Goal: Task Accomplishment & Management: Use online tool/utility

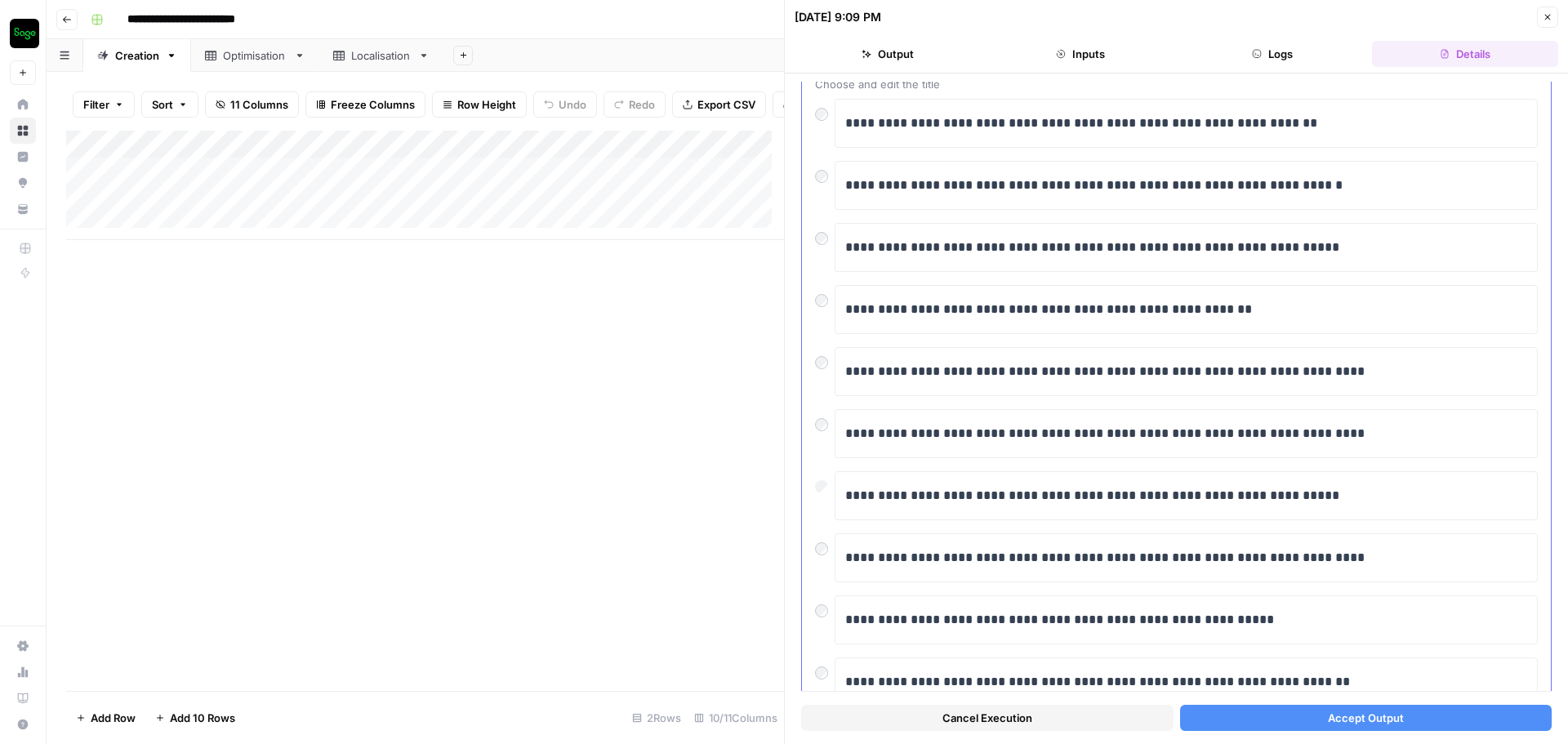
scroll to position [635, 0]
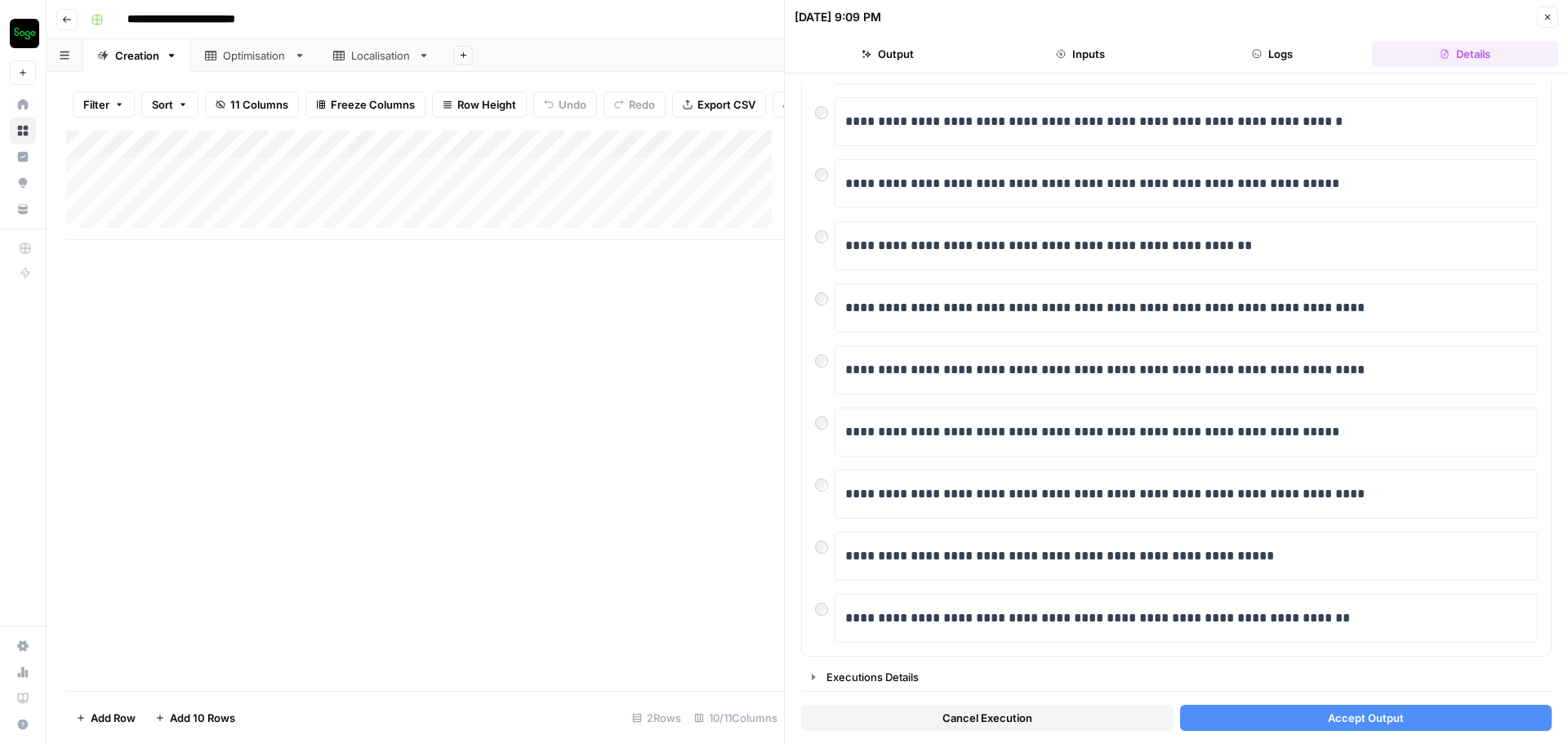
click at [1298, 719] on button "Accept Output" at bounding box center [1367, 718] width 373 height 26
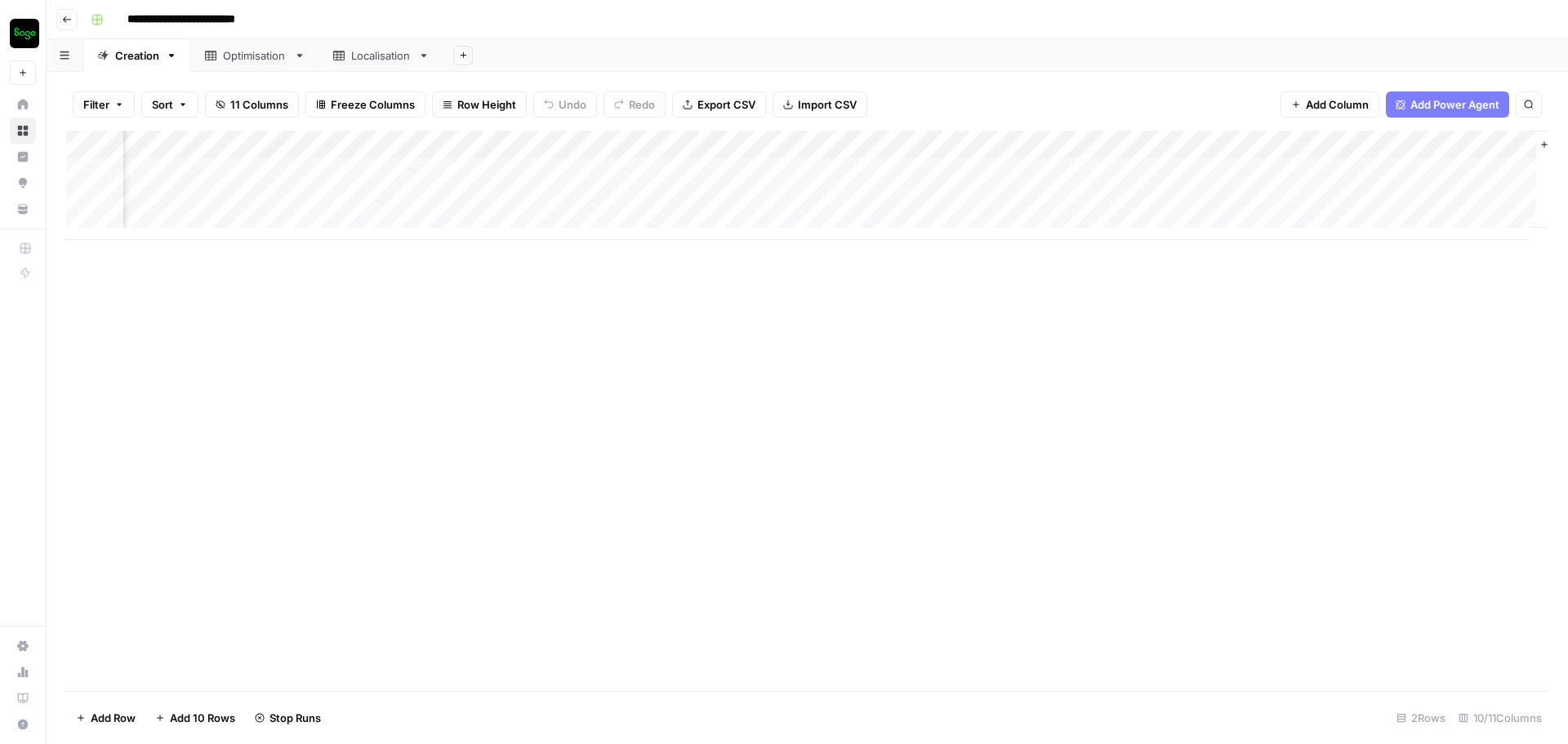
scroll to position [0, 877]
click at [1475, 167] on div "Add Column" at bounding box center [807, 185] width 1483 height 110
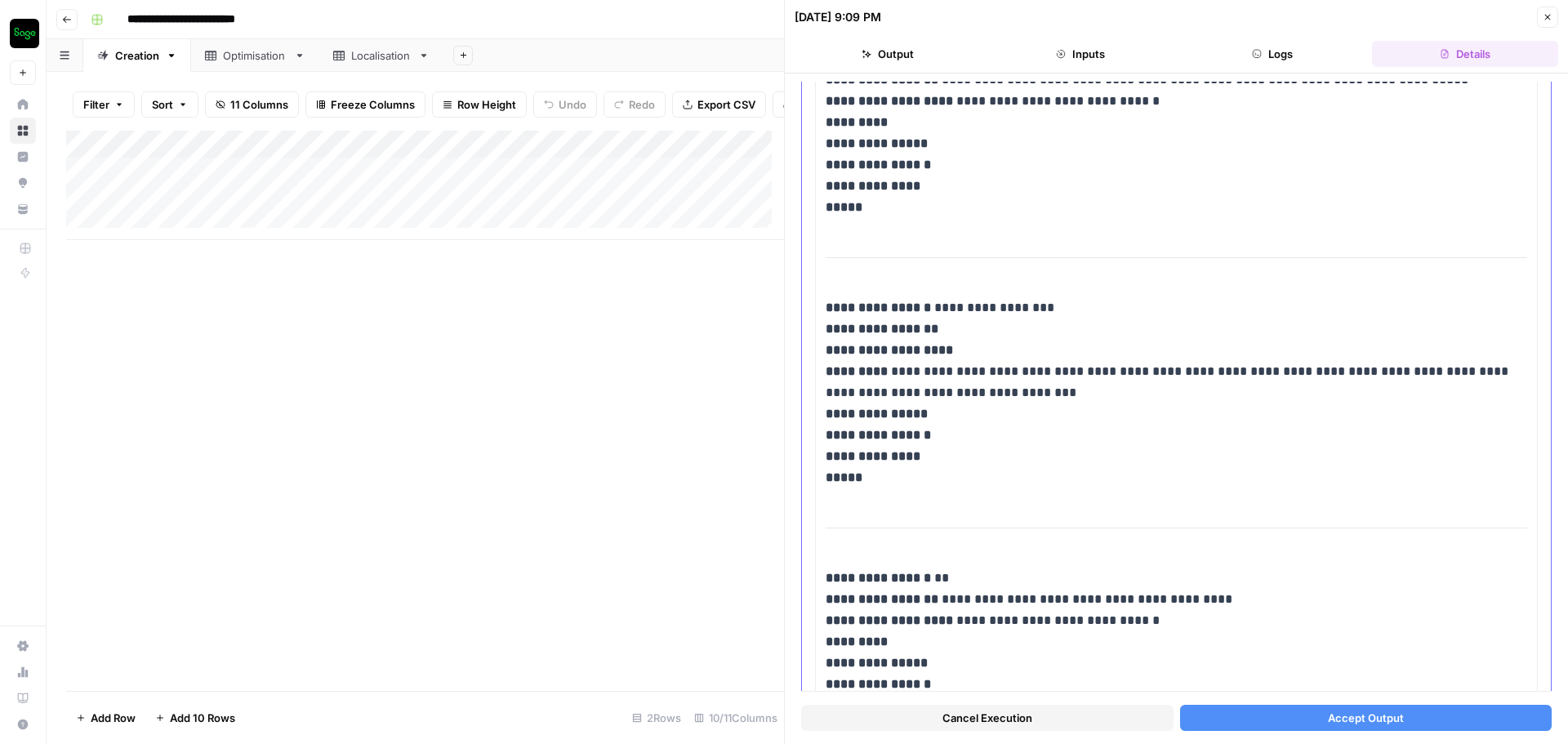
scroll to position [2938, 0]
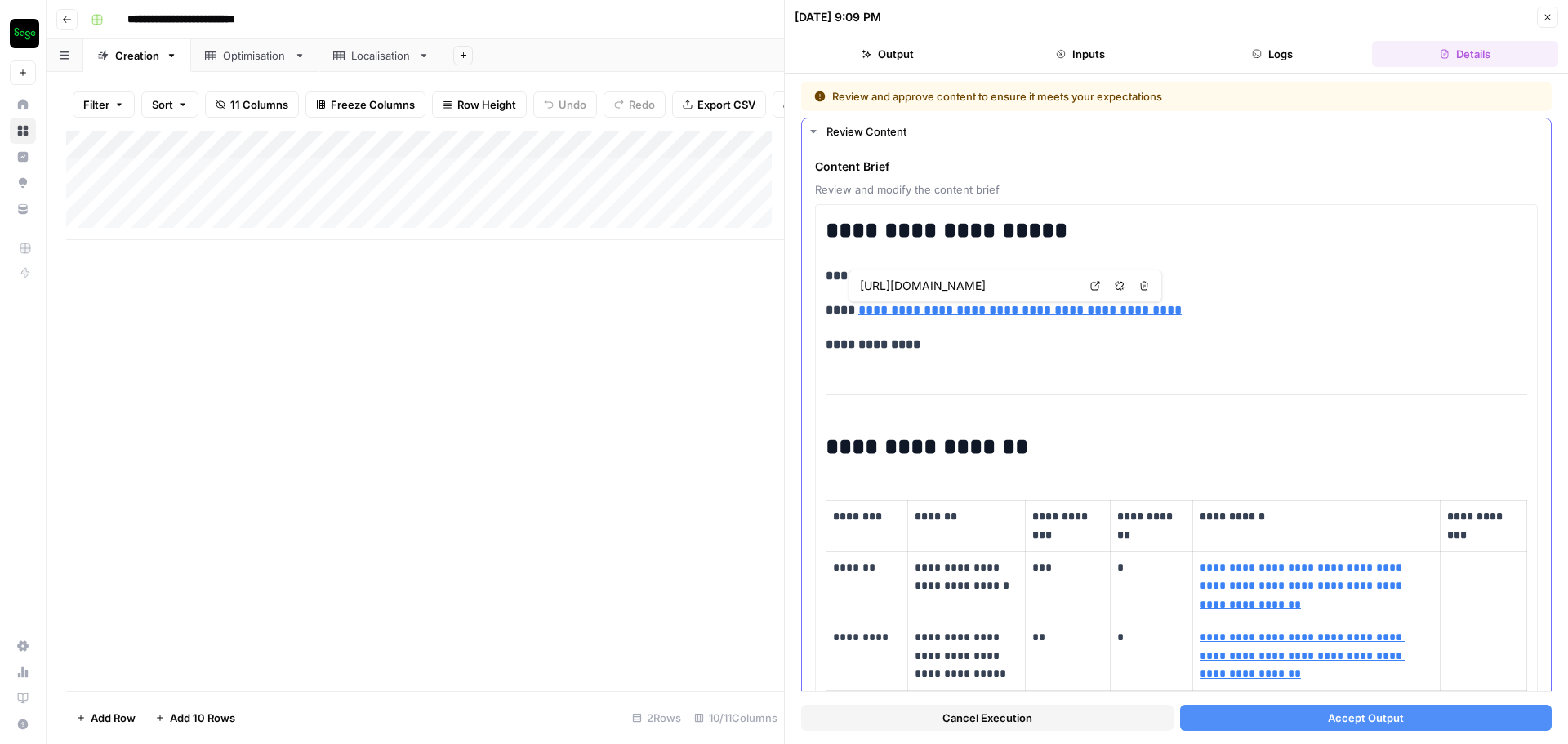
click at [813, 129] on icon "button" at bounding box center [813, 131] width 13 height 13
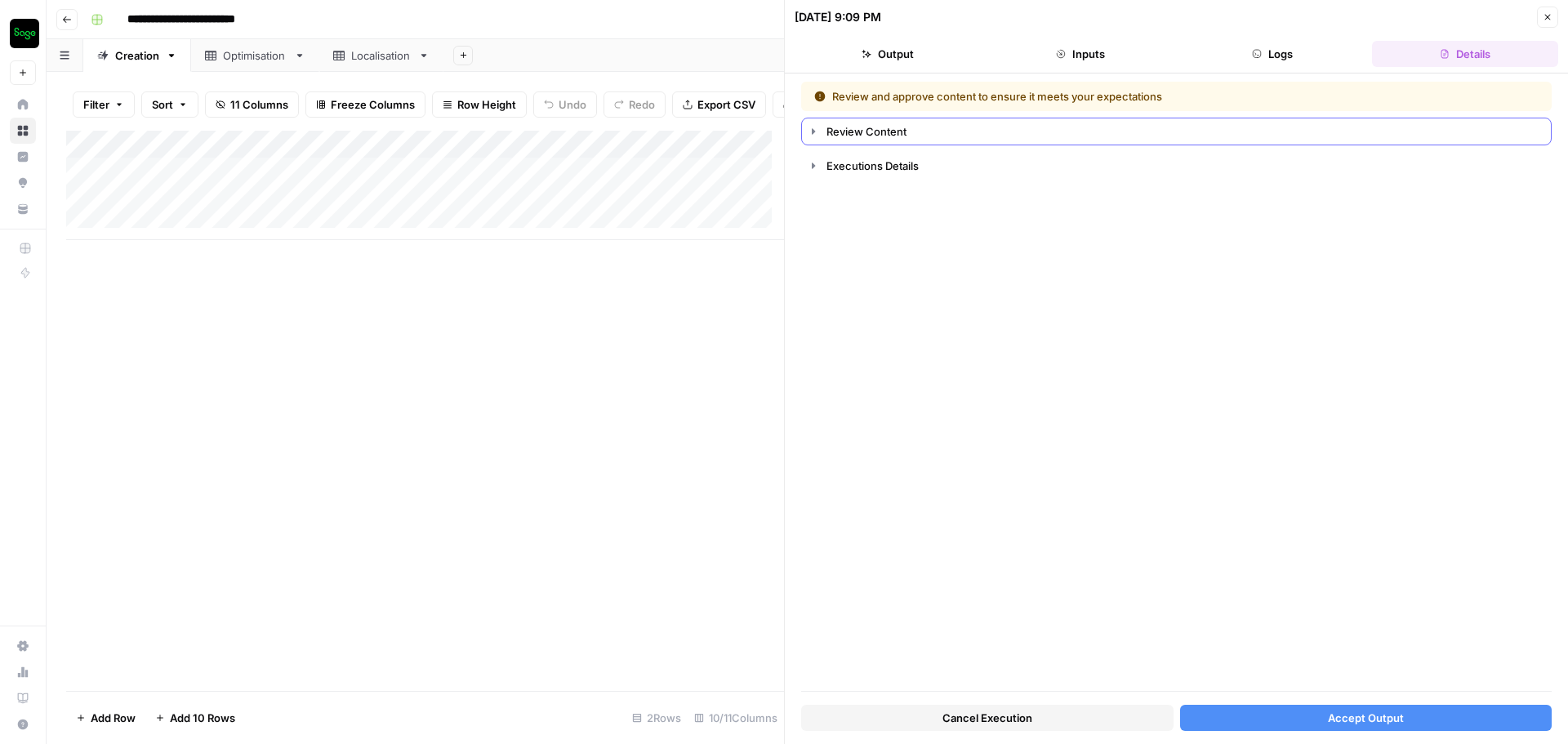
click at [813, 129] on icon "button" at bounding box center [814, 131] width 4 height 6
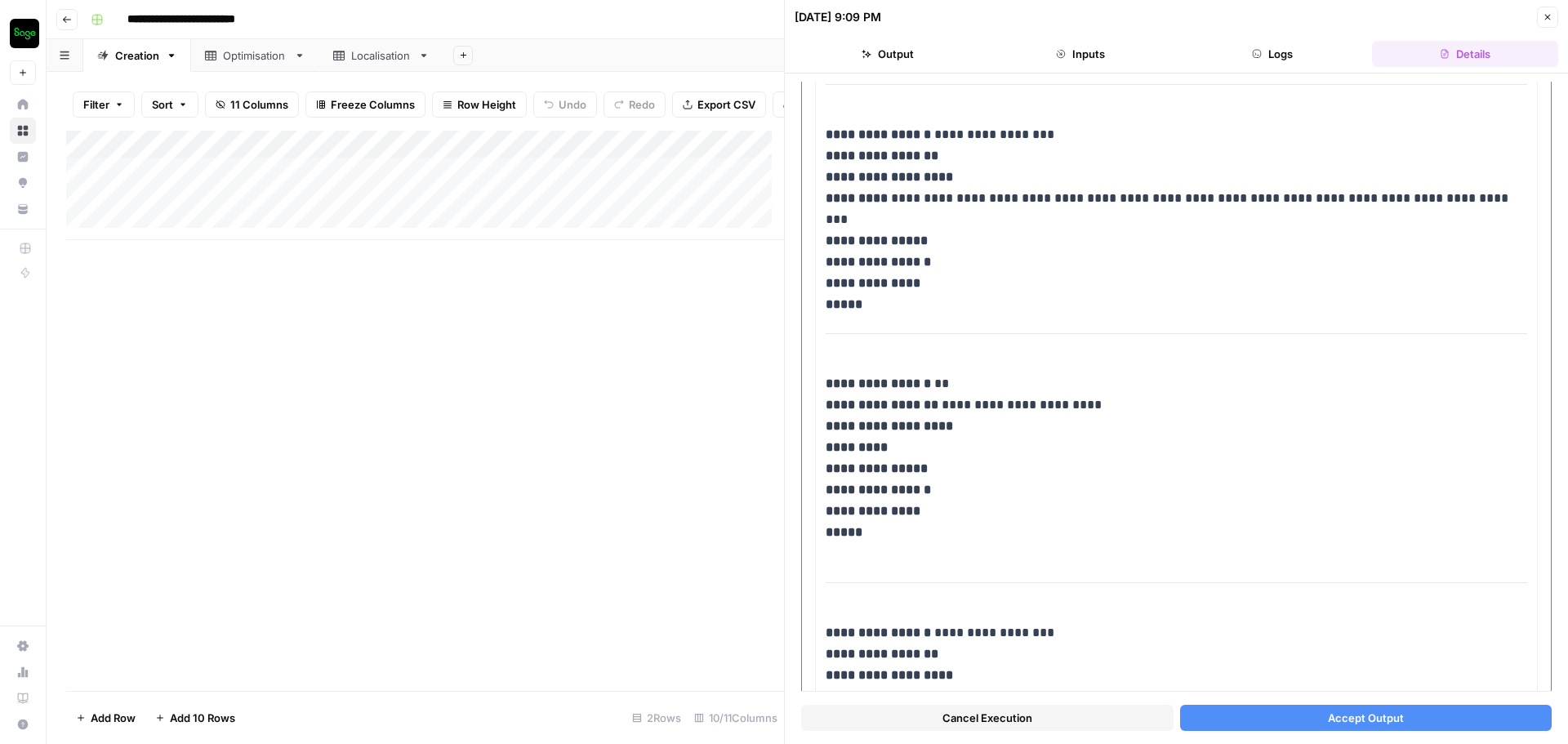
scroll to position [11461, 0]
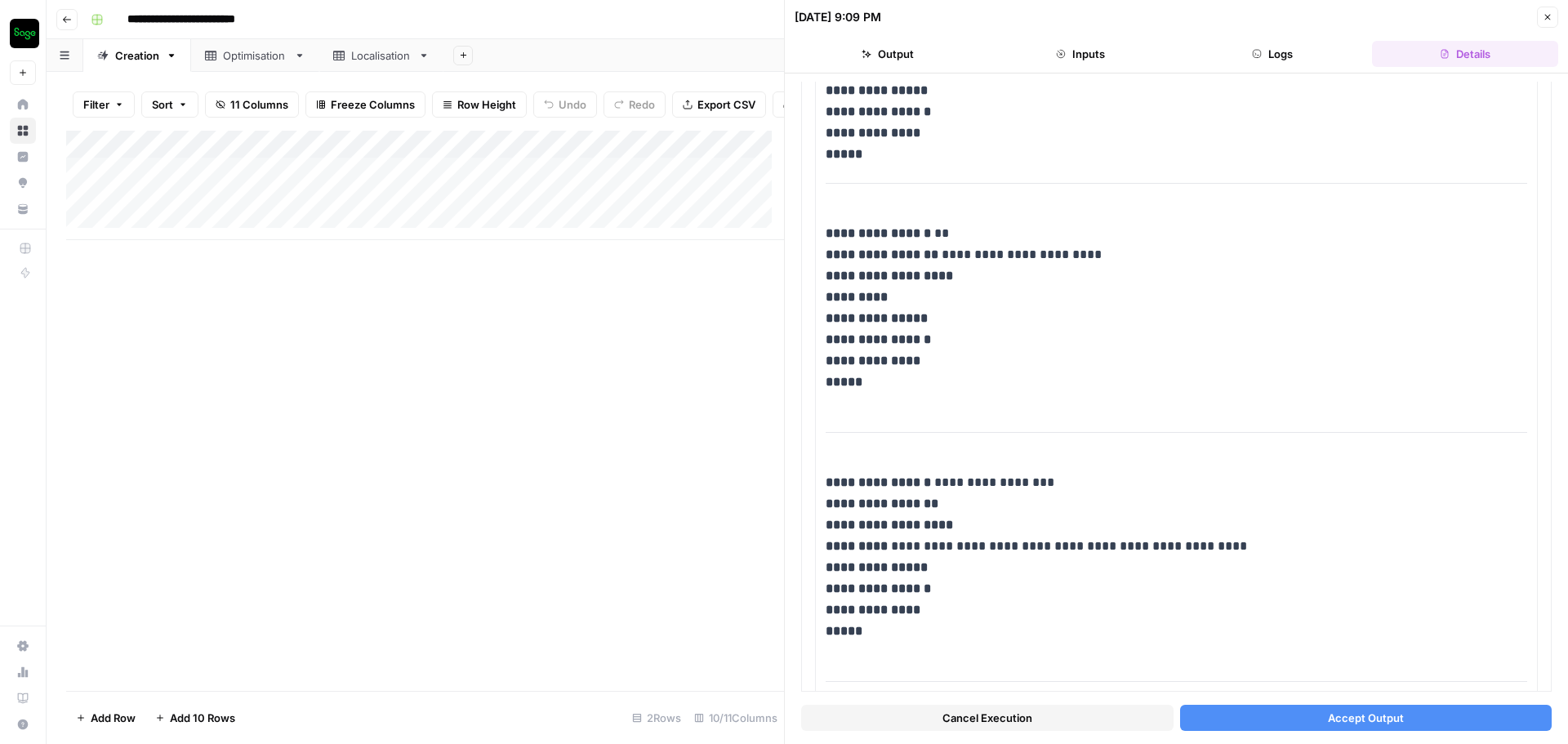
click at [1423, 714] on button "Accept Output" at bounding box center [1367, 718] width 373 height 26
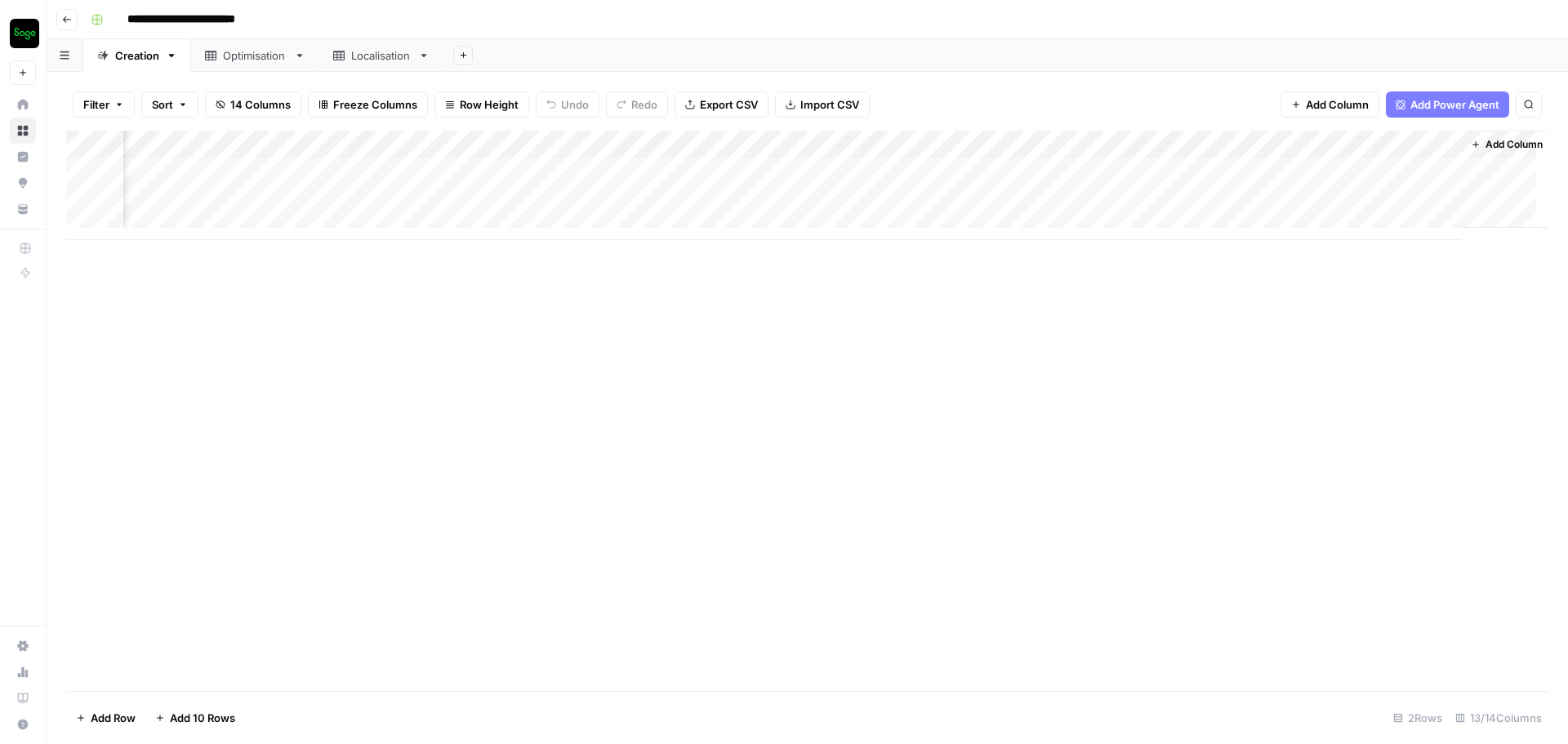
scroll to position [0, 1361]
click at [991, 199] on div "Add Column" at bounding box center [807, 185] width 1483 height 110
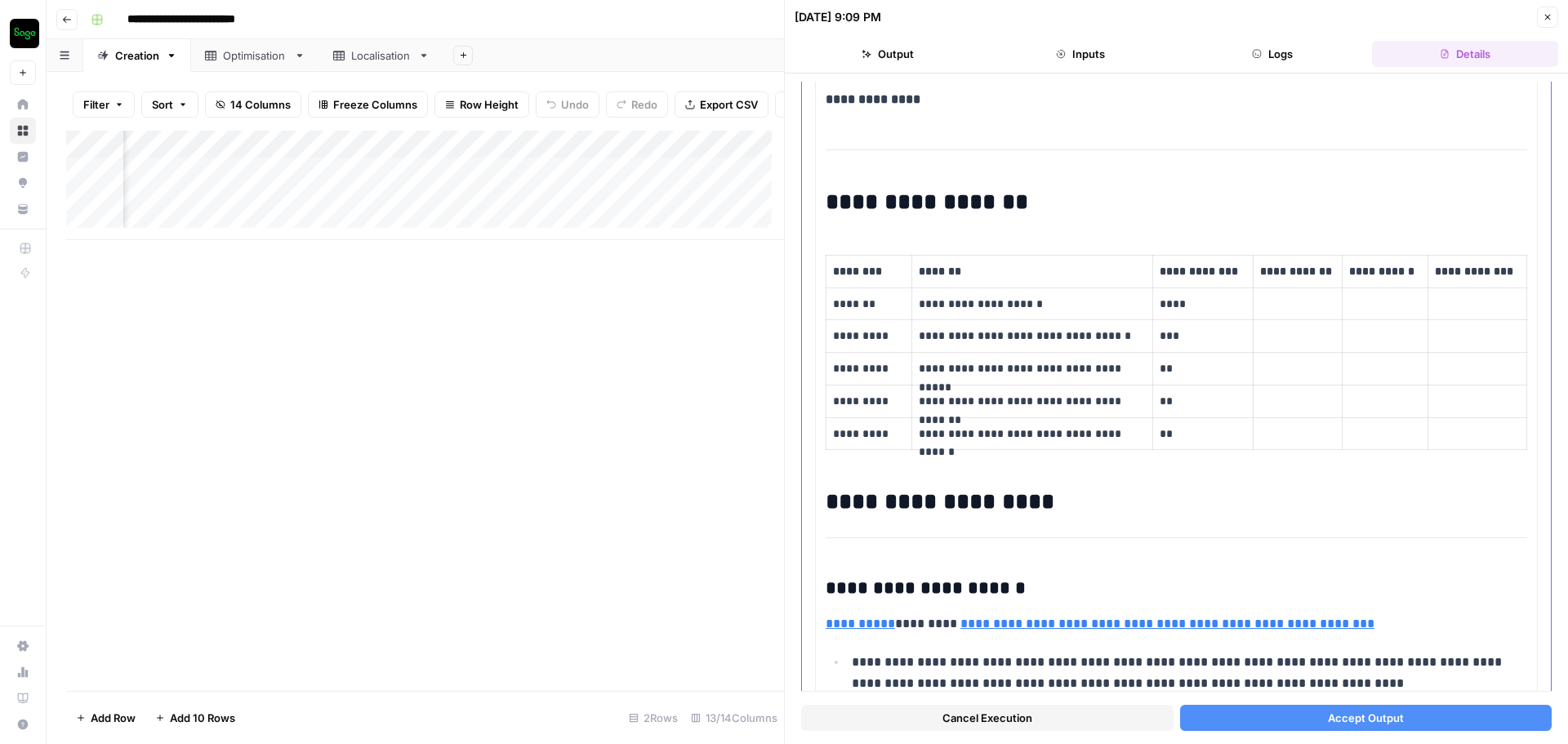
scroll to position [82, 0]
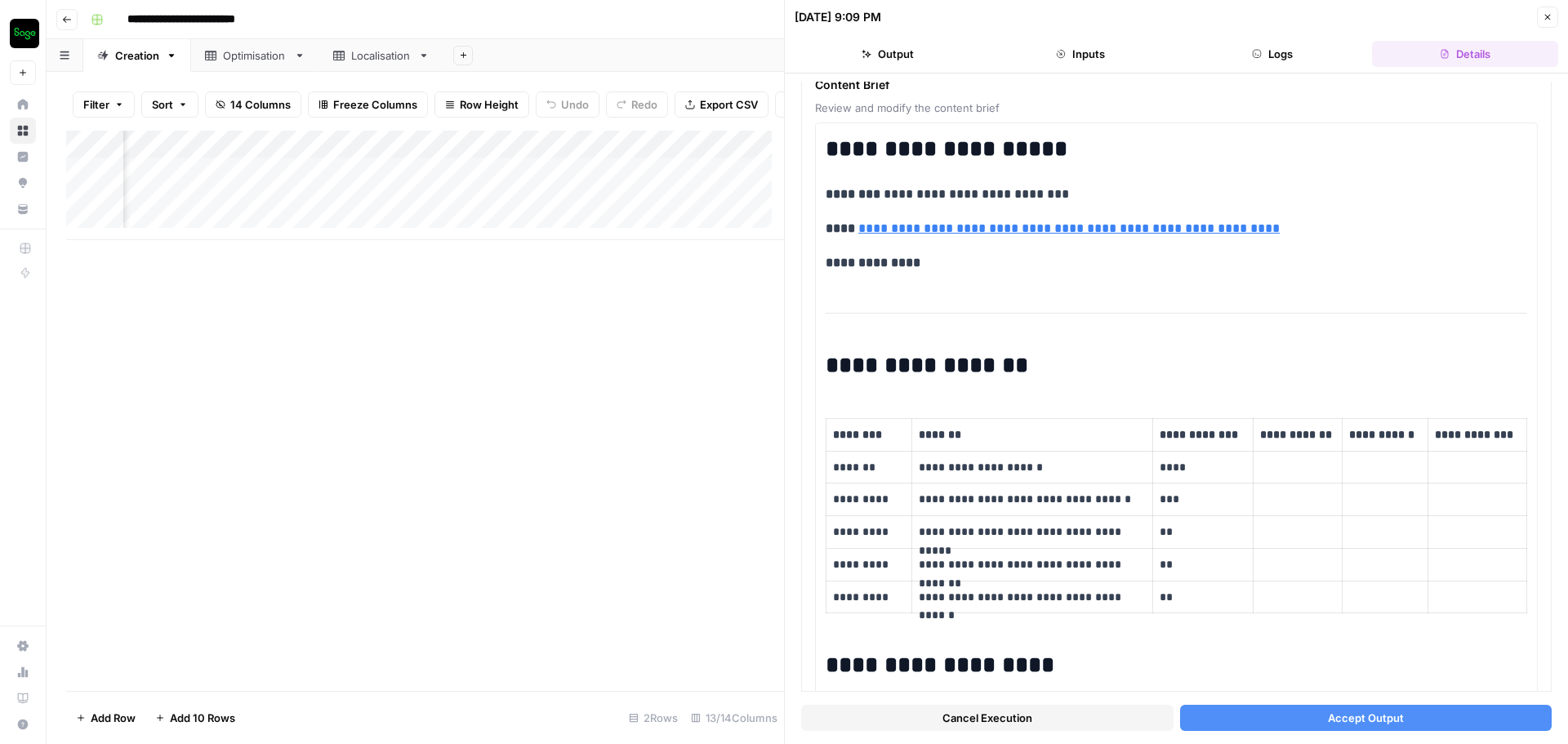
click at [744, 180] on div "Add Column" at bounding box center [425, 185] width 718 height 110
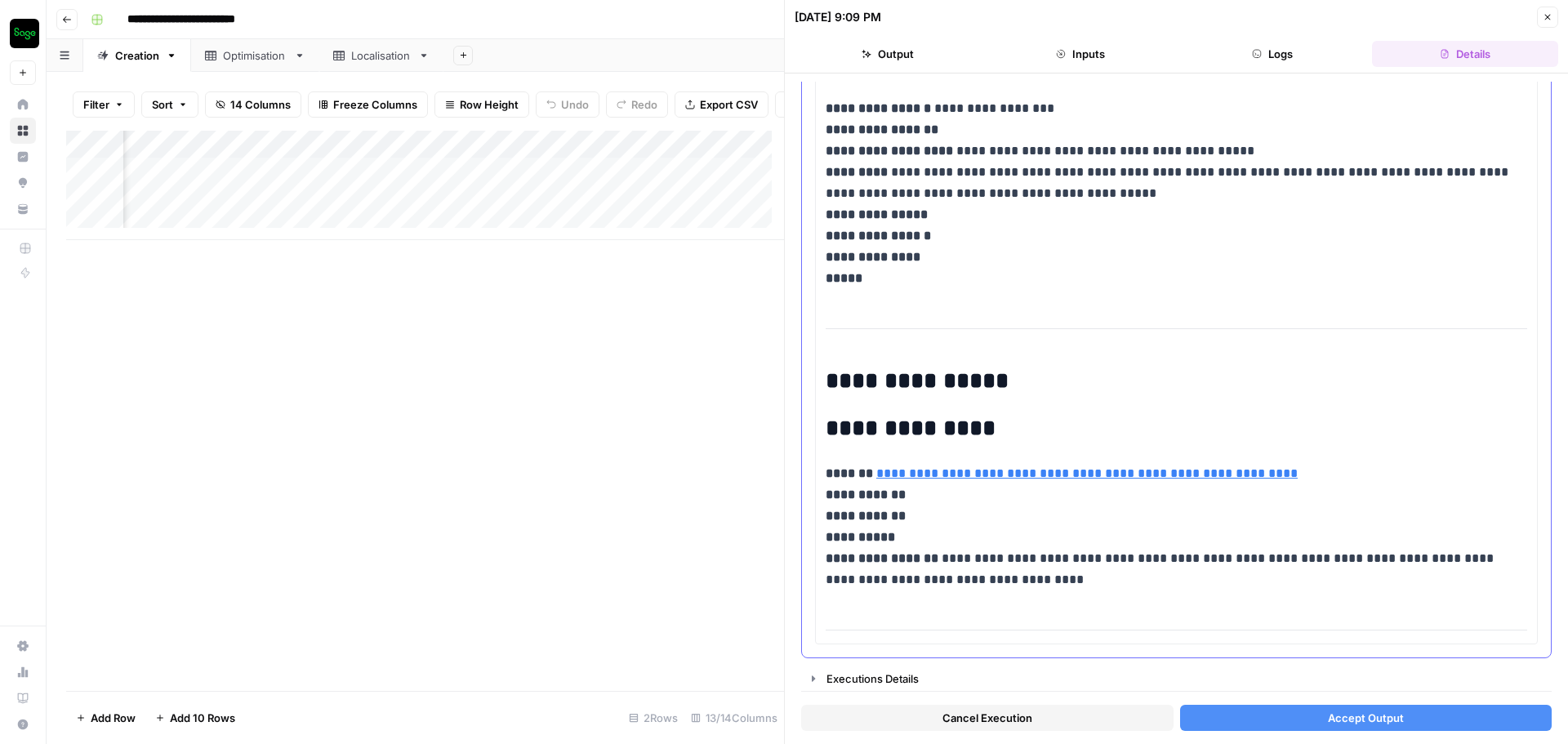
scroll to position [14828, 0]
click at [991, 719] on span "Cancel Execution" at bounding box center [987, 718] width 90 height 17
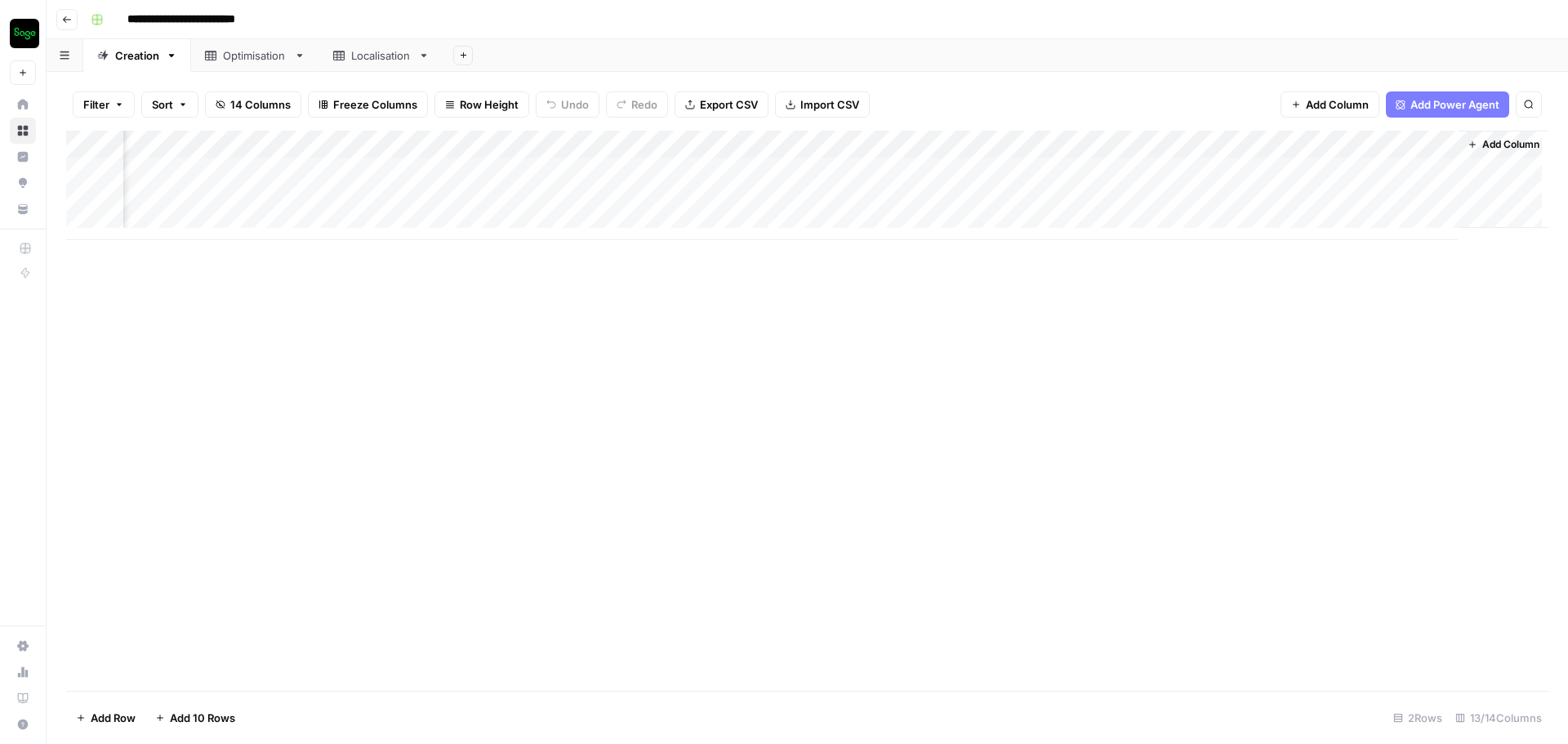
scroll to position [0, 1342]
click at [991, 144] on div "Add Column" at bounding box center [807, 185] width 1483 height 110
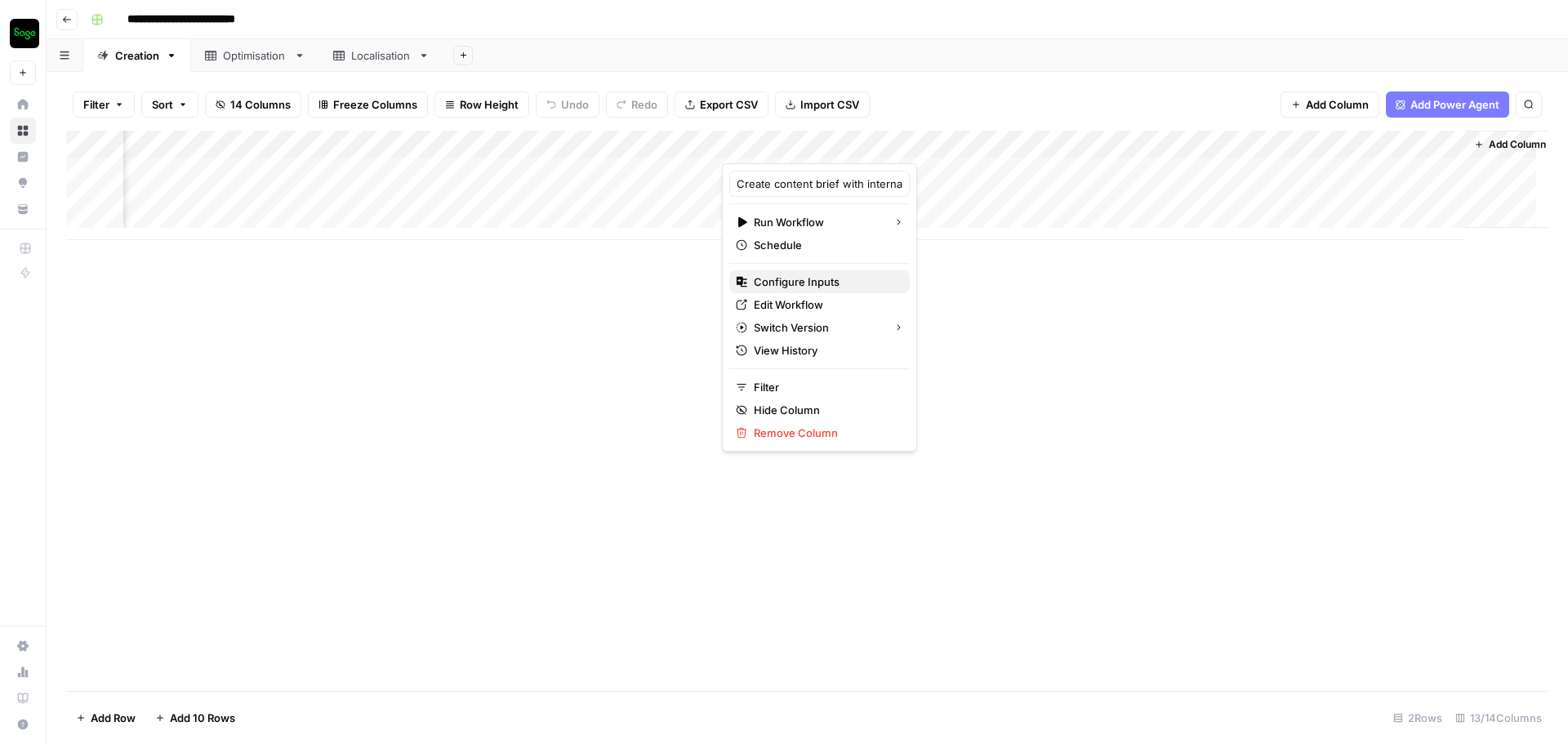
click at [809, 280] on span "Configure Inputs" at bounding box center [825, 281] width 143 height 17
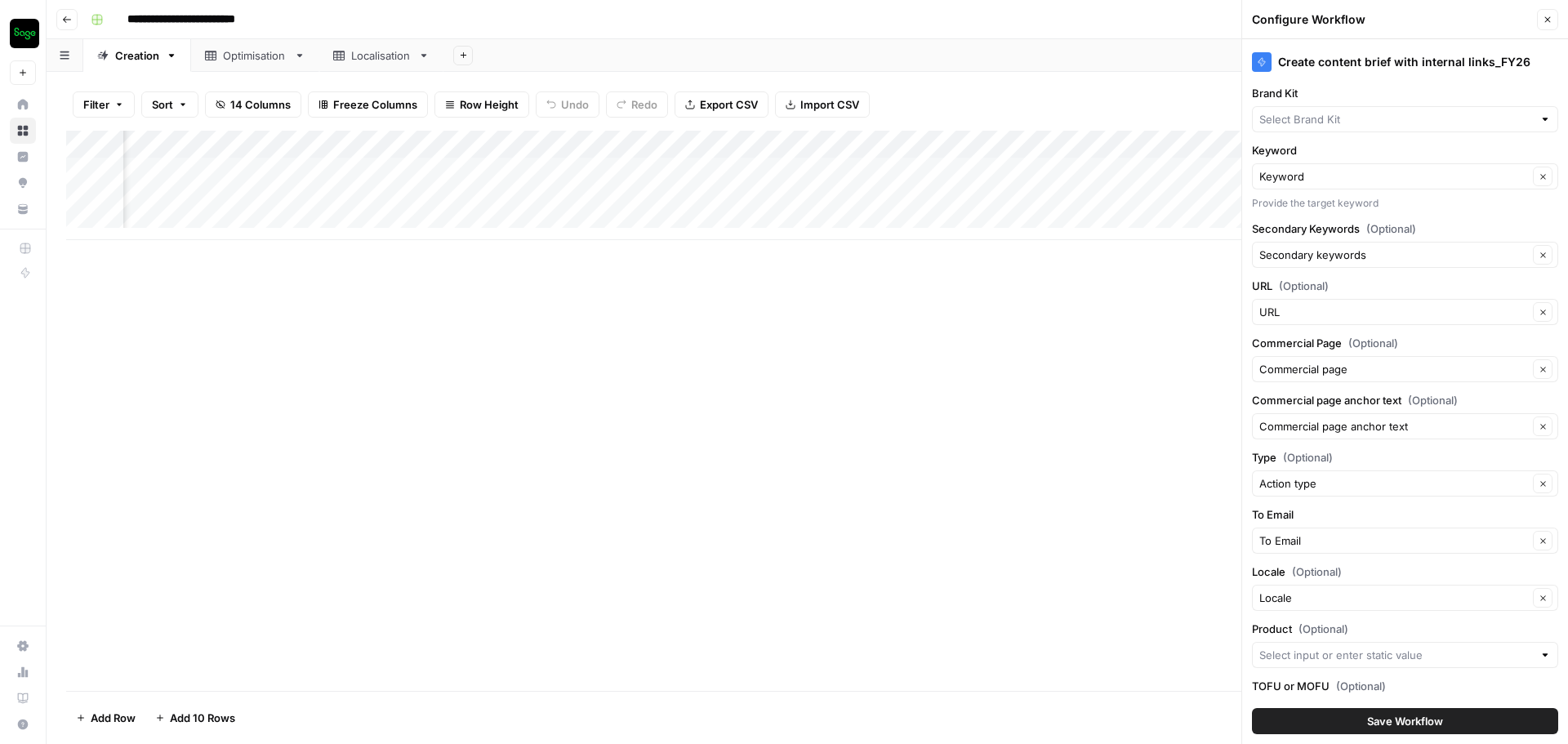
type input "Sage - GB"
click at [1392, 113] on input "Brand Kit" at bounding box center [1394, 119] width 269 height 17
type input "i"
type input "["
type input "Sage - GB"
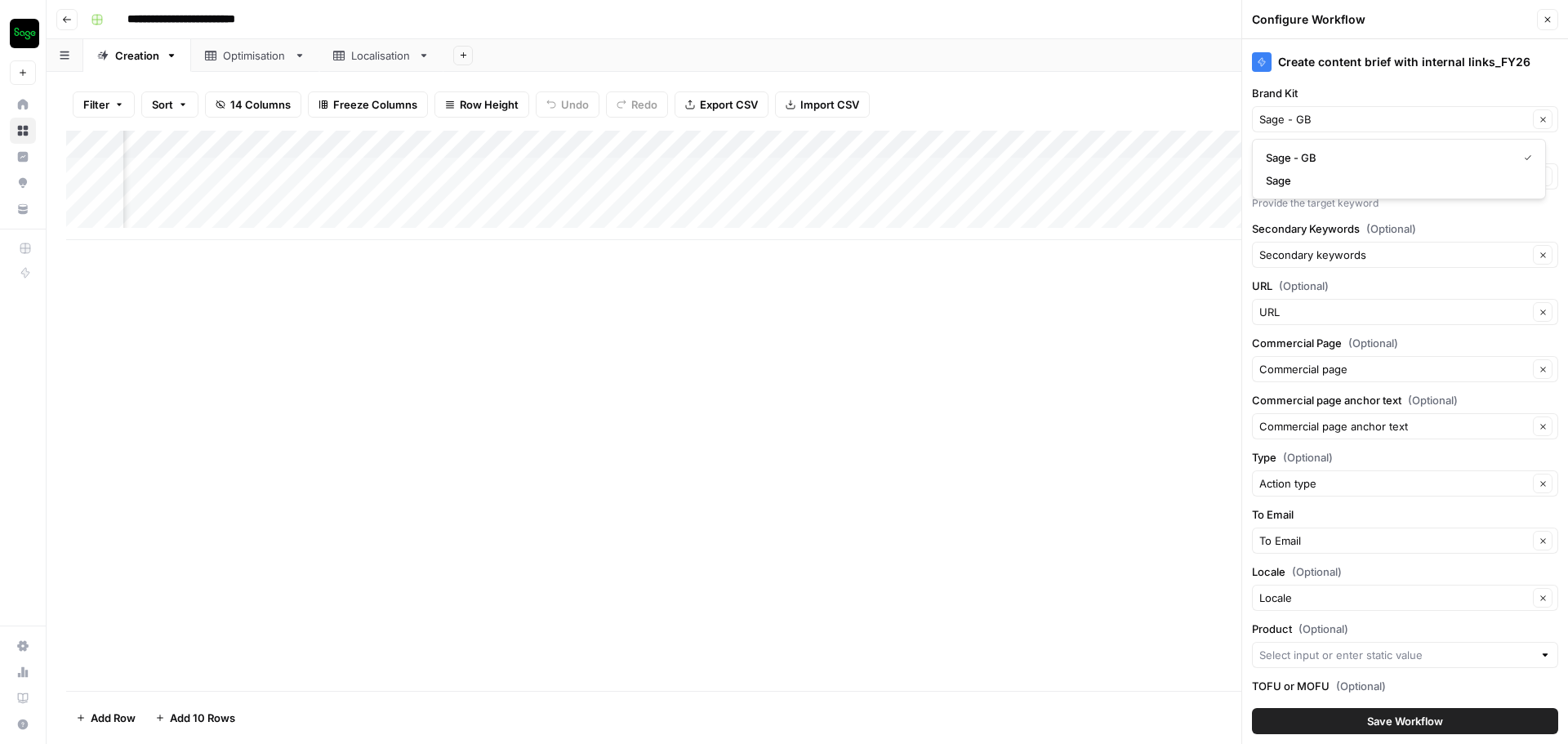
click at [1134, 456] on div "Add Column" at bounding box center [807, 410] width 1483 height 560
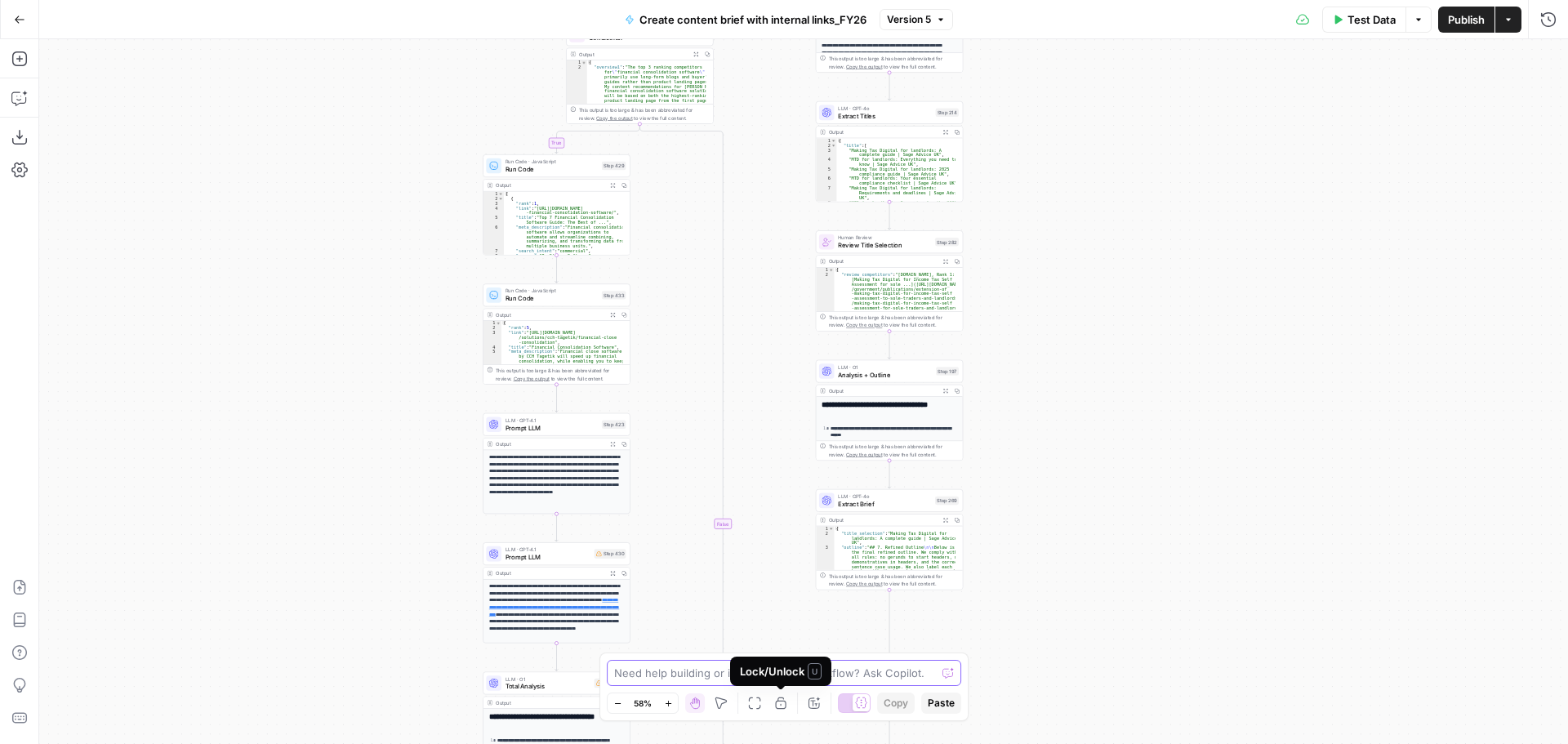
click at [677, 678] on textarea at bounding box center [775, 672] width 322 height 17
type textarea "D"
type textarea "Is there anywhere in this workflow that references the "Sage" brand kit? Rather…"
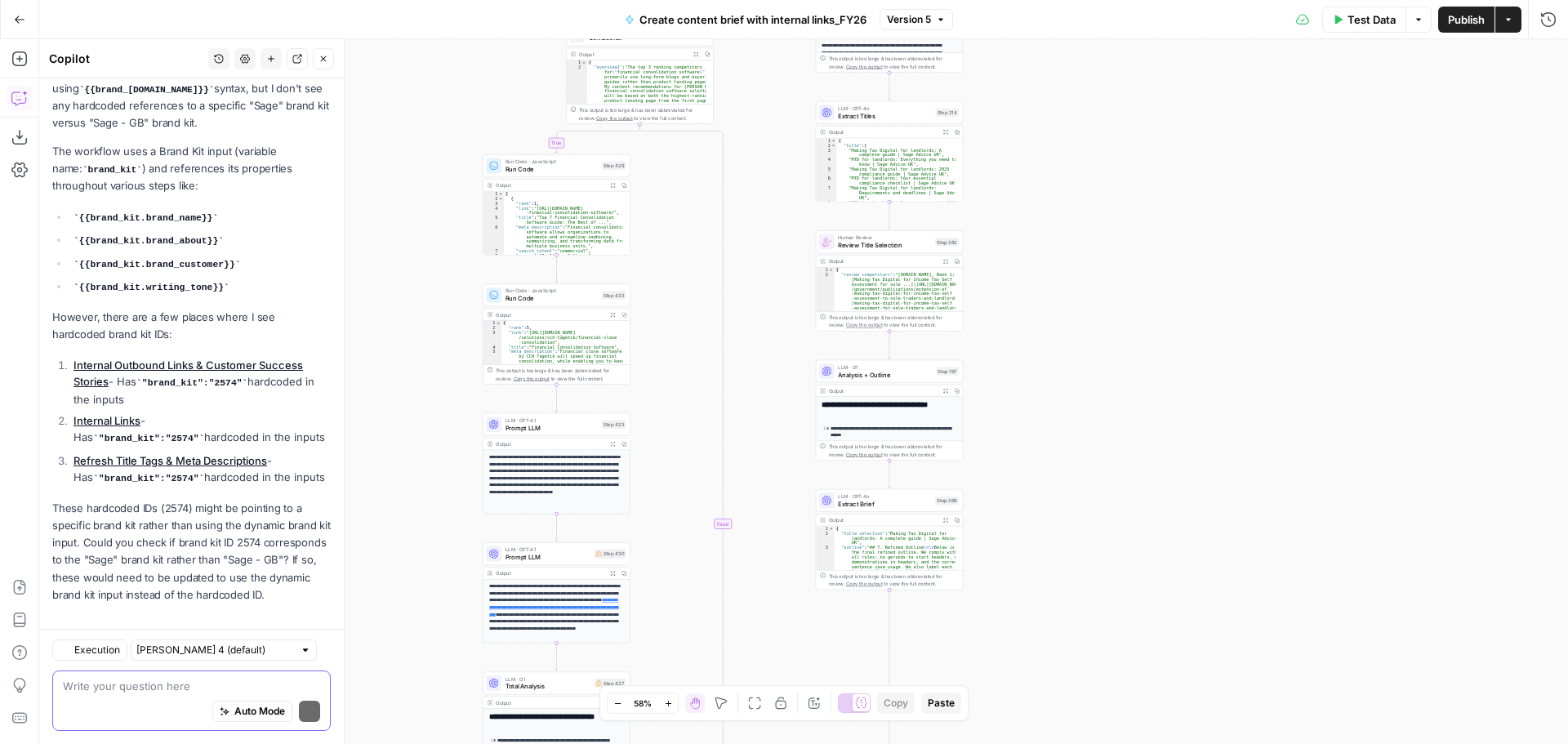
scroll to position [279, 0]
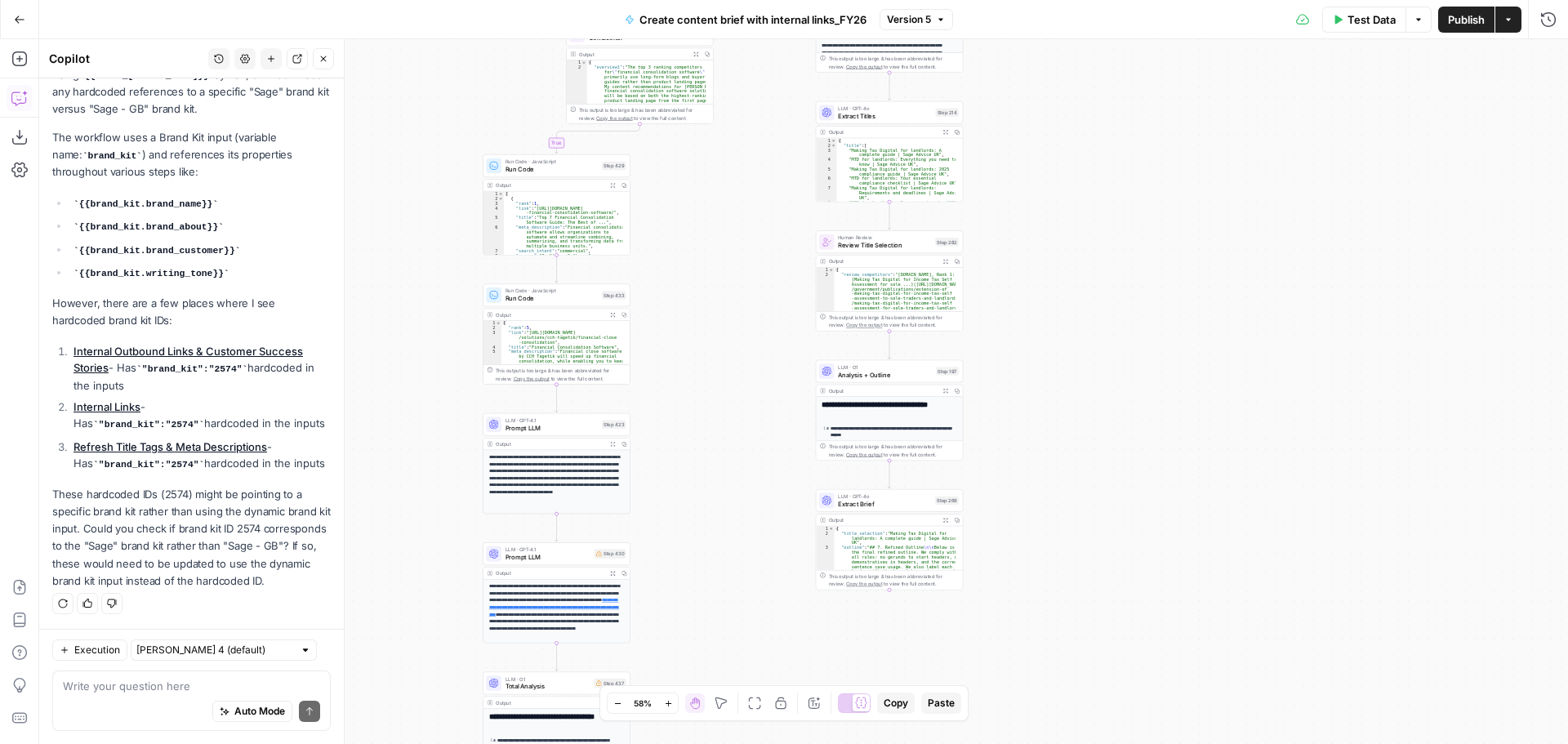
click at [253, 344] on link "Internal Outbound Links & Customer Success Stories" at bounding box center [188, 358] width 229 height 29
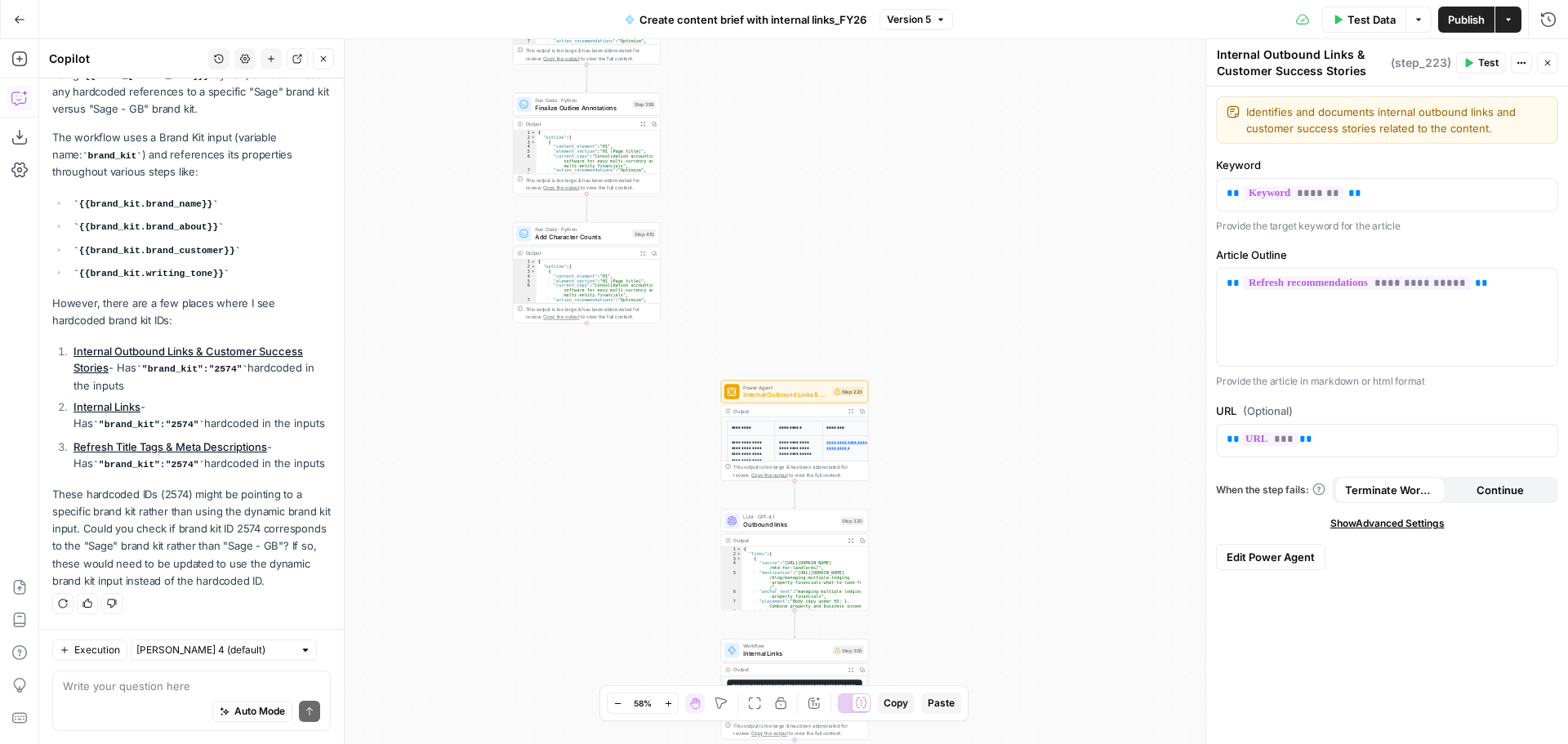
click at [129, 440] on link "Refresh Title Tags & Meta Descriptions" at bounding box center [171, 446] width 193 height 13
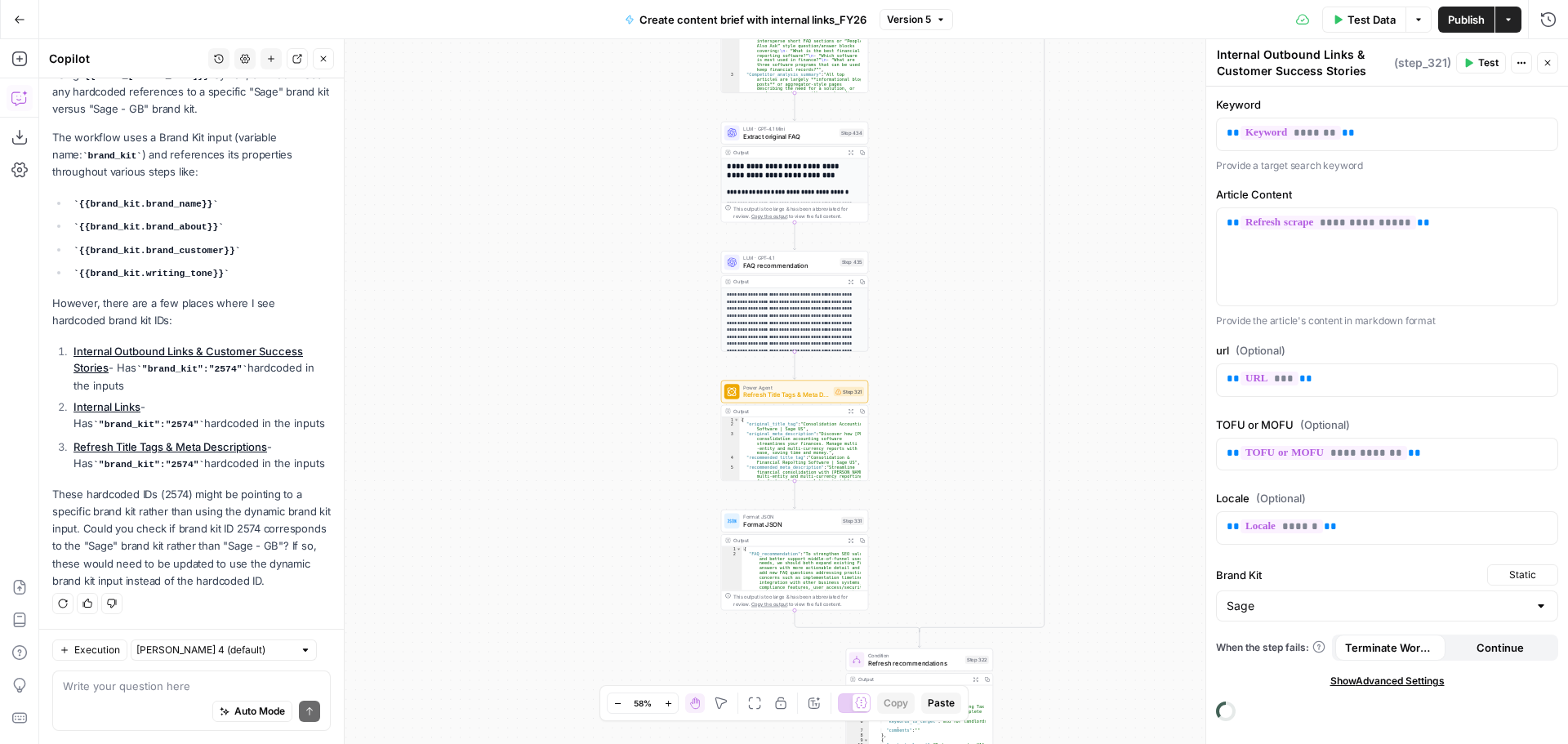
type textarea "Refresh Title Tags & Meta Descriptions"
click at [1414, 610] on input "Sage" at bounding box center [1377, 605] width 301 height 17
type input "/"
click at [1520, 573] on span "Static" at bounding box center [1522, 574] width 27 height 15
type input "Sage"
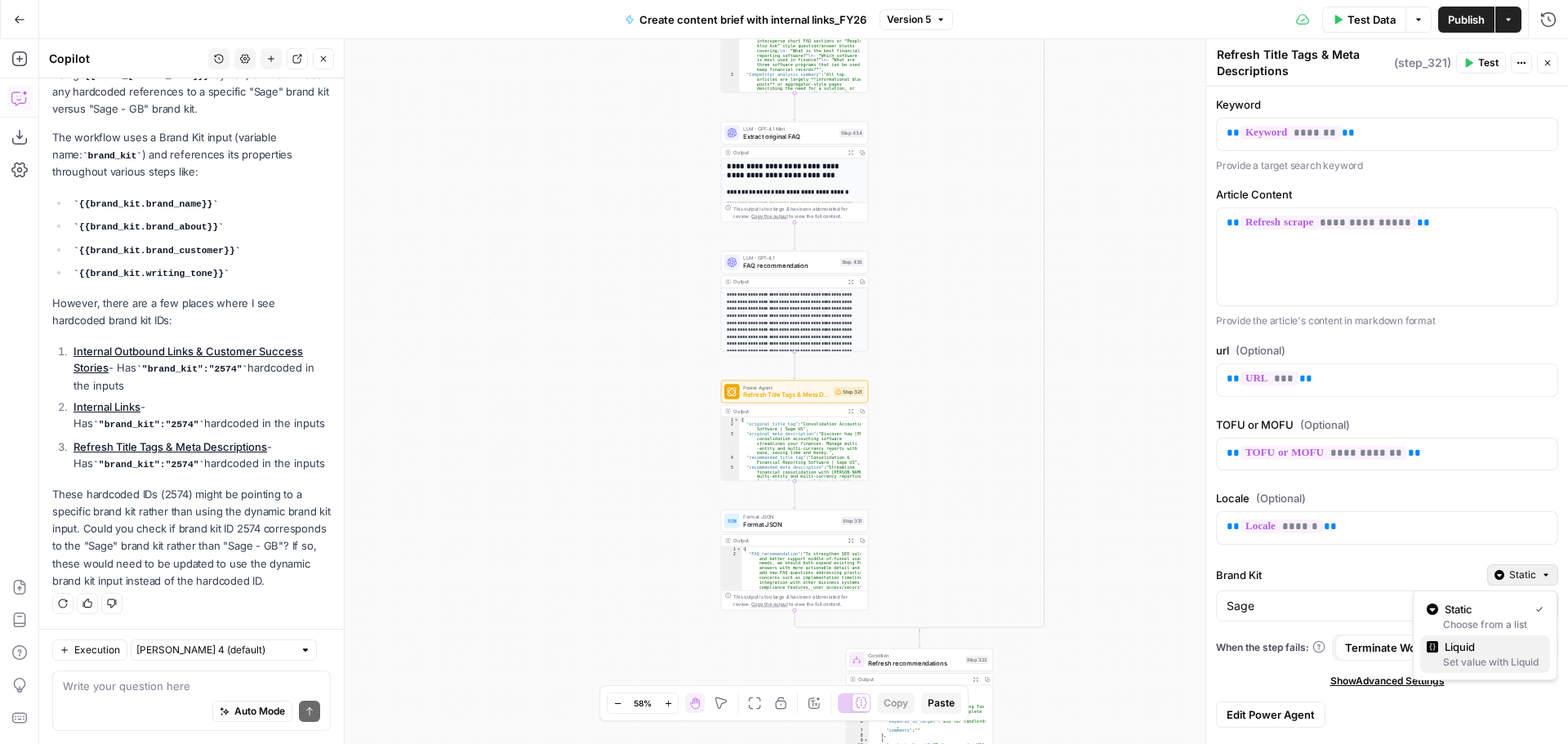
click at [1476, 661] on div "Set value with Liquid" at bounding box center [1485, 661] width 117 height 15
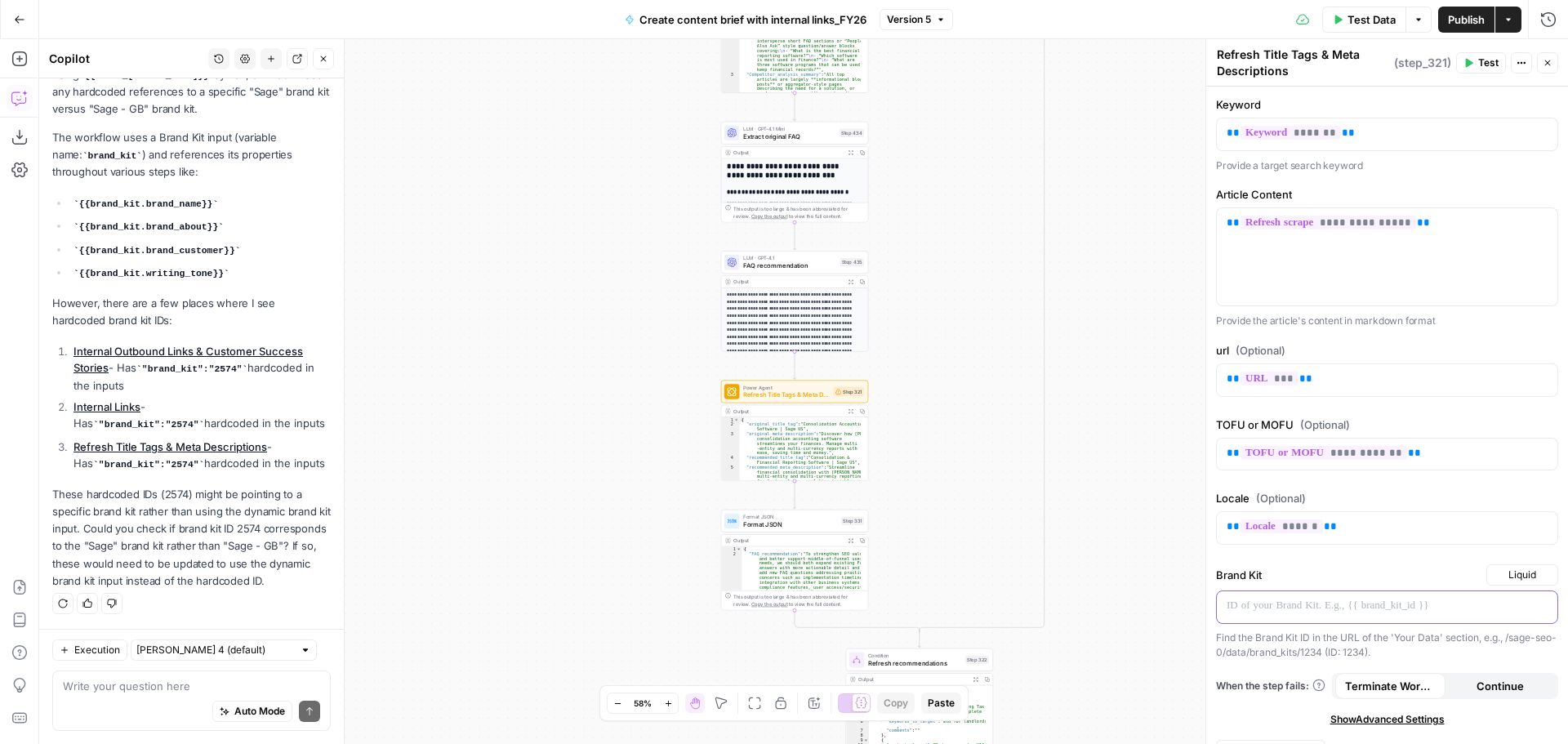
click at [1412, 600] on p at bounding box center [1374, 605] width 294 height 17
click at [1394, 613] on p "To enrich screen reader interactions, please activate Accessibility in Grammarl…" at bounding box center [1374, 605] width 294 height 17
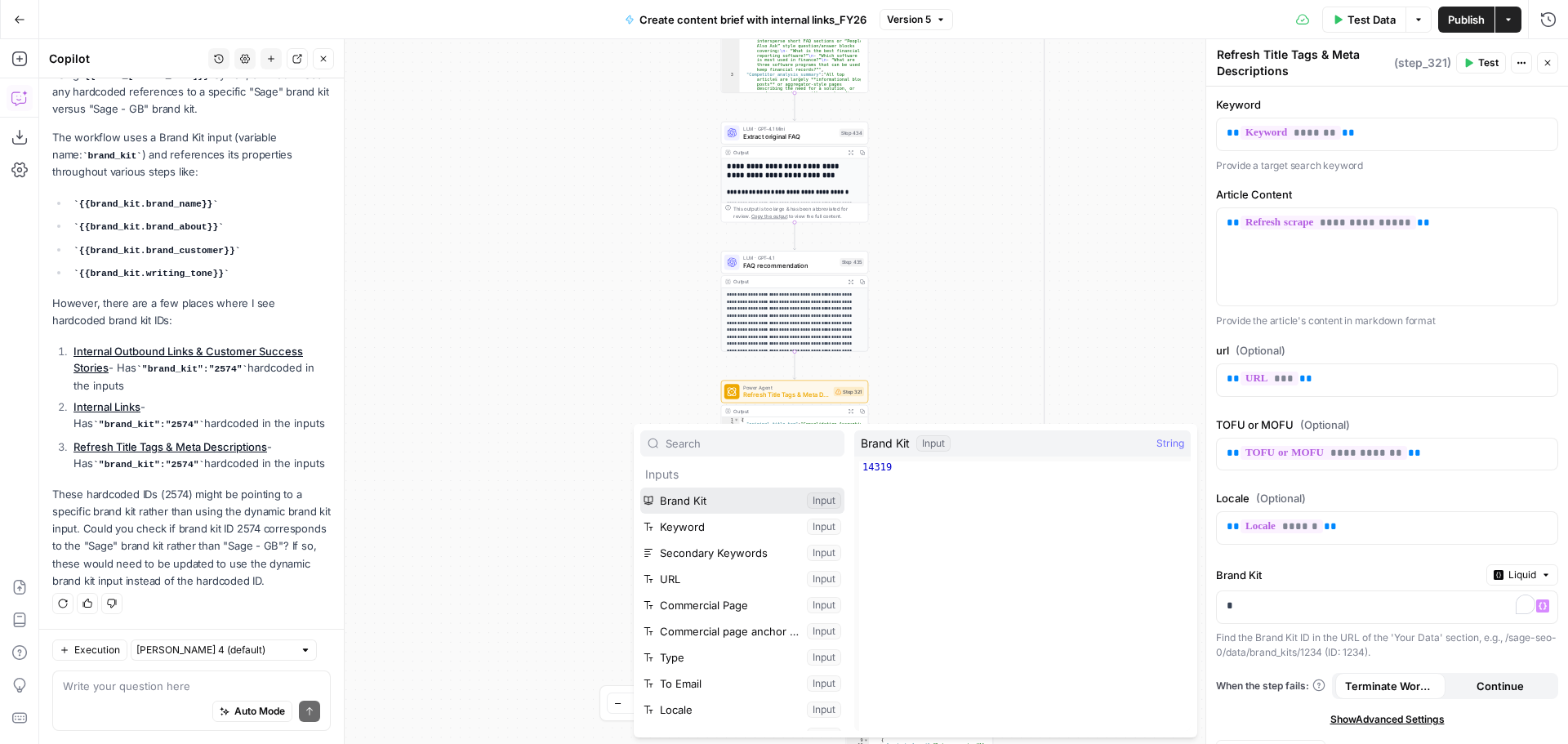
click at [699, 505] on button "Select variable Brand Kit" at bounding box center [743, 501] width 204 height 26
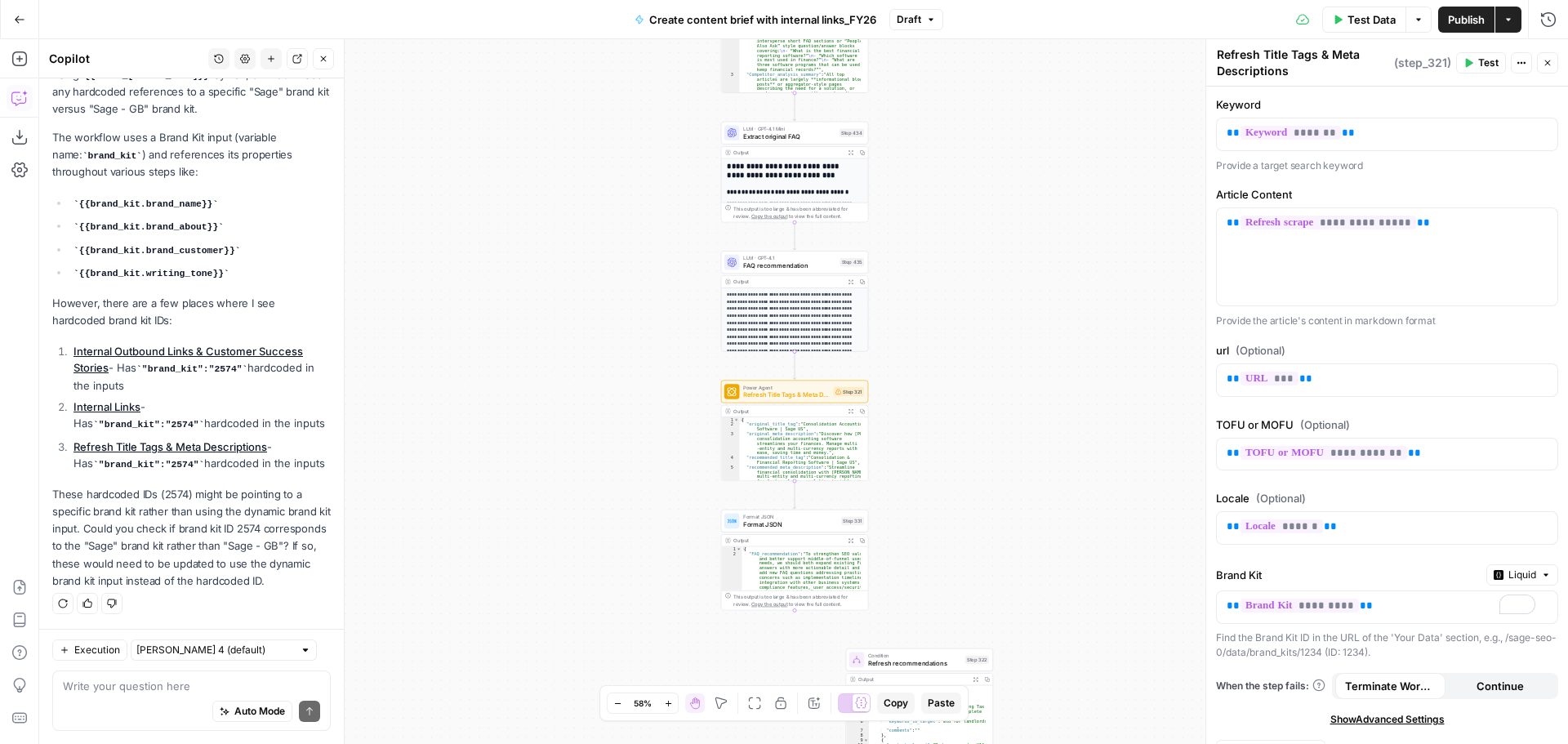
click at [144, 344] on link "Internal Outbound Links & Customer Success Stories" at bounding box center [188, 358] width 229 height 29
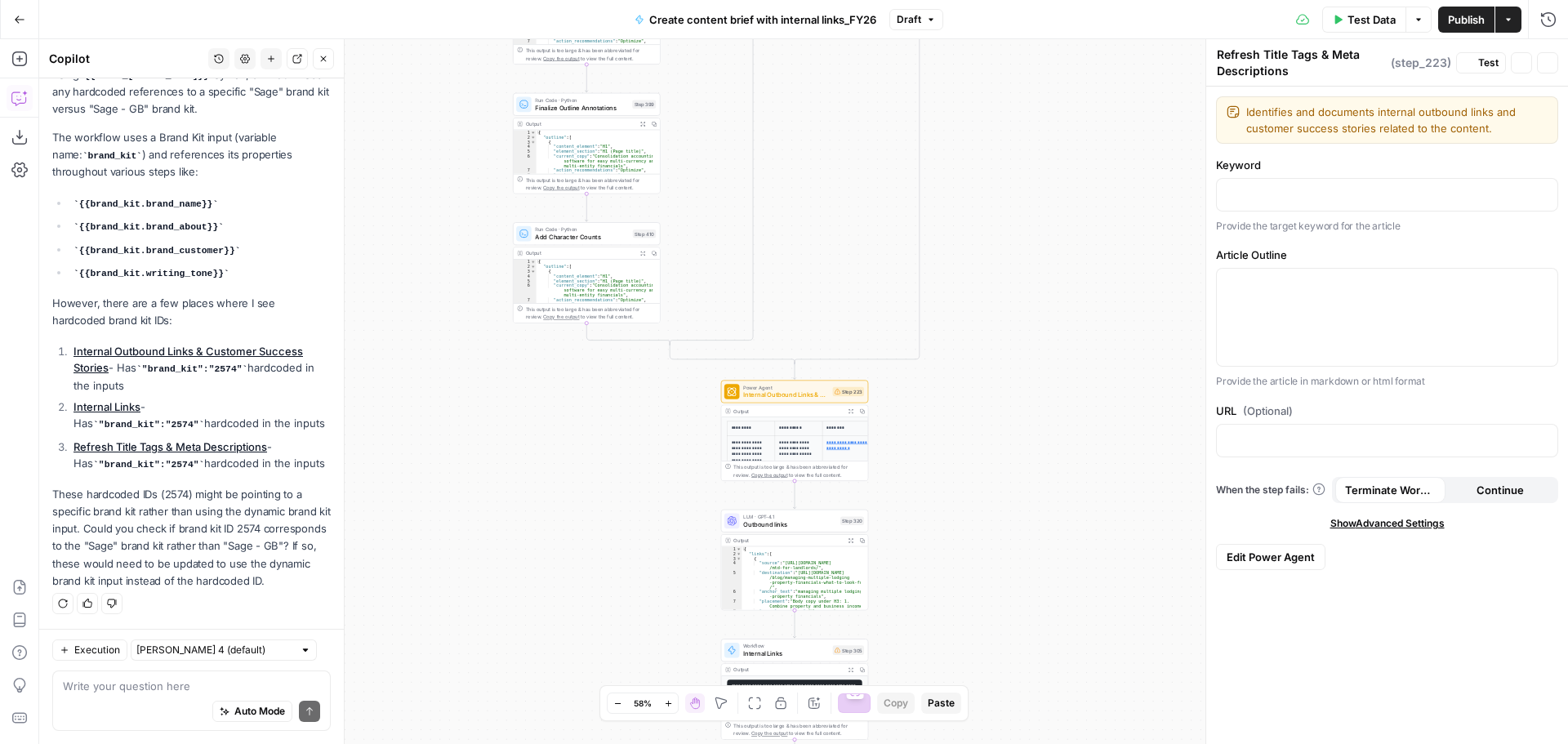
click at [794, 387] on span "Power Agent" at bounding box center [787, 387] width 86 height 7
type textarea "Internal Outbound Links & Customer Success Stories"
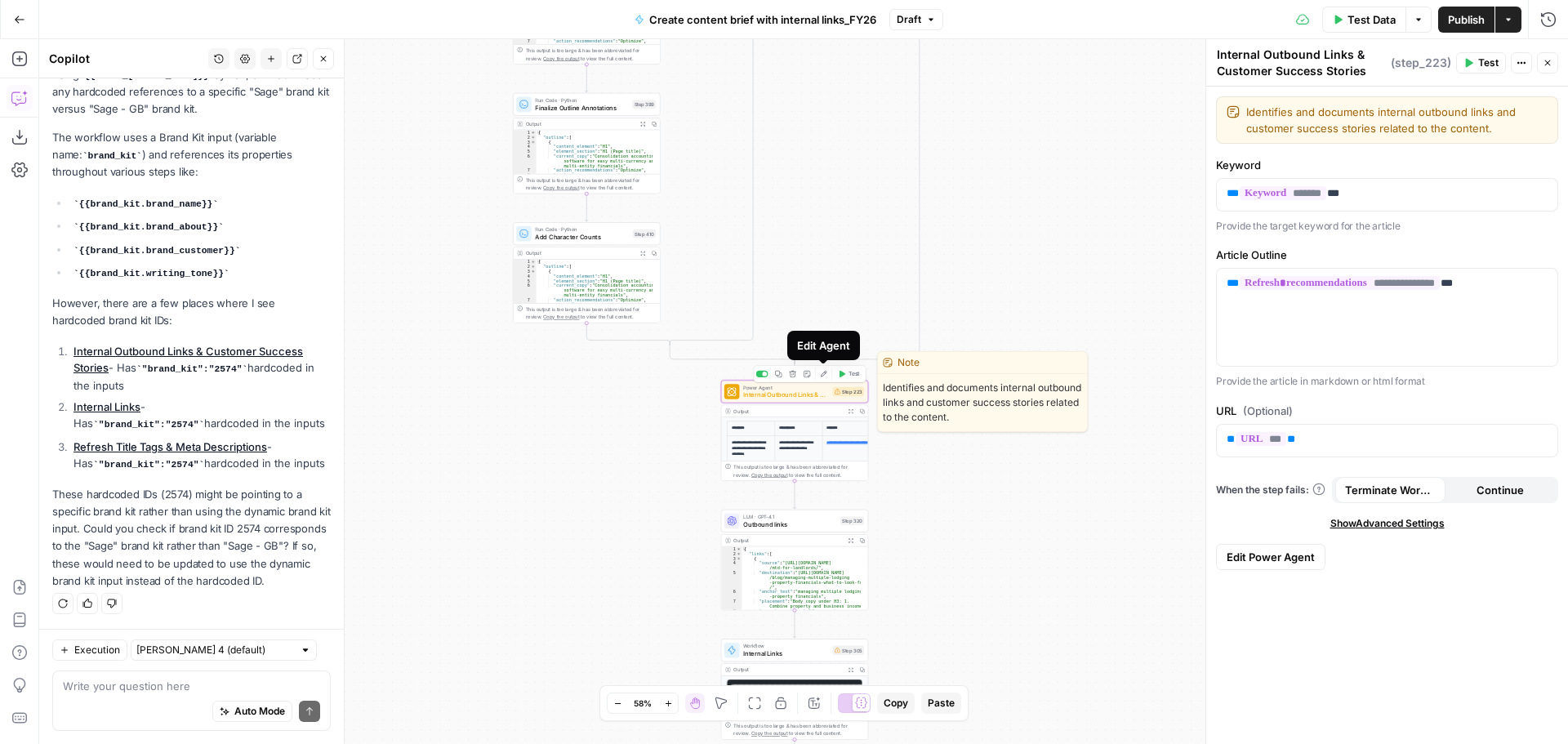
click at [820, 375] on icon "button" at bounding box center [824, 373] width 7 height 7
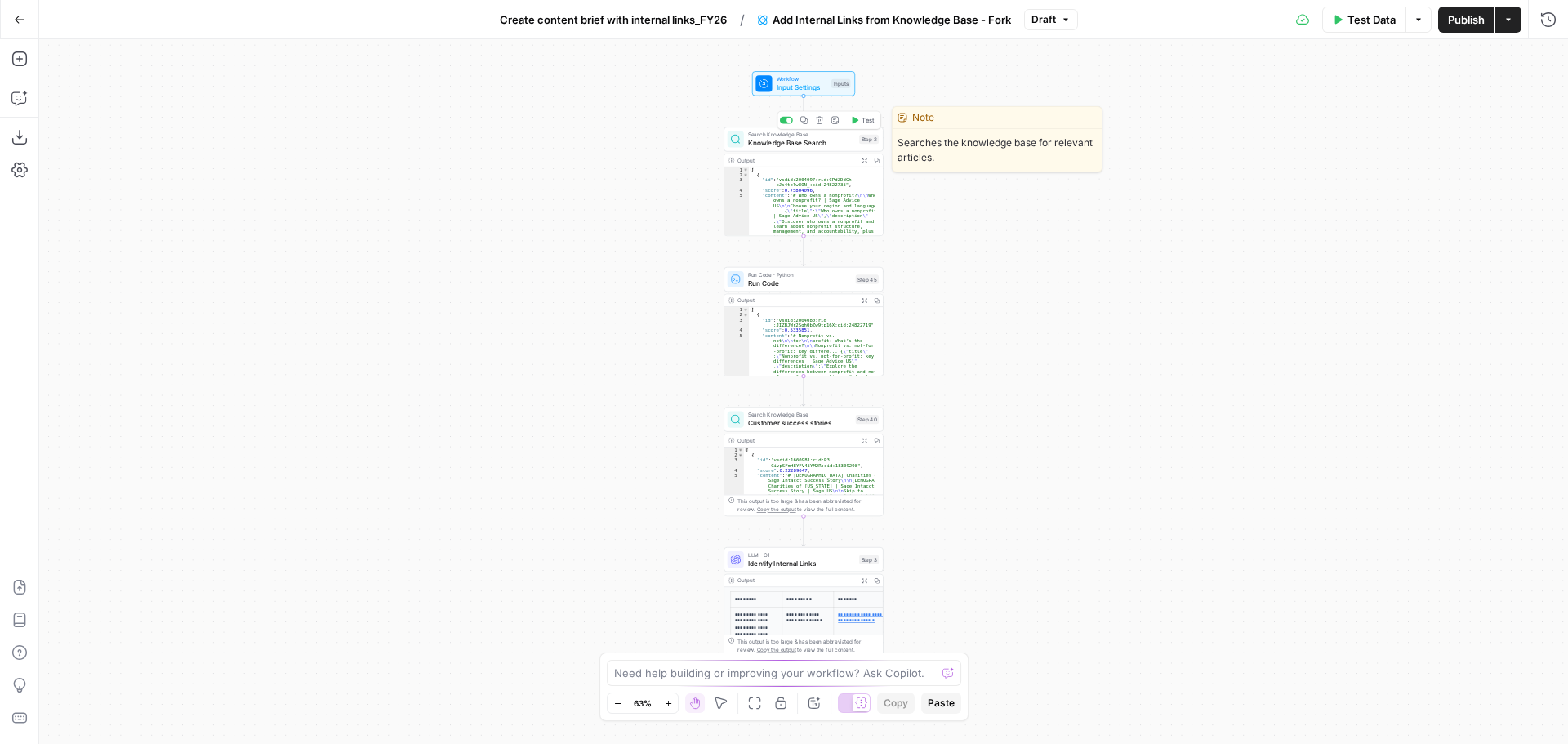
click at [801, 144] on span "Knowledge Base Search" at bounding box center [802, 143] width 107 height 11
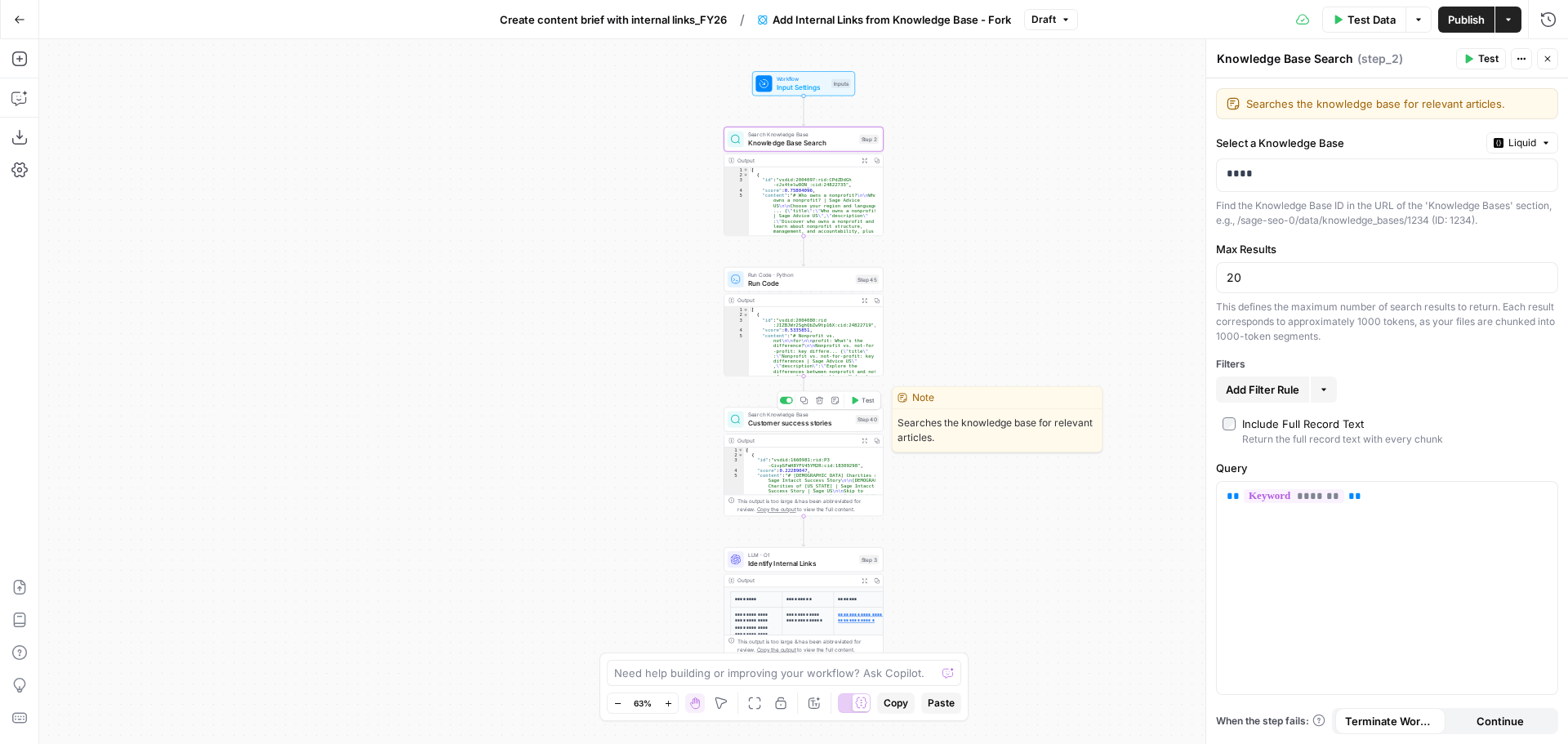
click at [796, 423] on span "Customer success stories" at bounding box center [800, 423] width 104 height 11
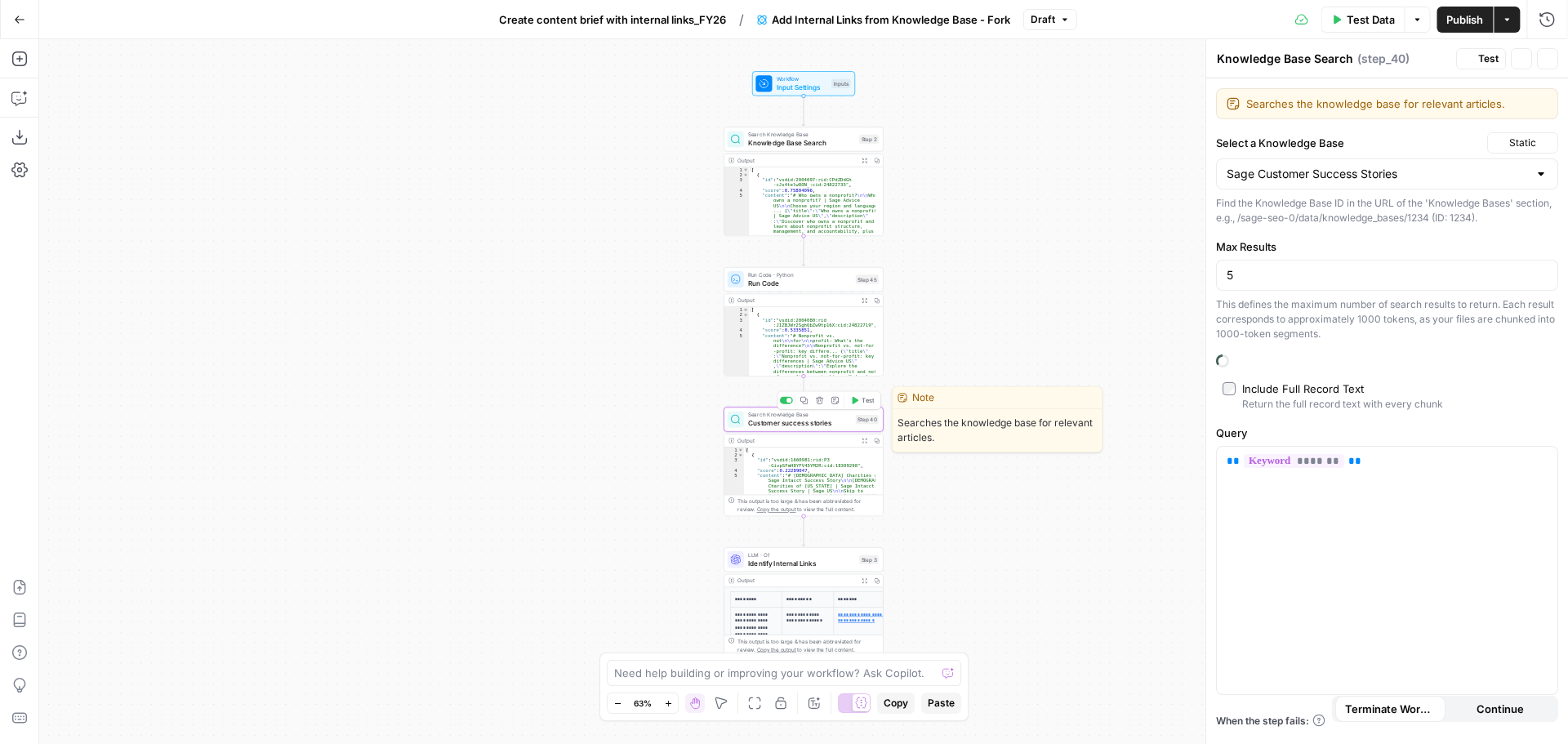
type textarea "Customer success stories"
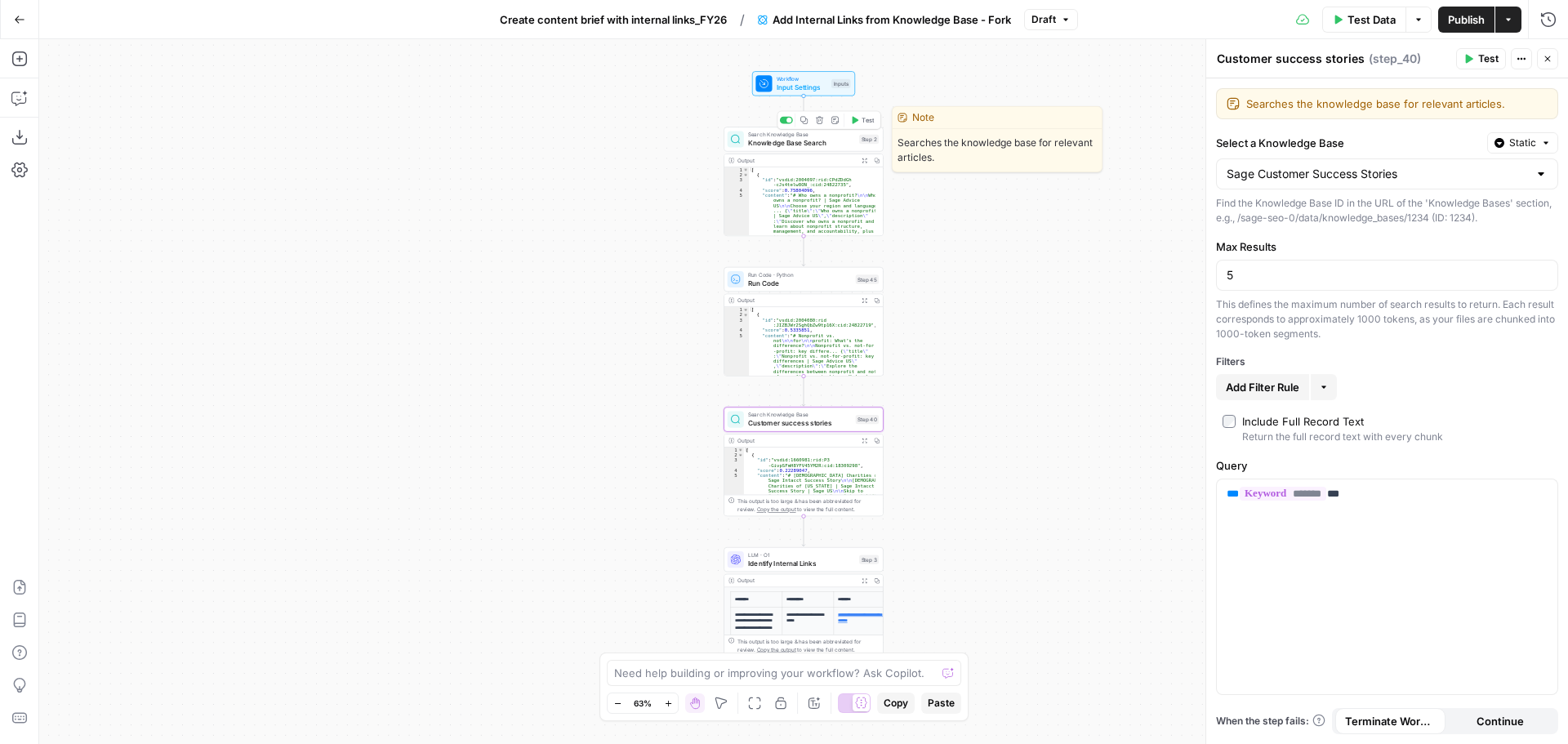
click at [803, 146] on span "Knowledge Base Search" at bounding box center [802, 143] width 107 height 11
type textarea "Knowledge Base Search"
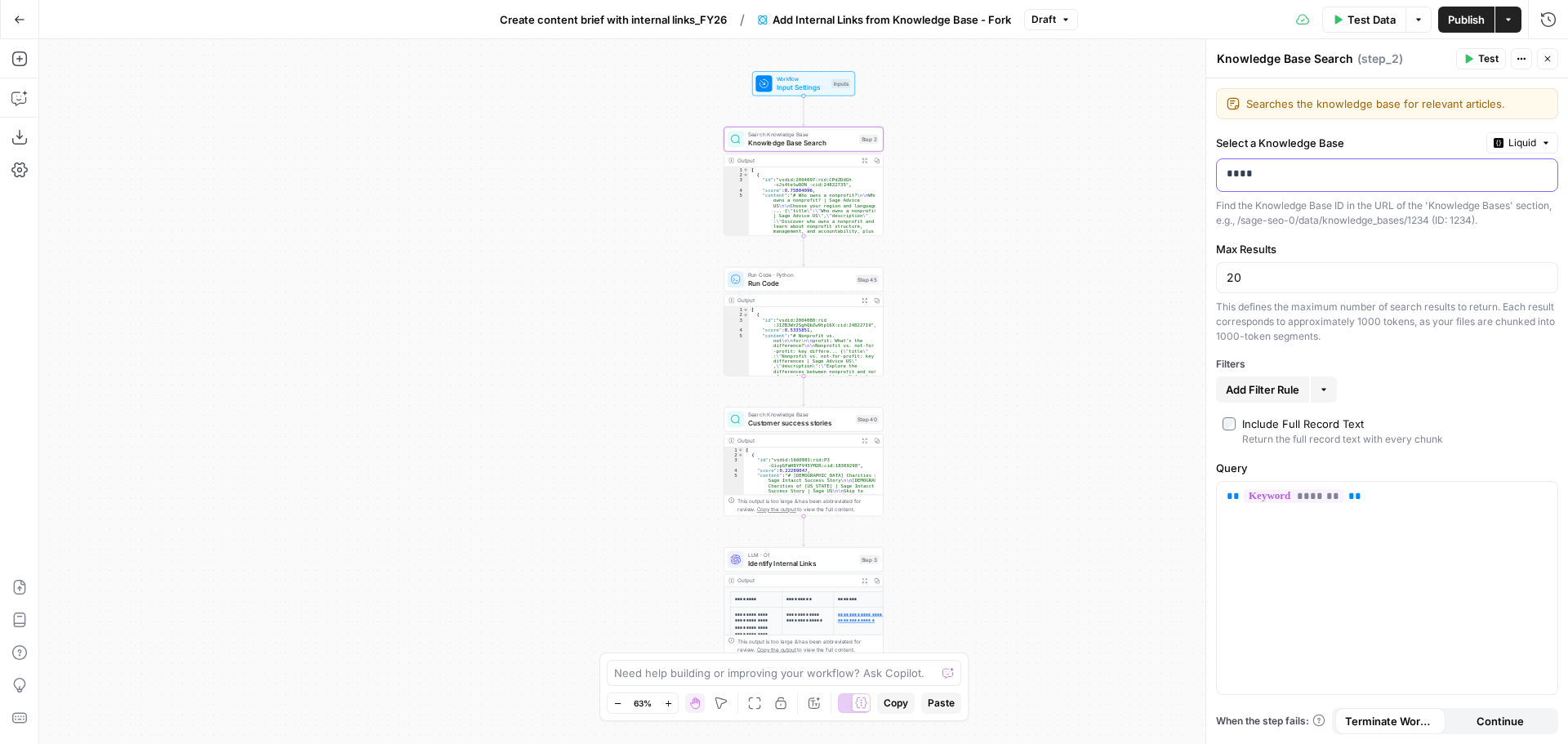
click at [1264, 189] on div "****" at bounding box center [1375, 175] width 315 height 32
click at [1537, 167] on button "Variables Menu" at bounding box center [1543, 173] width 13 height 13
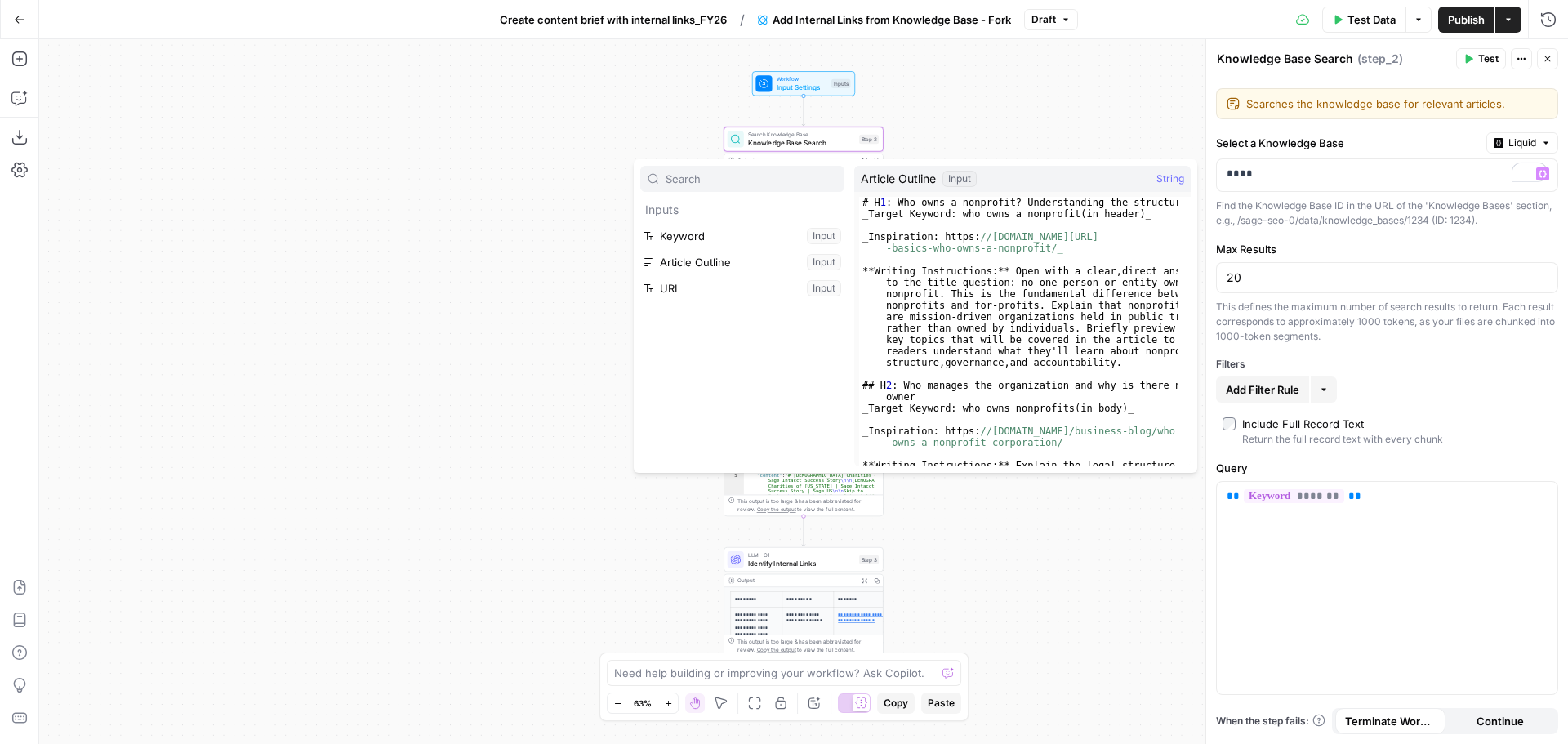
click at [929, 119] on div "Workflow Input Settings Inputs Search Knowledge Base Knowledge Base Search Step…" at bounding box center [804, 392] width 1529 height 704
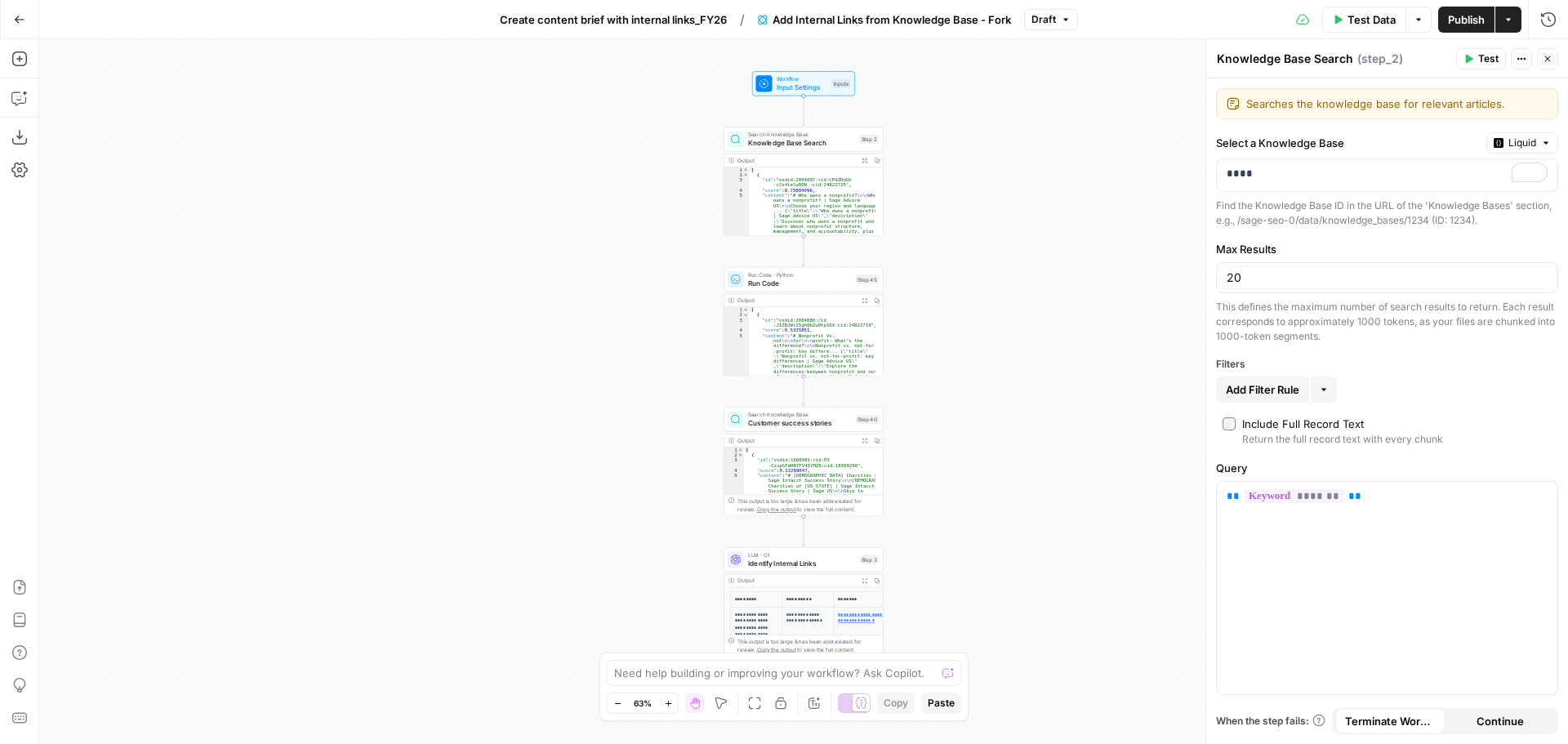
click at [806, 89] on span "Input Settings" at bounding box center [802, 87] width 51 height 11
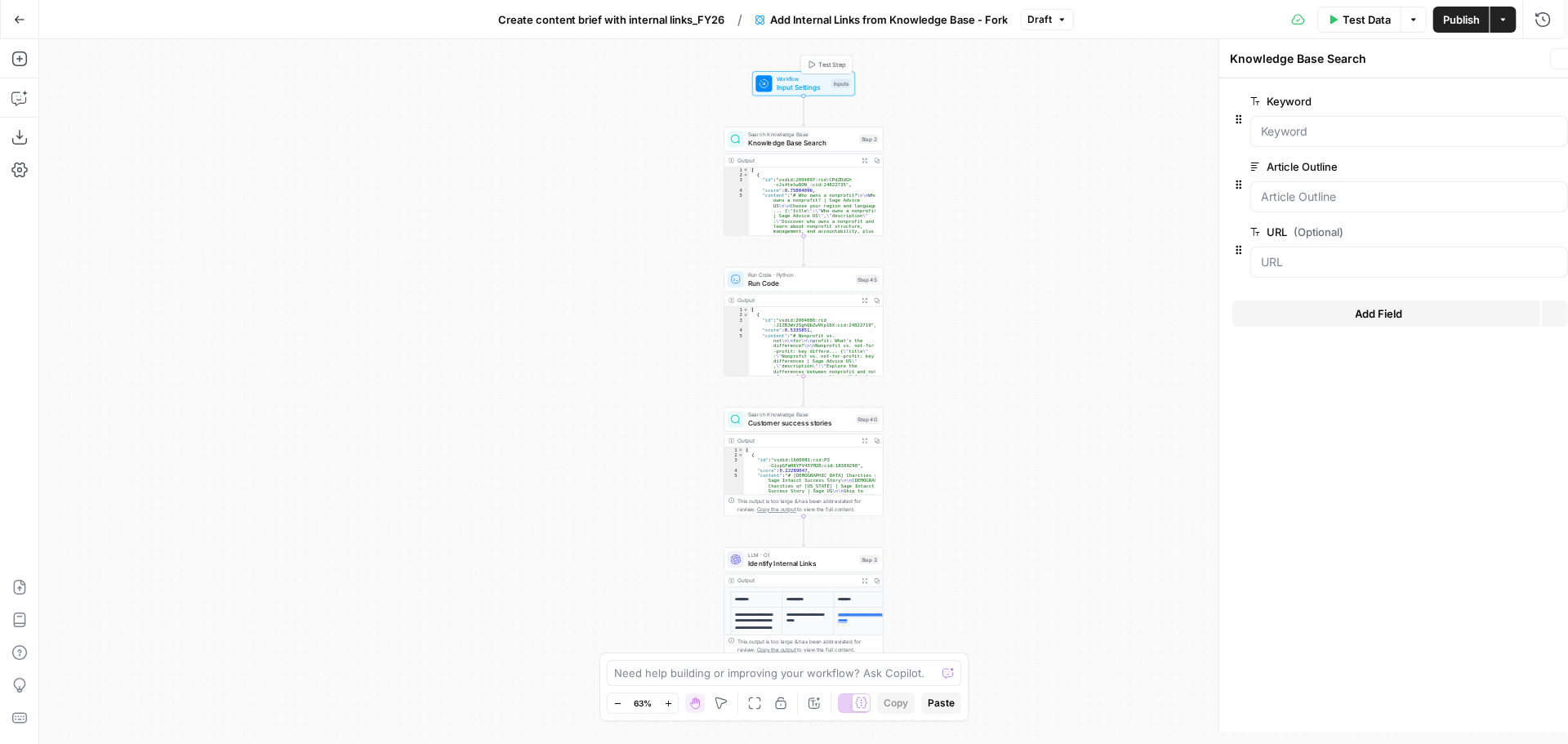
type textarea "Inputs"
click at [1303, 319] on button "Add Field" at bounding box center [1373, 314] width 308 height 26
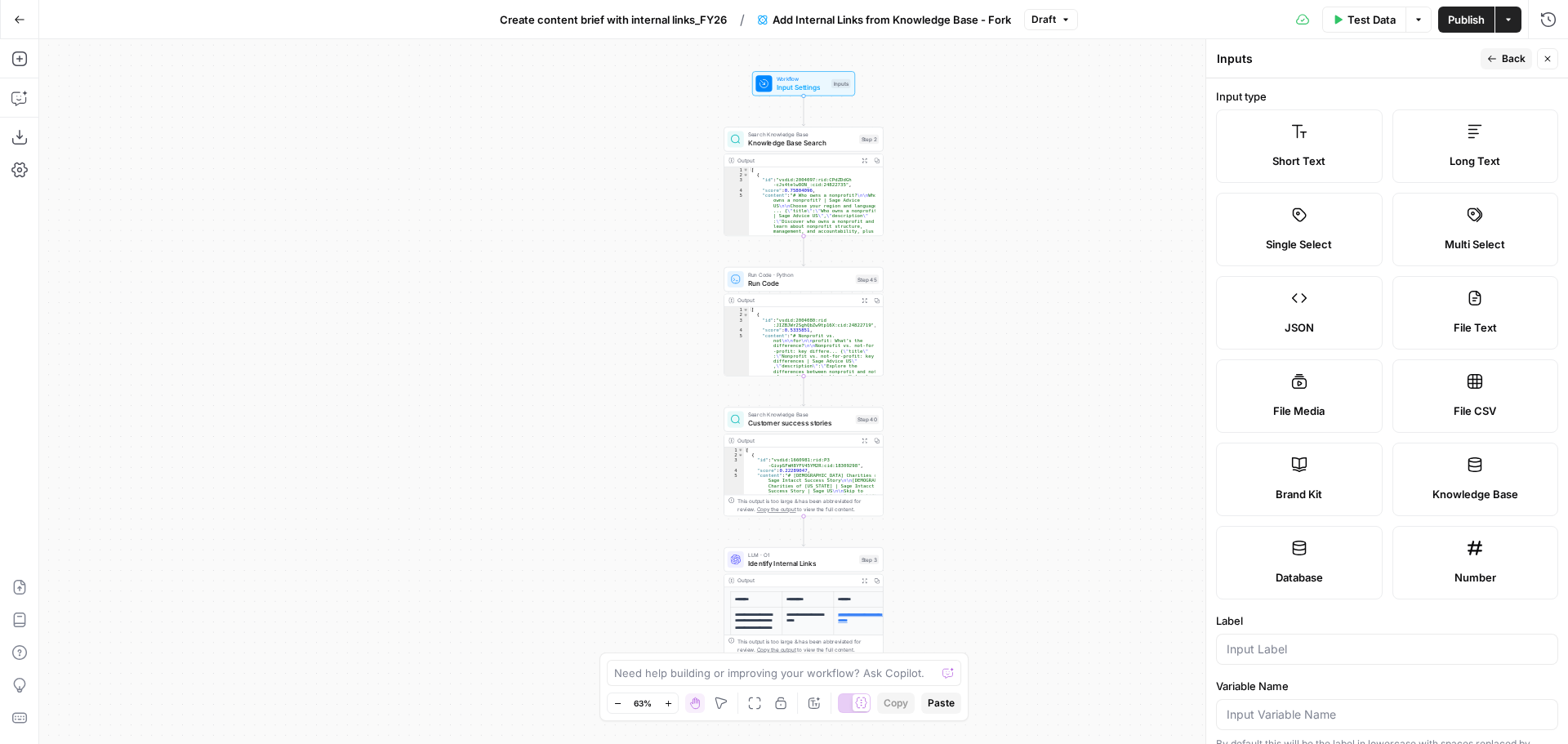
click at [1337, 497] on div "Brand Kit" at bounding box center [1299, 494] width 139 height 17
type input "Brand Kit"
type input "brand_kit"
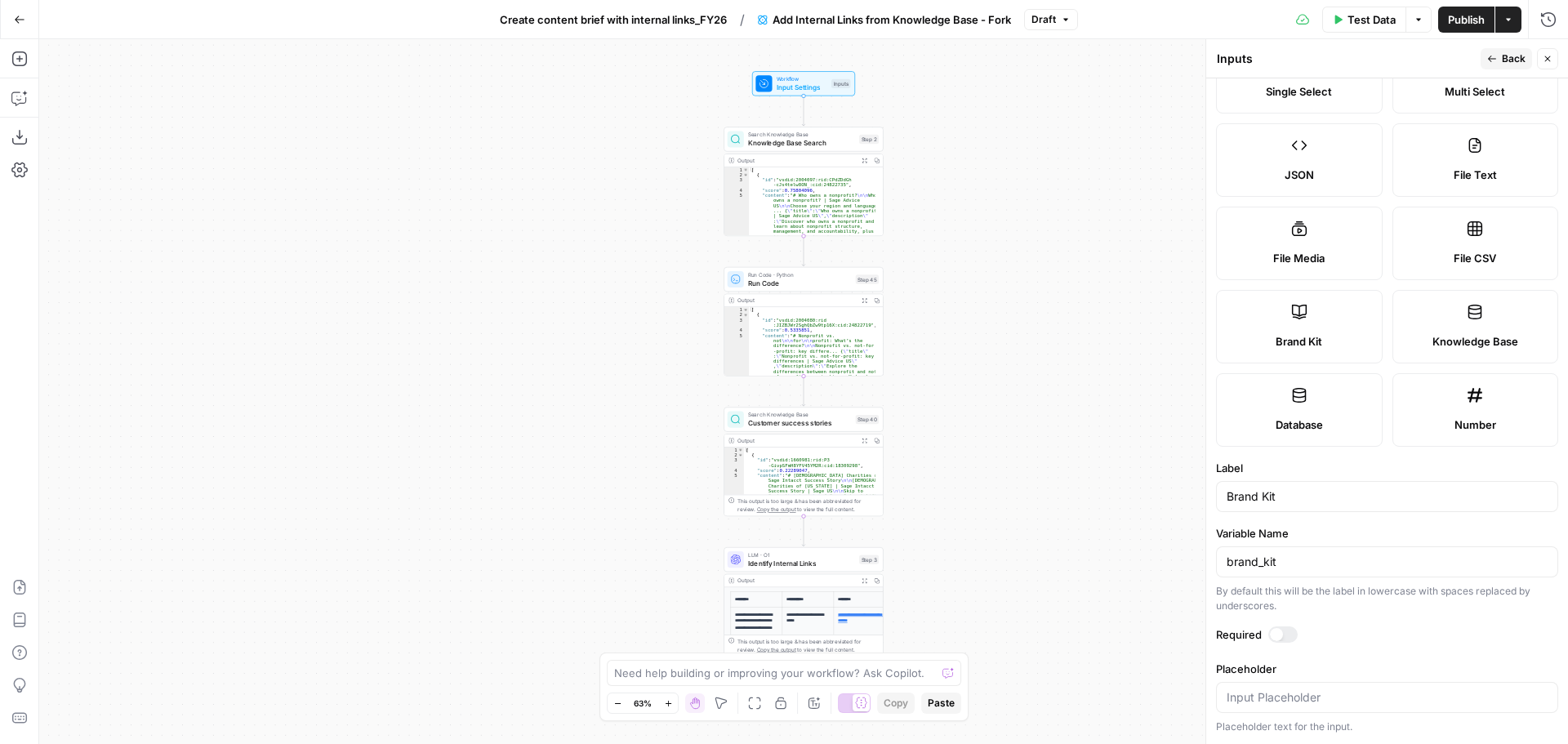
click at [1518, 63] on span "Back" at bounding box center [1514, 59] width 24 height 15
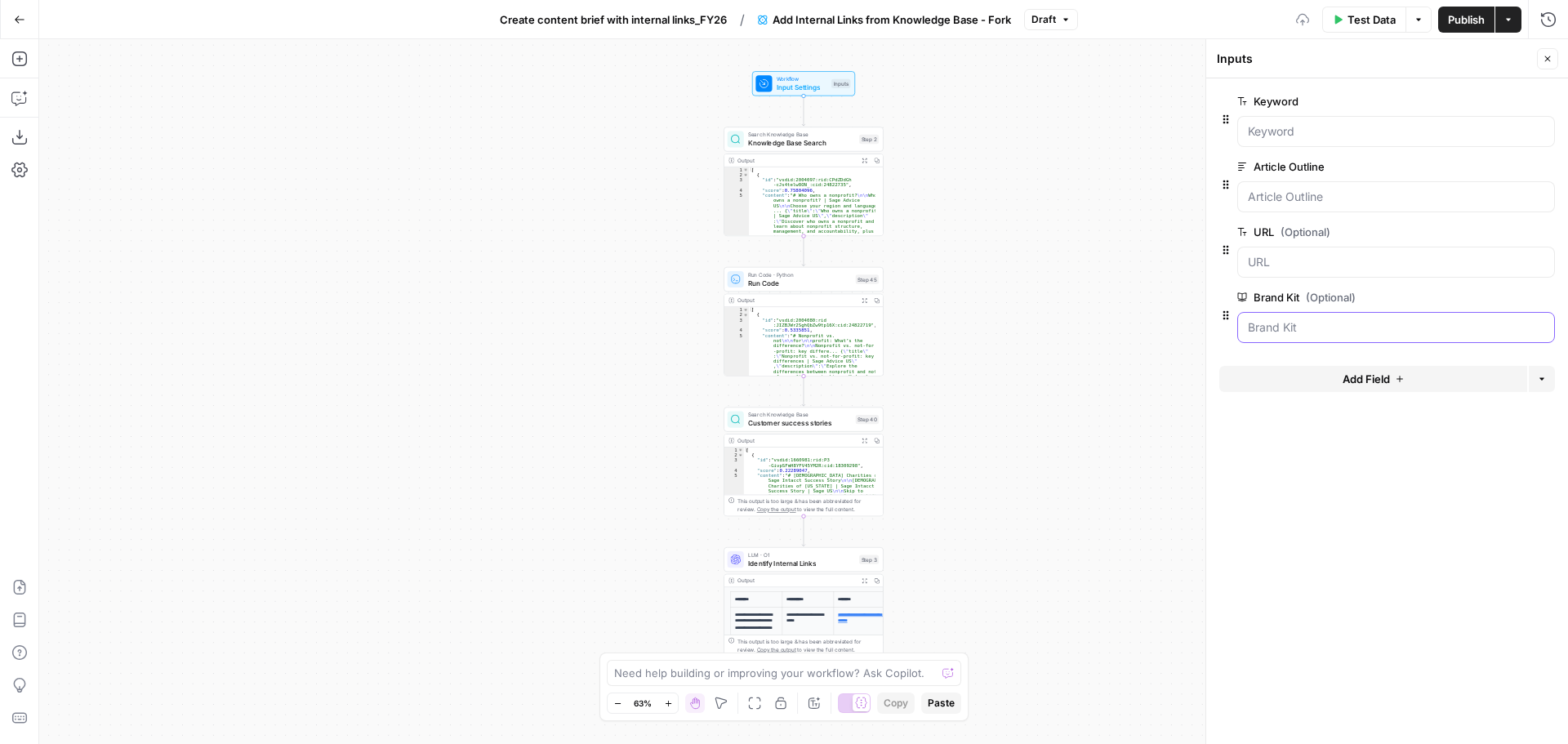
click at [1310, 328] on Kit "Brand Kit (Optional)" at bounding box center [1396, 327] width 296 height 17
click at [805, 138] on span "Knowledge Base Search" at bounding box center [802, 143] width 107 height 11
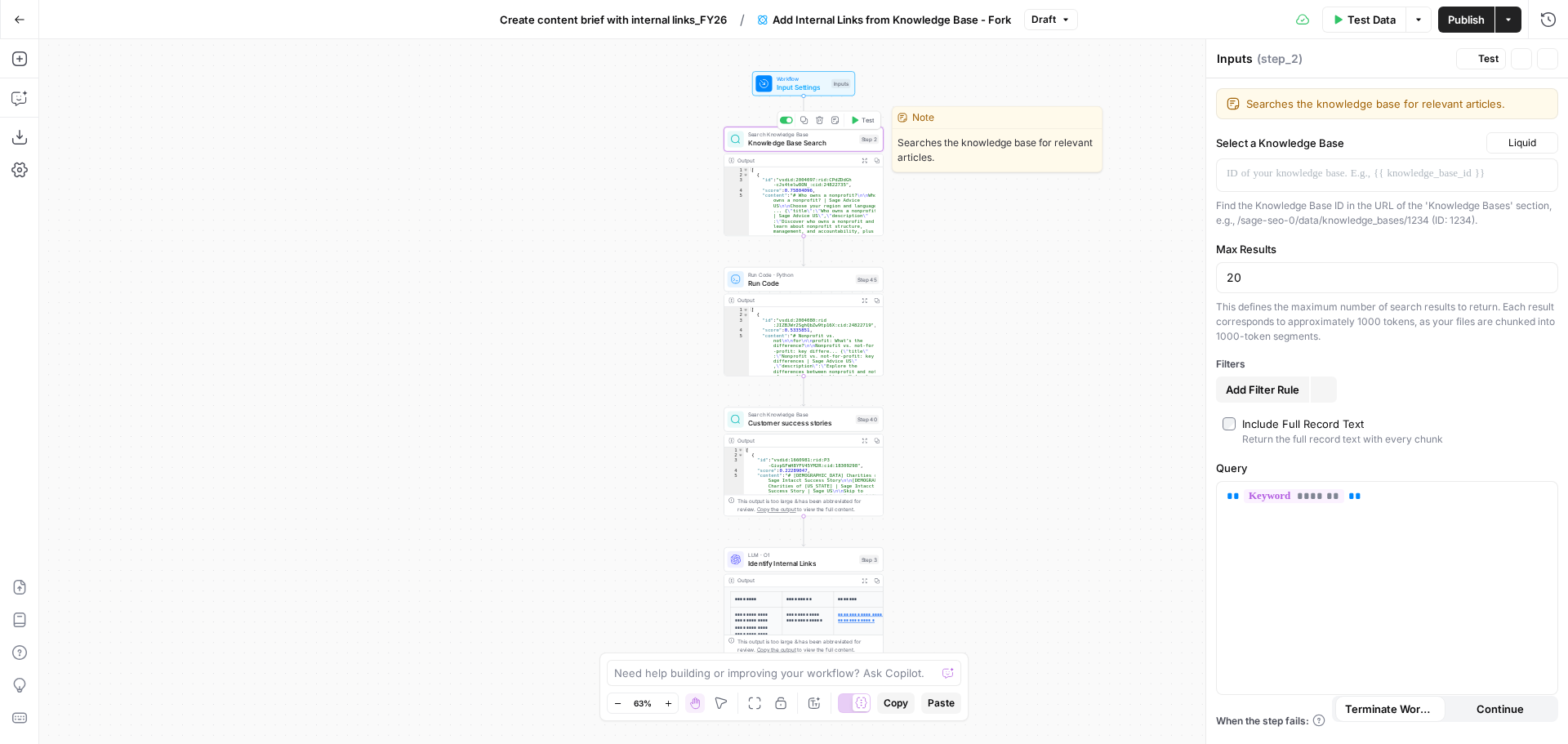
type textarea "Knowledge Base Search"
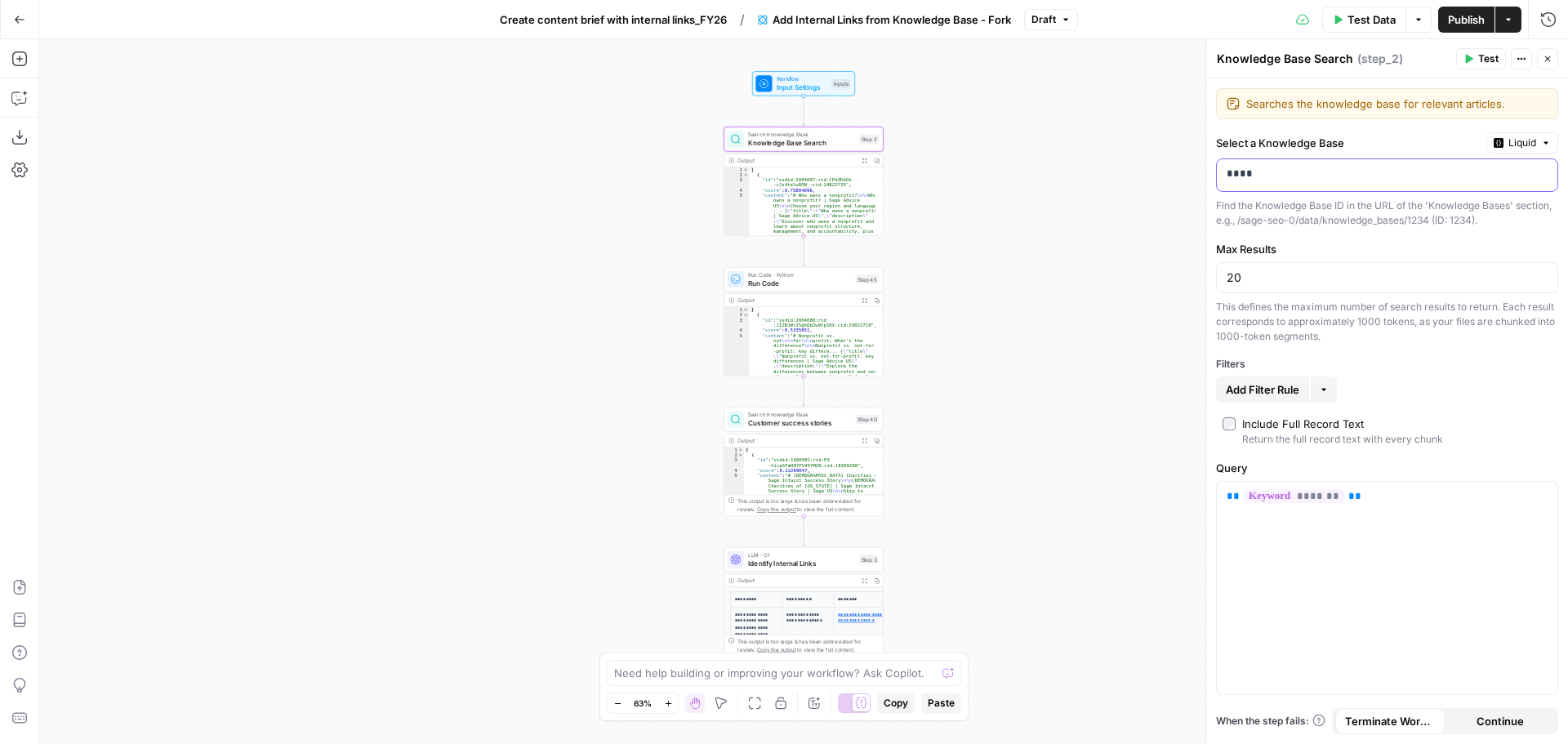
click at [1298, 179] on p "****" at bounding box center [1387, 174] width 321 height 17
click at [1298, 179] on p "****" at bounding box center [1374, 174] width 294 height 17
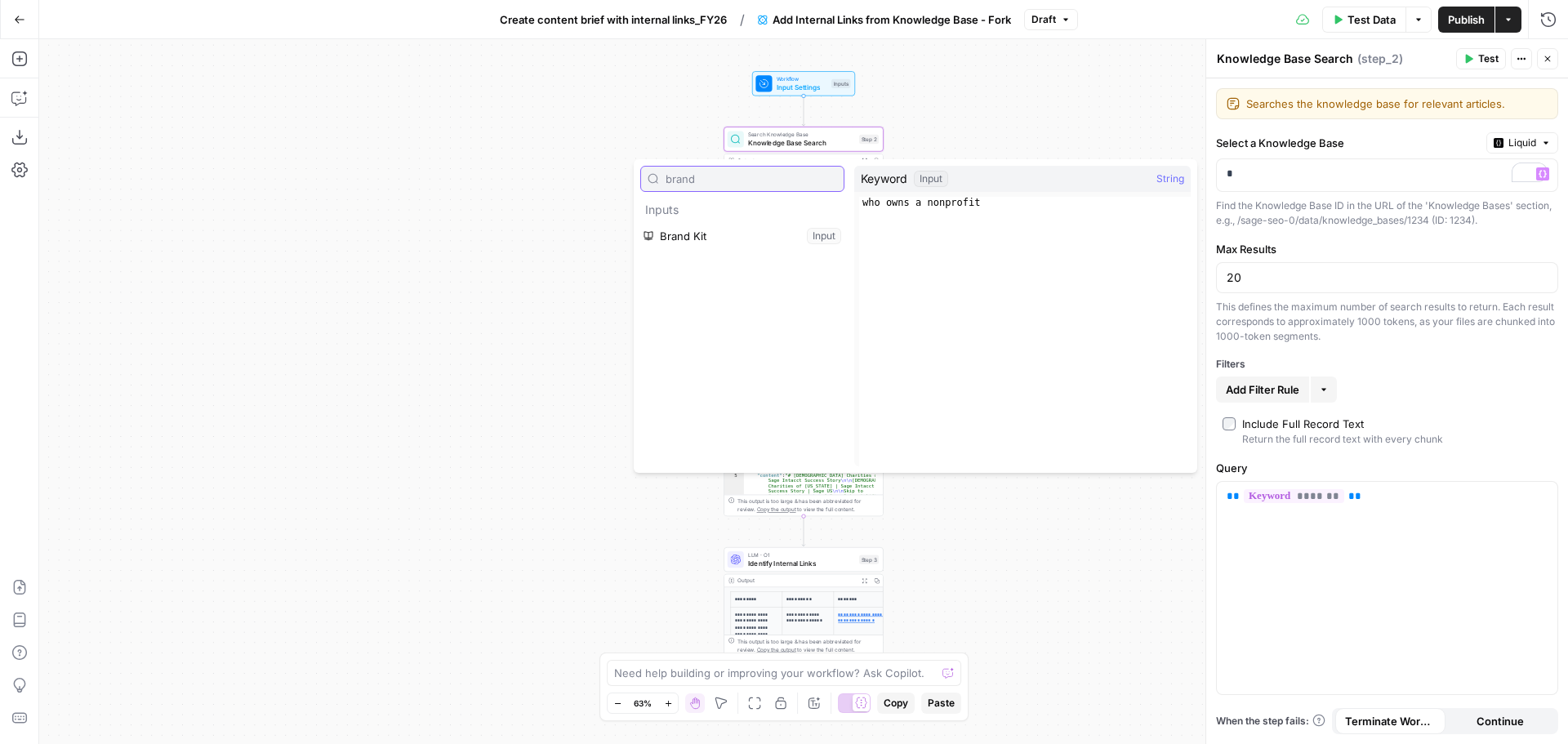
type input "brand"
click at [641, 223] on button "Select variable Brand Kit" at bounding box center [743, 236] width 204 height 26
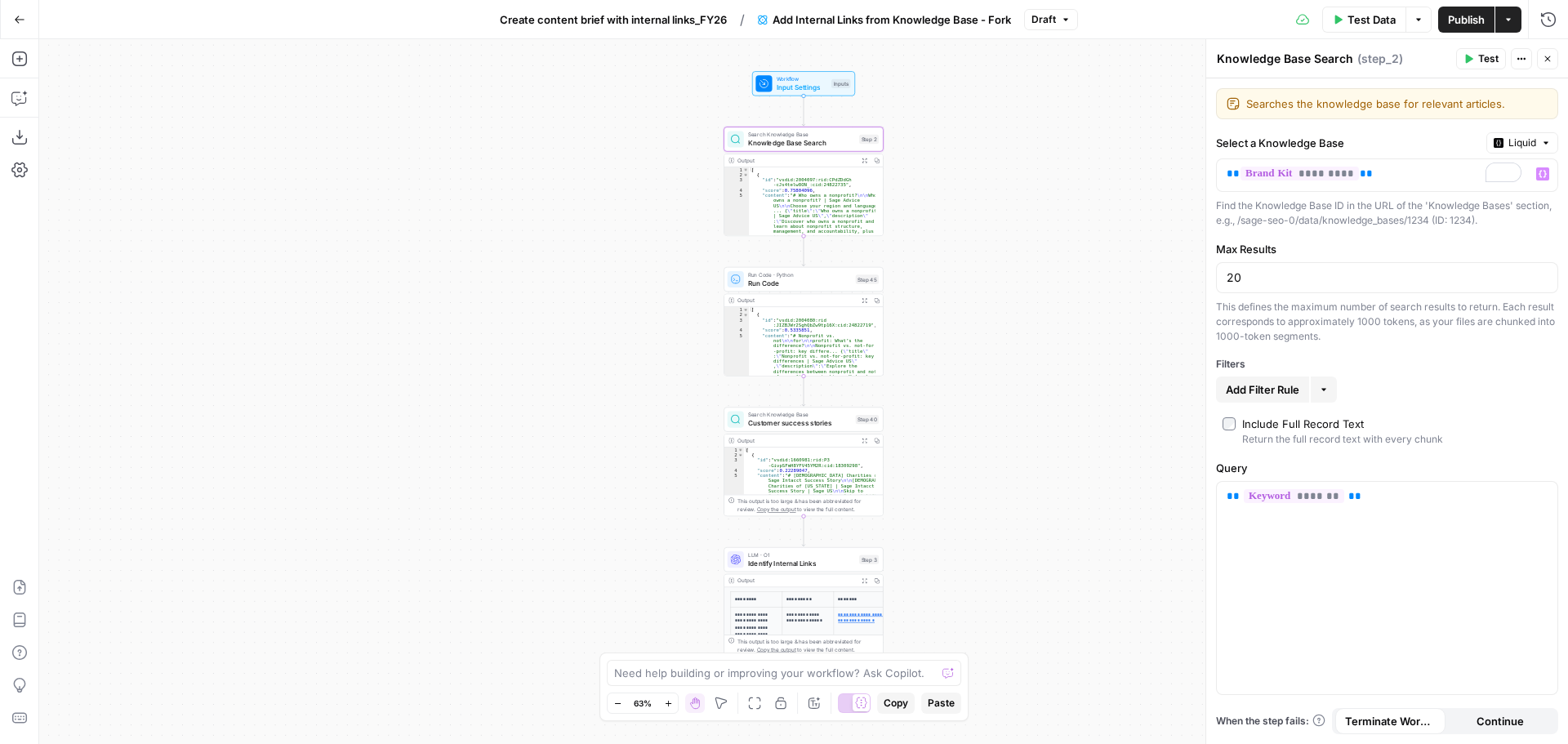
click at [773, 143] on span "Knowledge Base Search" at bounding box center [802, 143] width 107 height 11
click at [1425, 178] on p "** ********* **" at bounding box center [1374, 174] width 294 height 17
click at [1113, 207] on div "Workflow Input Settings Inputs Search Knowledge Base Knowledge Base Search Step…" at bounding box center [804, 392] width 1529 height 704
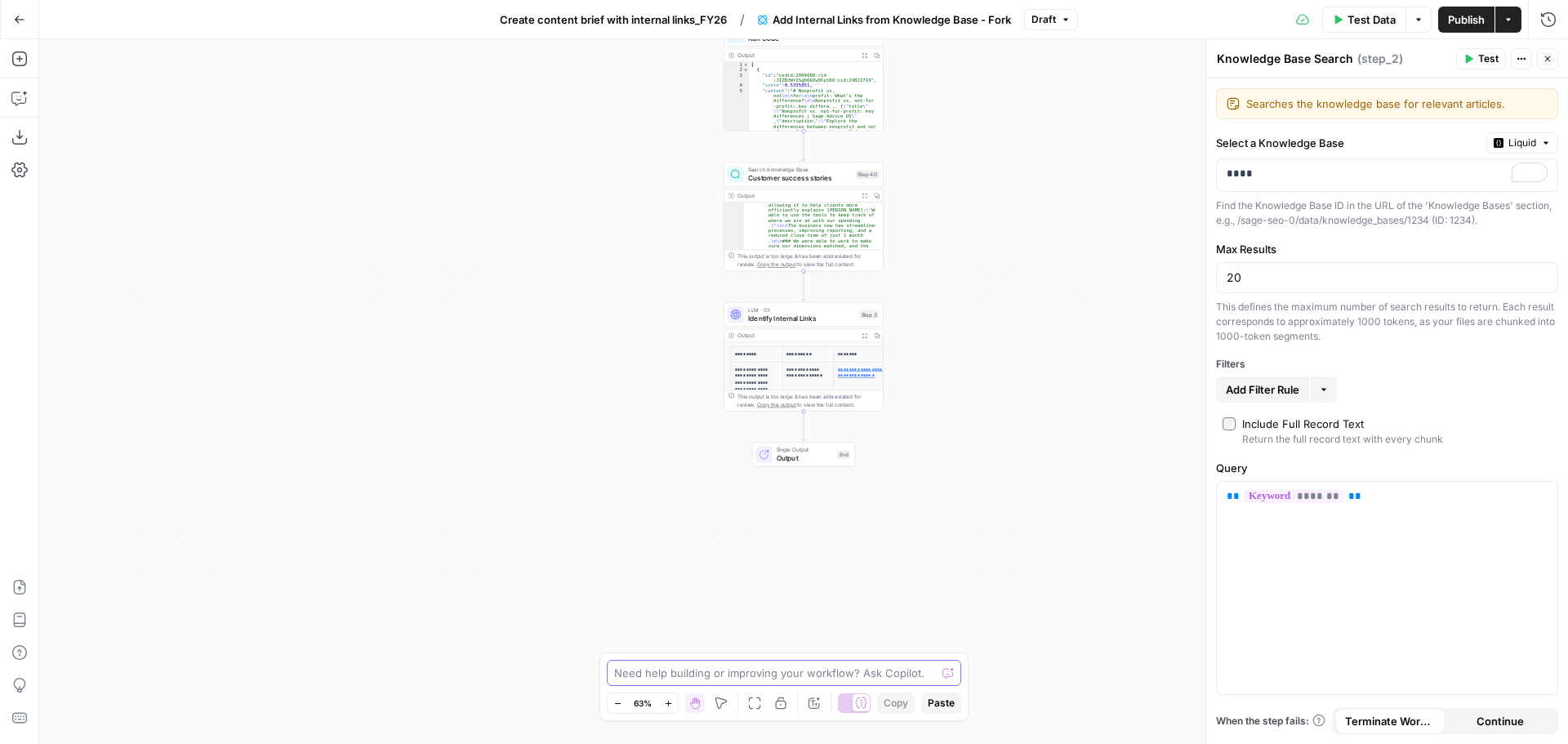
click at [802, 667] on textarea at bounding box center [775, 672] width 322 height 17
type textarea "W"
type textarea "Is a brand kit used in this workflow?"
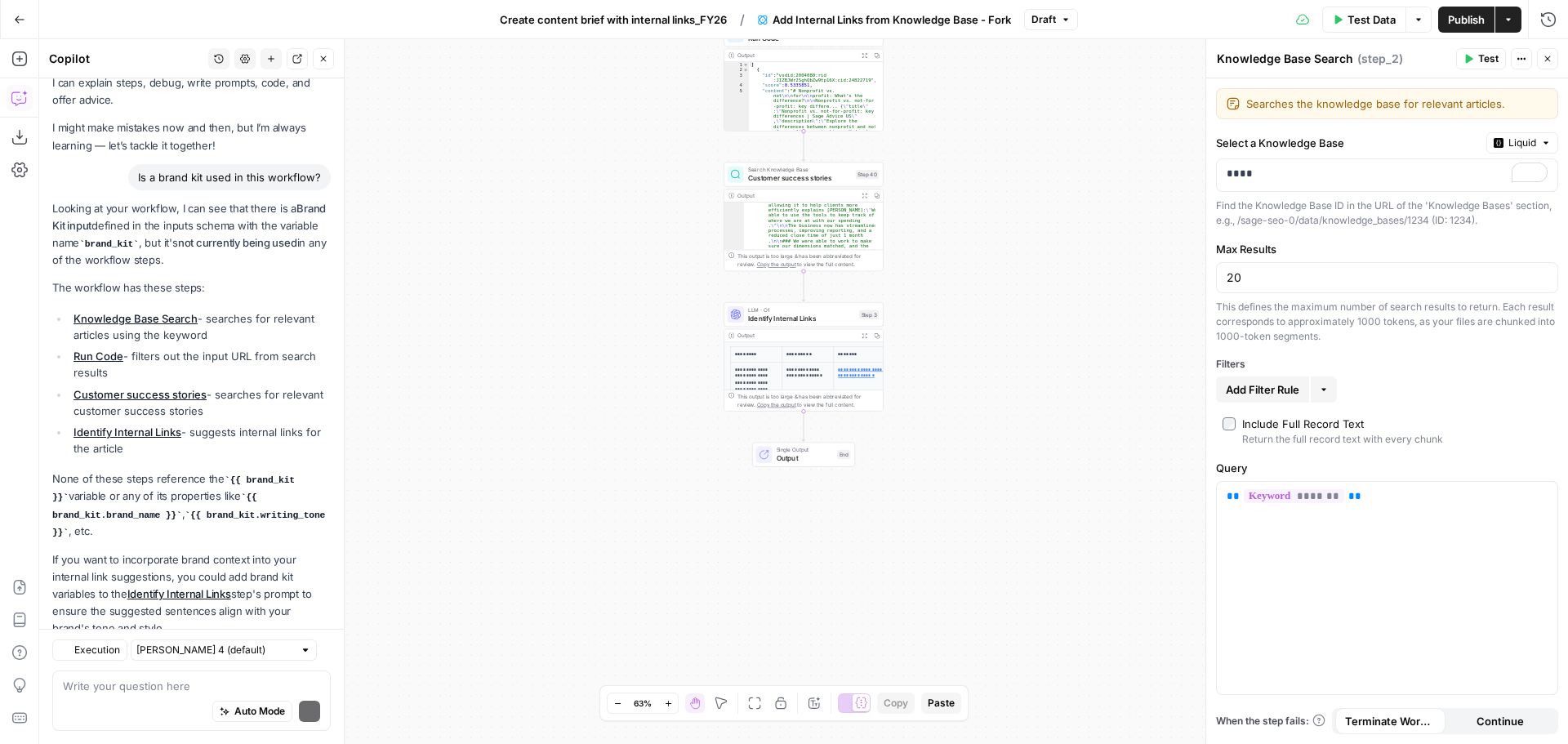
scroll to position [92, 0]
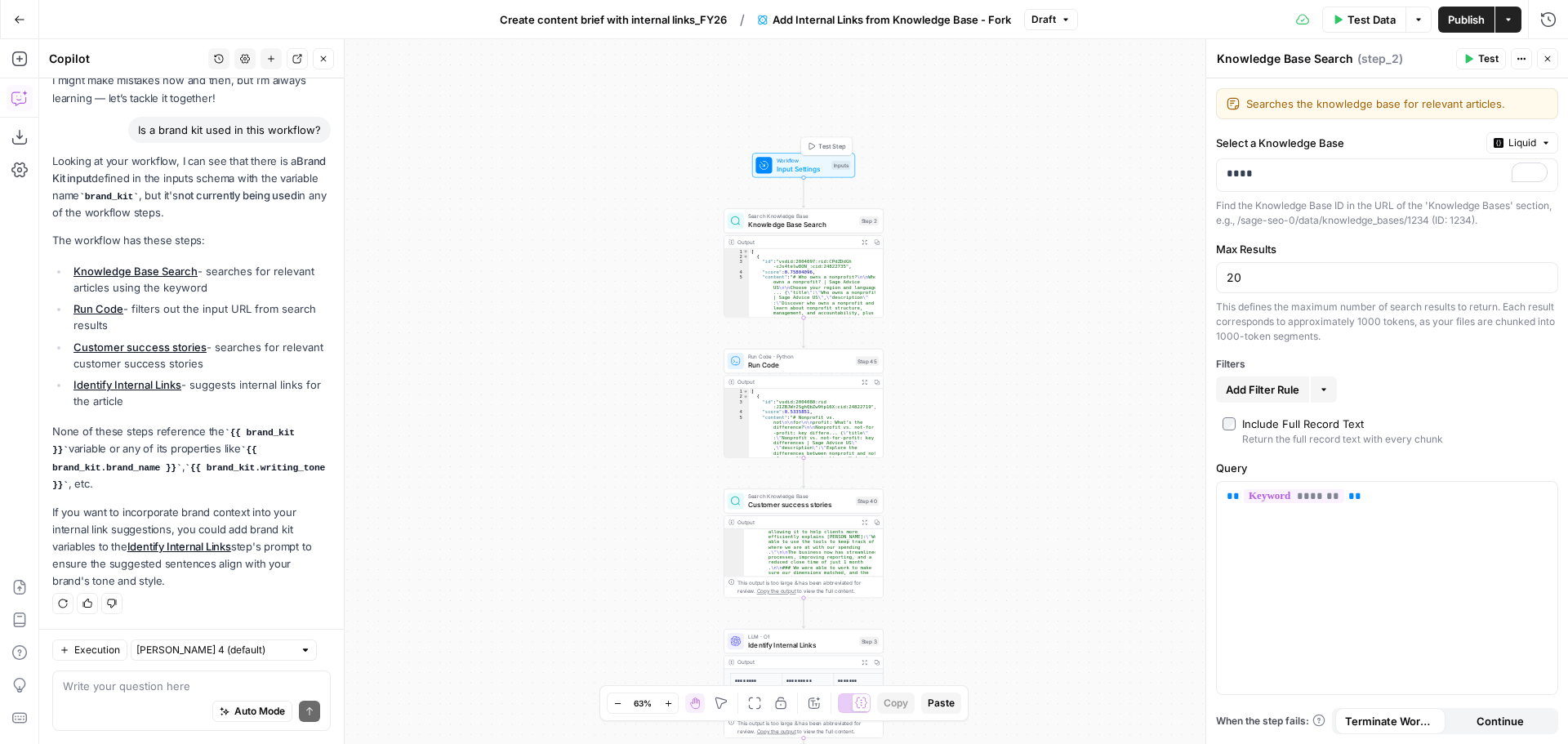
click at [814, 170] on span "Input Settings" at bounding box center [802, 169] width 51 height 11
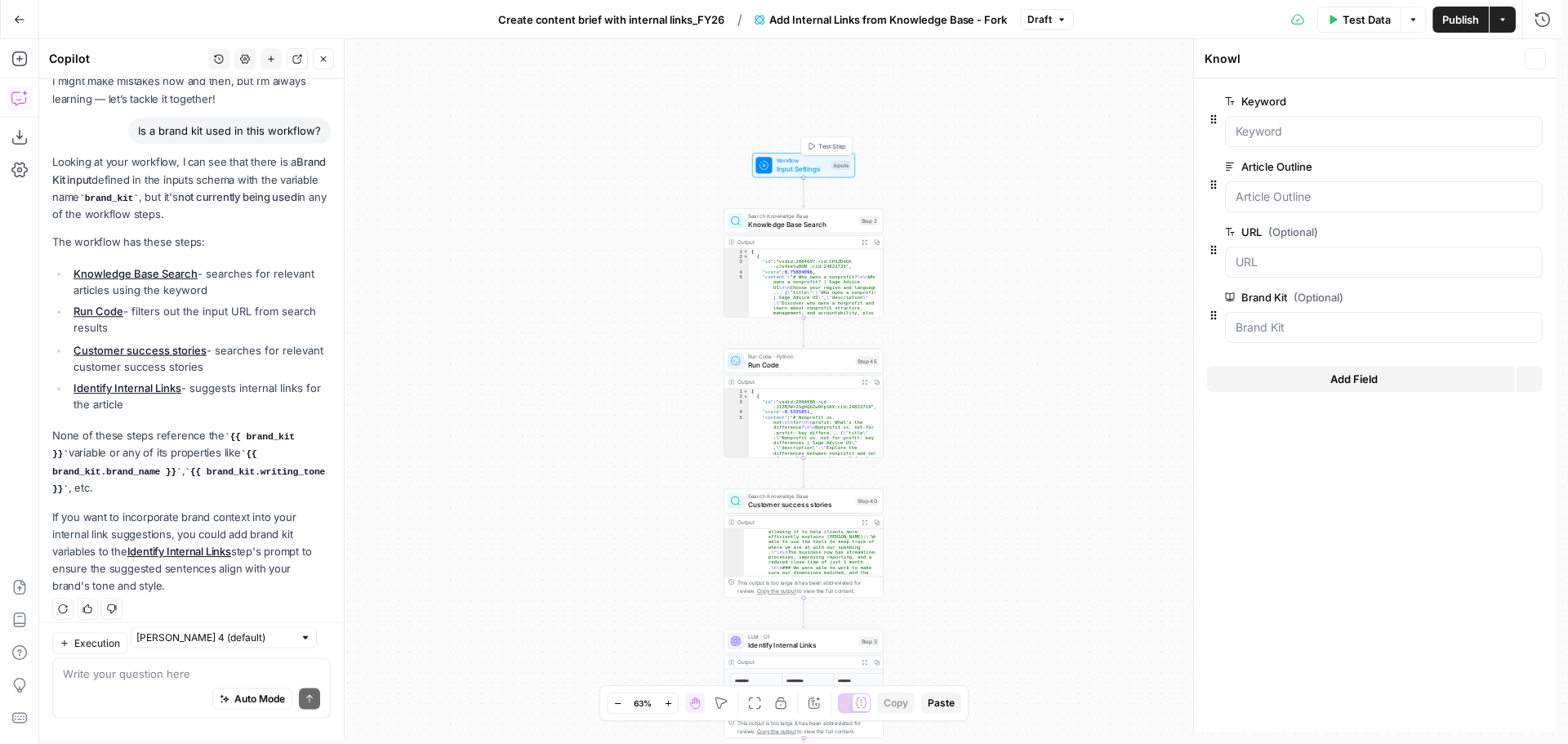
type textarea "Inputs"
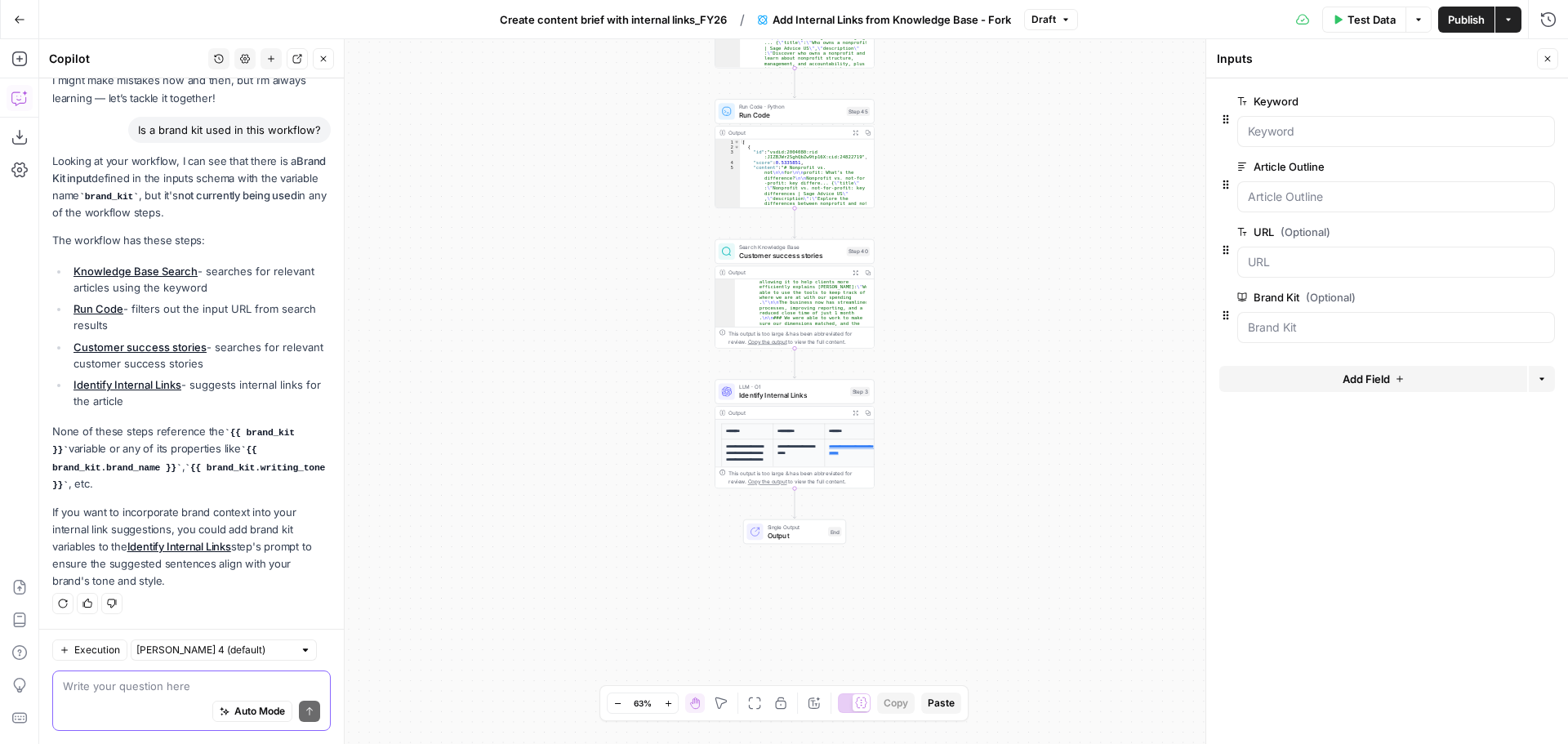
click at [136, 681] on textarea at bounding box center [192, 685] width 258 height 17
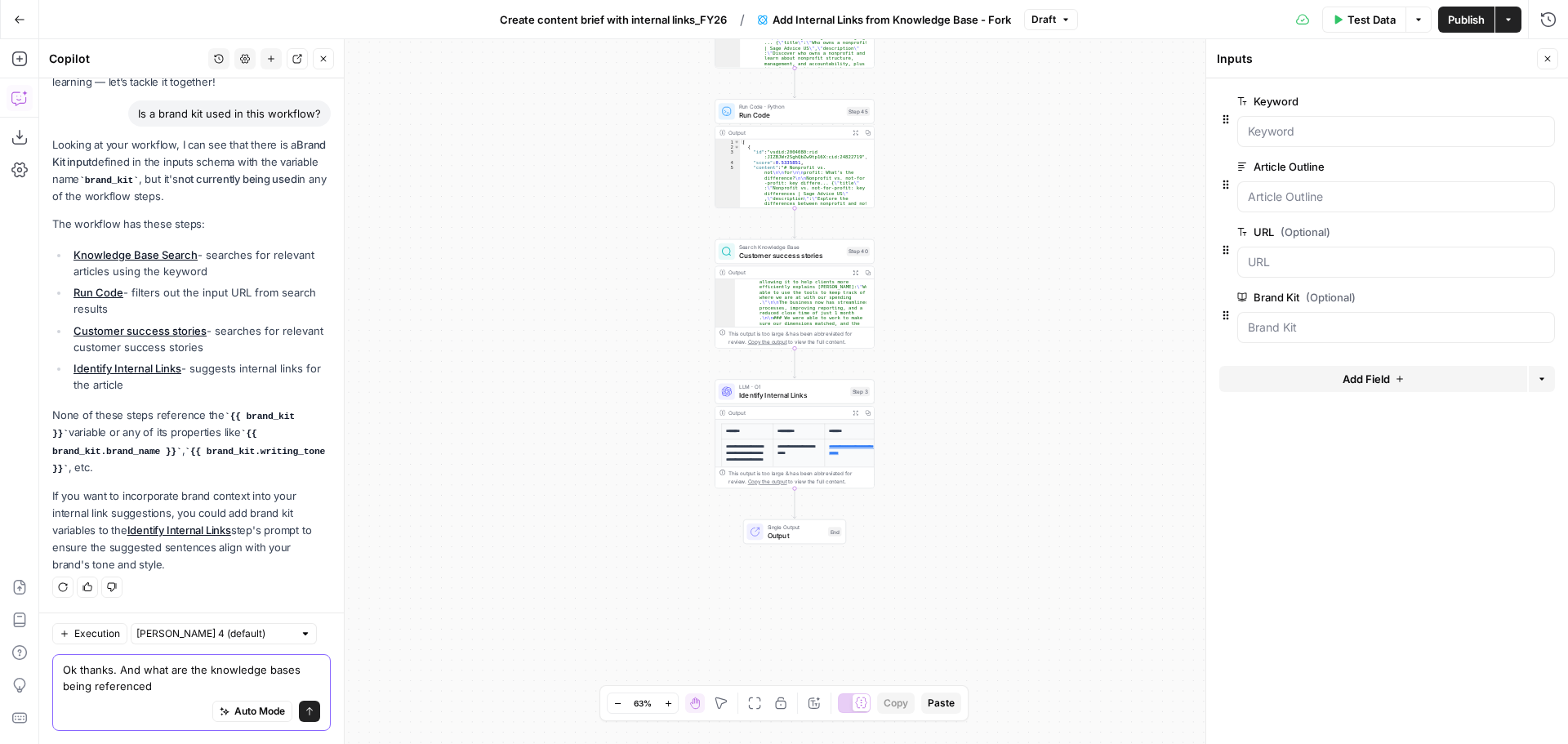
type textarea "Ok thanks. And what are the knowledge bases being referenced?"
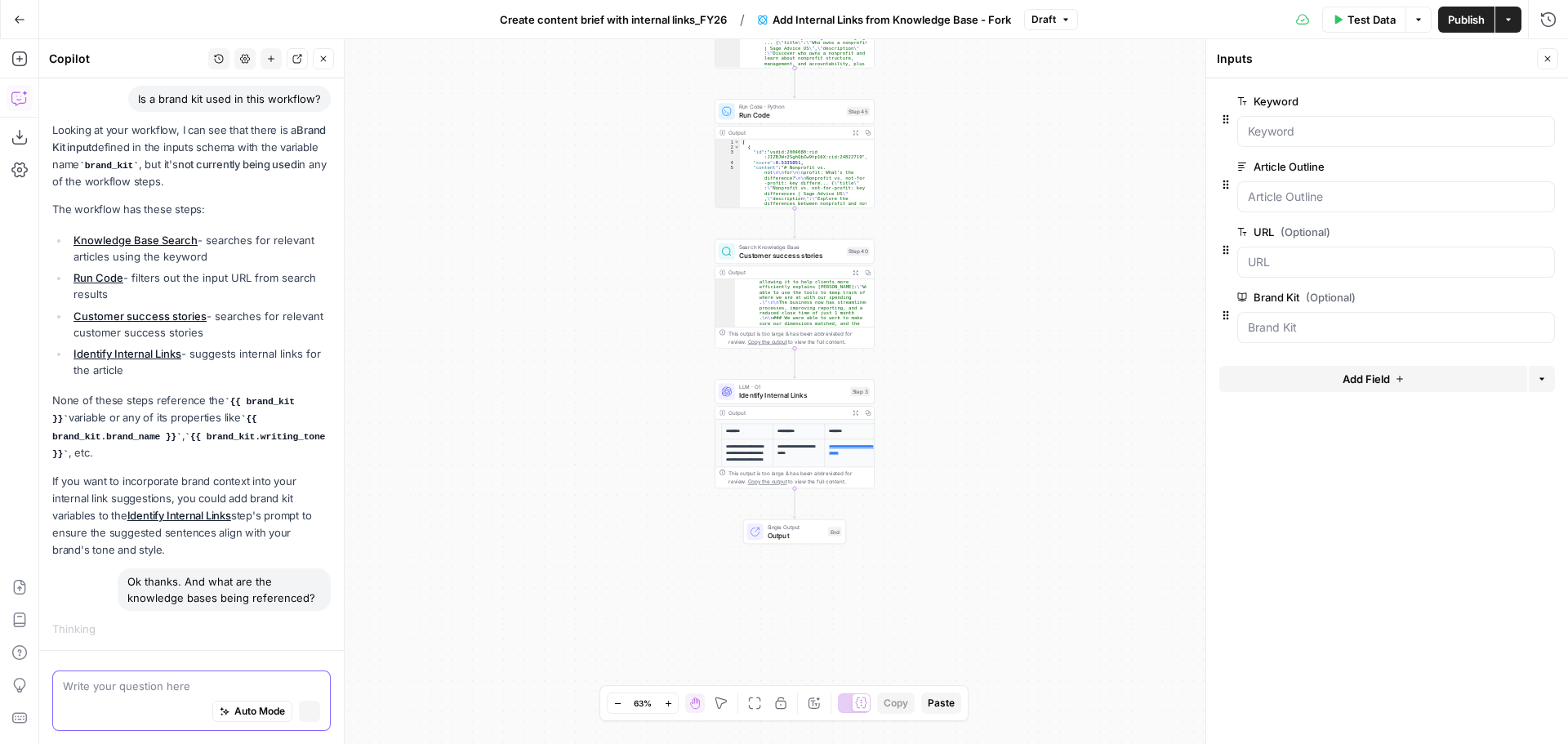
scroll to position [140, 0]
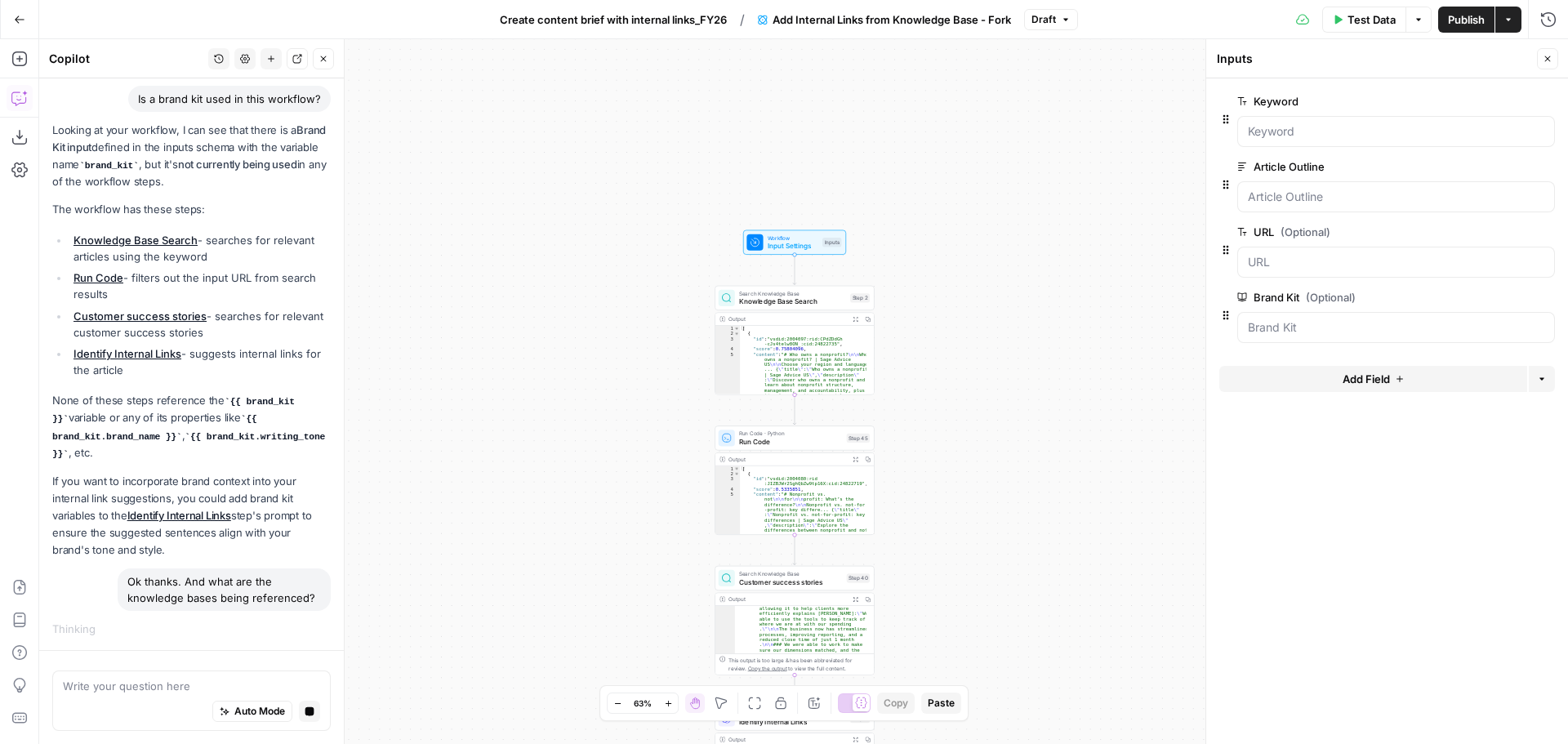
click at [1553, 296] on button "Delete group" at bounding box center [1545, 297] width 19 height 19
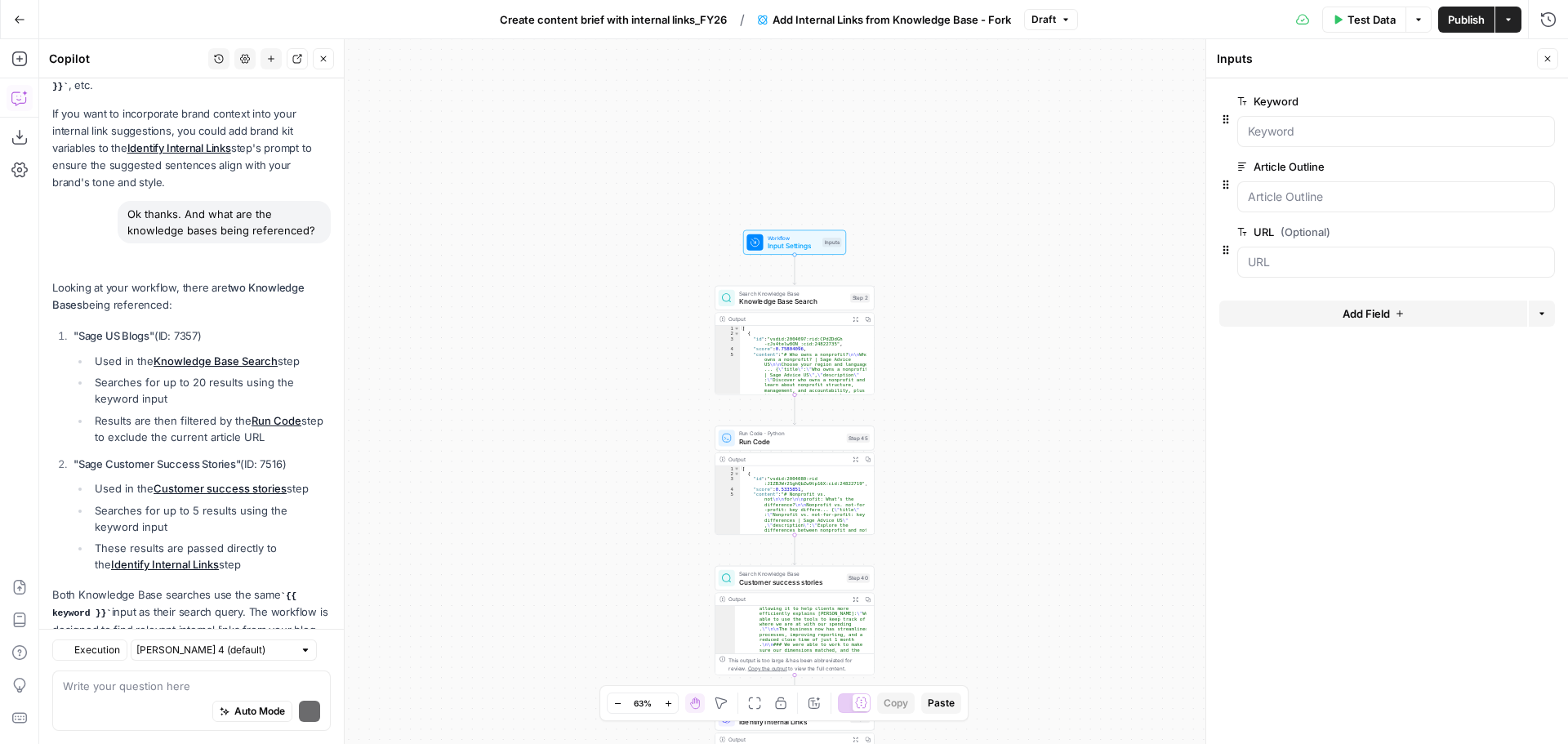
scroll to position [617, 0]
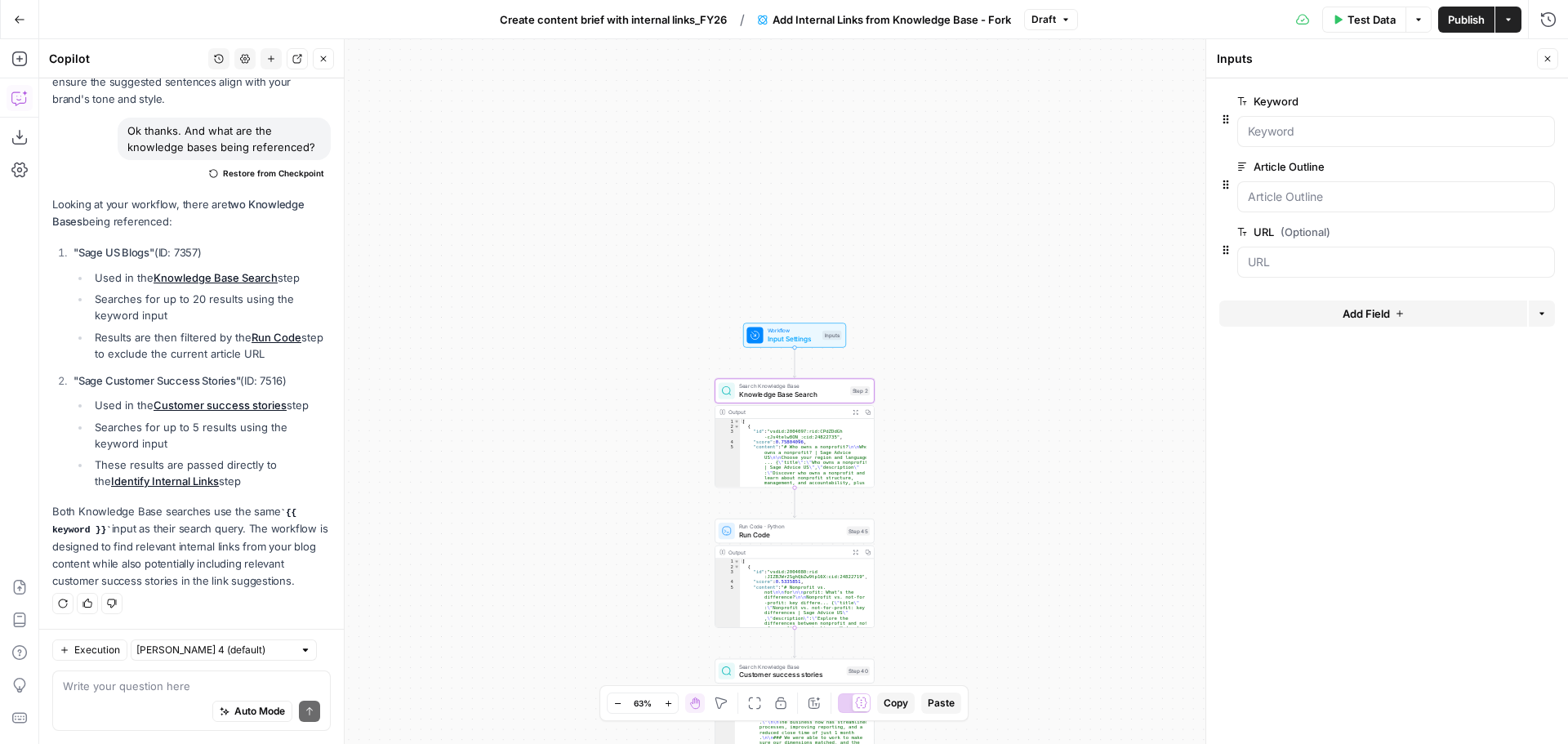
click at [250, 276] on link "Knowledge Base Search" at bounding box center [215, 278] width 124 height 13
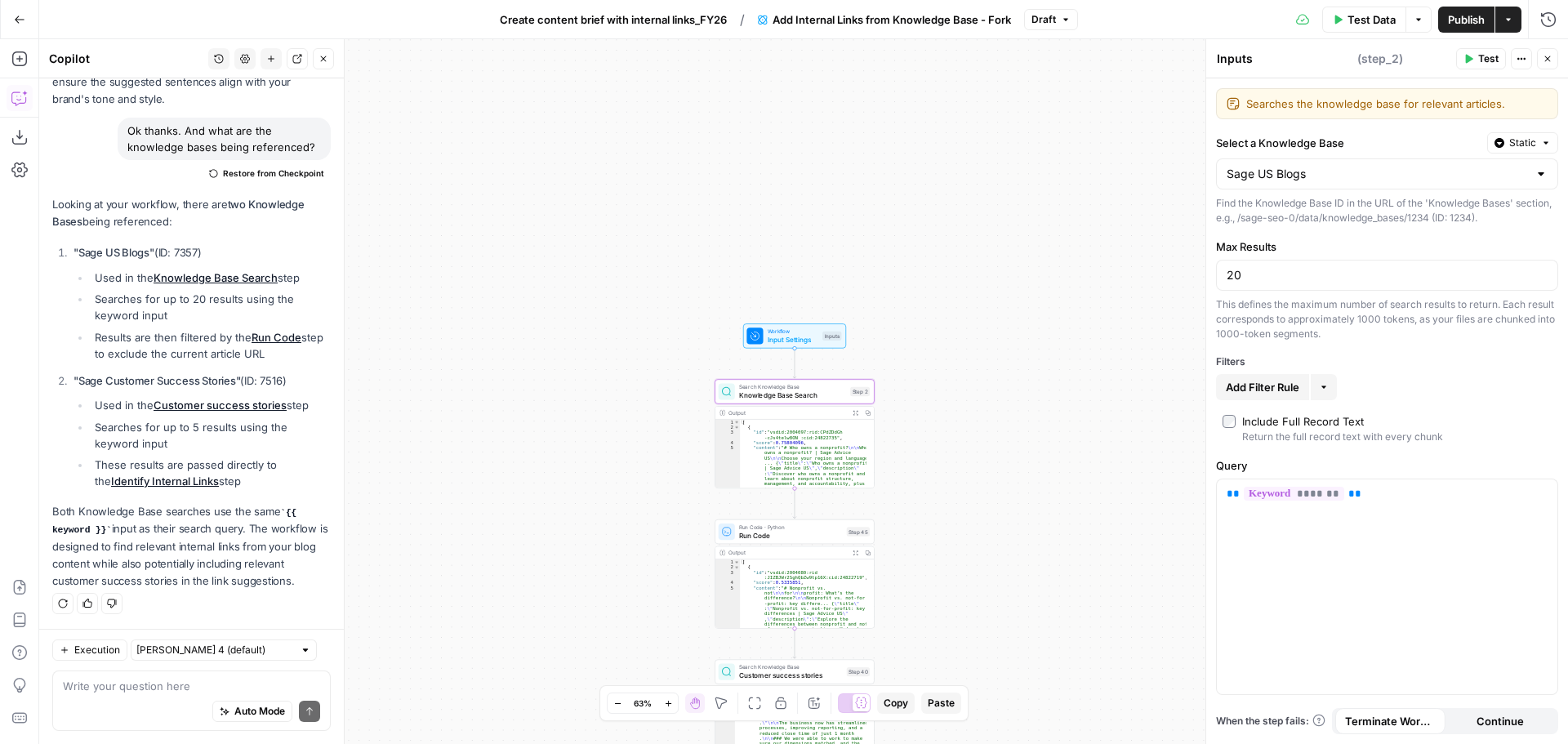
type textarea "Knowledge Base Search"
click at [1504, 168] on input "Select a Knowledge Base" at bounding box center [1377, 174] width 301 height 17
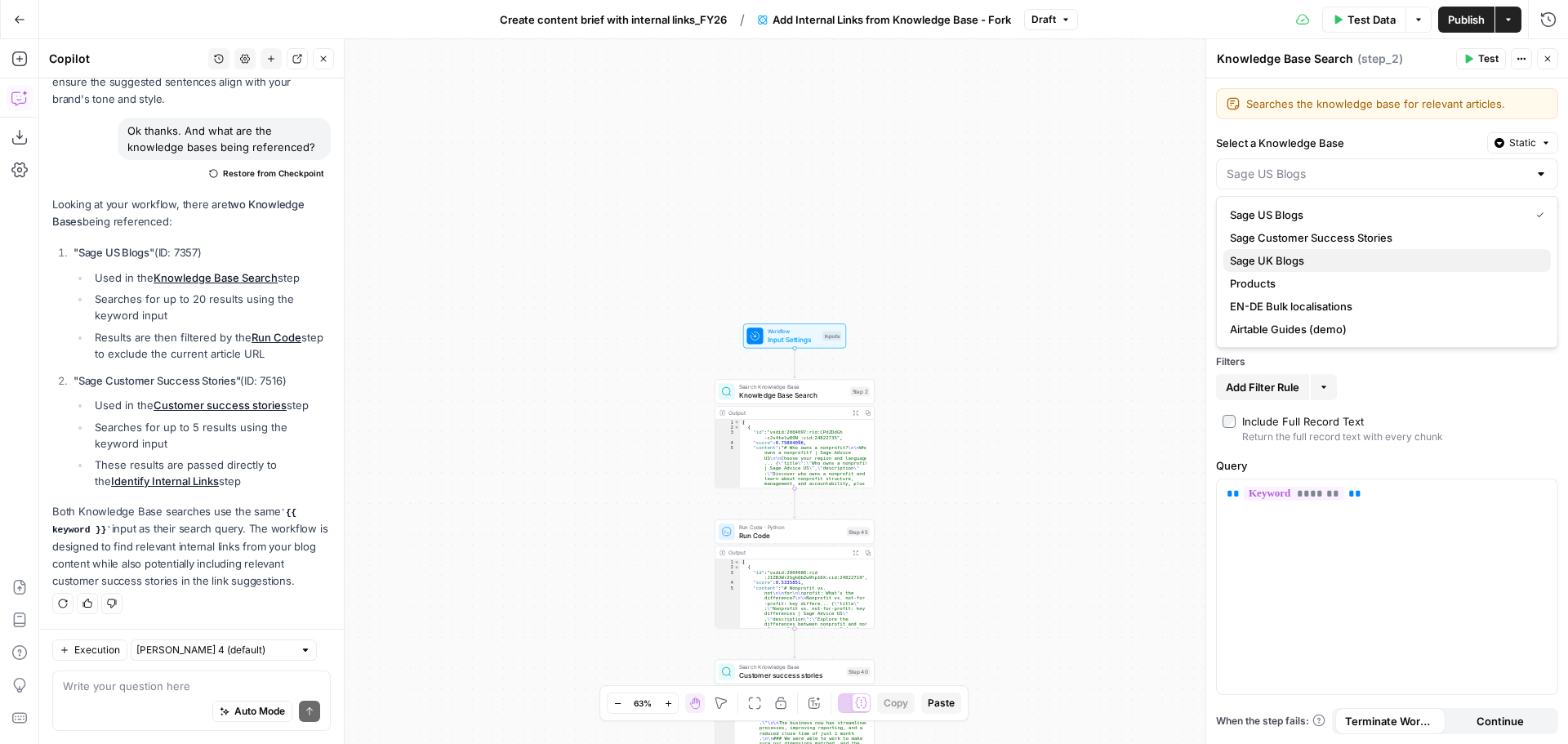
click at [1342, 256] on span "Sage UK Blogs" at bounding box center [1383, 260] width 308 height 17
type input "Sage UK Blogs"
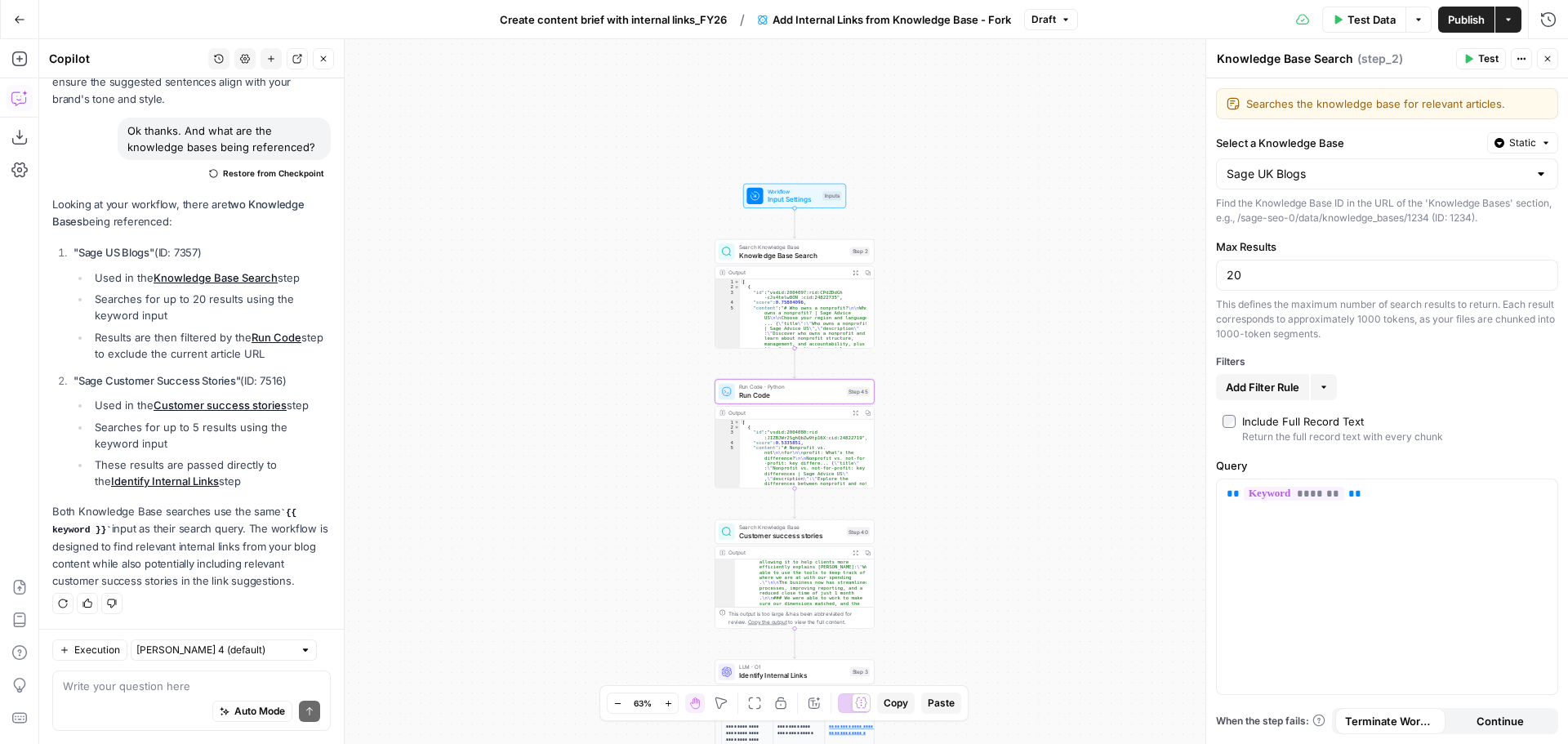
click at [284, 338] on link "Run Code" at bounding box center [276, 336] width 50 height 13
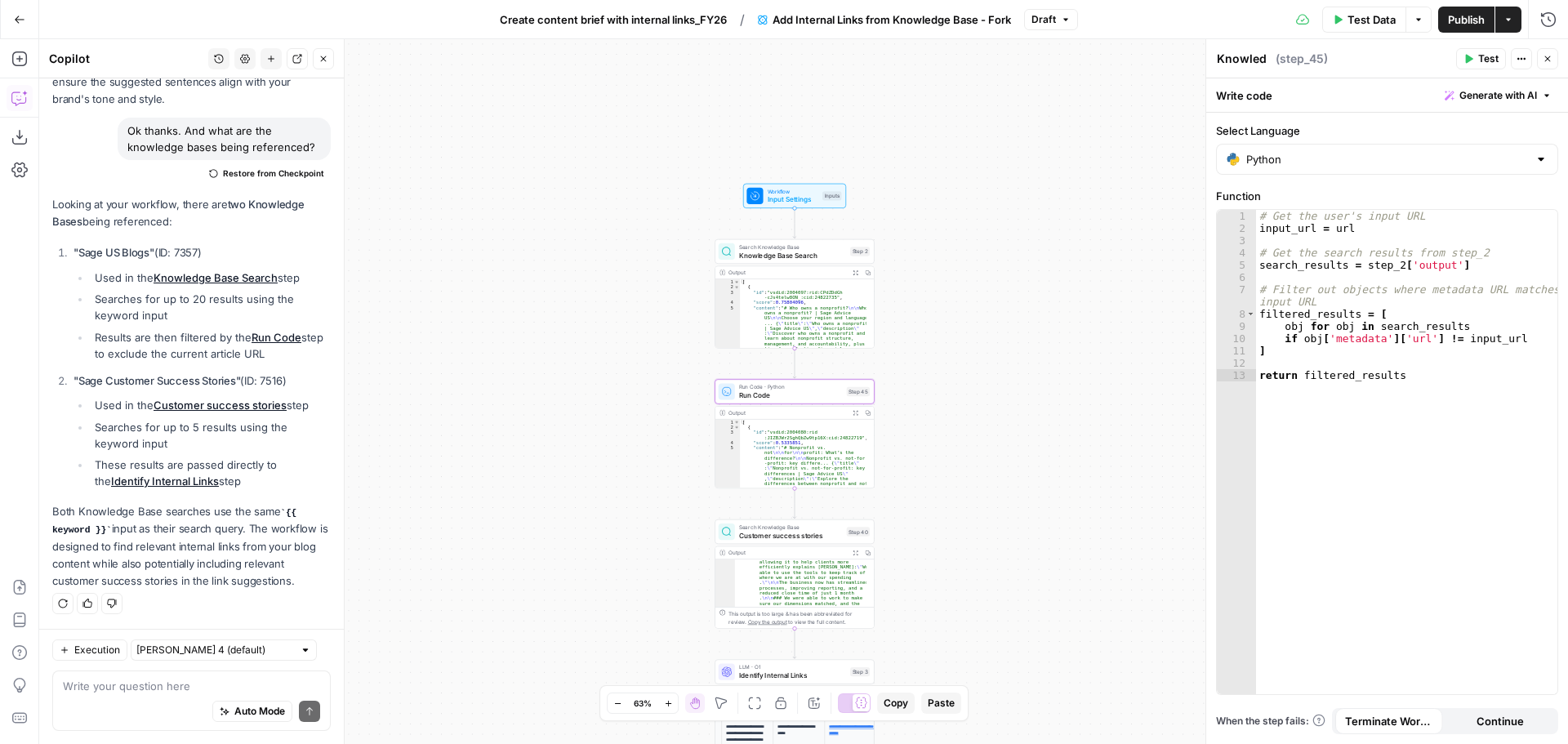
type textarea "Run Code"
click at [236, 404] on link "Customer success stories" at bounding box center [220, 404] width 133 height 13
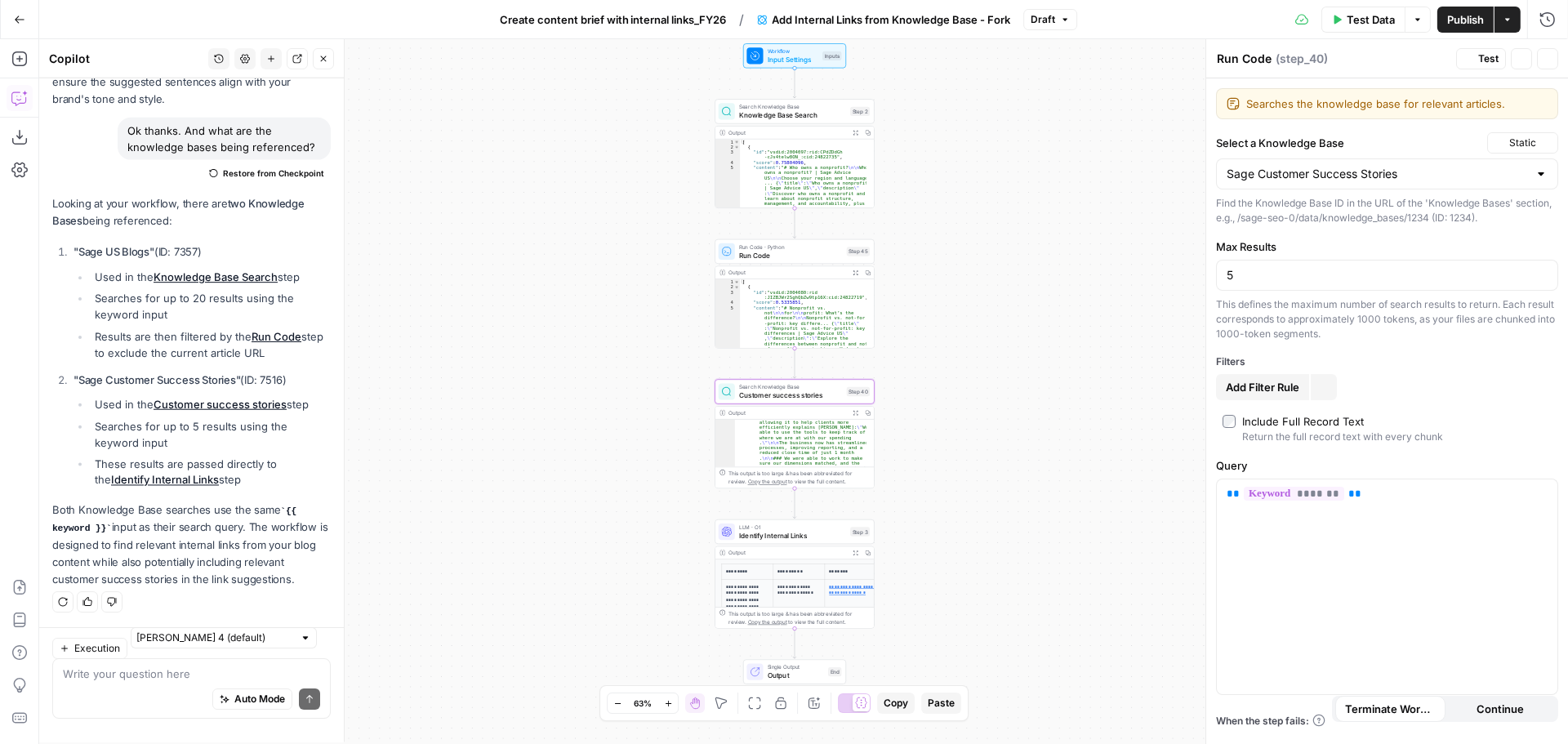
type textarea "Customer success stories"
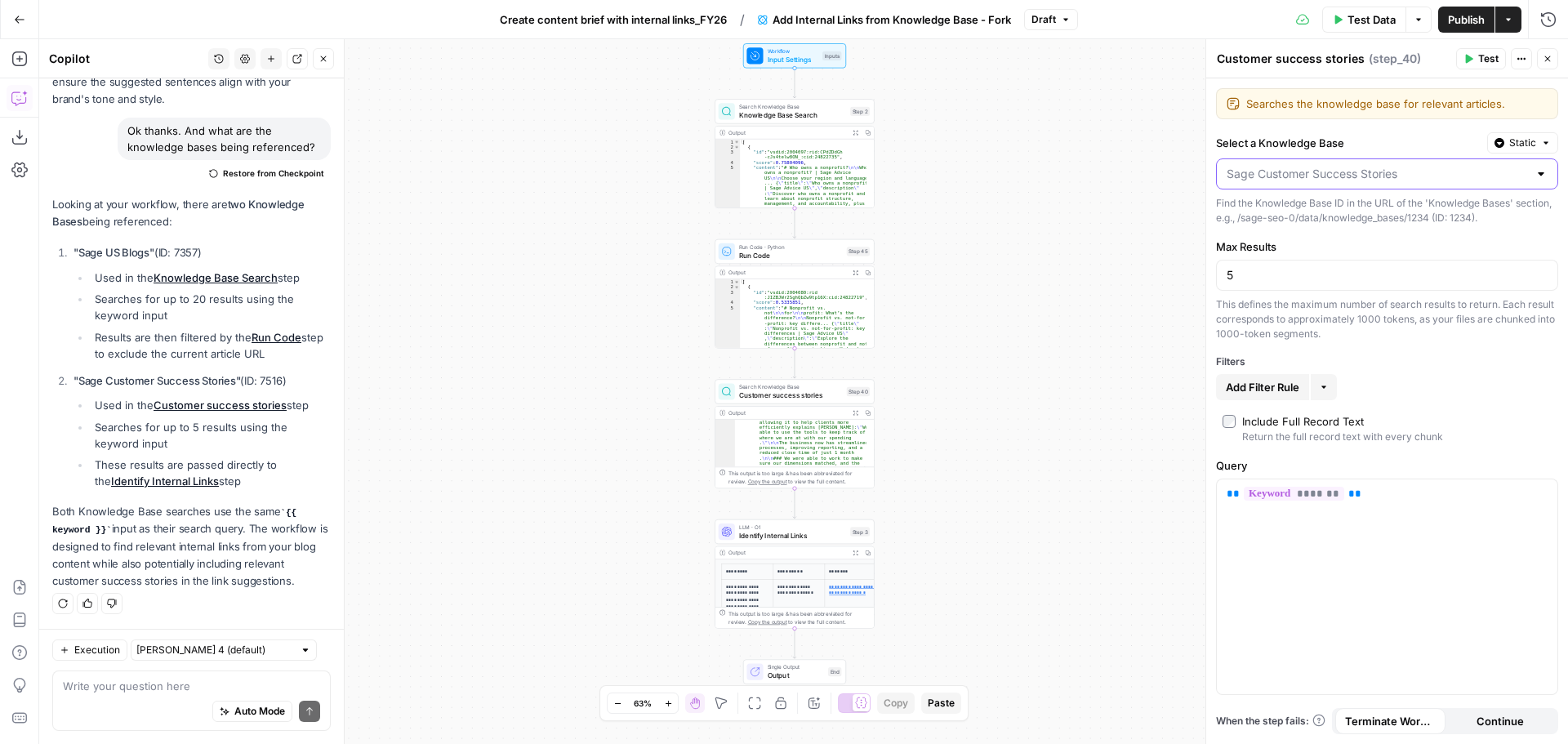
click at [1299, 175] on input "Select a Knowledge Base" at bounding box center [1377, 174] width 301 height 17
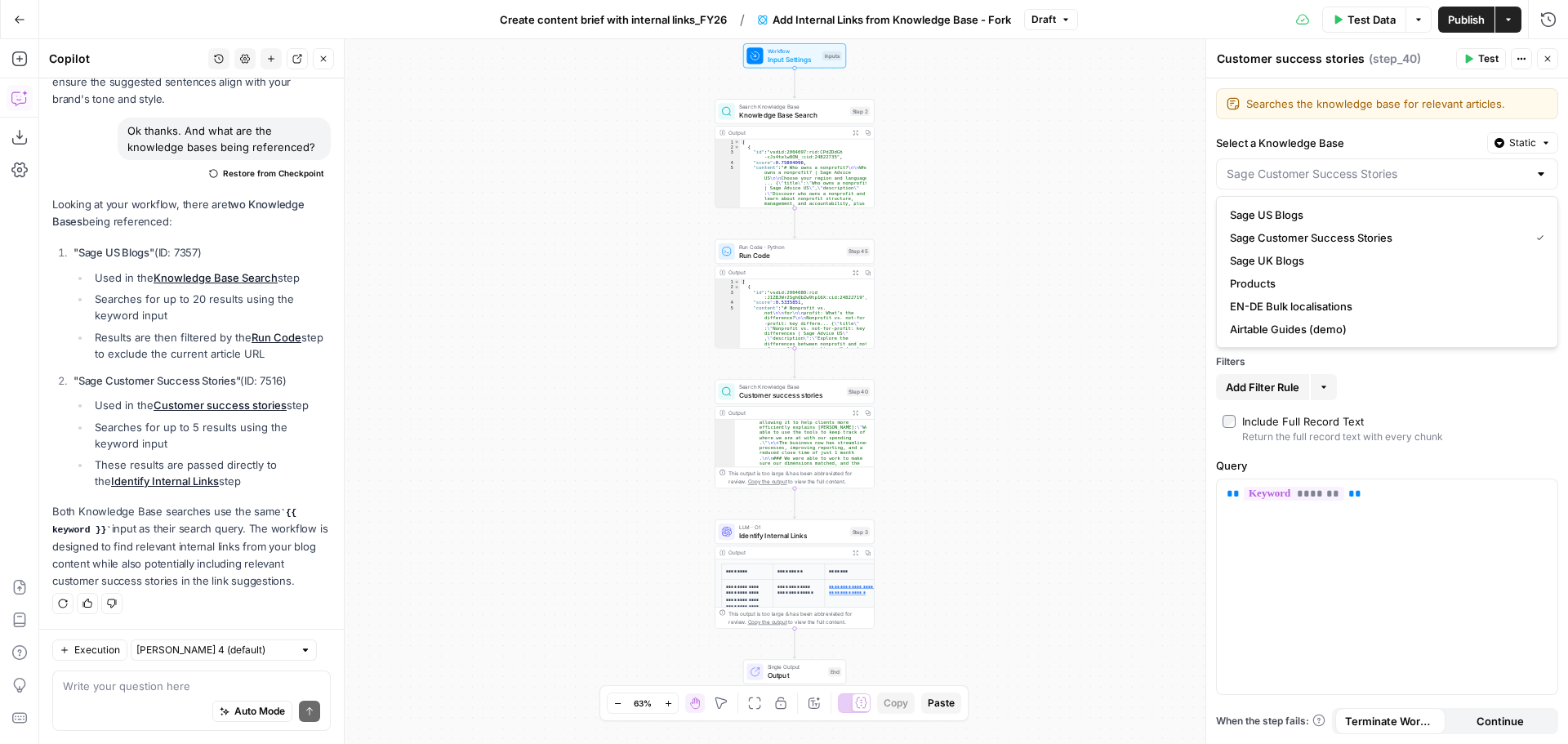
type input "Sage Customer Success Stories"
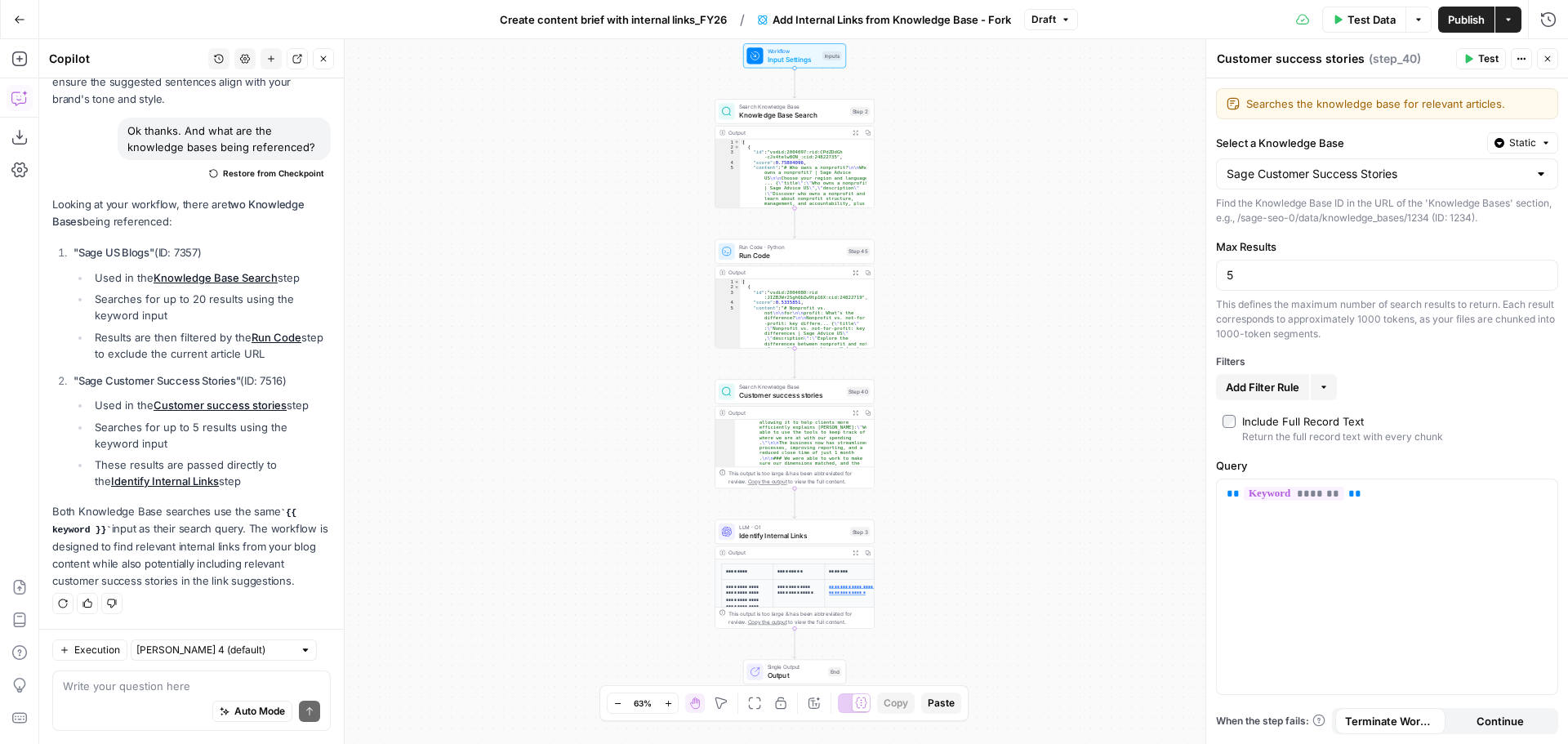
click at [911, 417] on div "Workflow Input Settings Inputs Search Knowledge Base Knowledge Base Search Step…" at bounding box center [804, 392] width 1529 height 704
click at [778, 396] on span "Customer success stories" at bounding box center [791, 395] width 104 height 11
click at [831, 532] on span "Identify Internal Links" at bounding box center [793, 535] width 107 height 11
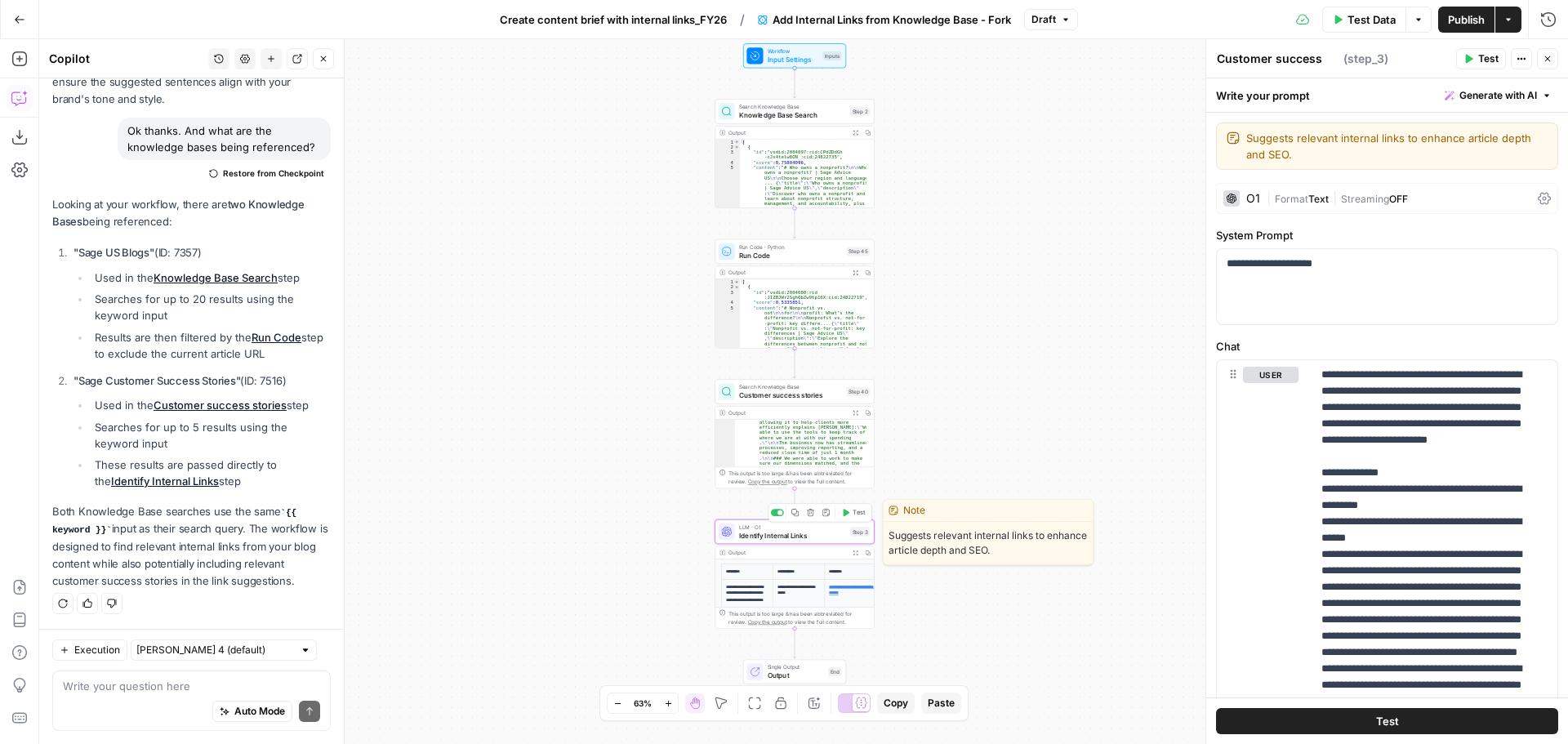
type textarea "Identify Internal Links"
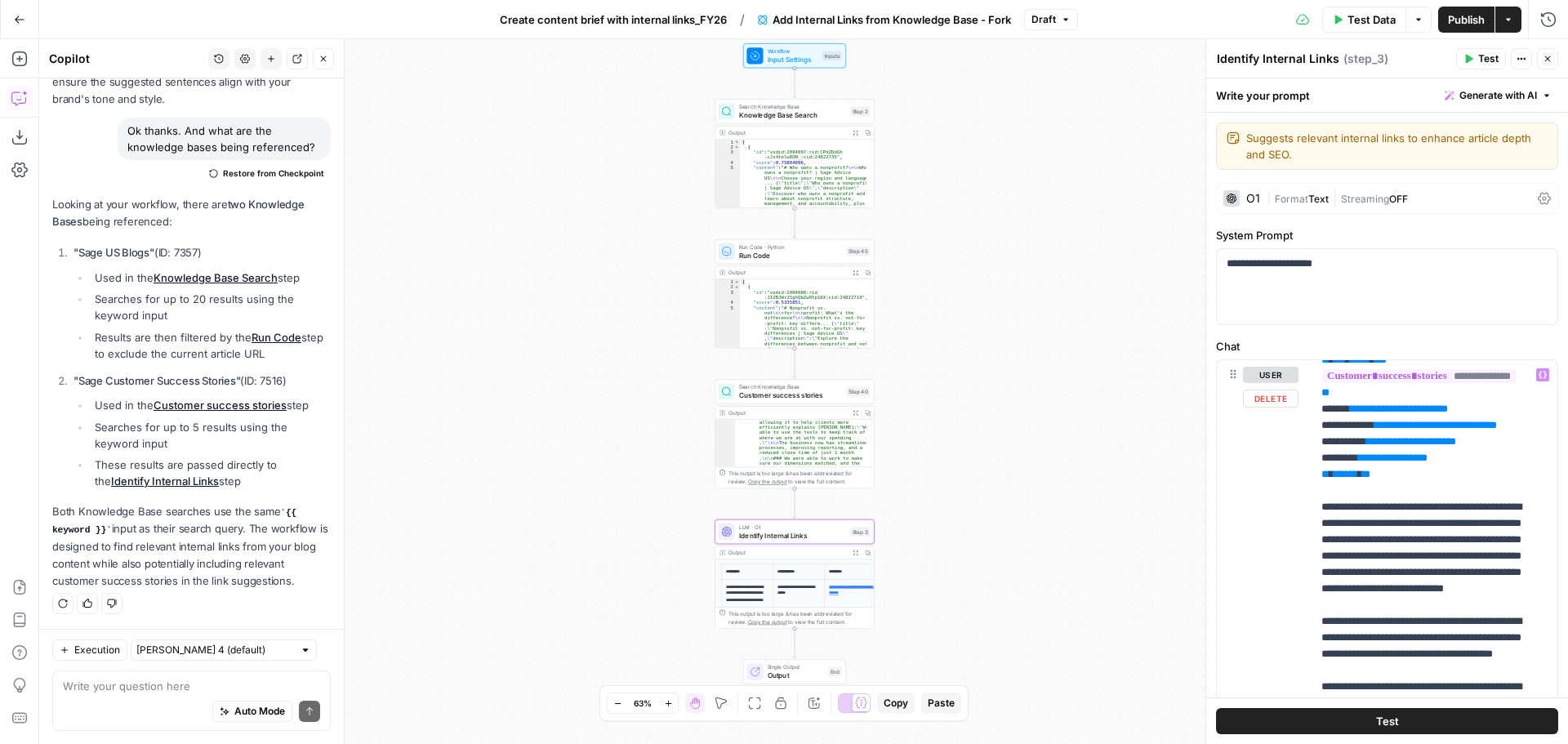
scroll to position [816, 0]
click at [197, 685] on textarea at bounding box center [192, 685] width 258 height 17
type textarea "D"
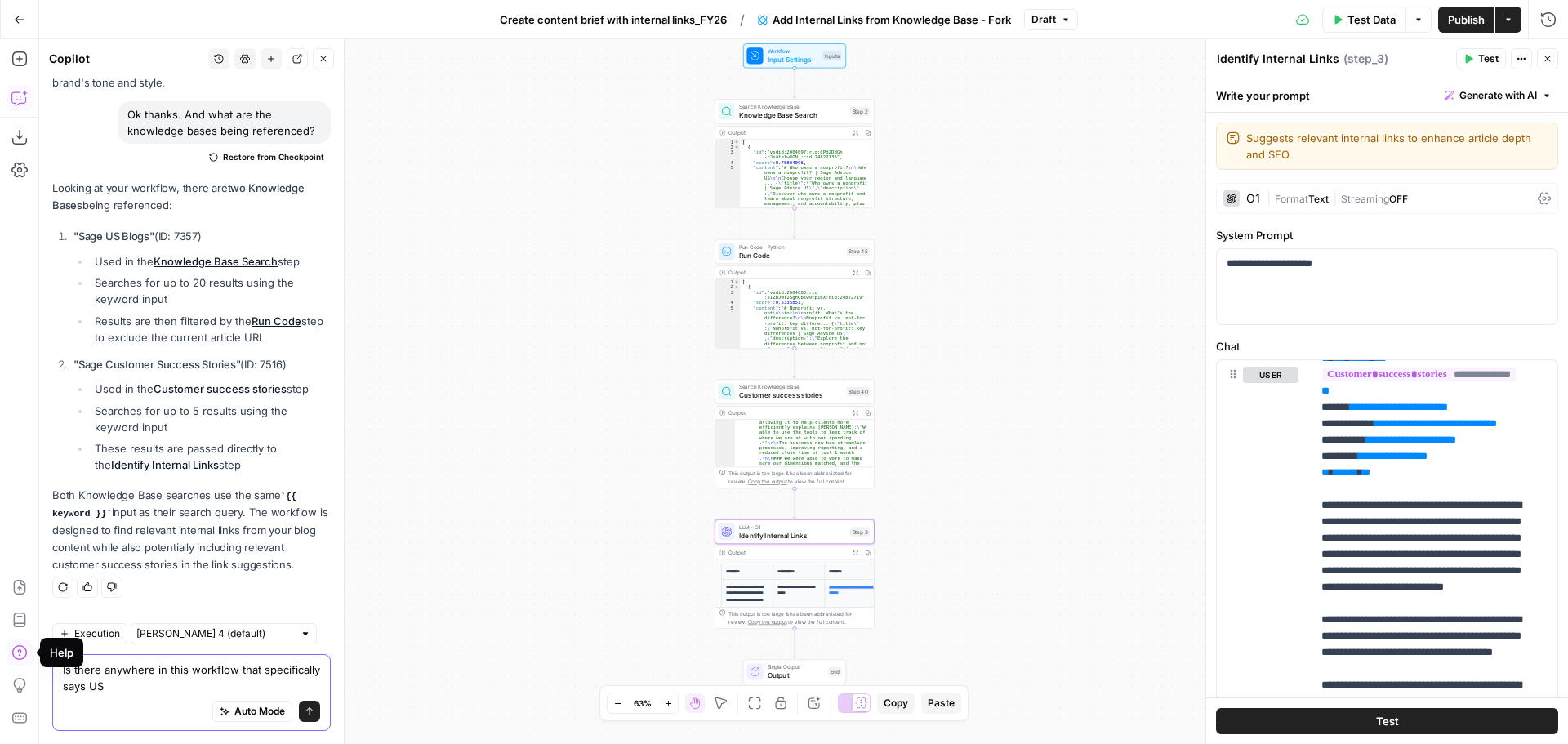
click at [223, 679] on textarea "Is there anywhere in this workflow that specifically says US" at bounding box center [192, 677] width 258 height 33
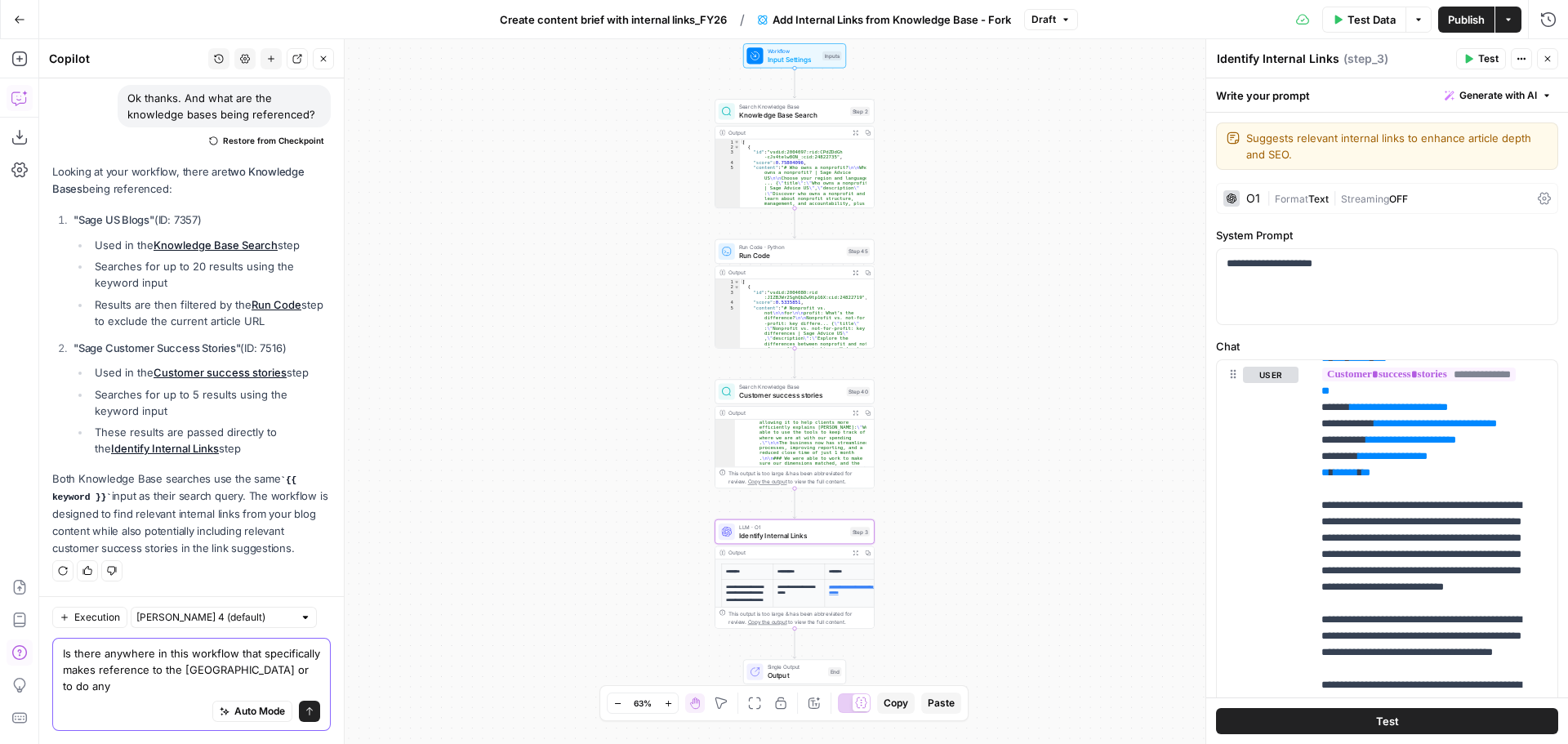
scroll to position [649, 0]
type textarea "Is there anywhere in this workflow that specifically makes reference to the US …"
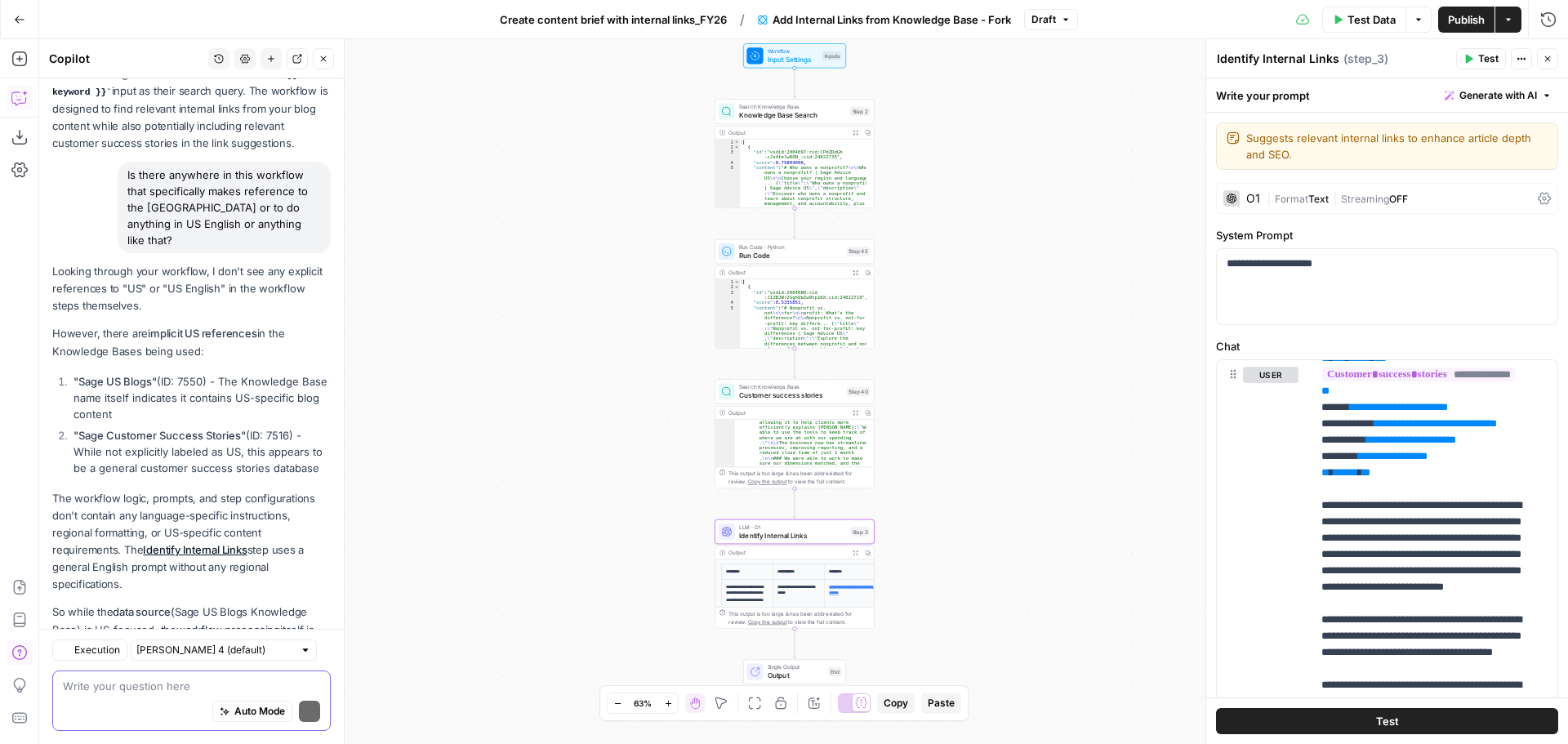
scroll to position [1137, 0]
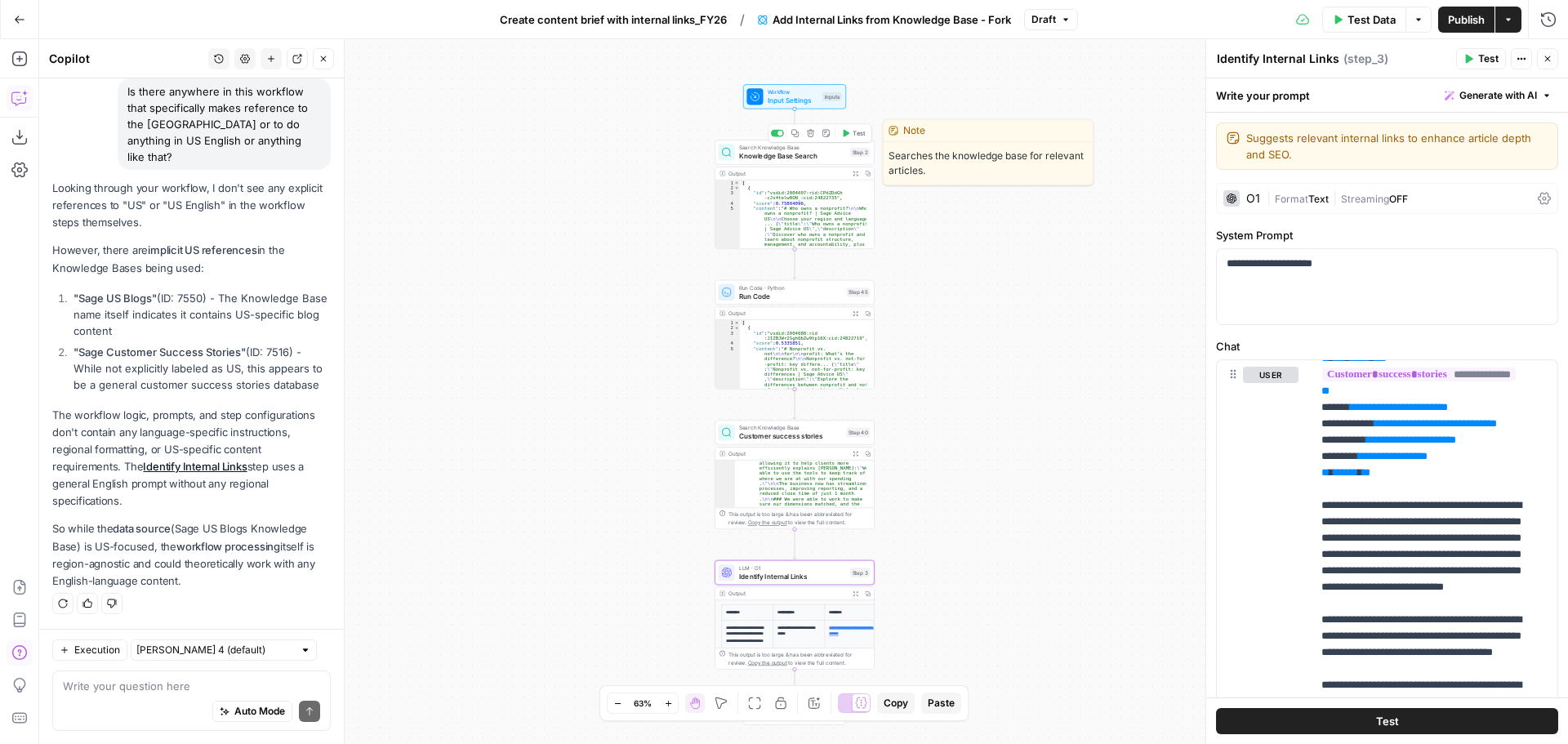
click at [788, 154] on span "Knowledge Base Search" at bounding box center [793, 156] width 107 height 11
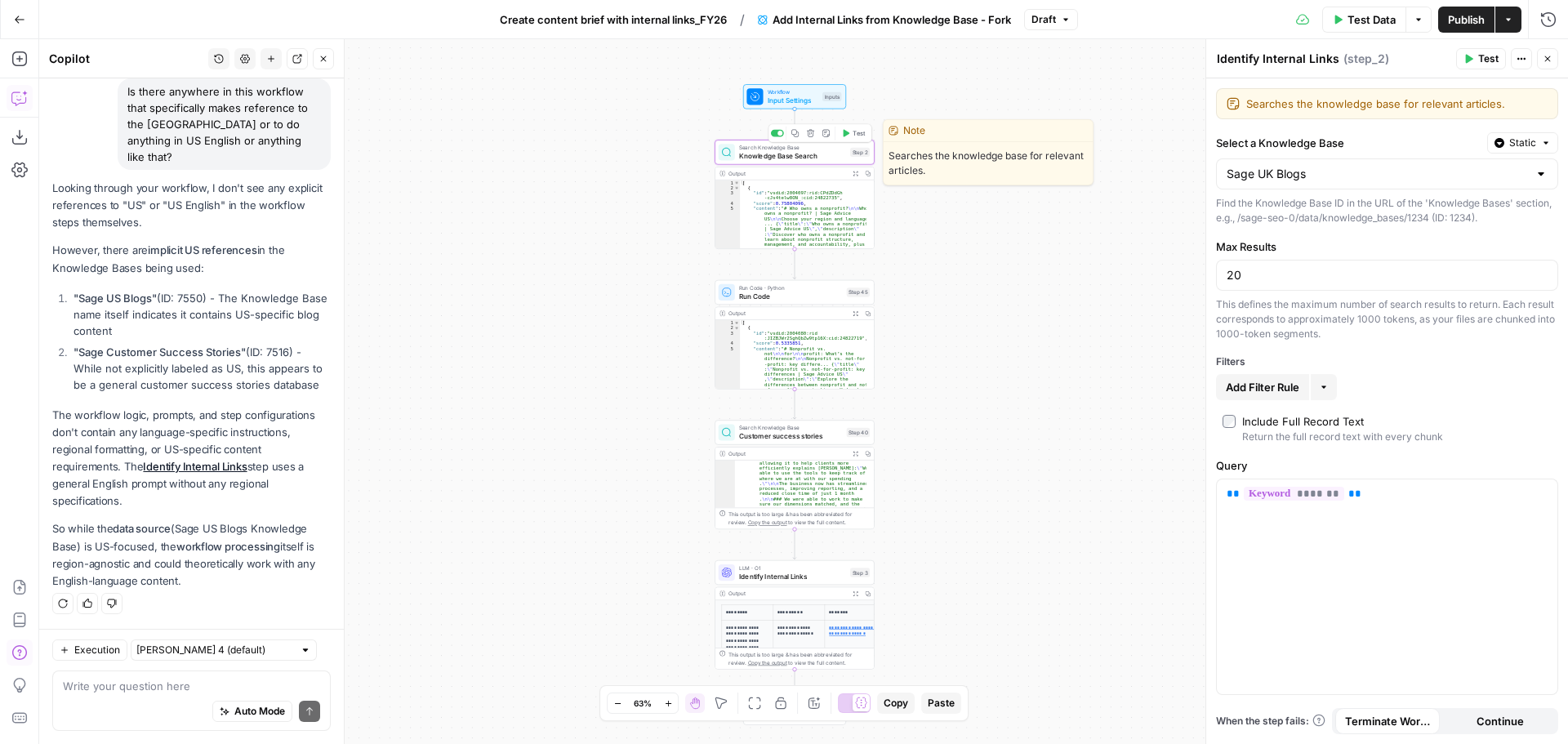
type textarea "Knowledge Base Search"
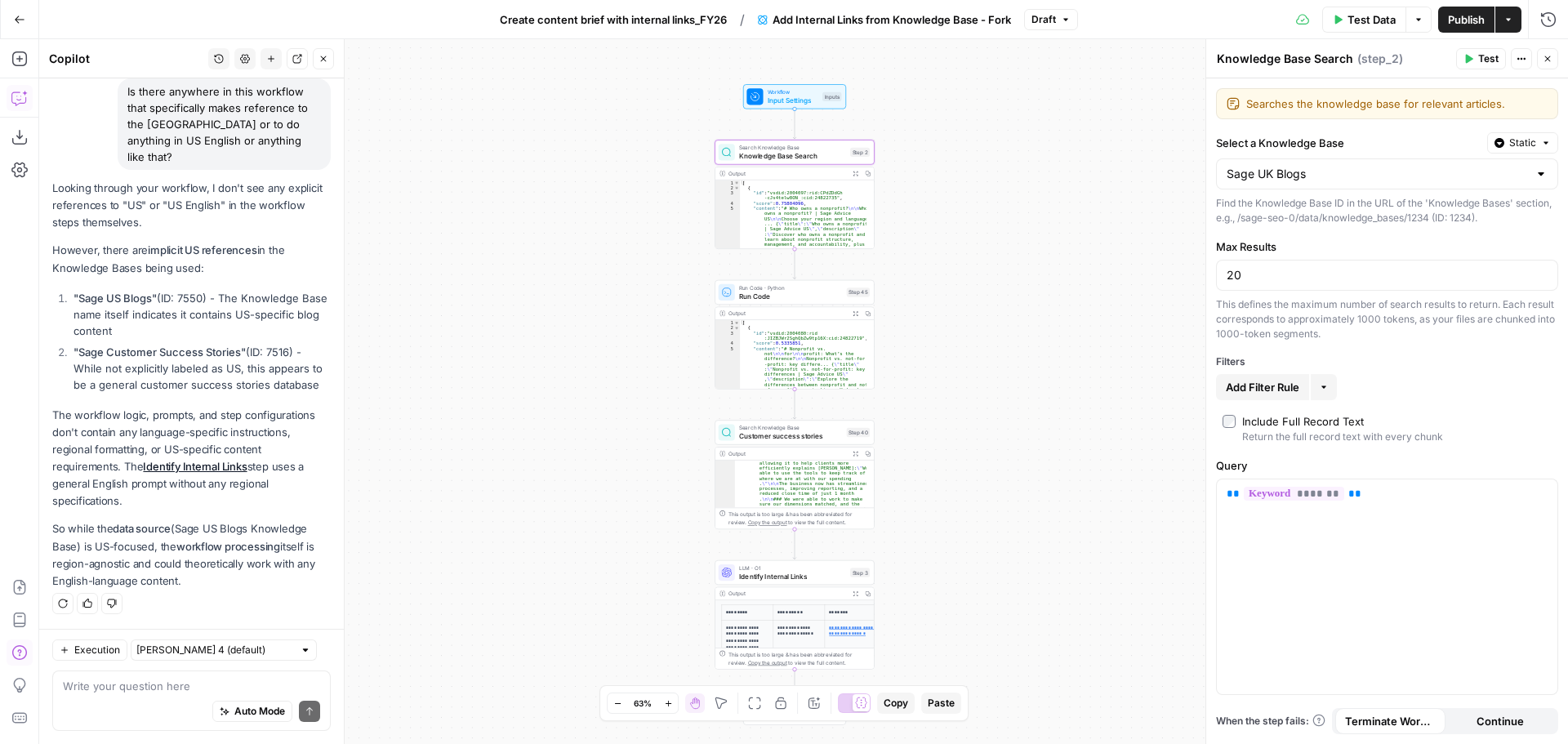
click at [1459, 21] on span "Publish" at bounding box center [1467, 19] width 37 height 17
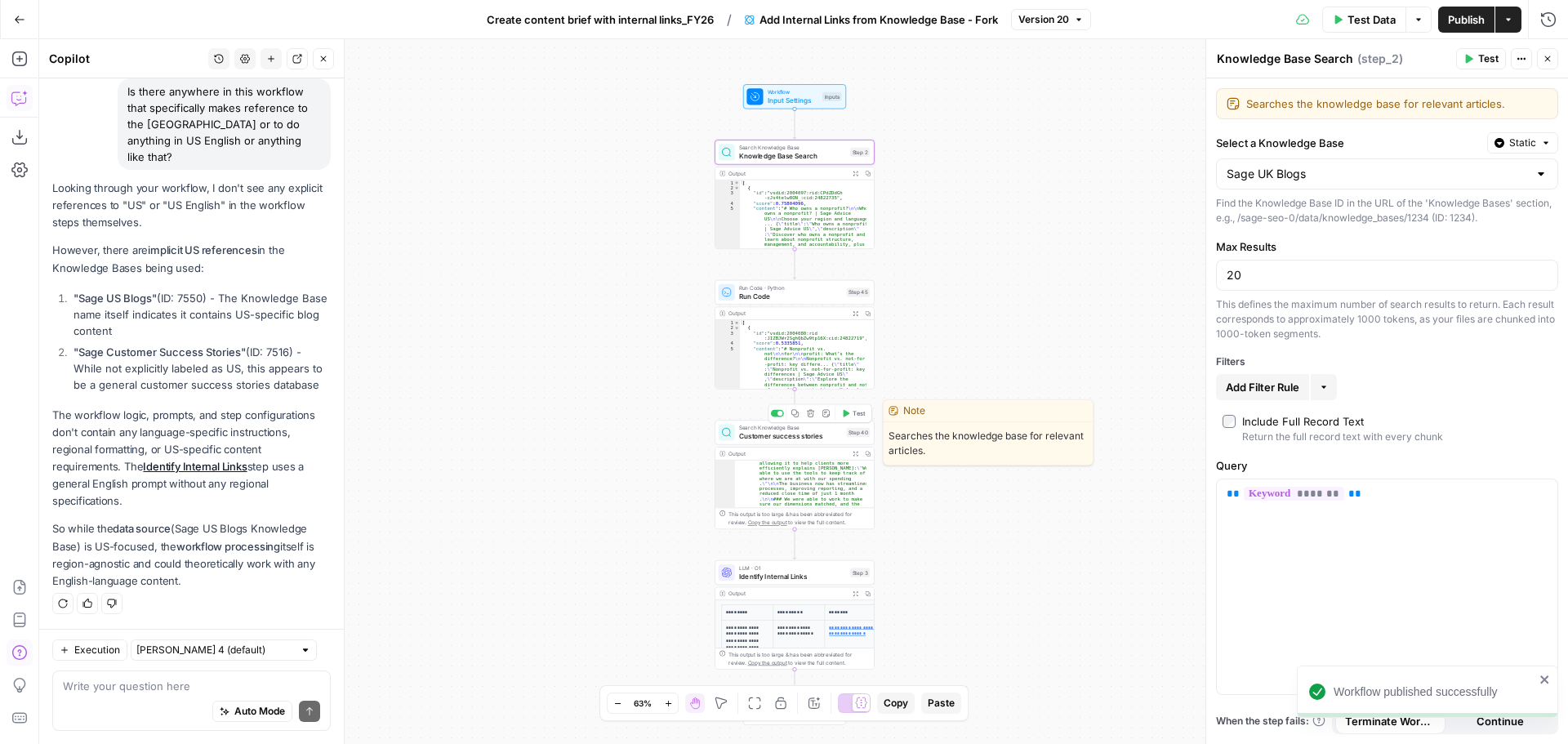
click at [805, 441] on span "Customer success stories" at bounding box center [791, 437] width 104 height 11
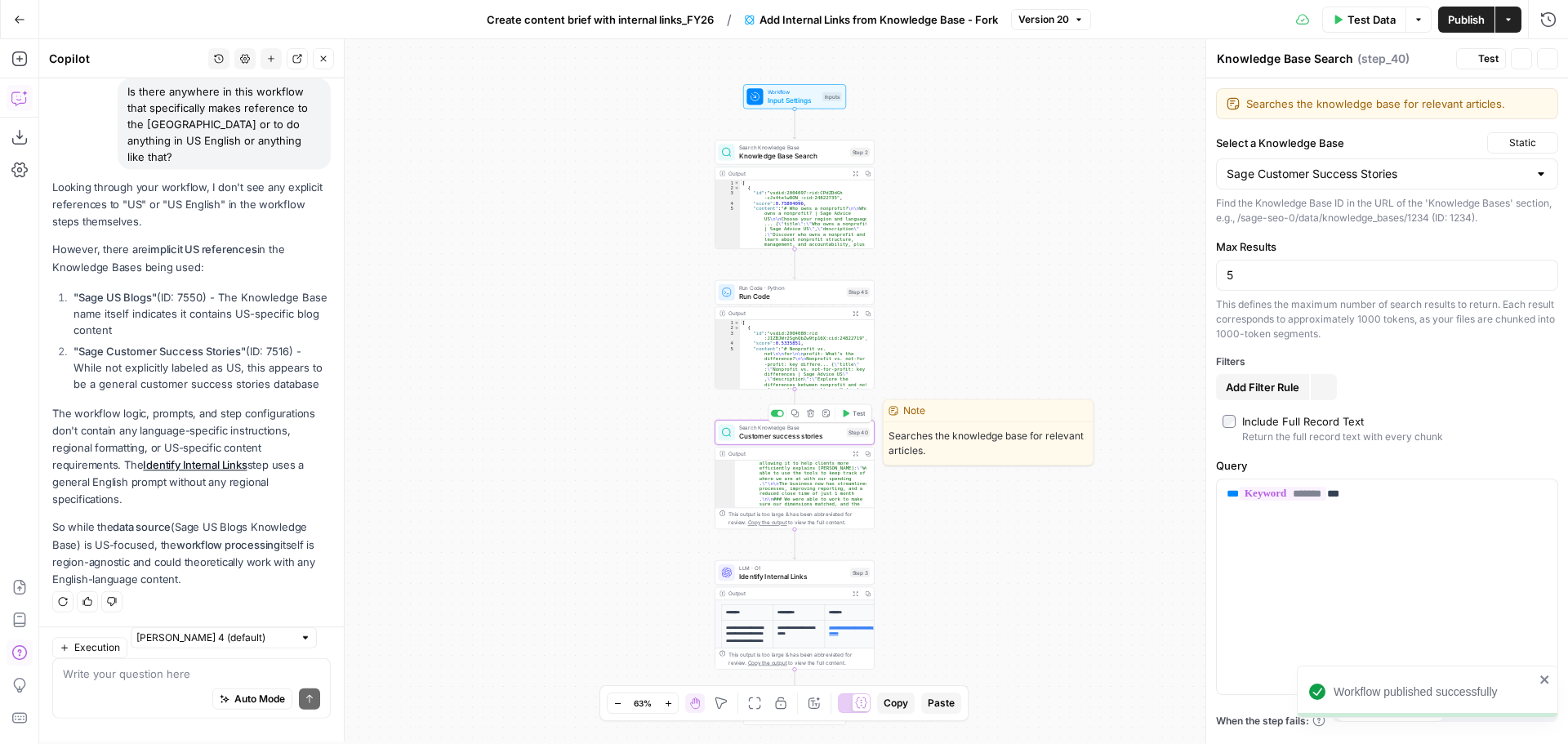
type textarea "Customer success stories"
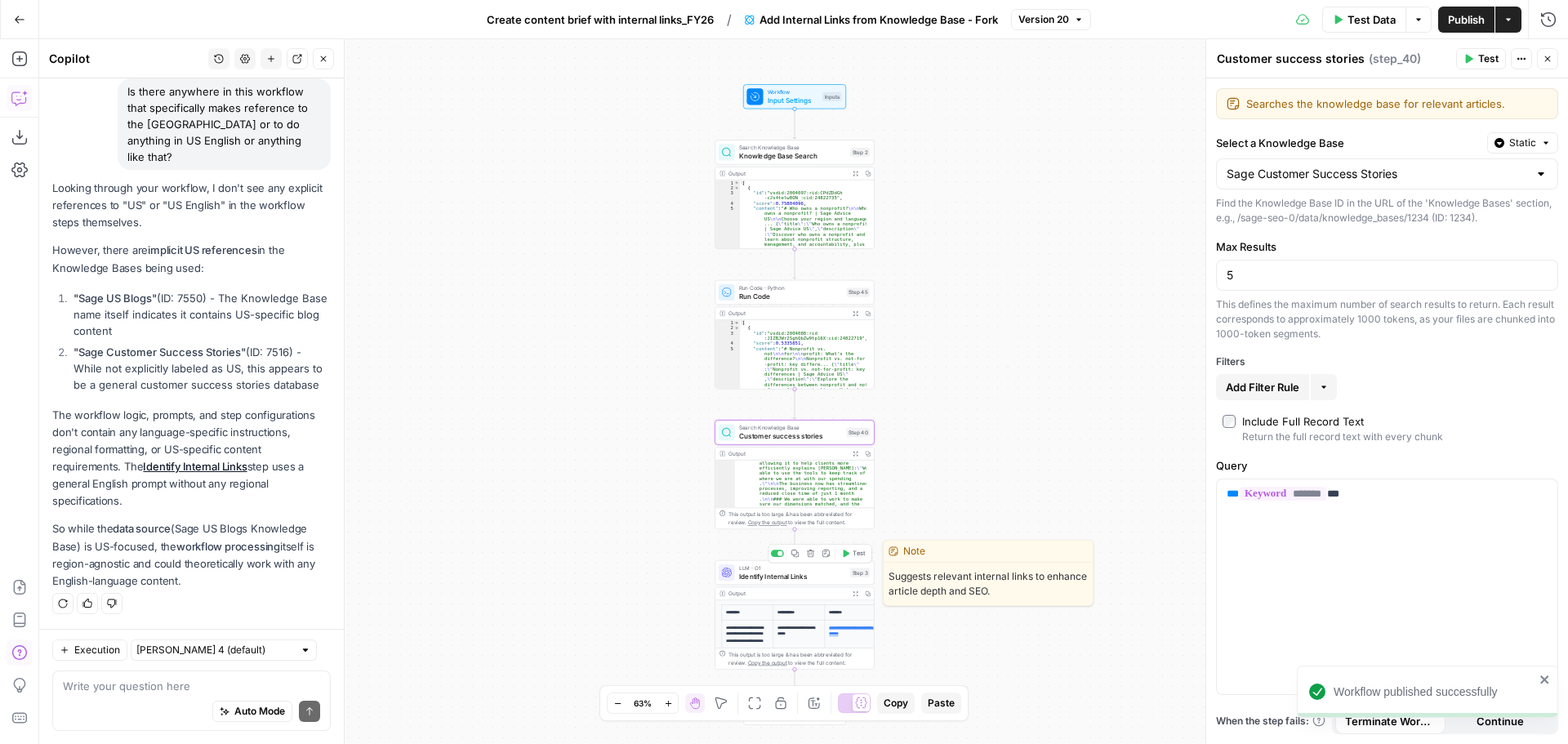
click at [795, 575] on span "Identify Internal Links" at bounding box center [793, 576] width 107 height 11
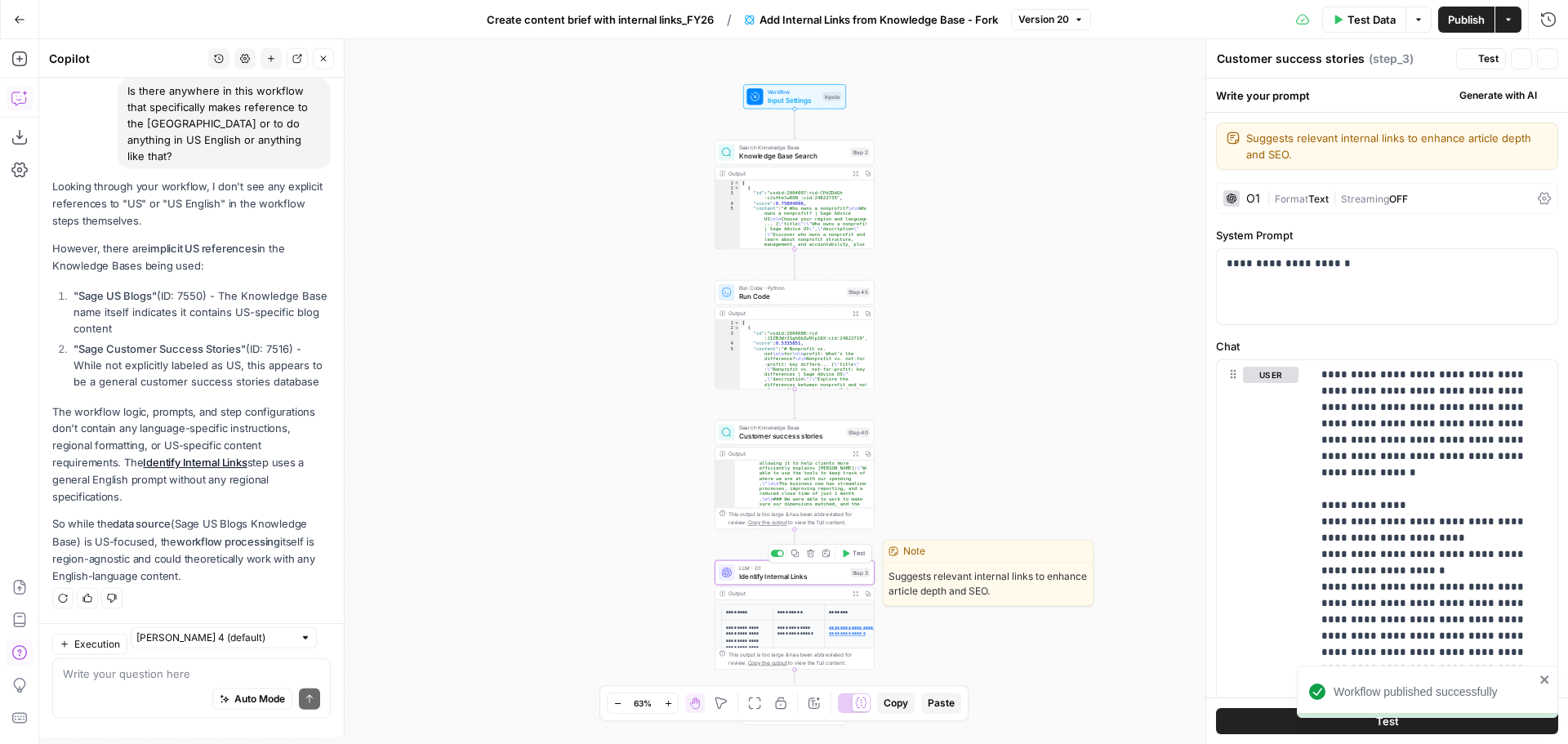
type textarea "Identify Internal Links"
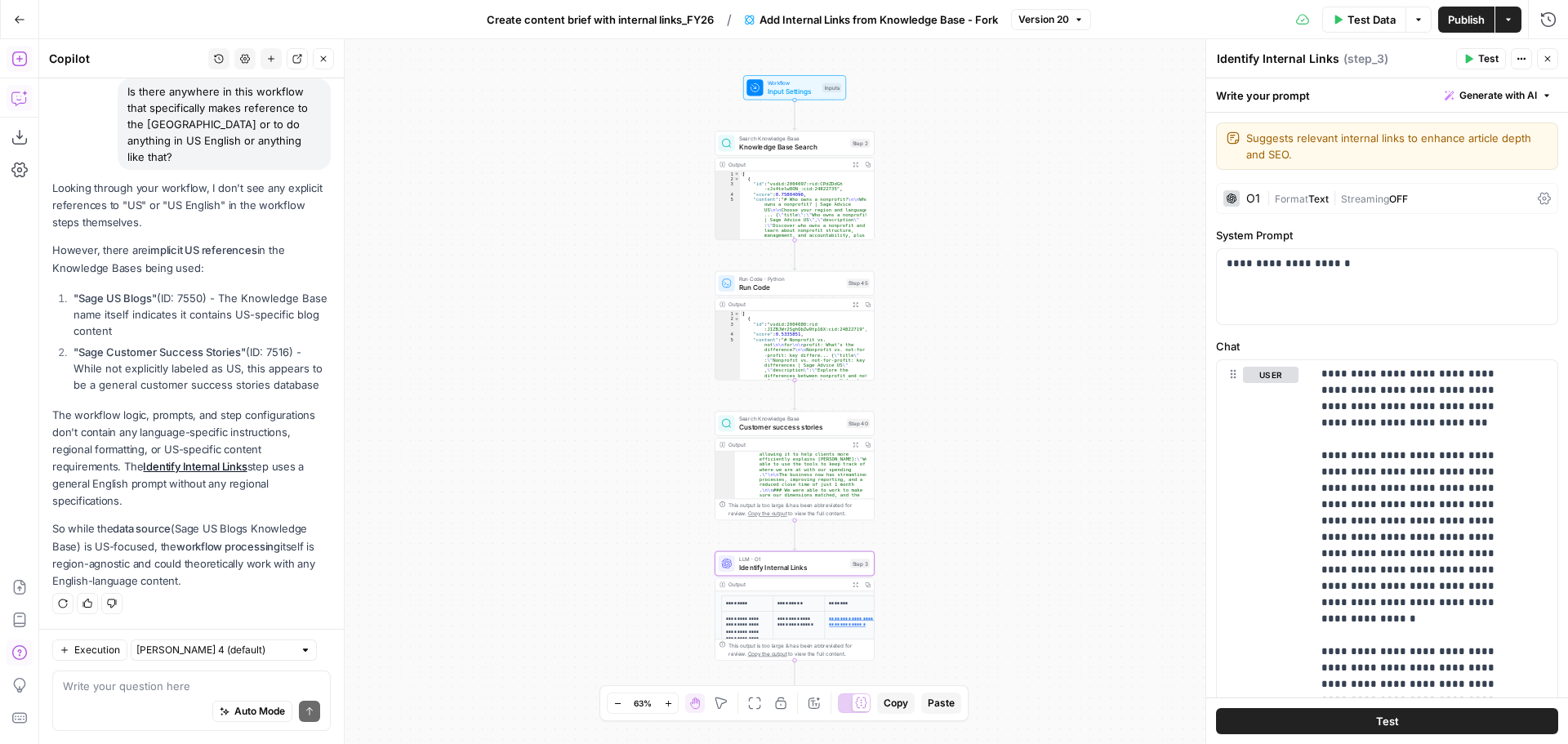
drag, startPoint x: 1091, startPoint y: 382, endPoint x: 1088, endPoint y: 346, distance: 36.1
click at [1088, 346] on div "Workflow Input Settings Inputs Search Knowledge Base Knowledge Base Search Step…" at bounding box center [804, 392] width 1529 height 704
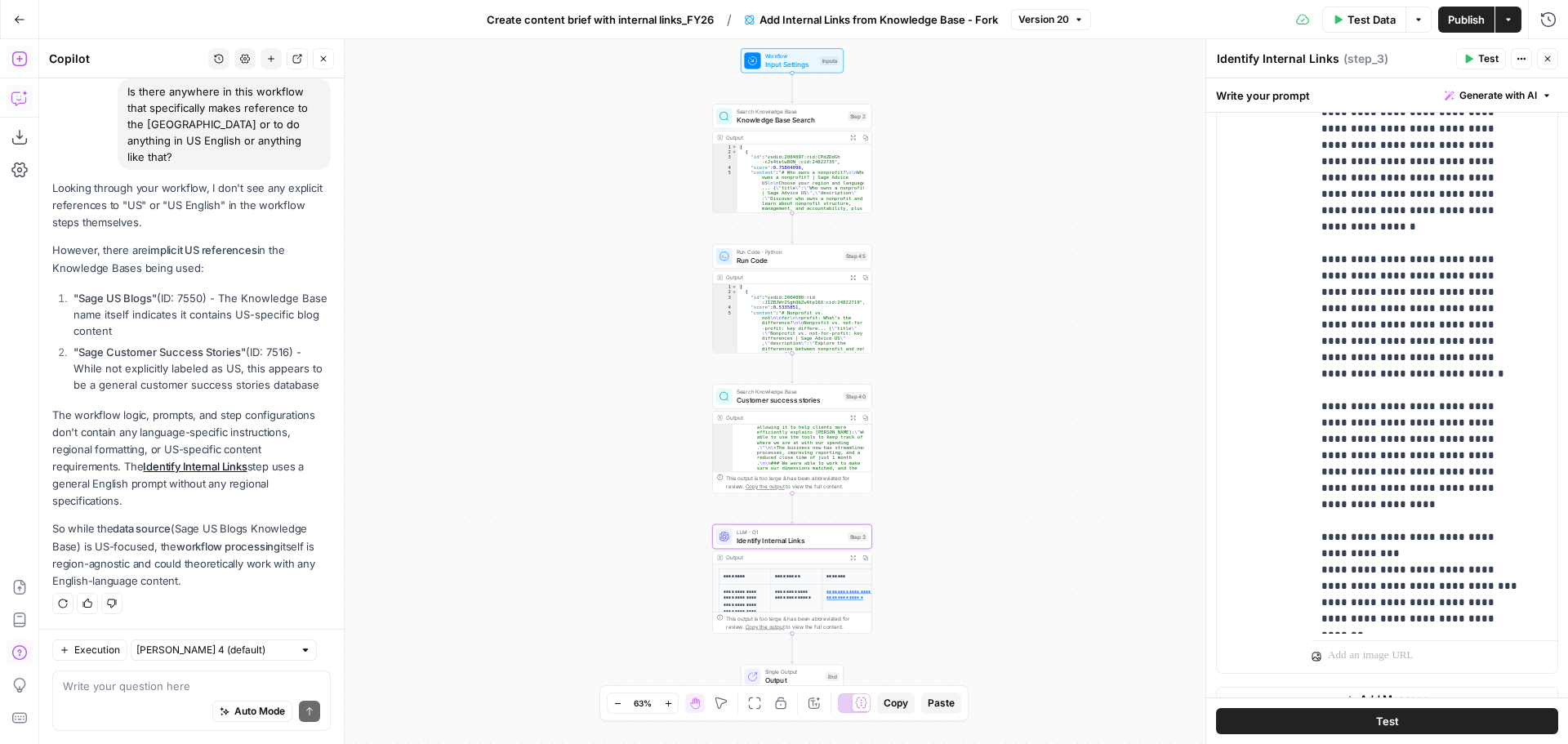
scroll to position [415, 0]
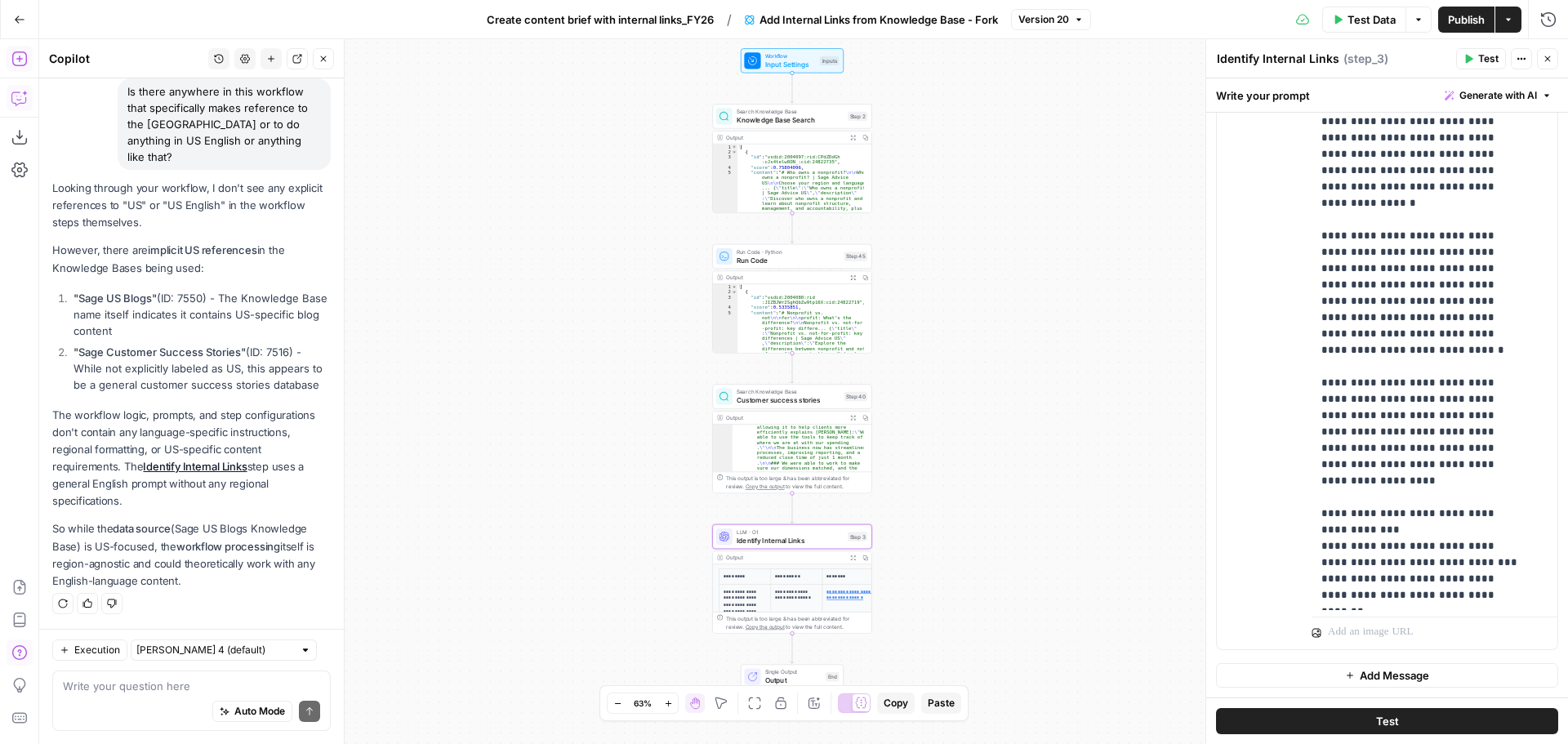
click at [685, 27] on span "Create content brief with internal links_FY26" at bounding box center [600, 19] width 227 height 17
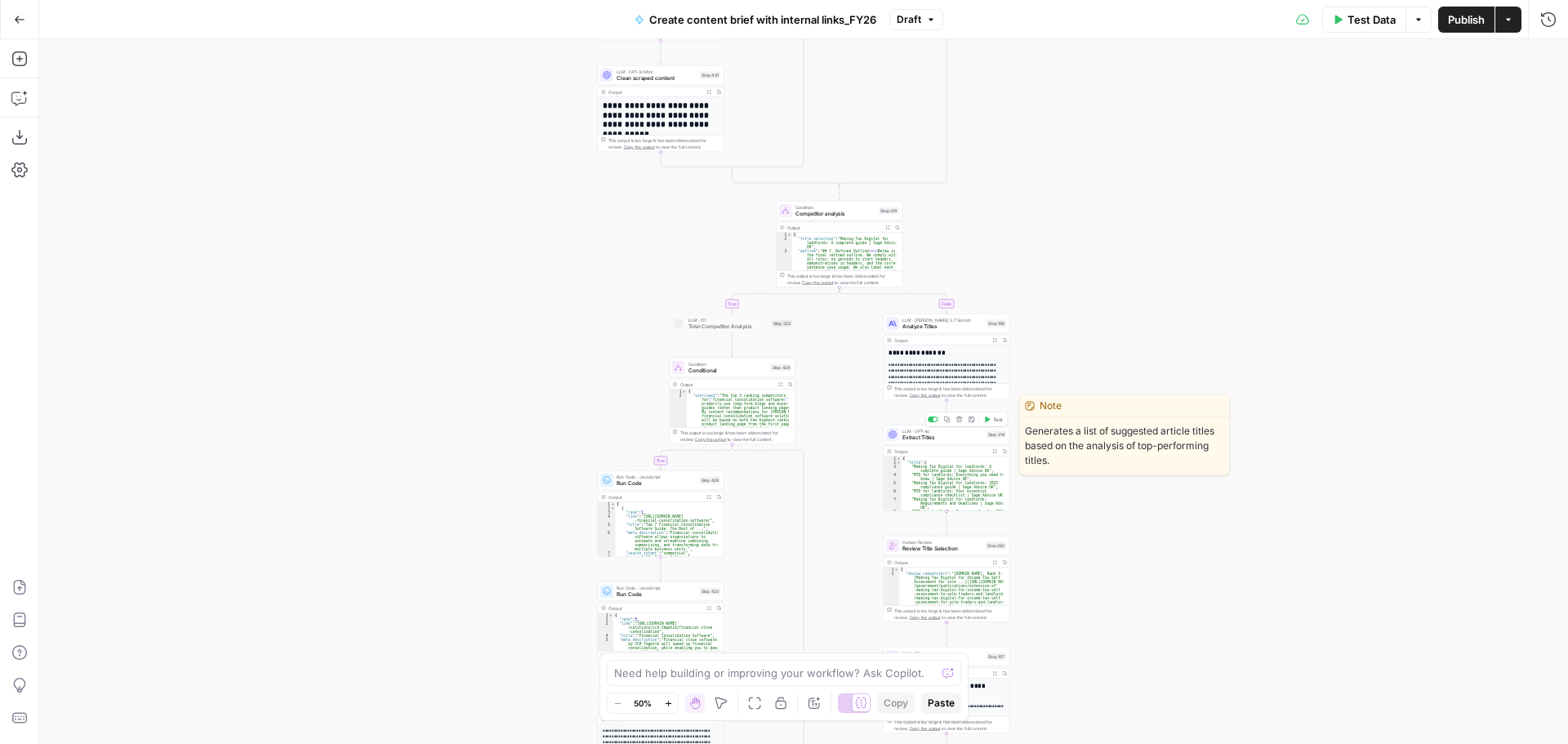
click at [939, 440] on span "Extract Titles" at bounding box center [943, 437] width 81 height 8
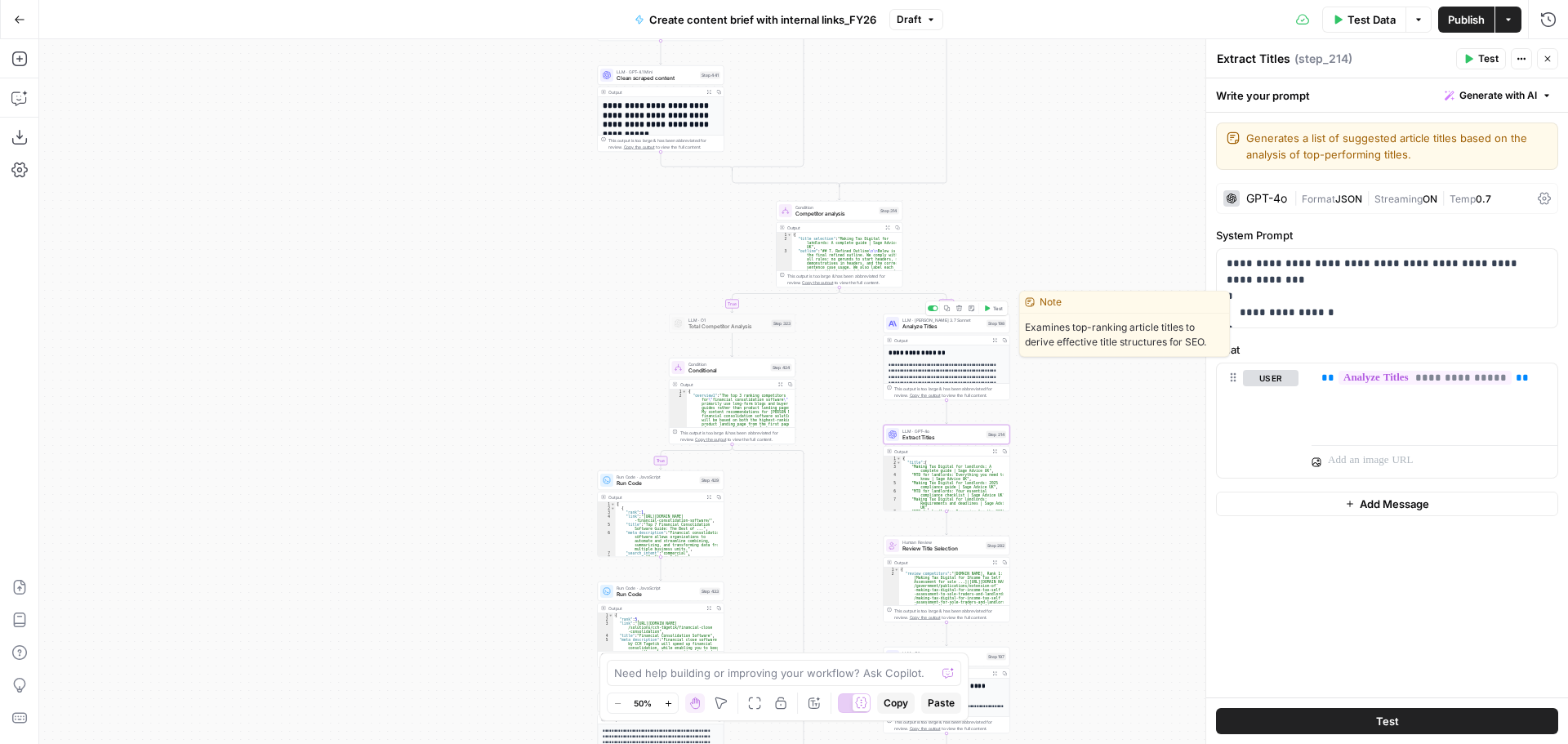
drag, startPoint x: 961, startPoint y: 329, endPoint x: 952, endPoint y: 370, distance: 42.0
click at [961, 329] on span "Analyze Titles" at bounding box center [943, 326] width 81 height 8
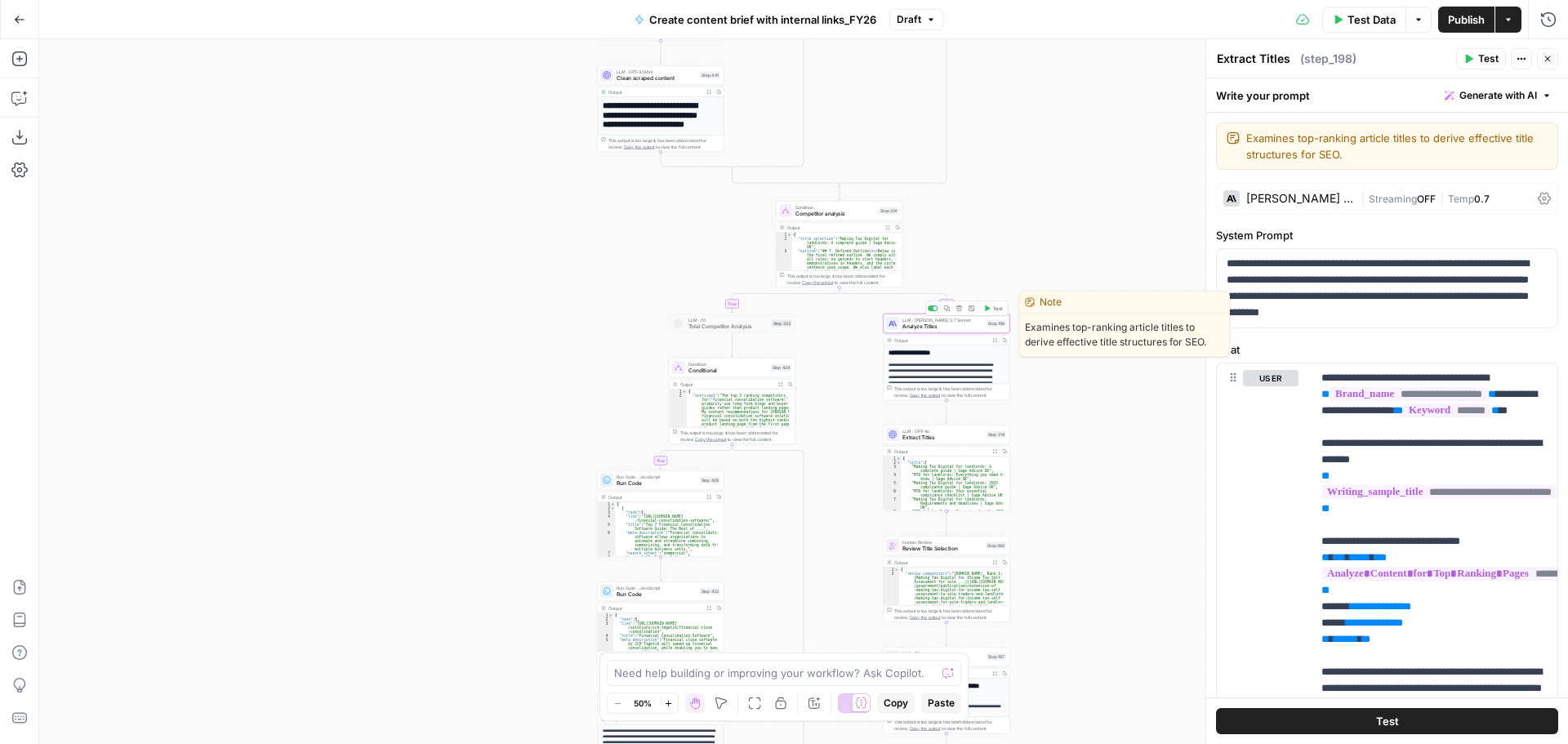
type textarea "Analyze Titles"
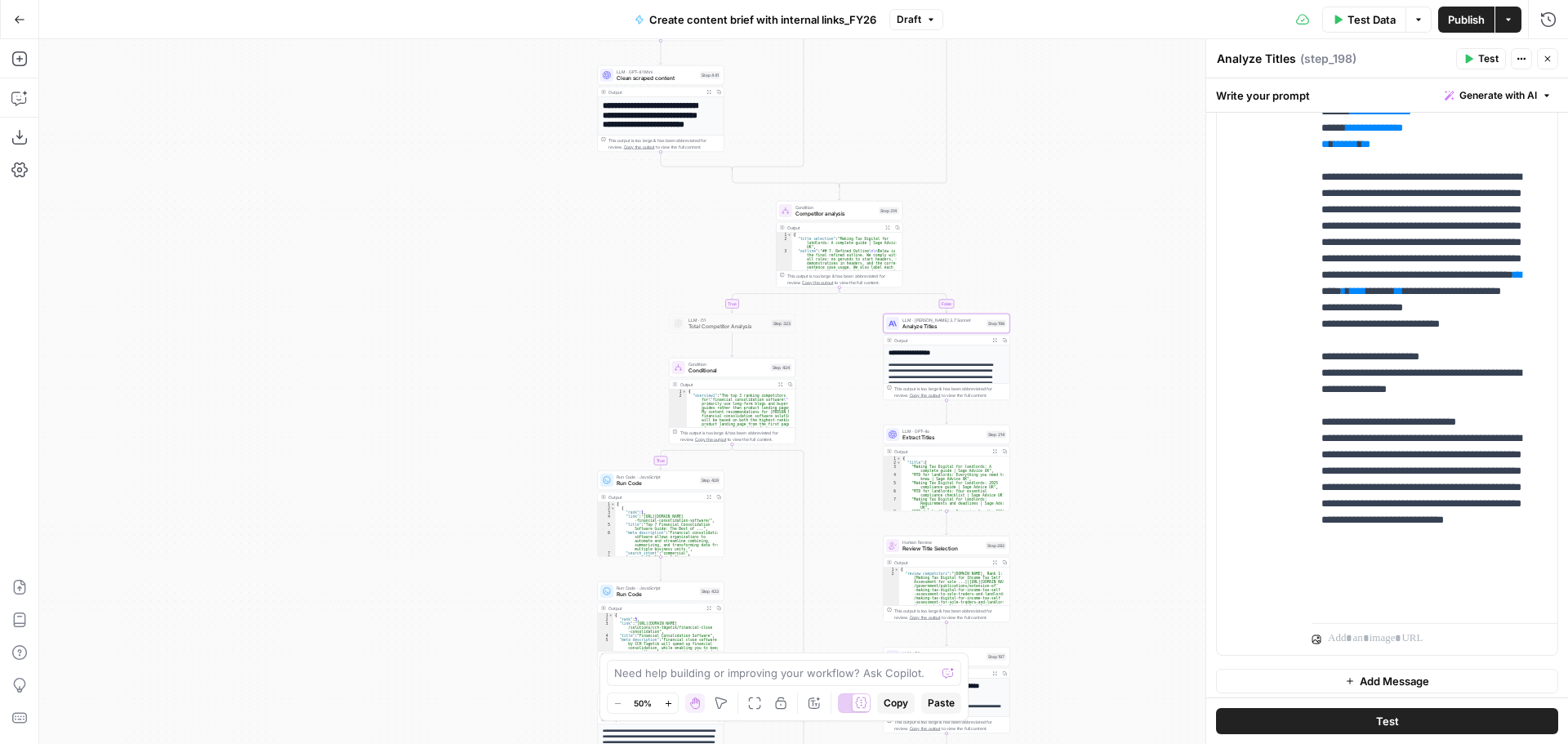
scroll to position [434, 0]
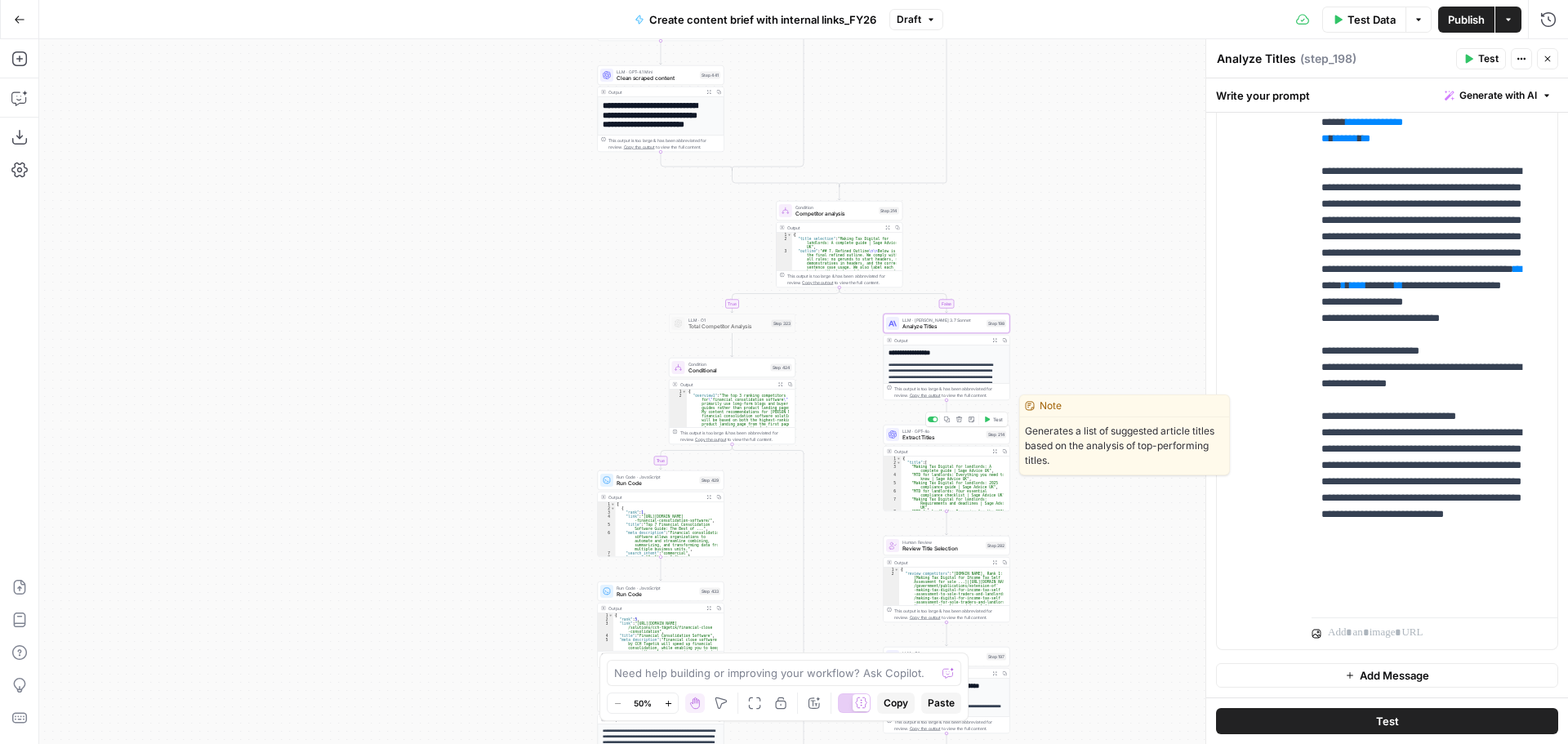
click at [954, 441] on span "Extract Titles" at bounding box center [943, 437] width 81 height 8
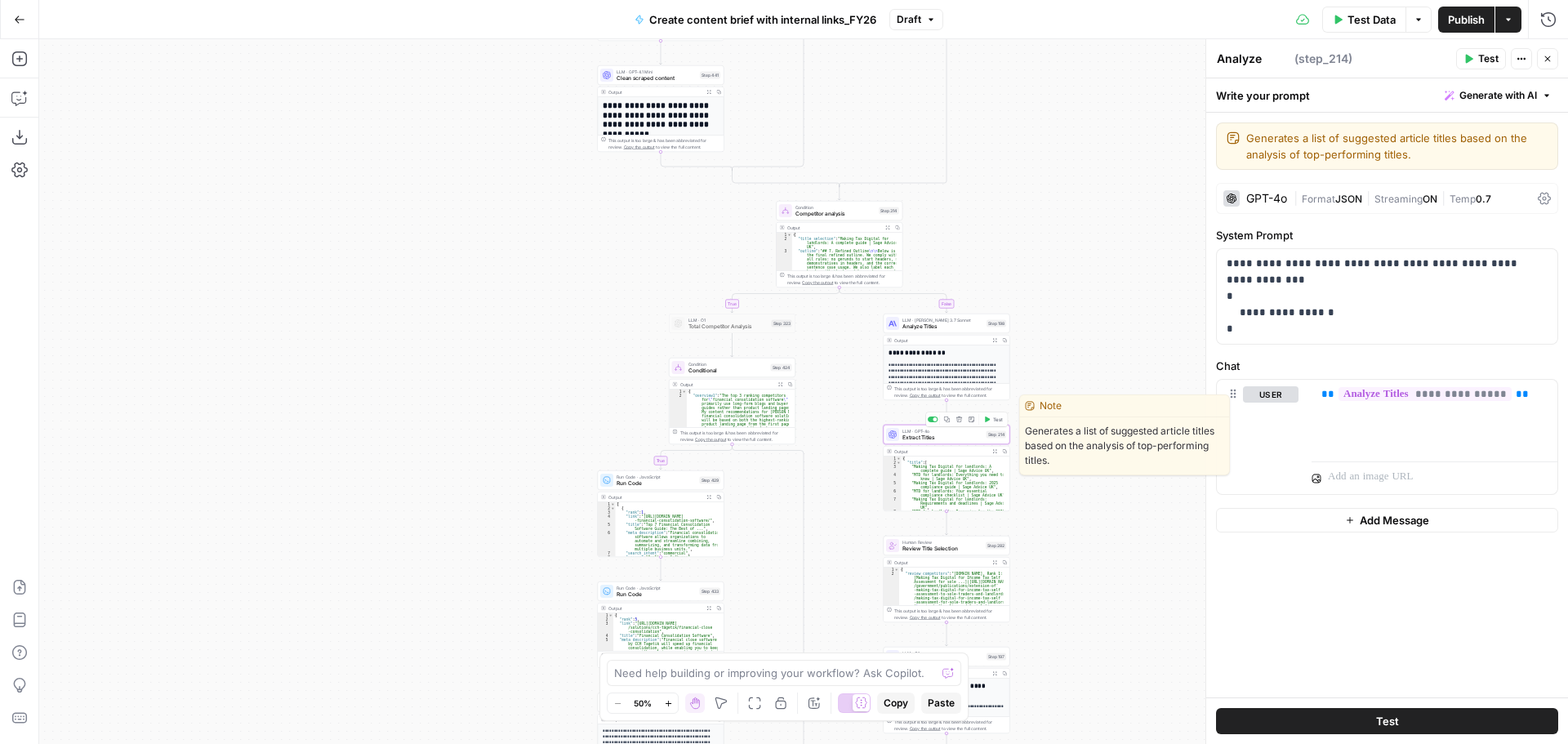
type textarea "Extract Titles"
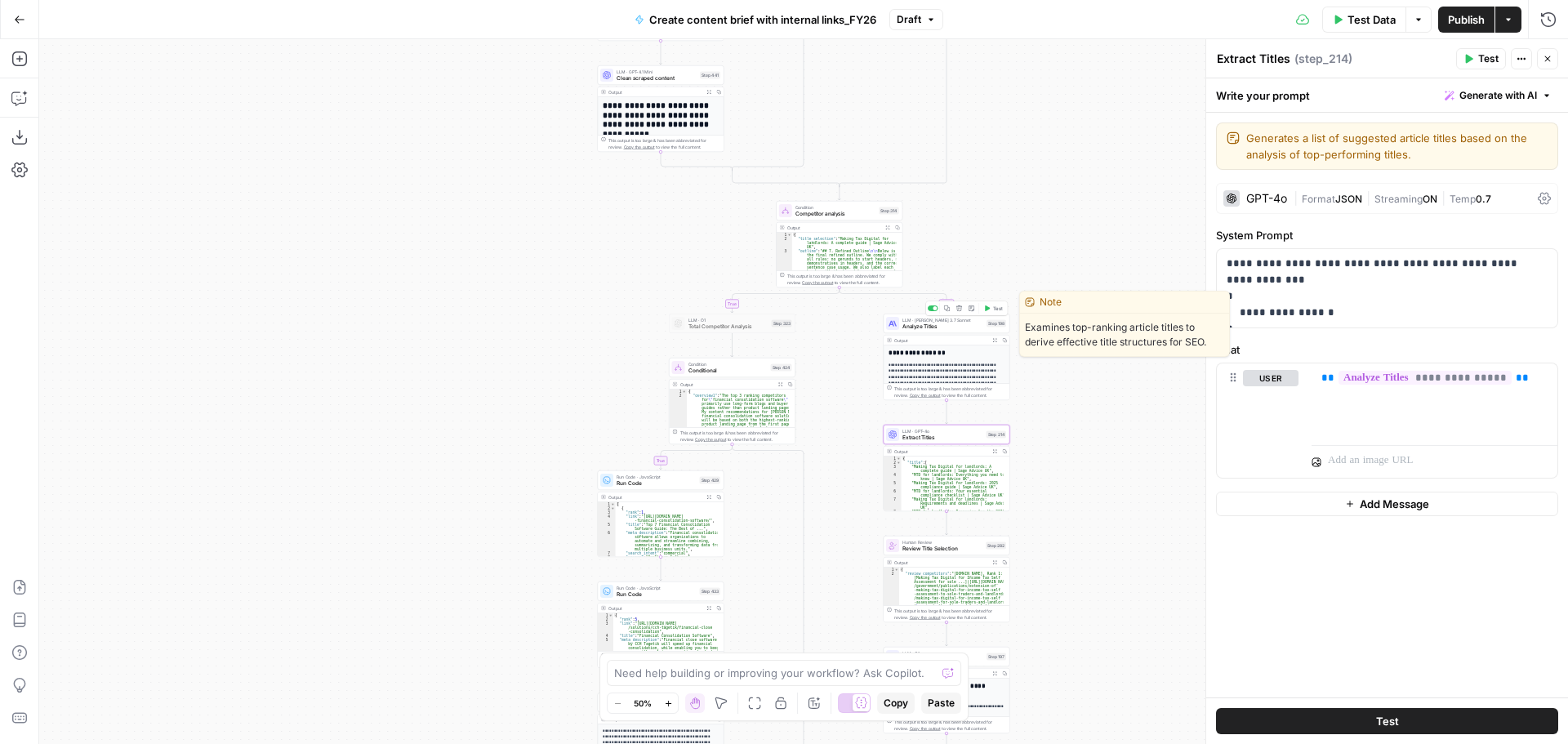
click at [936, 326] on span "Analyze Titles" at bounding box center [943, 326] width 81 height 8
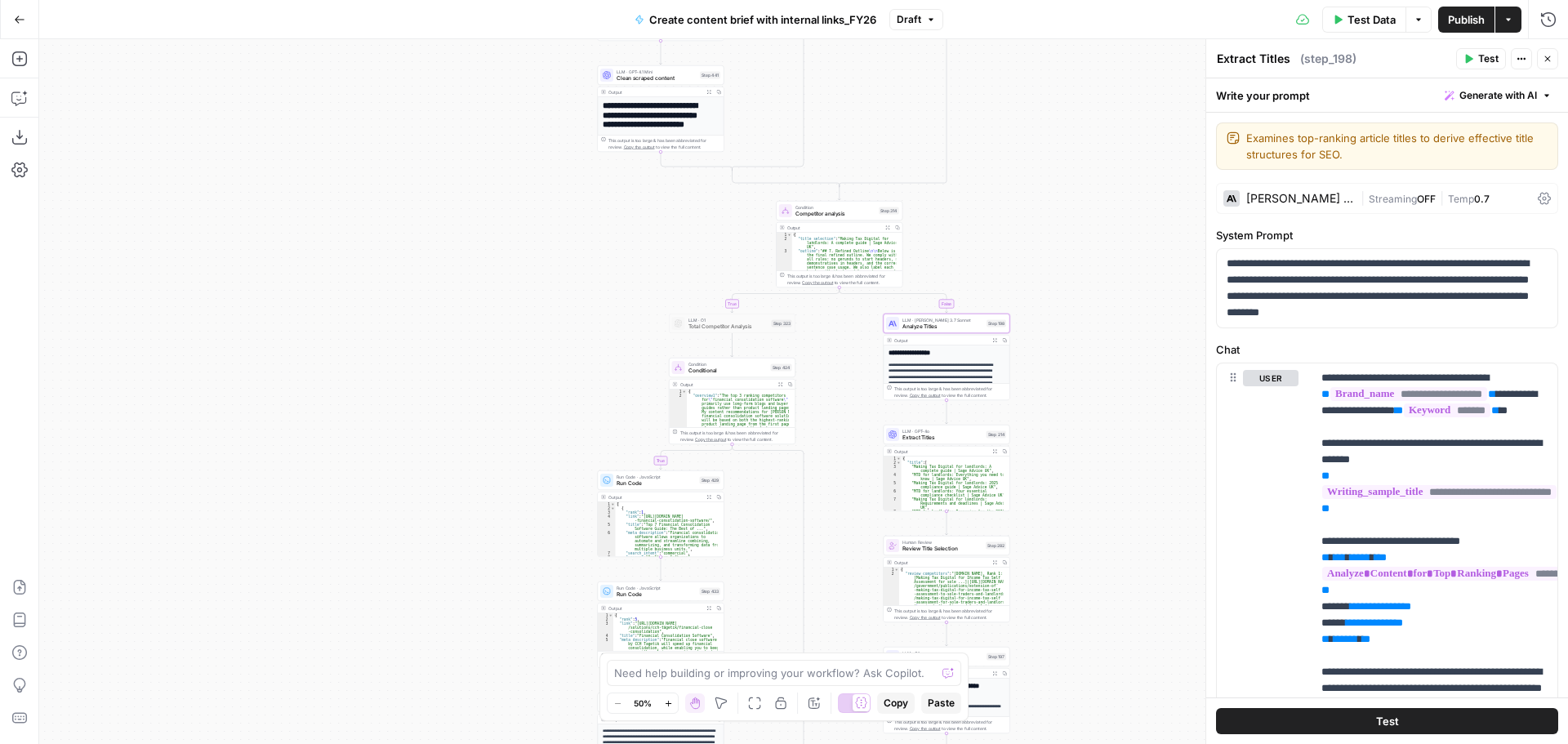
type textarea "Analyze Titles"
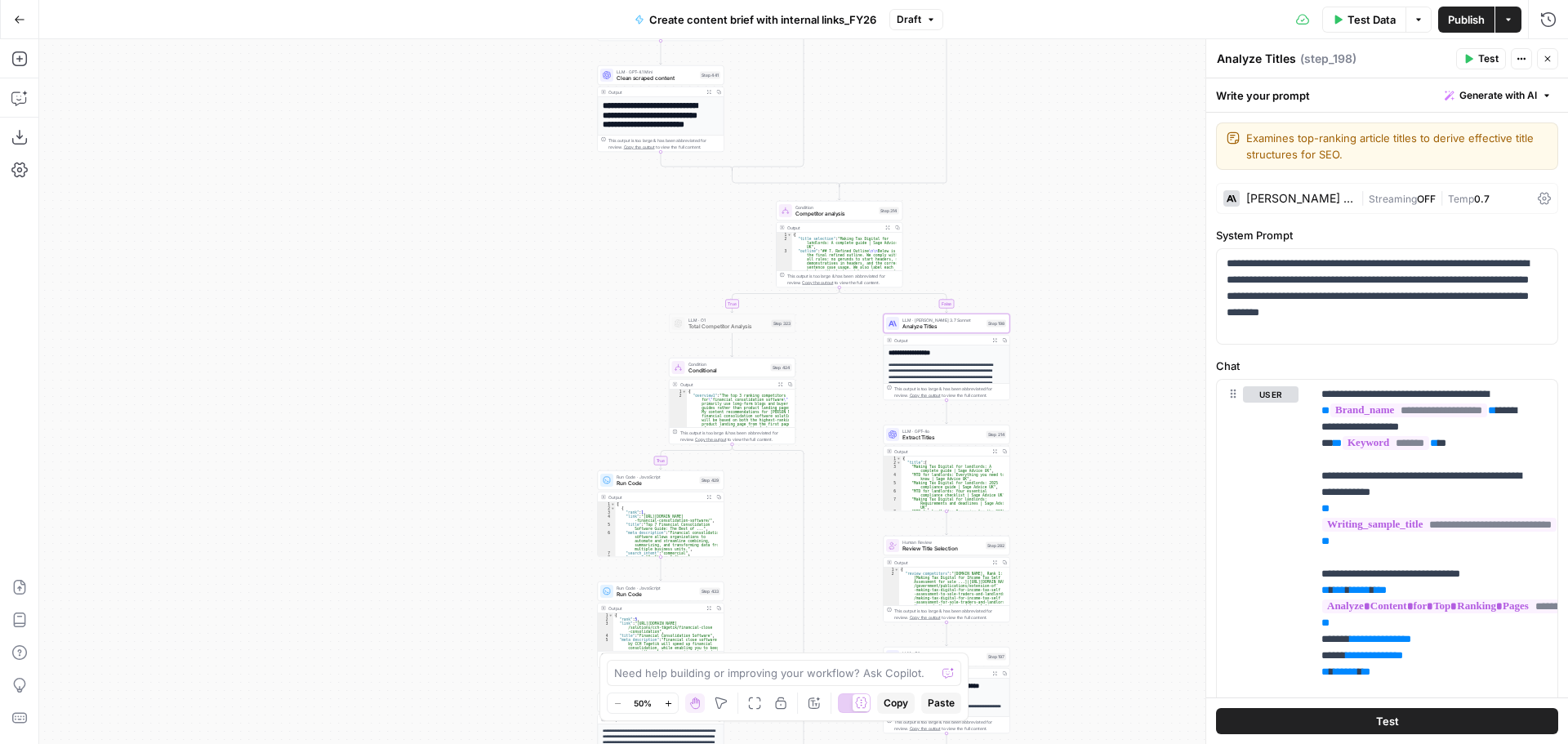
click at [996, 338] on icon "button" at bounding box center [995, 341] width 5 height 5
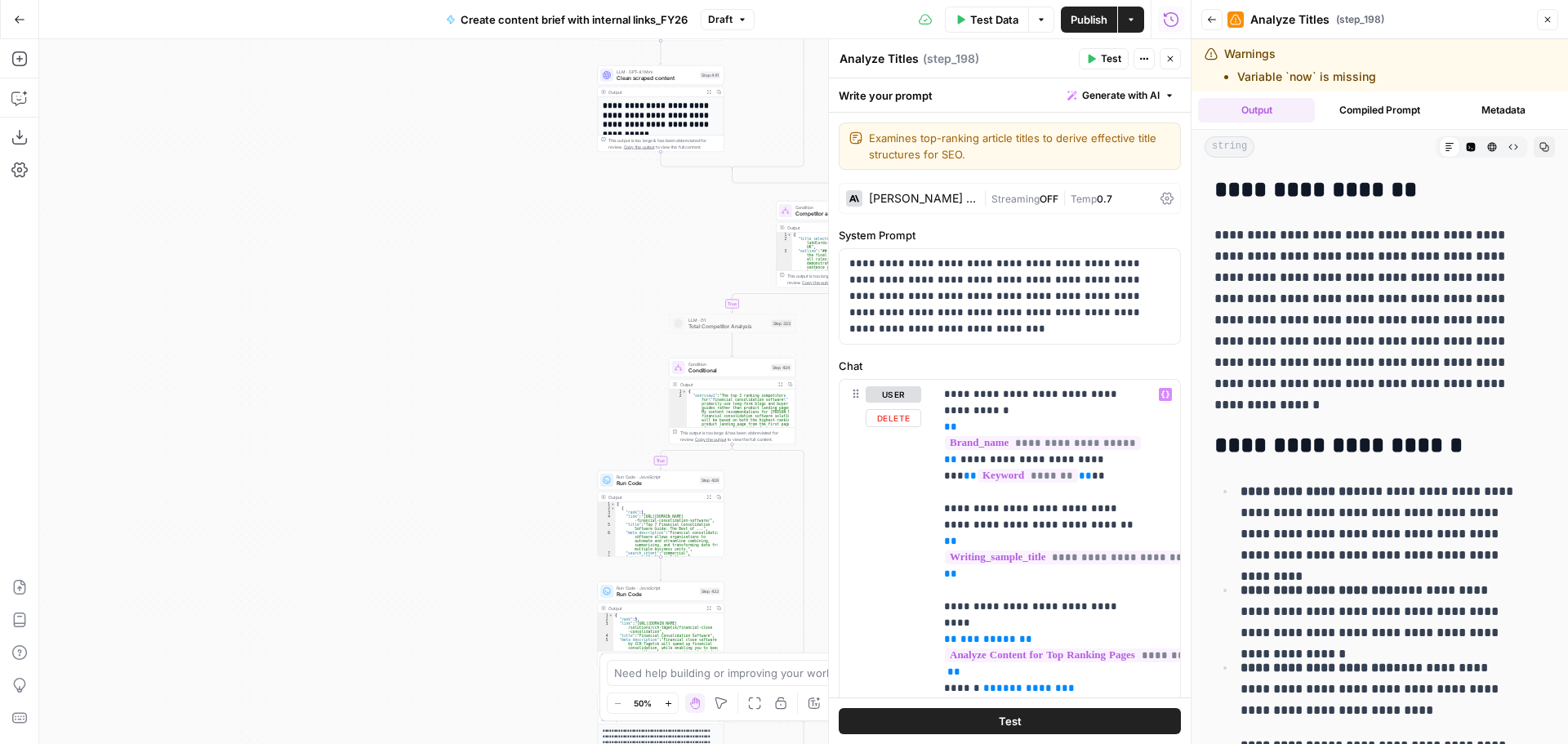
scroll to position [82, 0]
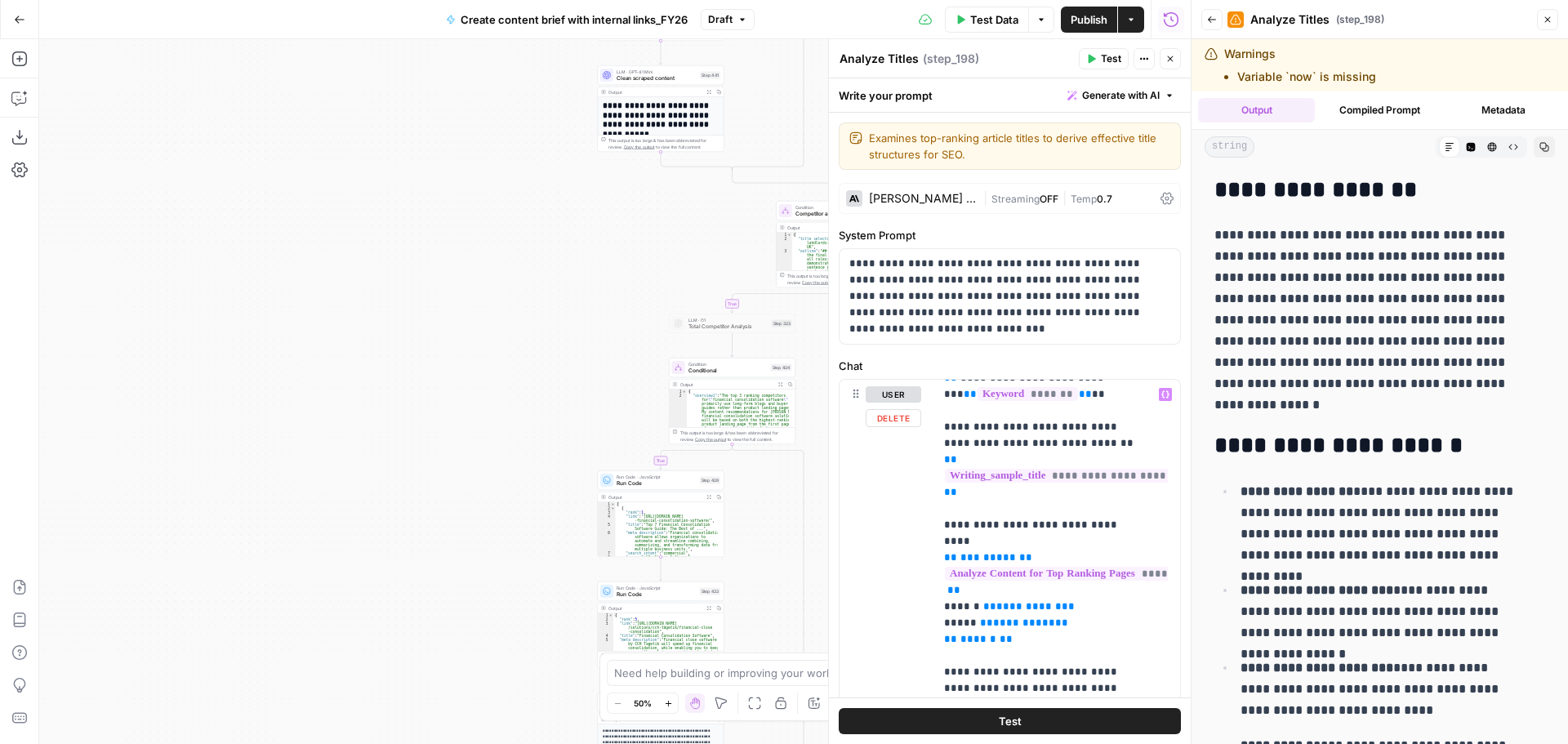
click at [548, 341] on div "true false true true false true true true false true false true false true fals…" at bounding box center [615, 392] width 1151 height 704
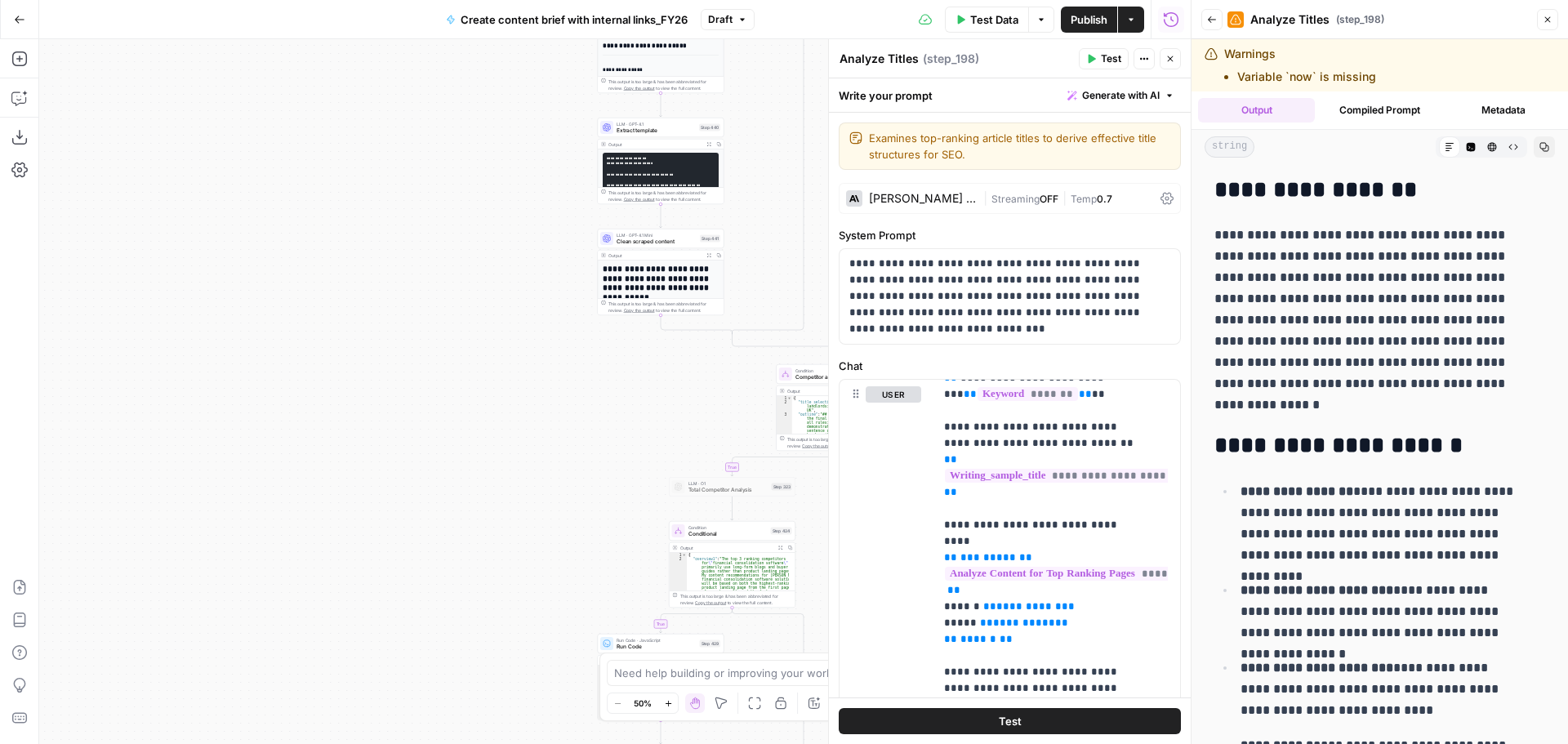
click at [1174, 62] on icon "button" at bounding box center [1170, 58] width 10 height 10
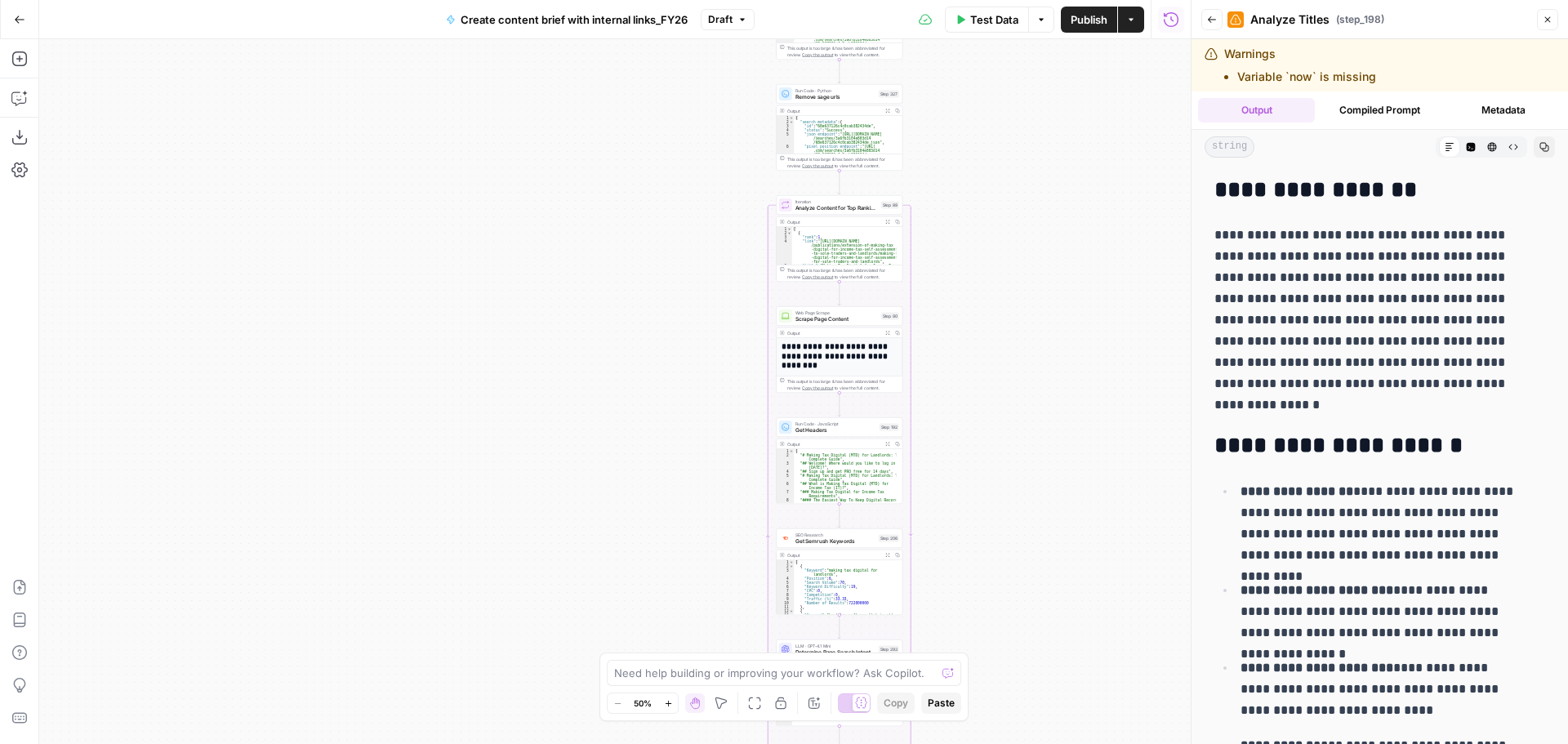
click at [887, 217] on button "Expand Output" at bounding box center [888, 221] width 10 height 10
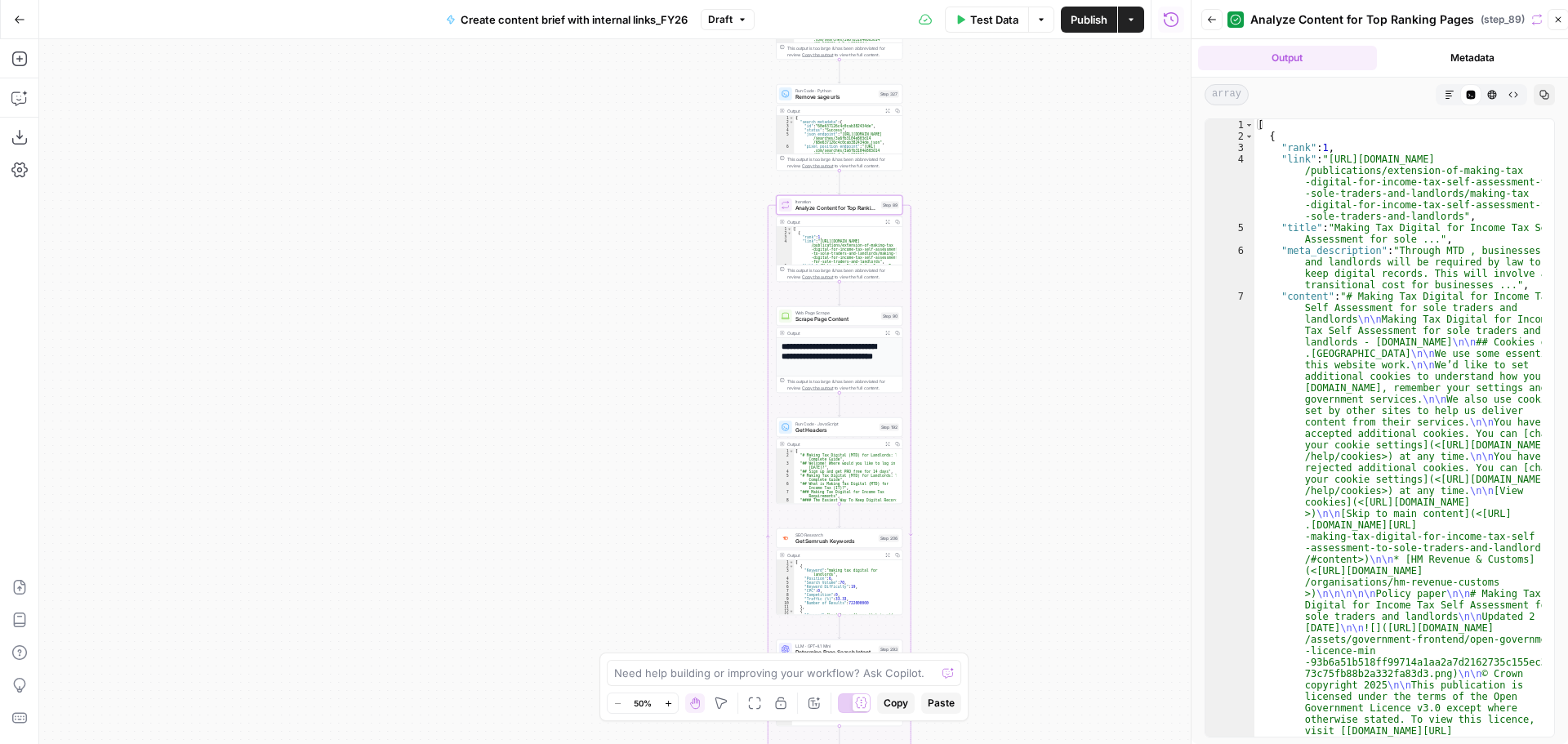
type textarea "**********"
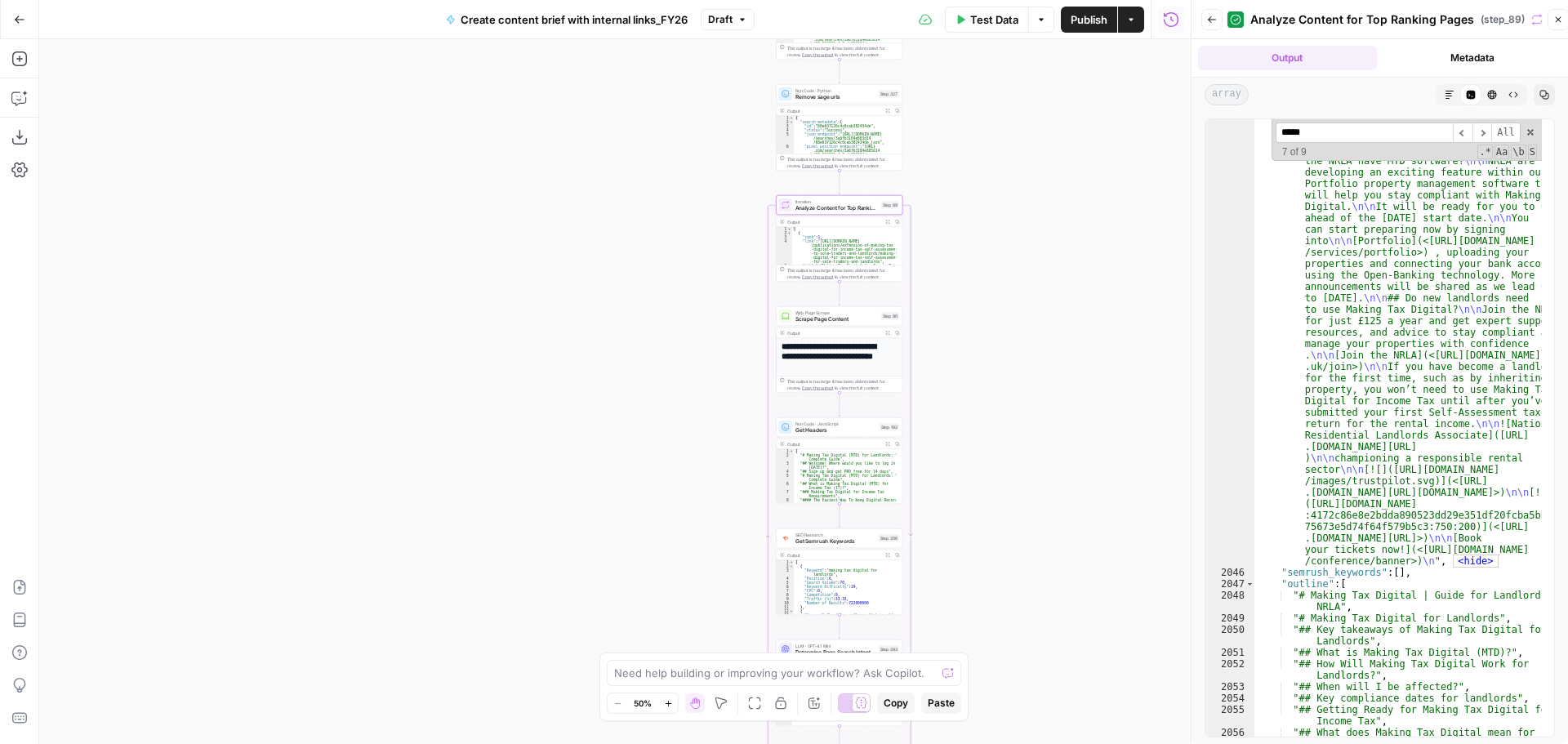
scroll to position [20388, 0]
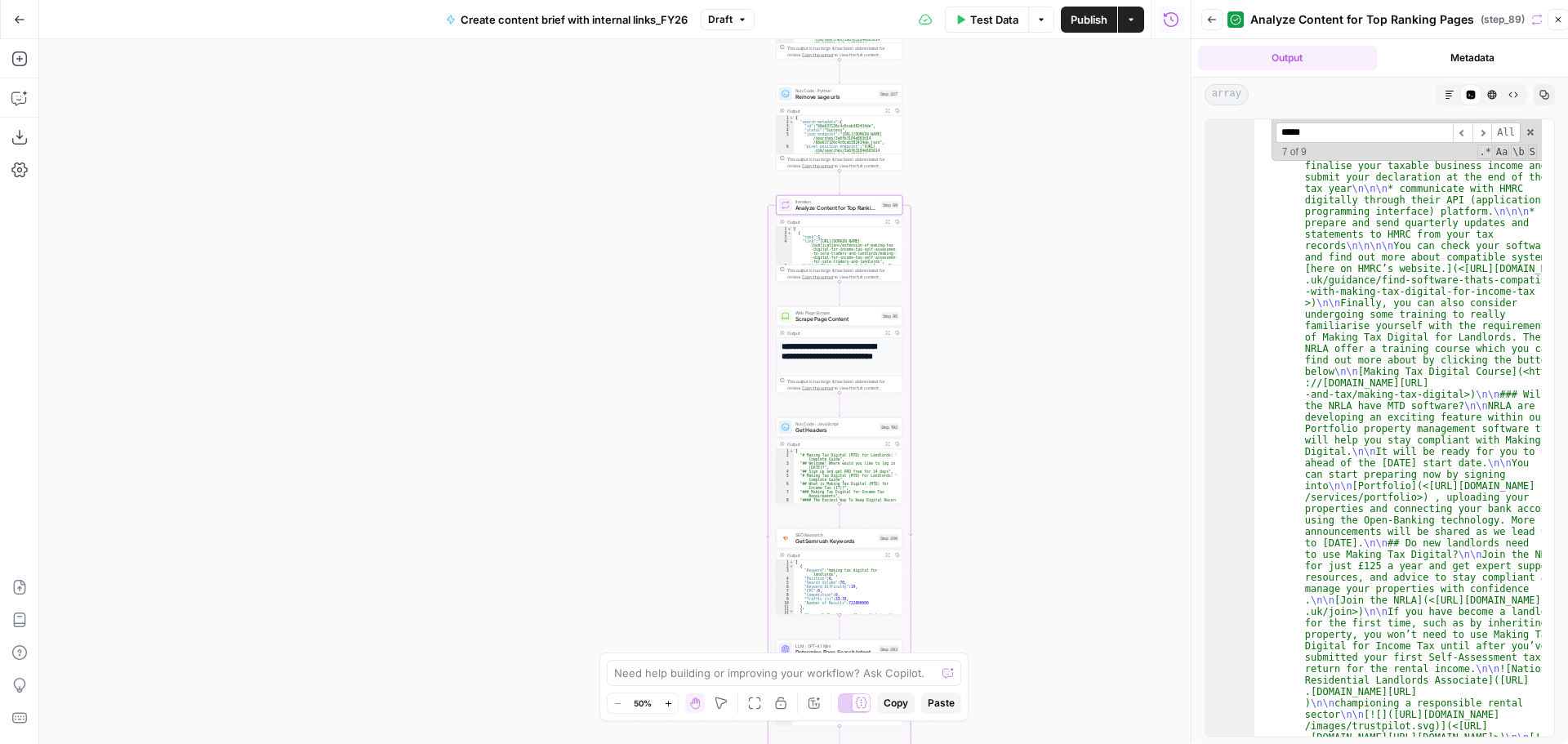
click at [1317, 132] on input "*****" at bounding box center [1364, 132] width 178 height 20
type input "*****"
click at [1471, 127] on span "​" at bounding box center [1463, 132] width 19 height 20
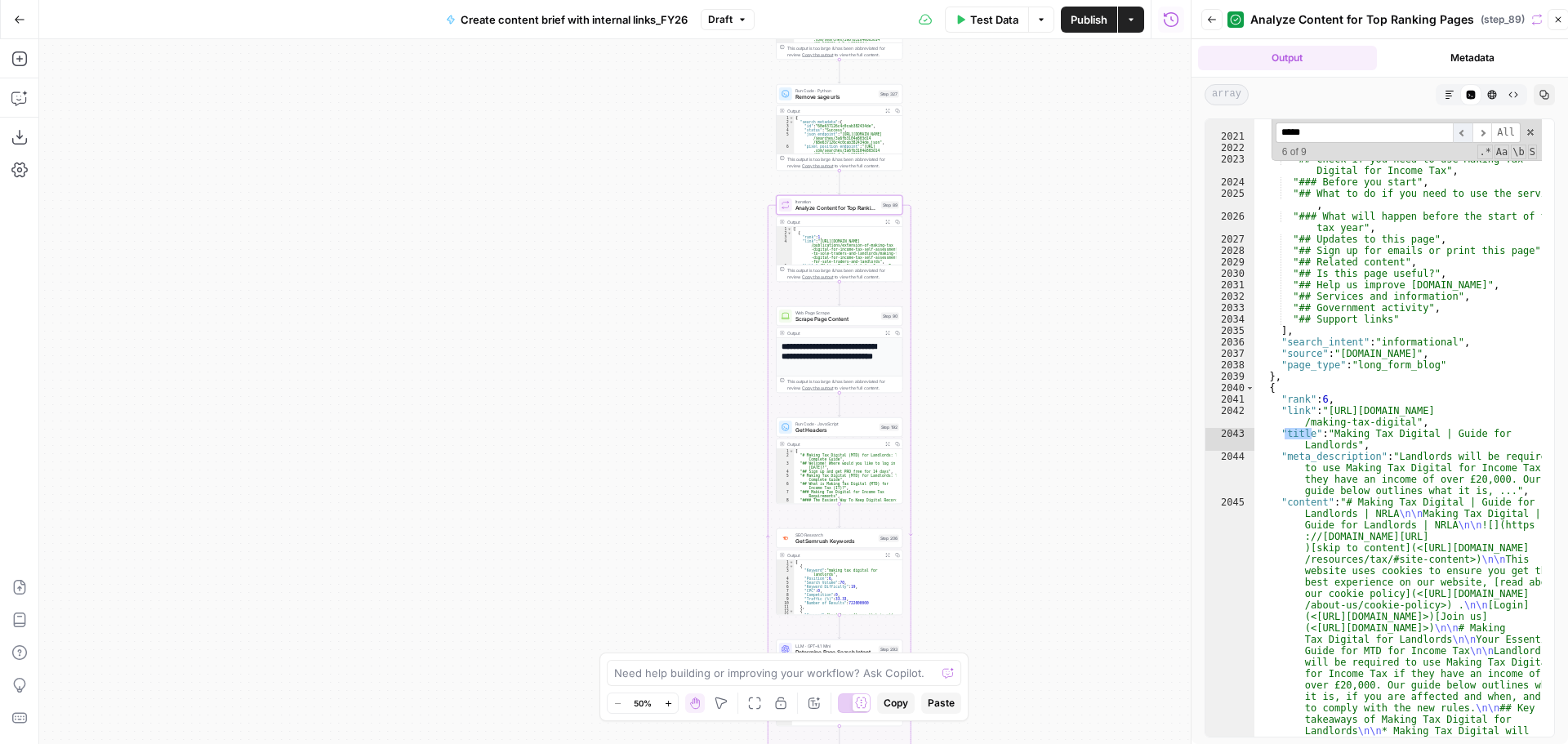
click at [1471, 127] on span "​" at bounding box center [1463, 132] width 19 height 20
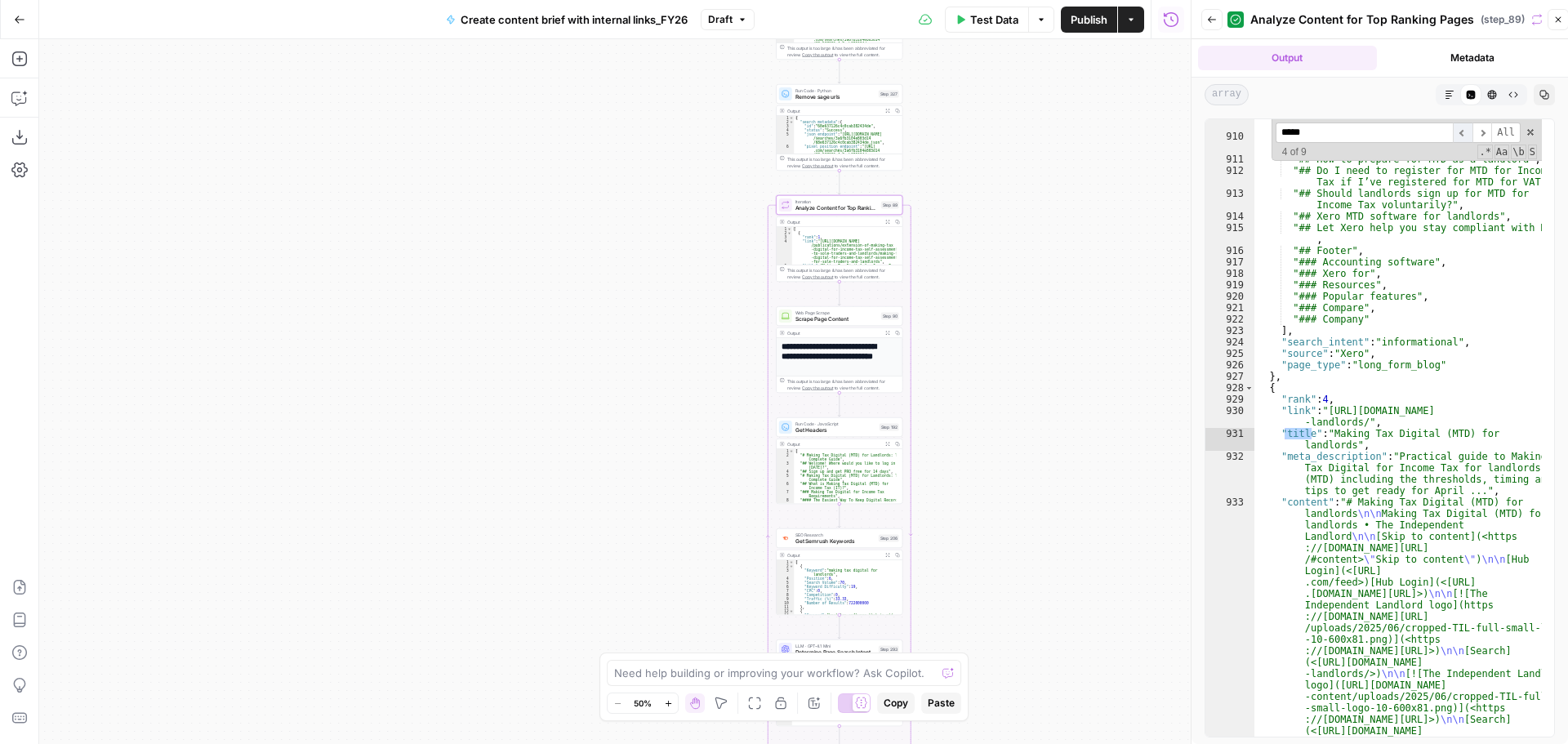
scroll to position [8644, 0]
click at [1471, 127] on span "​" at bounding box center [1463, 132] width 19 height 20
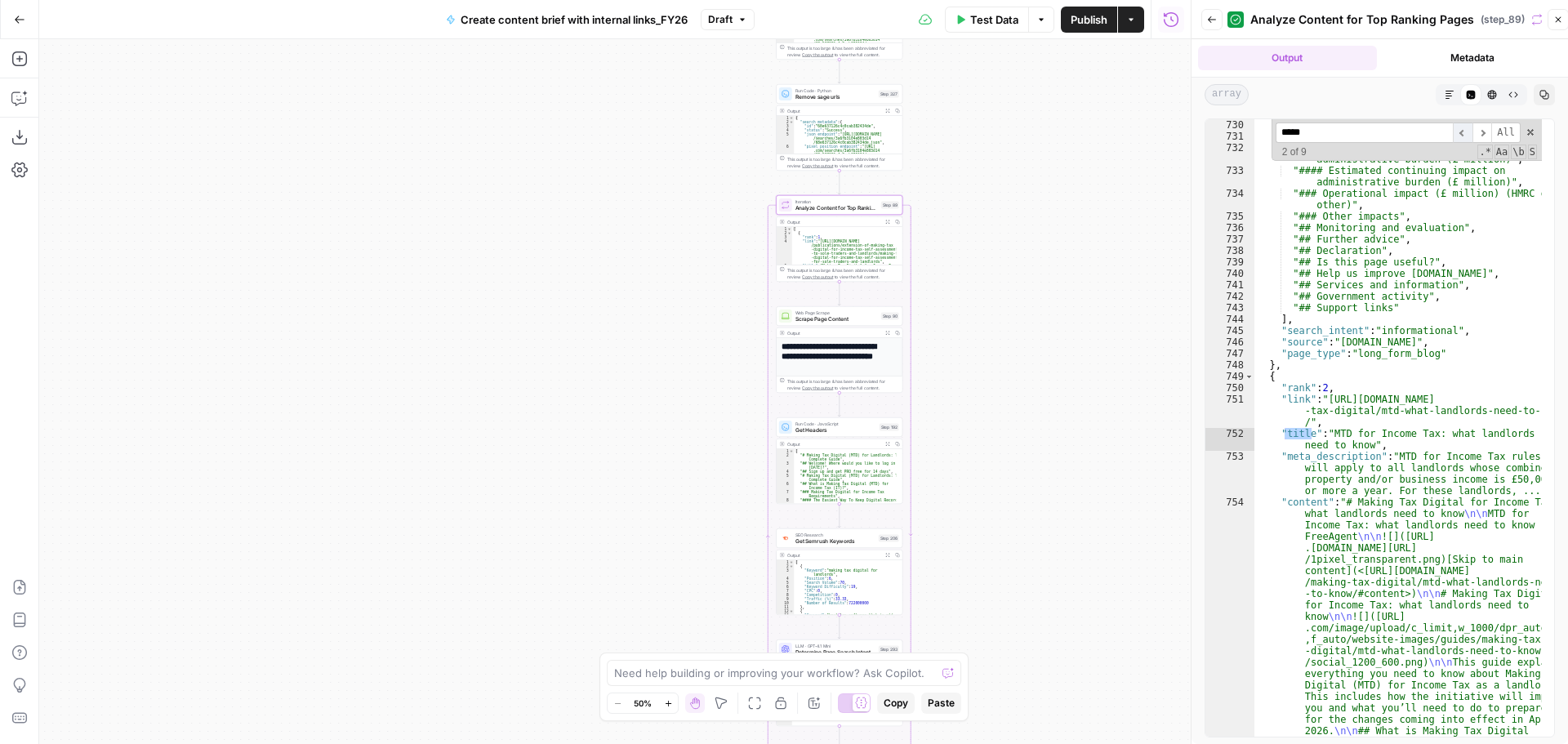
scroll to position [5445, 0]
click at [1471, 127] on span "​" at bounding box center [1463, 132] width 19 height 20
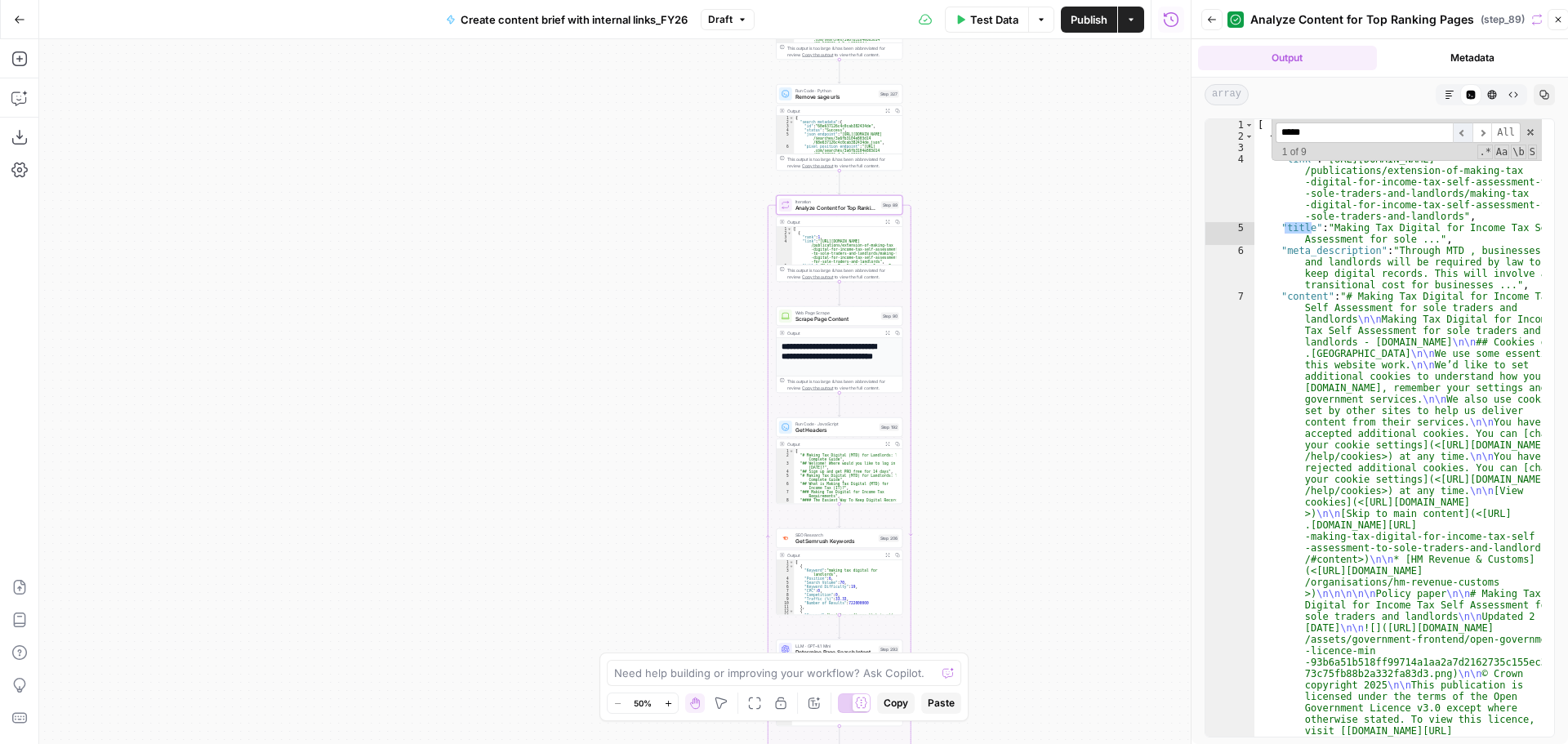
scroll to position [0, 0]
click at [1532, 128] on span at bounding box center [1530, 132] width 11 height 11
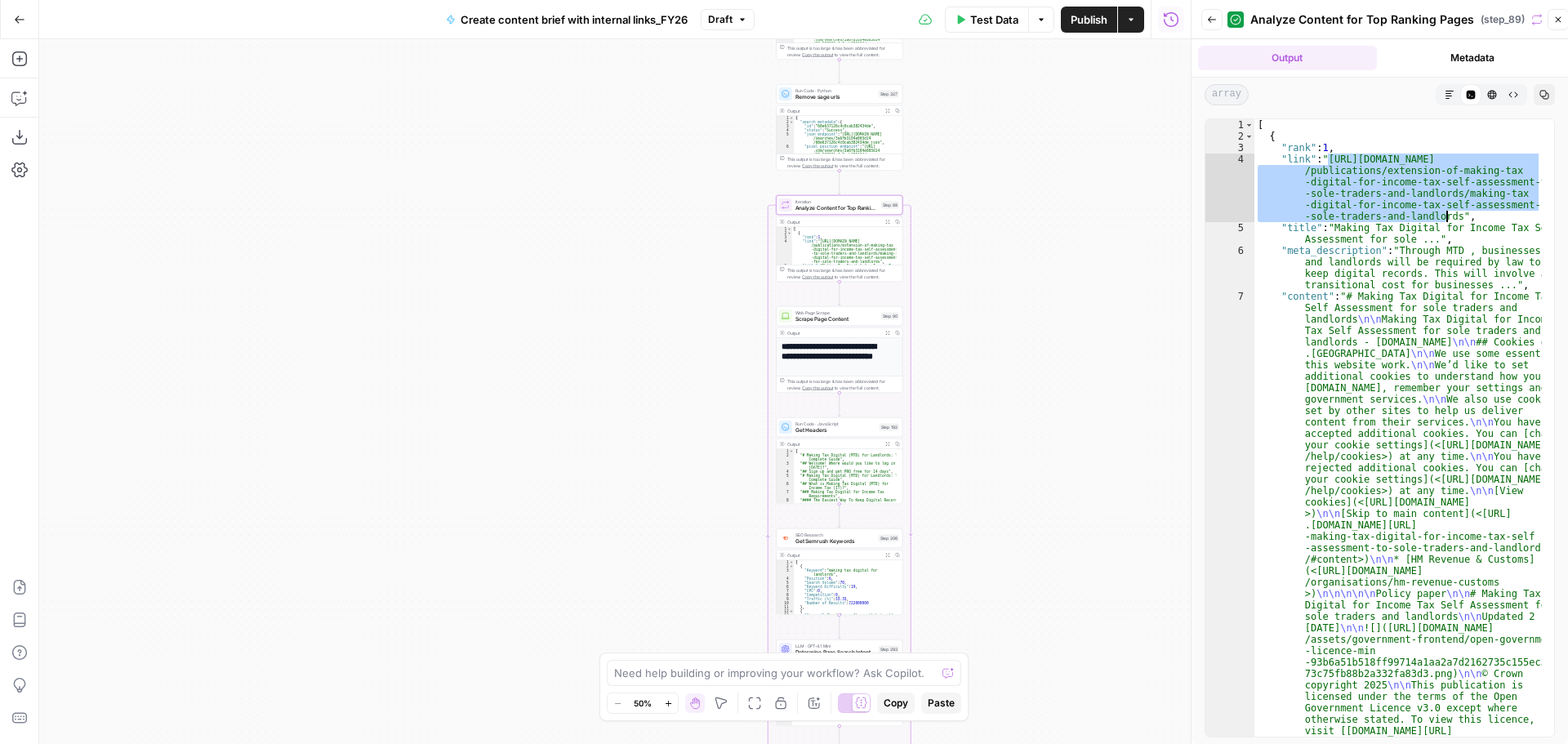
drag, startPoint x: 1329, startPoint y: 155, endPoint x: 1446, endPoint y: 213, distance: 130.6
type textarea "**********"
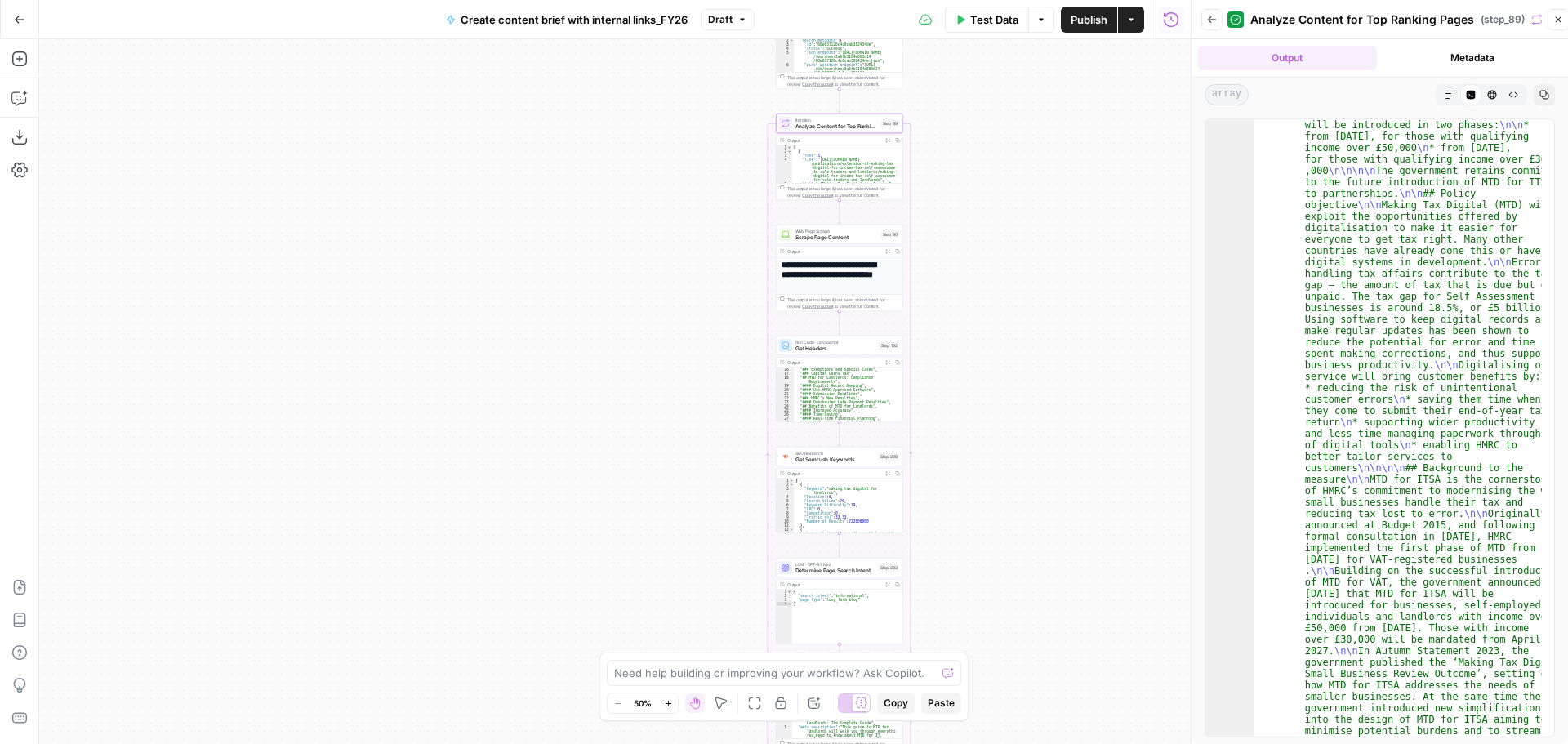
scroll to position [364, 0]
click at [885, 364] on icon "button" at bounding box center [888, 363] width 5 height 5
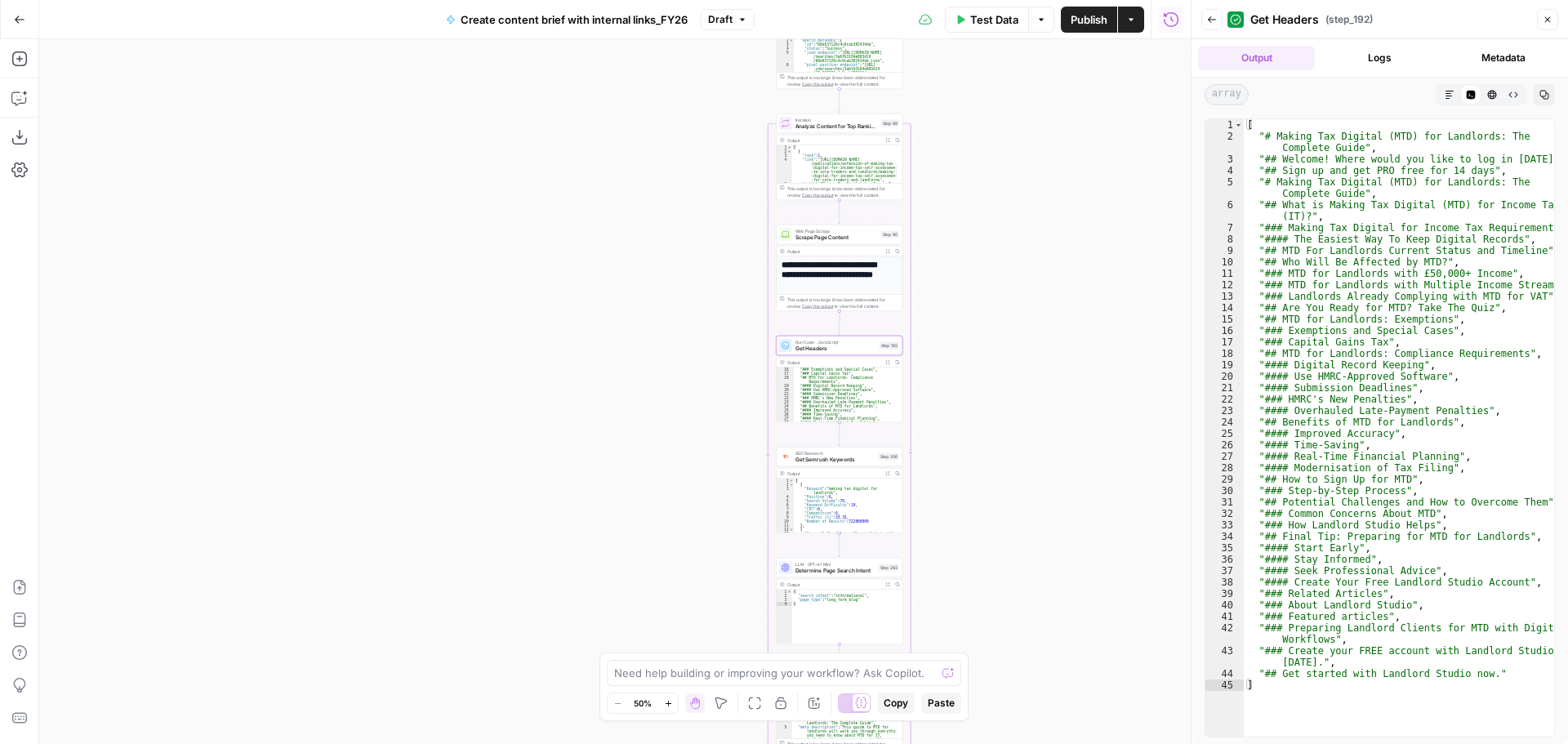
click at [887, 252] on icon "button" at bounding box center [888, 251] width 5 height 5
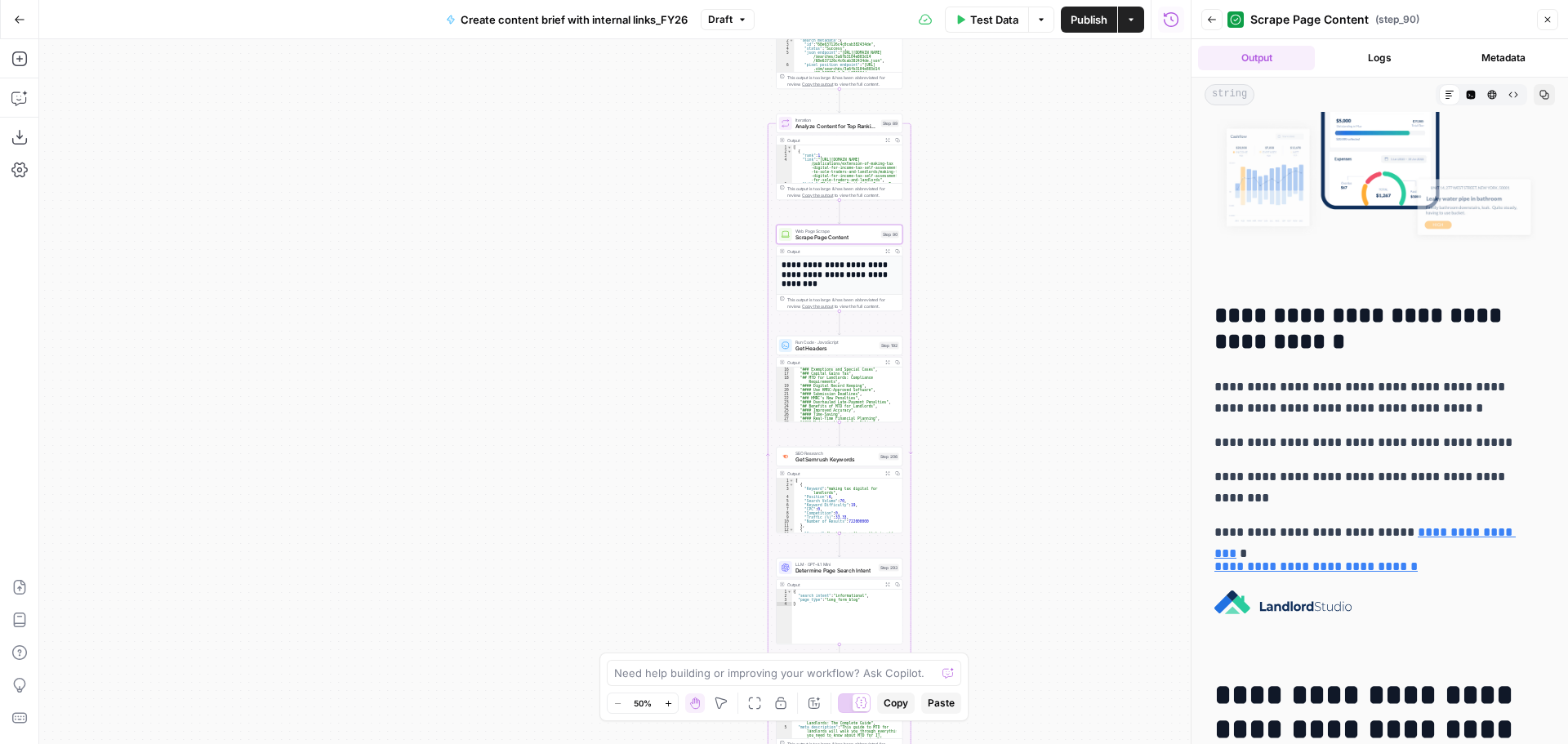
scroll to position [734, 0]
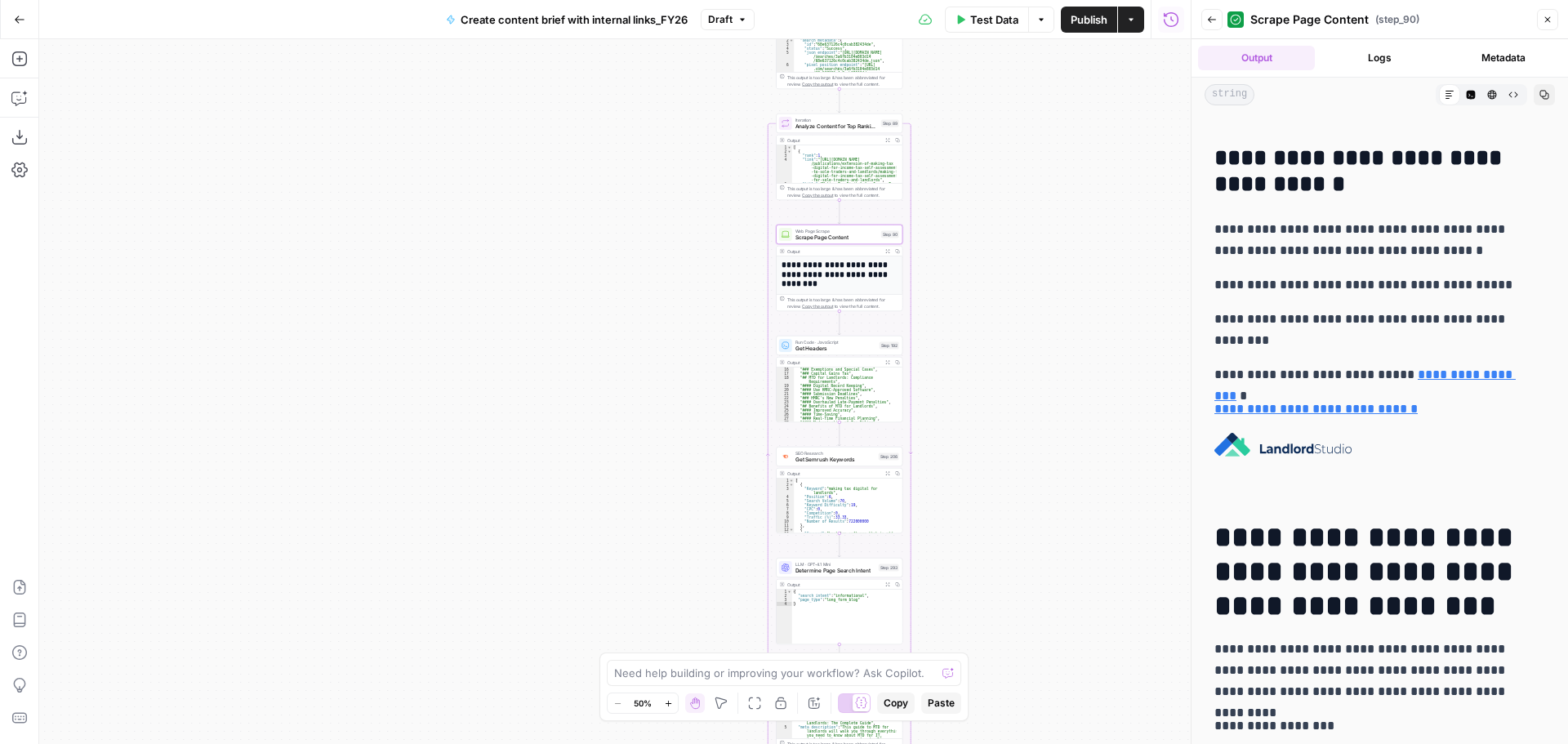
click at [883, 136] on button "Expand Output" at bounding box center [888, 140] width 10 height 10
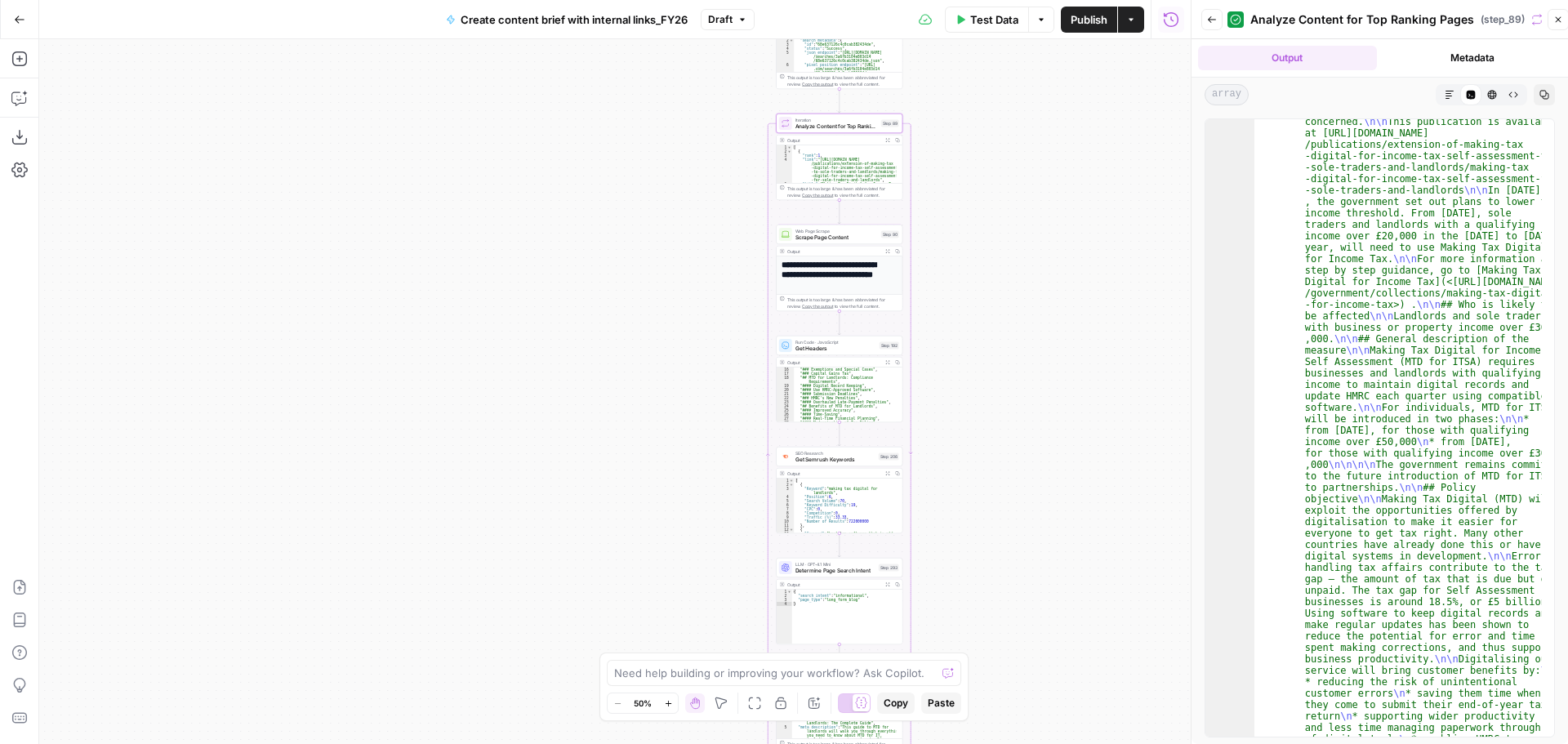
scroll to position [346, 0]
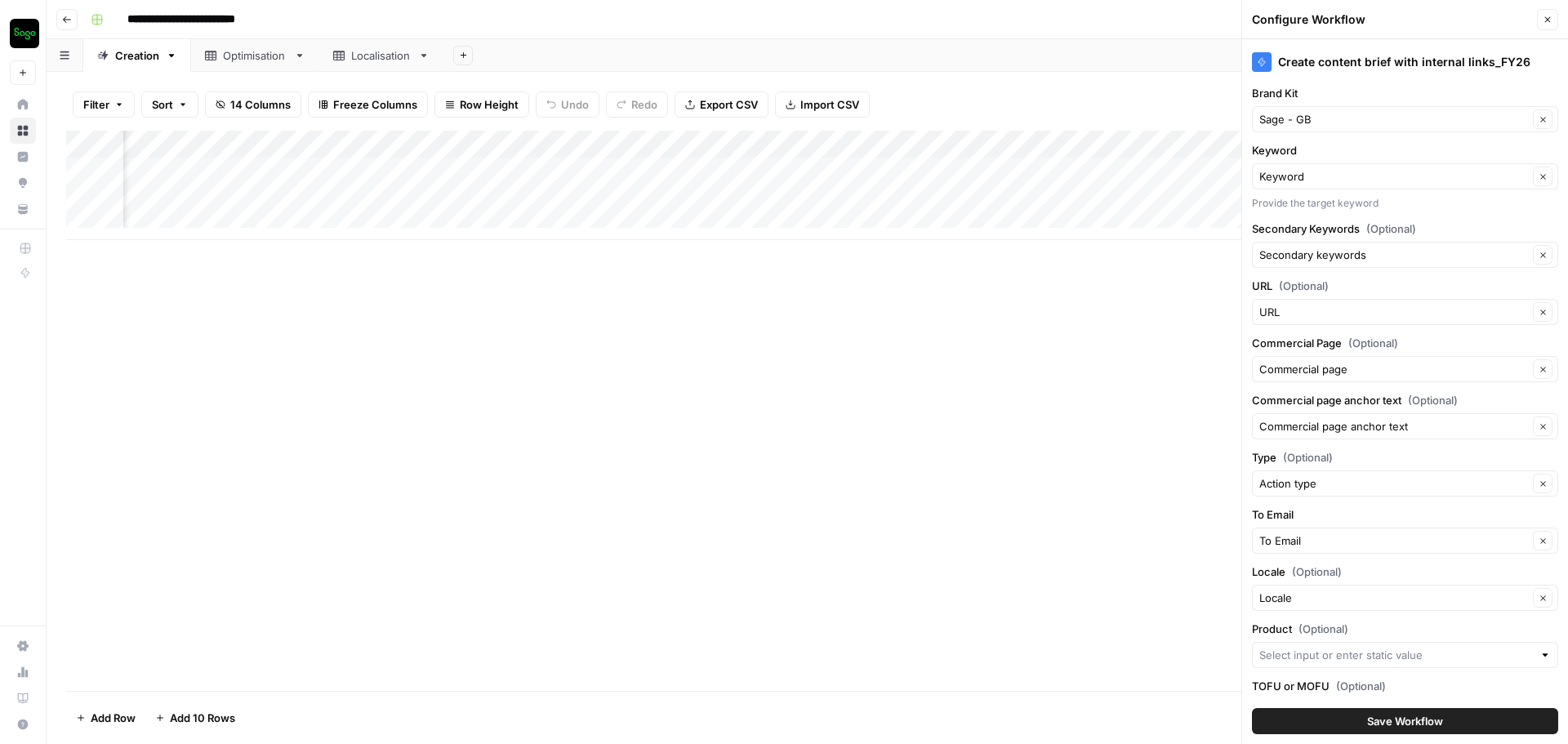
scroll to position [0, 1342]
click at [902, 160] on div "Add Column" at bounding box center [807, 185] width 1483 height 110
click at [989, 170] on div "Add Column" at bounding box center [807, 185] width 1483 height 110
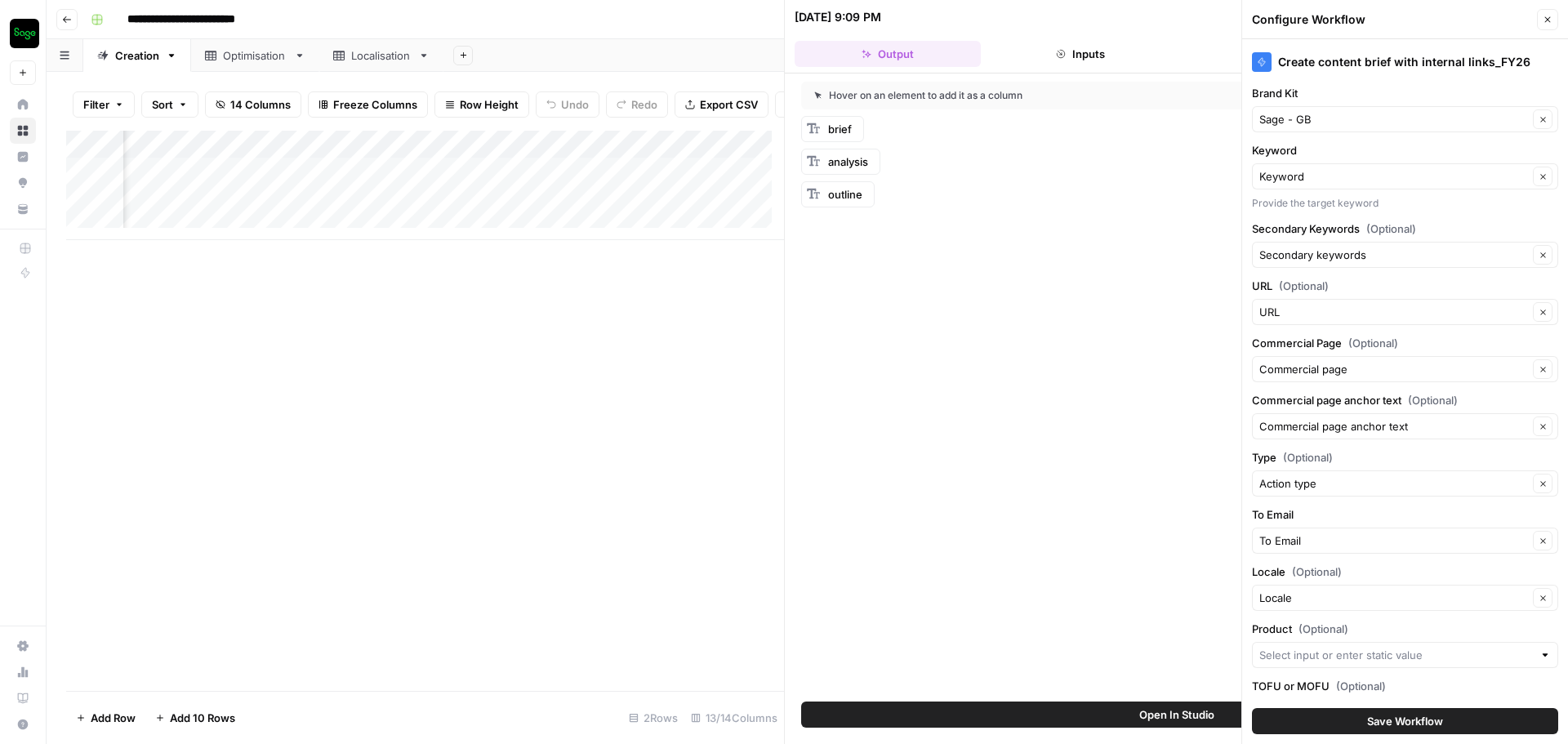
click at [1542, 23] on button "Close" at bounding box center [1548, 19] width 21 height 21
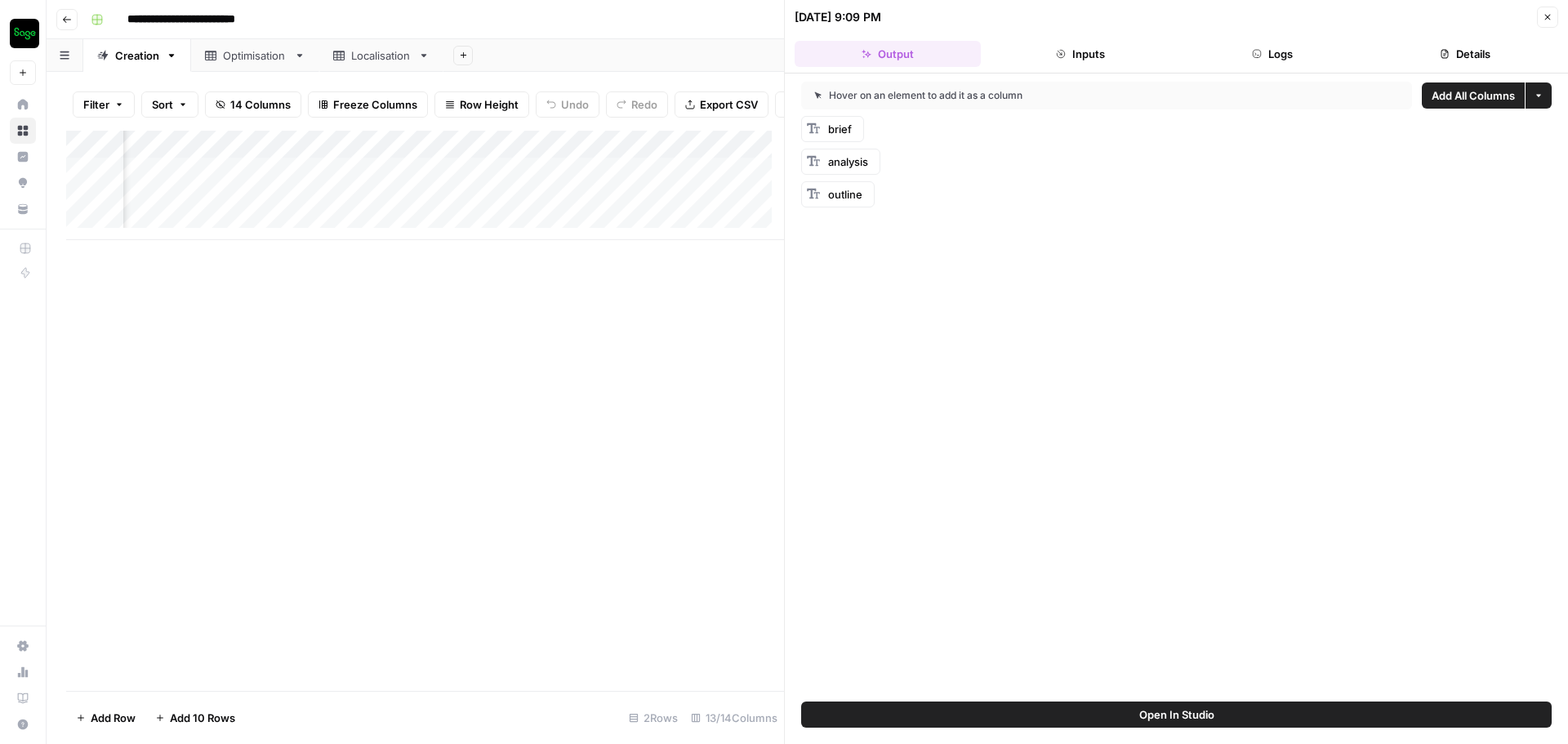
click at [1250, 61] on button "Logs" at bounding box center [1274, 54] width 186 height 26
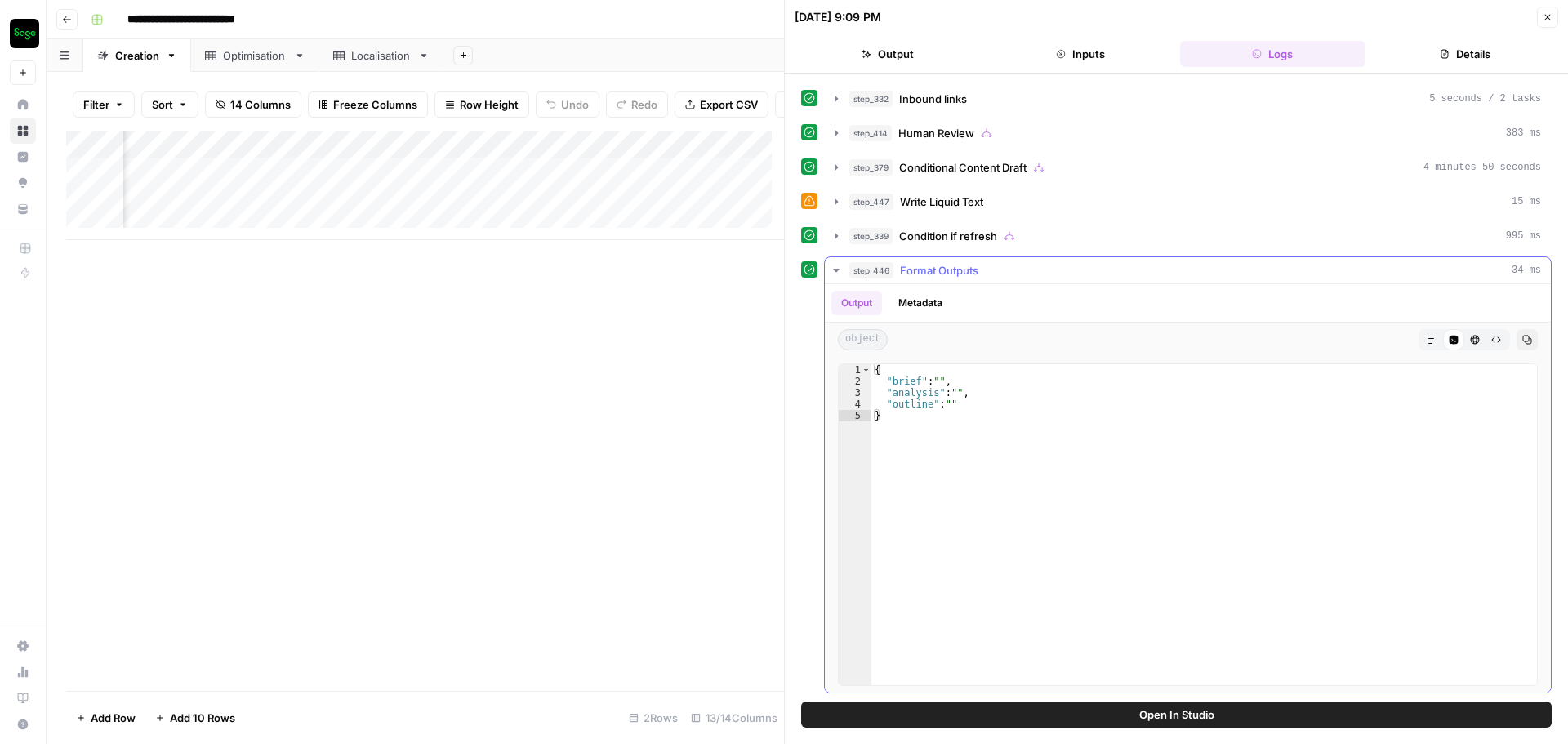
scroll to position [704, 0]
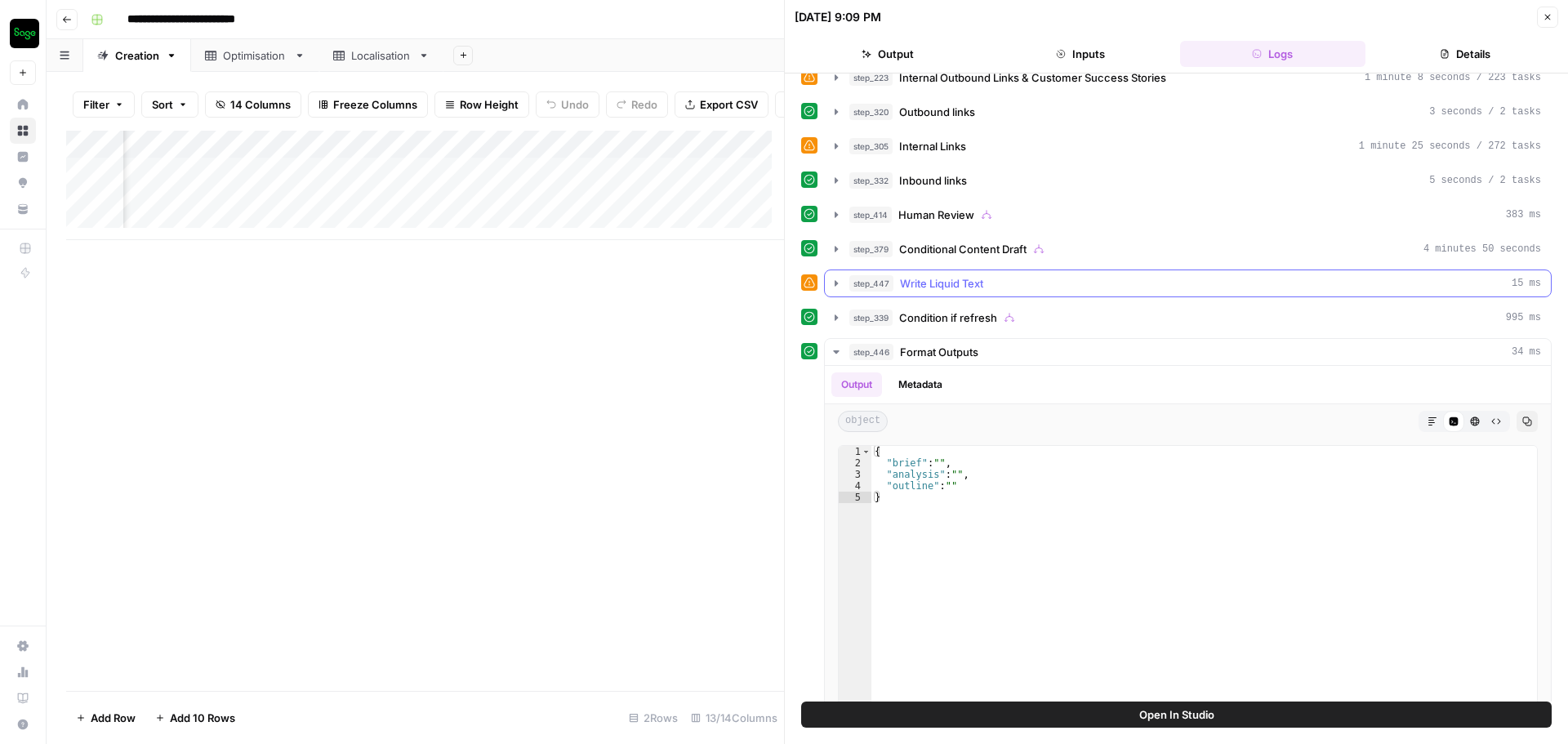
click at [835, 289] on icon "button" at bounding box center [836, 283] width 13 height 13
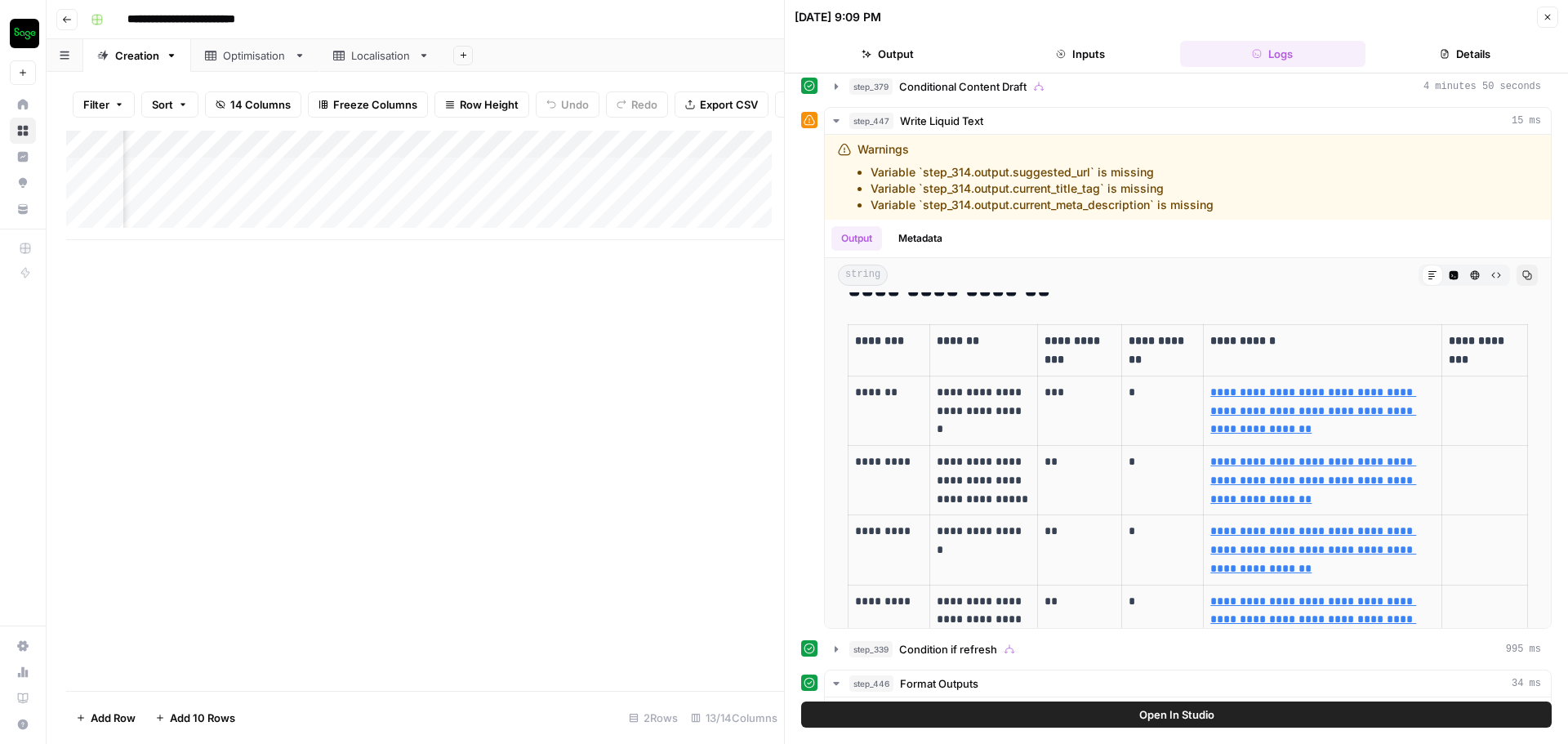
scroll to position [867, 0]
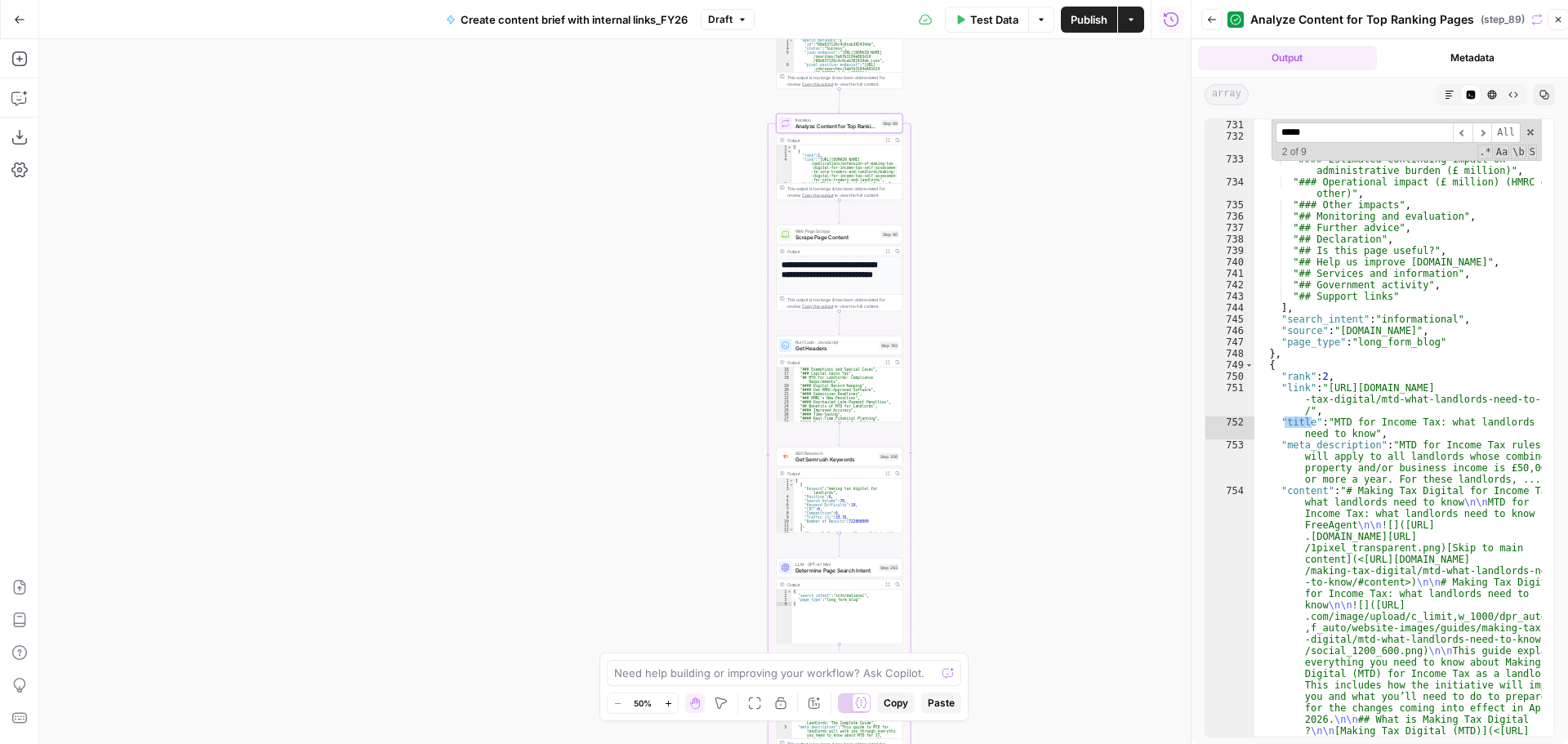
scroll to position [5450, 0]
type input "*****"
drag, startPoint x: 1305, startPoint y: 410, endPoint x: 1326, endPoint y: 391, distance: 28.3
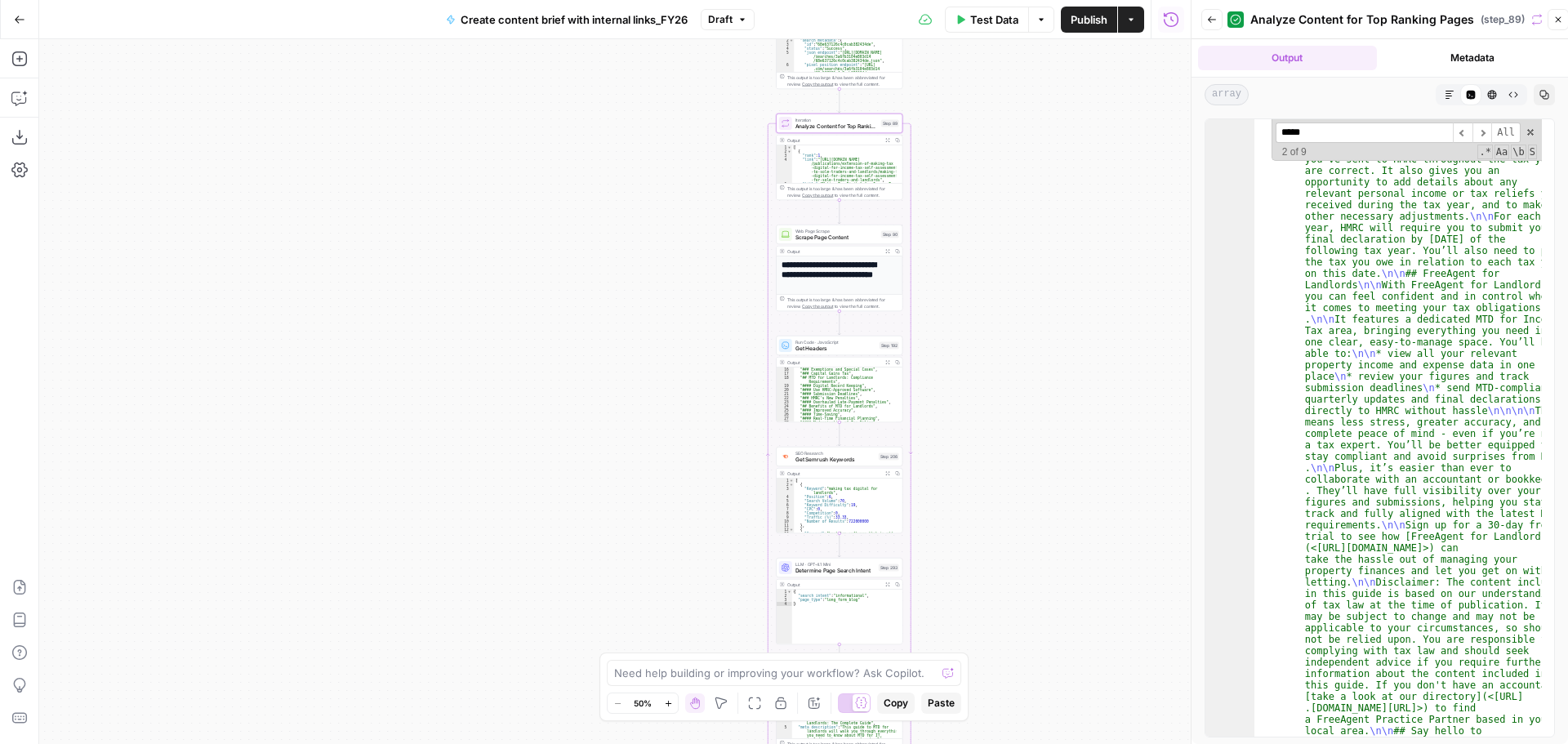
scroll to position [6003, 0]
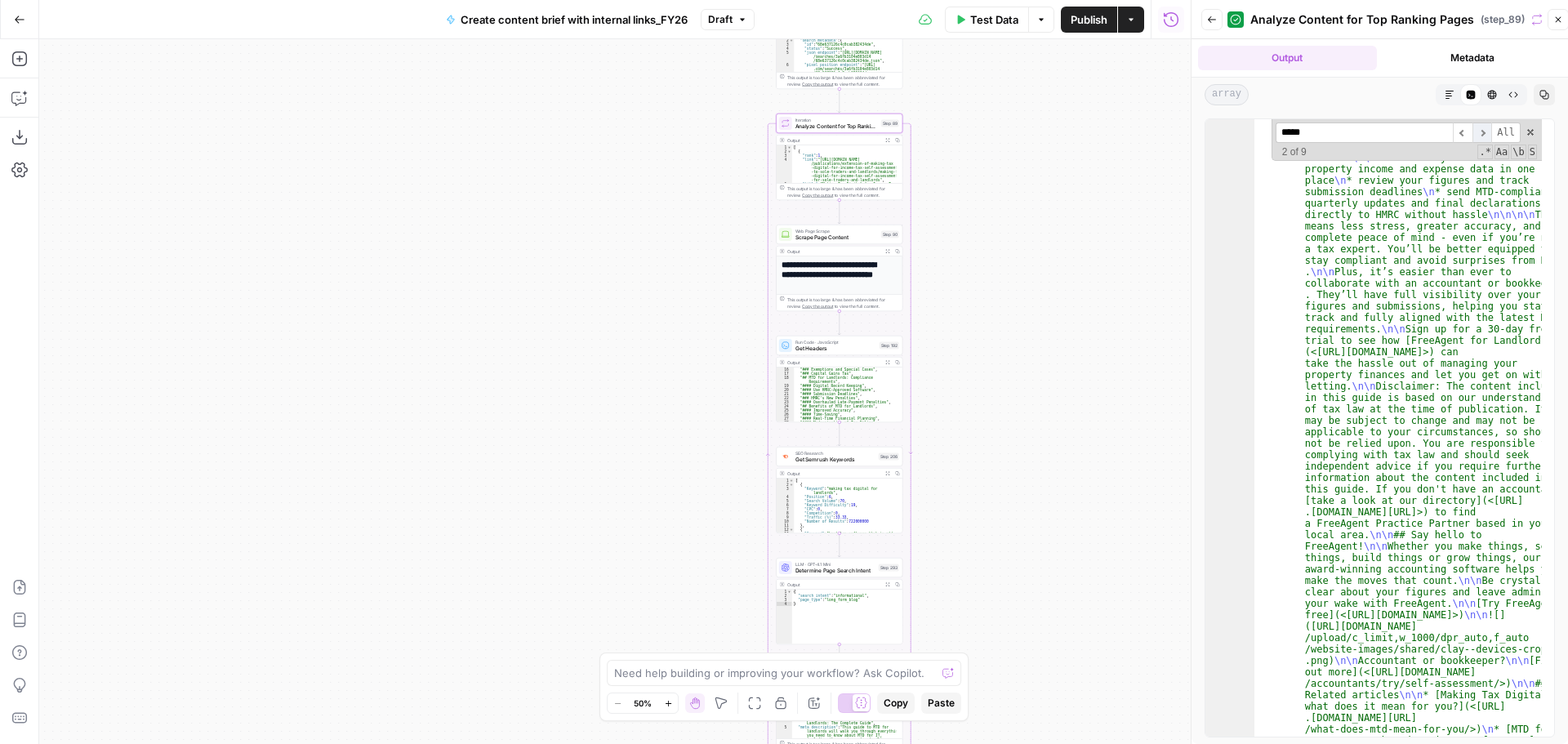
click at [1481, 133] on span "​" at bounding box center [1482, 132] width 19 height 20
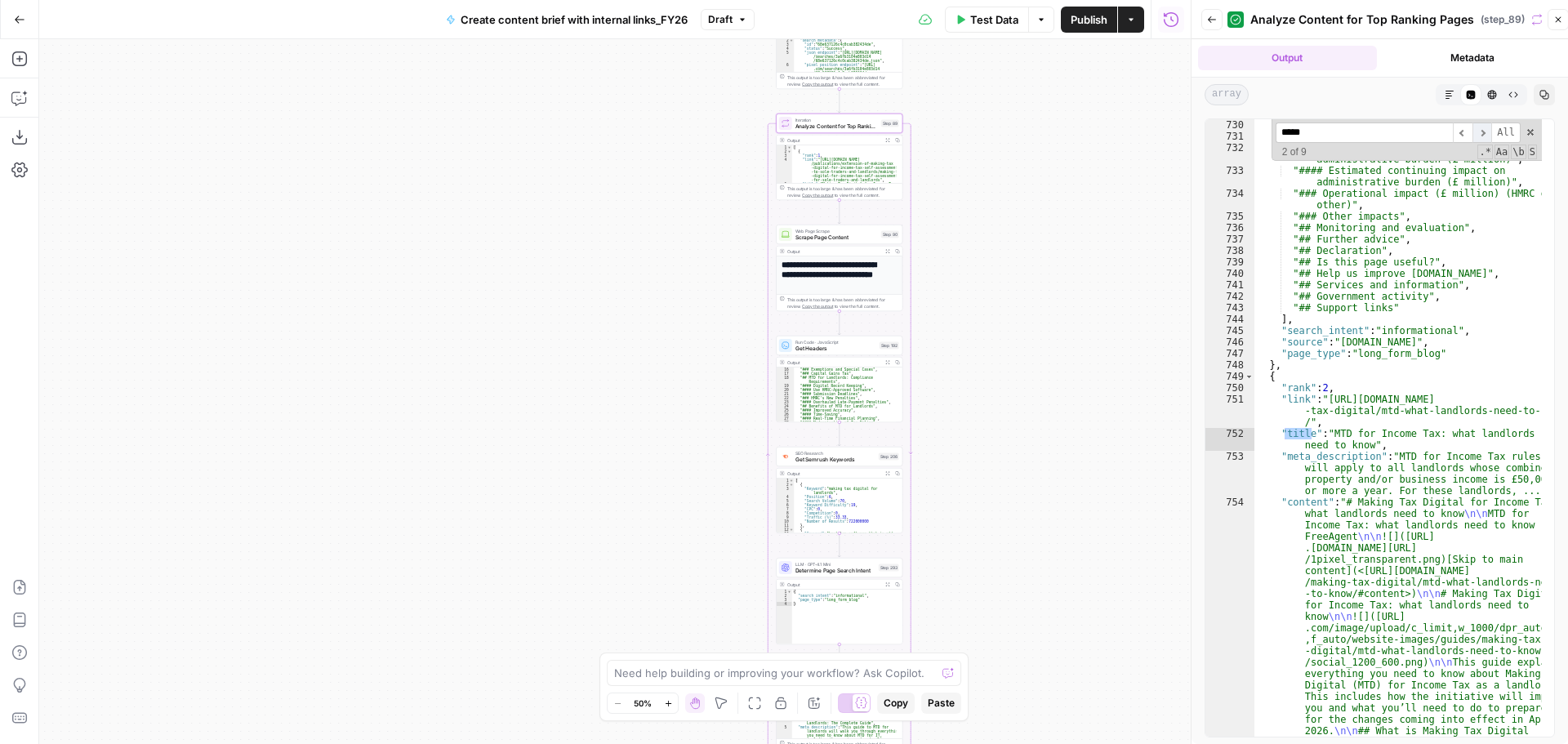
scroll to position [5445, 0]
click at [1477, 136] on span "​" at bounding box center [1482, 132] width 19 height 20
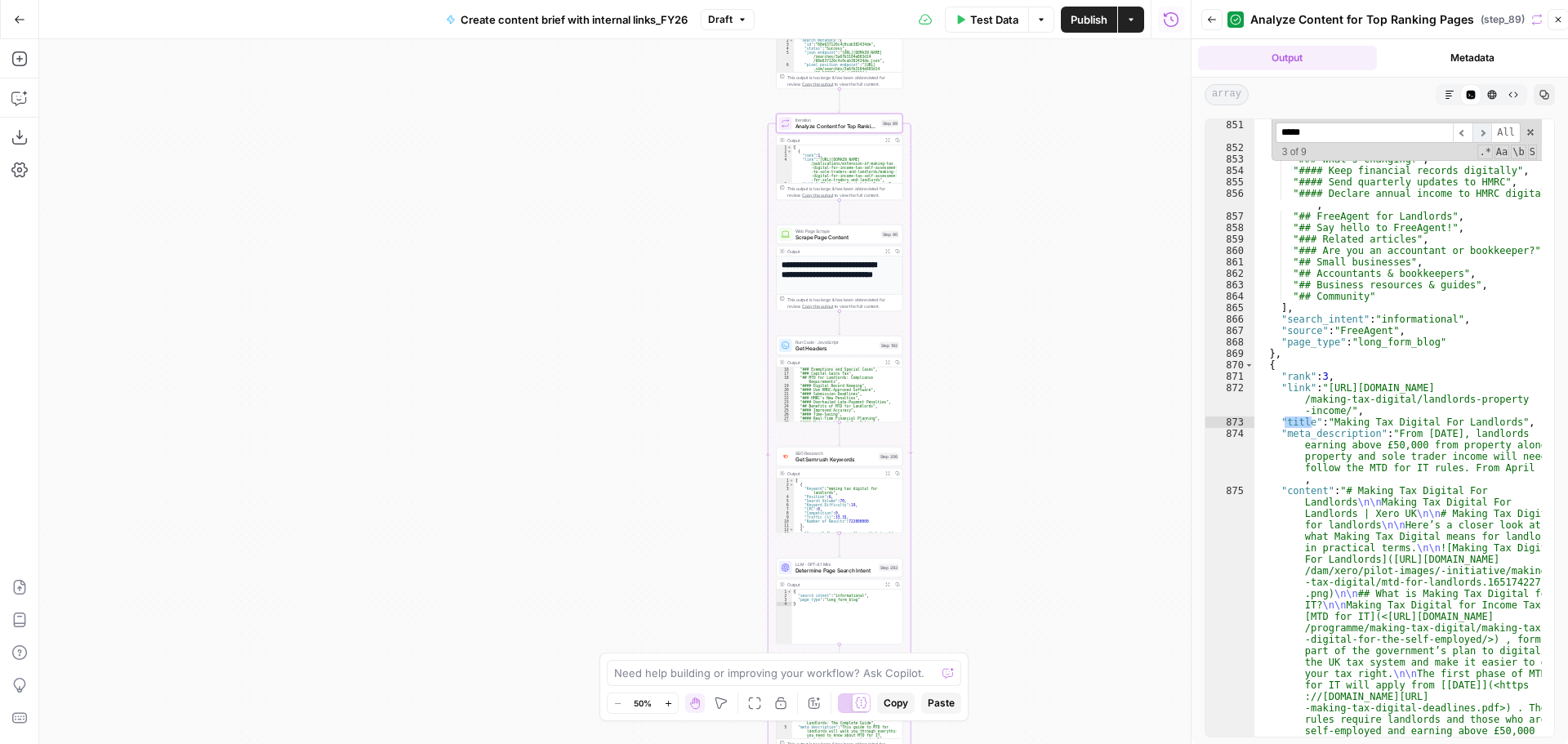
scroll to position [7071, 0]
drag, startPoint x: 1345, startPoint y: 411, endPoint x: 1327, endPoint y: 386, distance: 30.8
type textarea "**********"
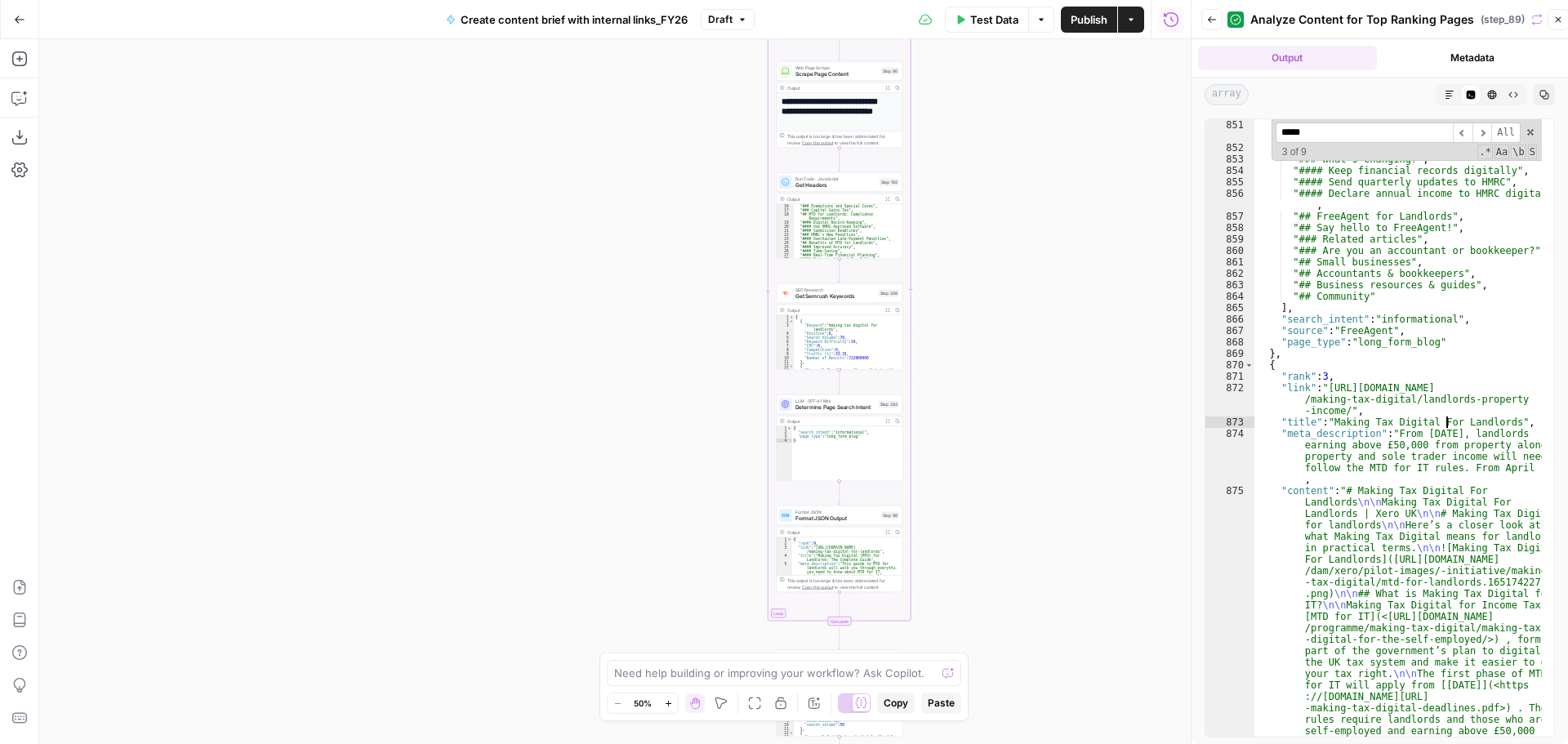
click at [826, 525] on div "Format JSON Format JSON Output Step 96 Output Expand Output Copy 1 2 3 4 5 { "r…" at bounding box center [839, 548] width 127 height 87
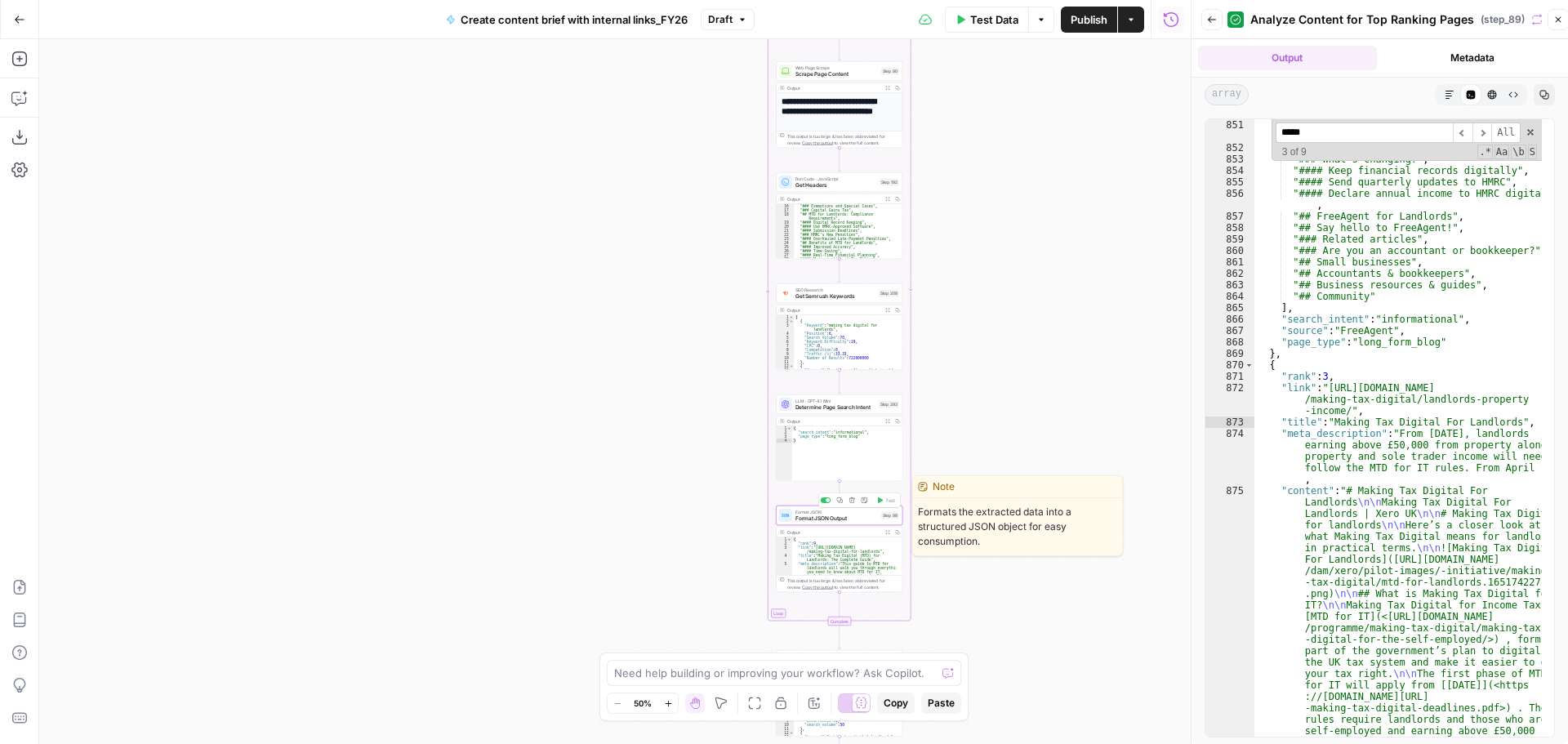
click at [824, 519] on span "Format JSON Output" at bounding box center [837, 517] width 83 height 8
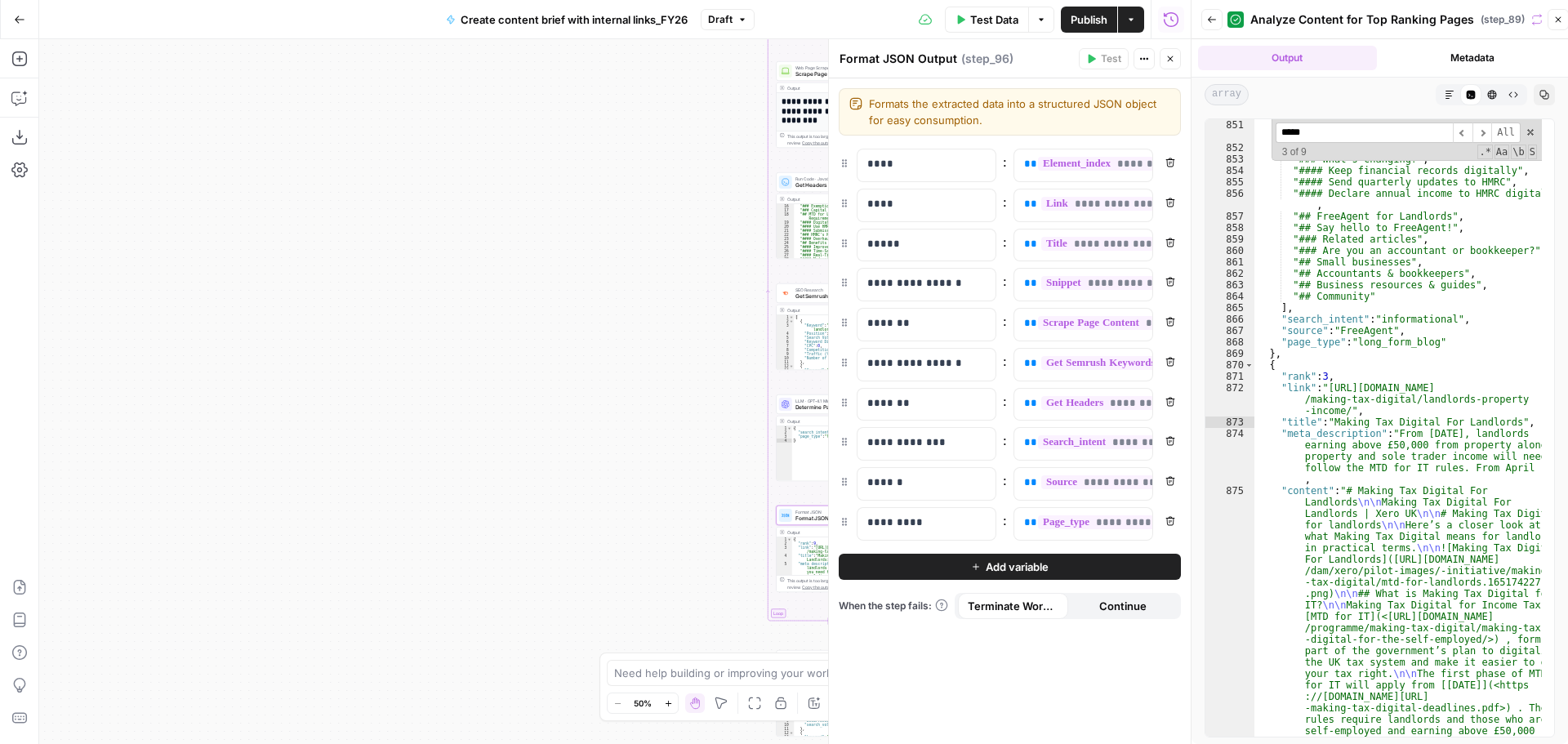
click at [687, 389] on div "true false true true false true true true false true false true false true fals…" at bounding box center [615, 392] width 1151 height 704
click at [1169, 60] on icon "button" at bounding box center [1170, 58] width 10 height 10
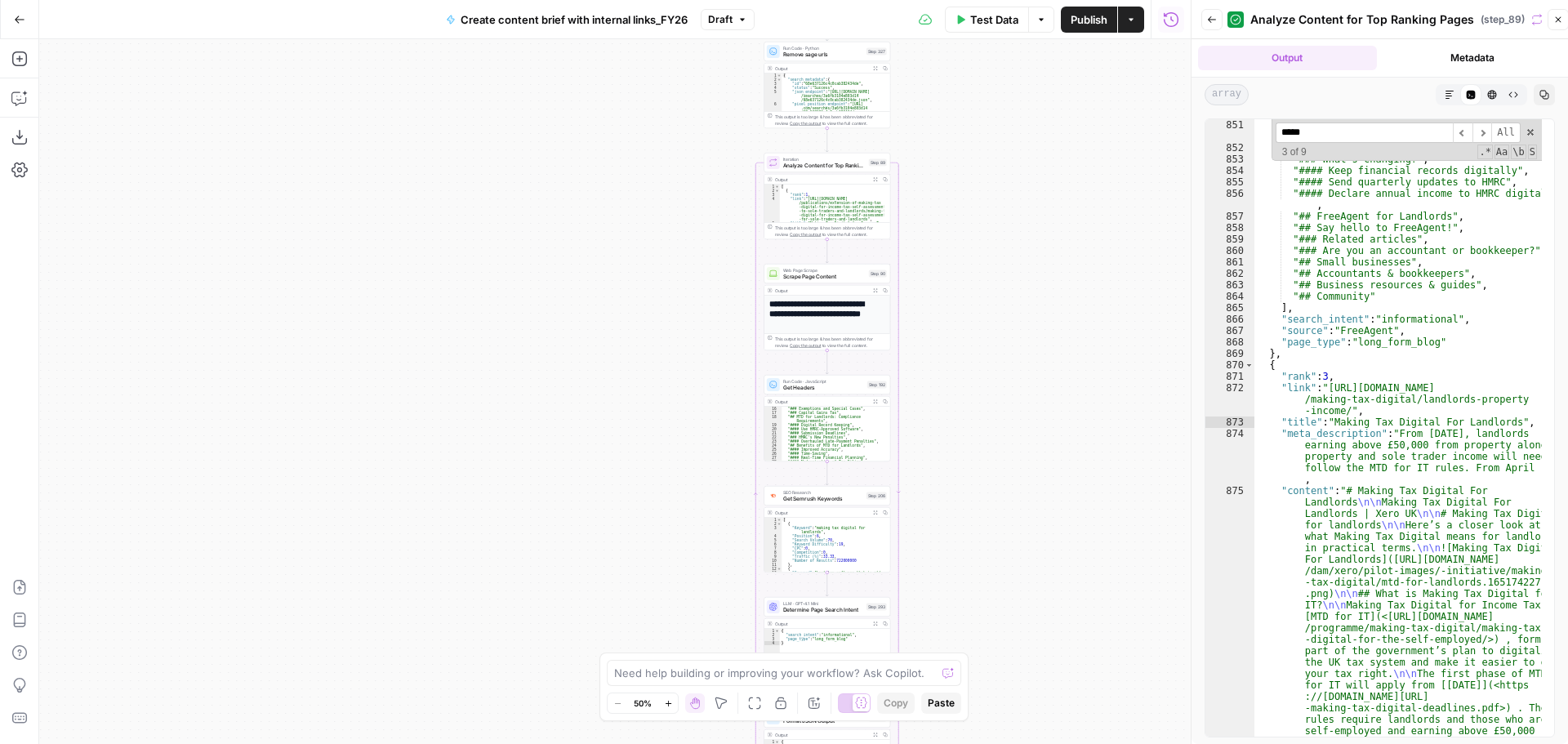
drag, startPoint x: 997, startPoint y: 153, endPoint x: 984, endPoint y: 355, distance: 202.4
click at [984, 355] on div "true false true true false true true true false true false true false true fals…" at bounding box center [615, 392] width 1151 height 704
click at [953, 220] on div "true false true true false true true true false true false true false true fals…" at bounding box center [615, 392] width 1151 height 704
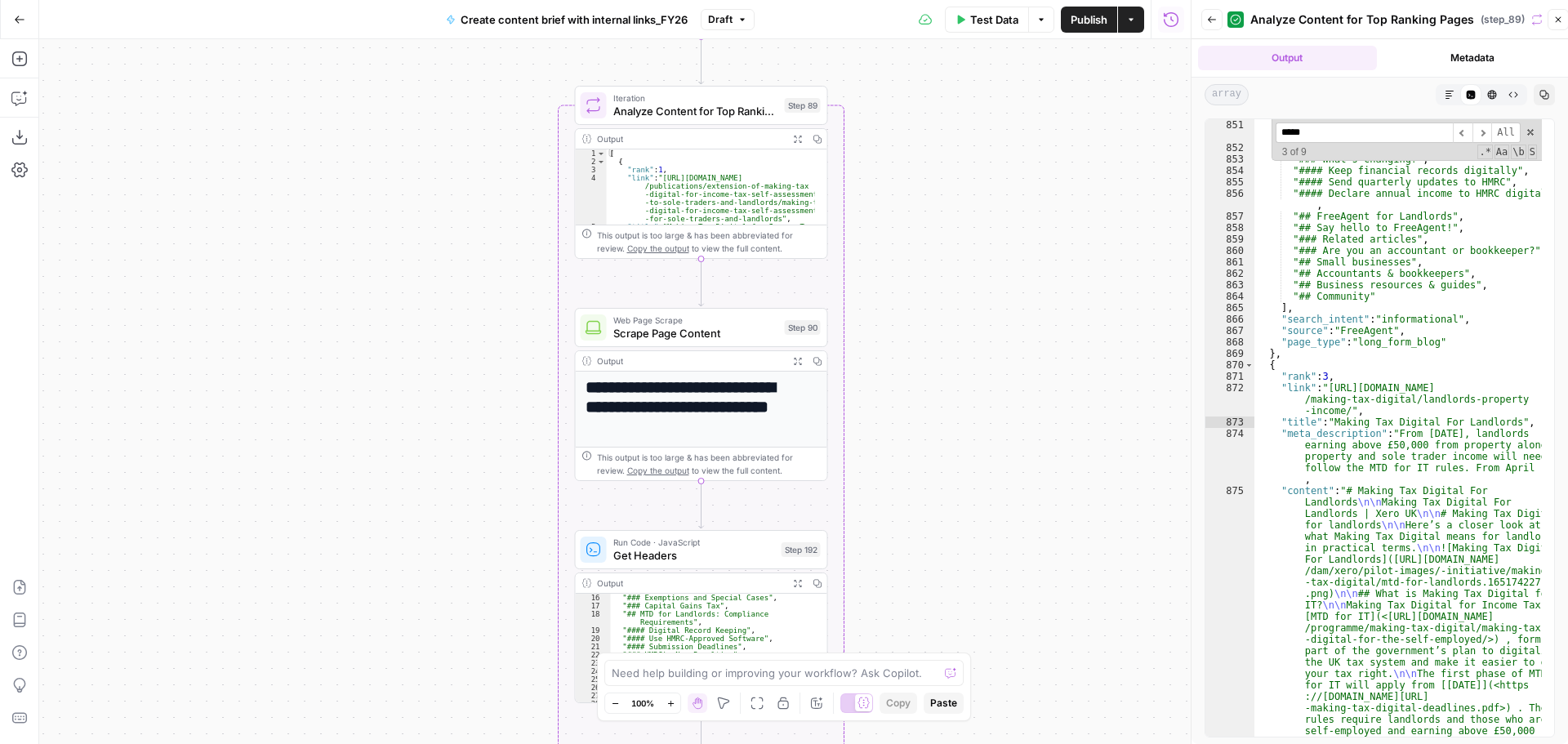
click at [951, 170] on div "true false true true false true true true false true false true false true fals…" at bounding box center [615, 392] width 1151 height 704
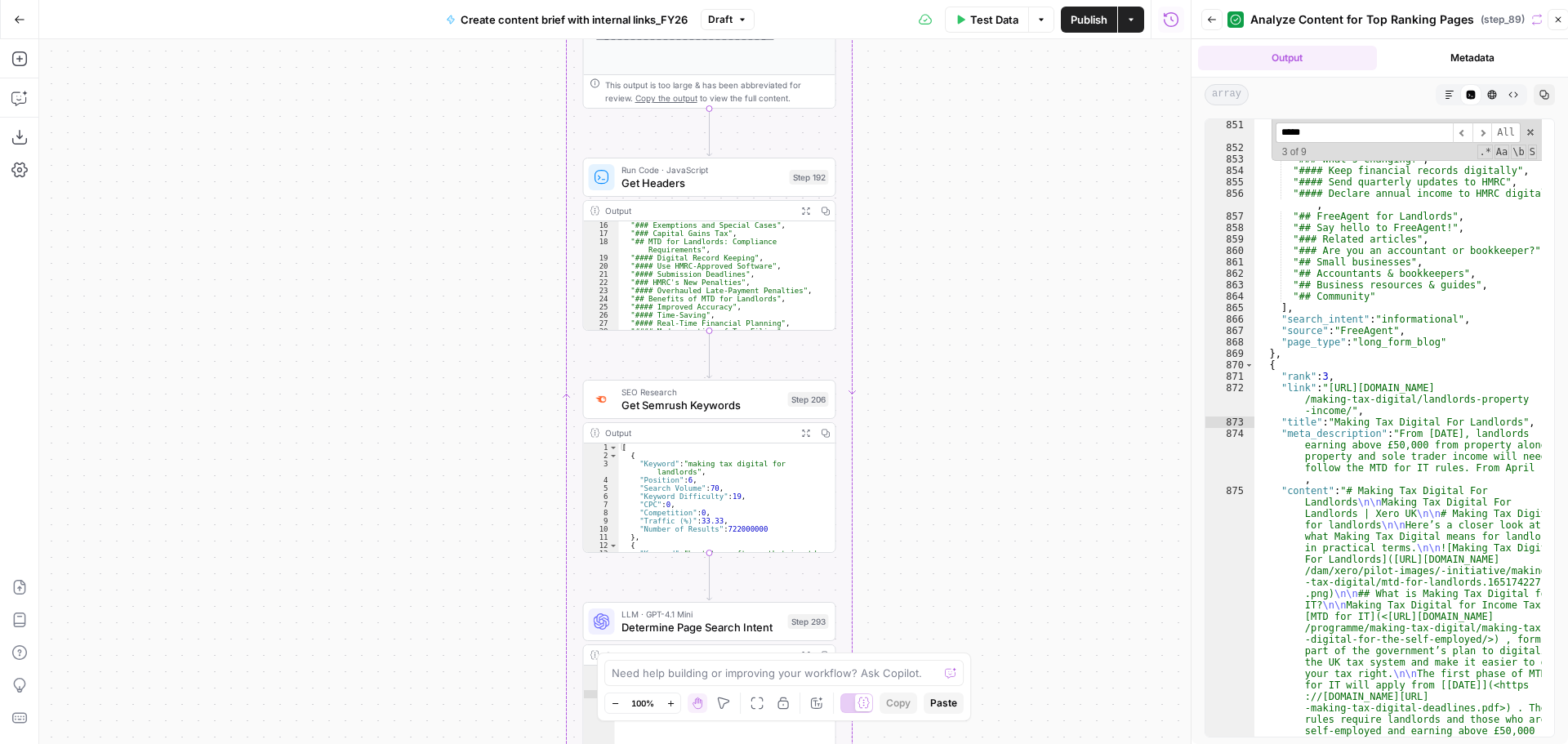
click at [983, 214] on div "true false true true false true true true false true false true false true fals…" at bounding box center [615, 392] width 1151 height 704
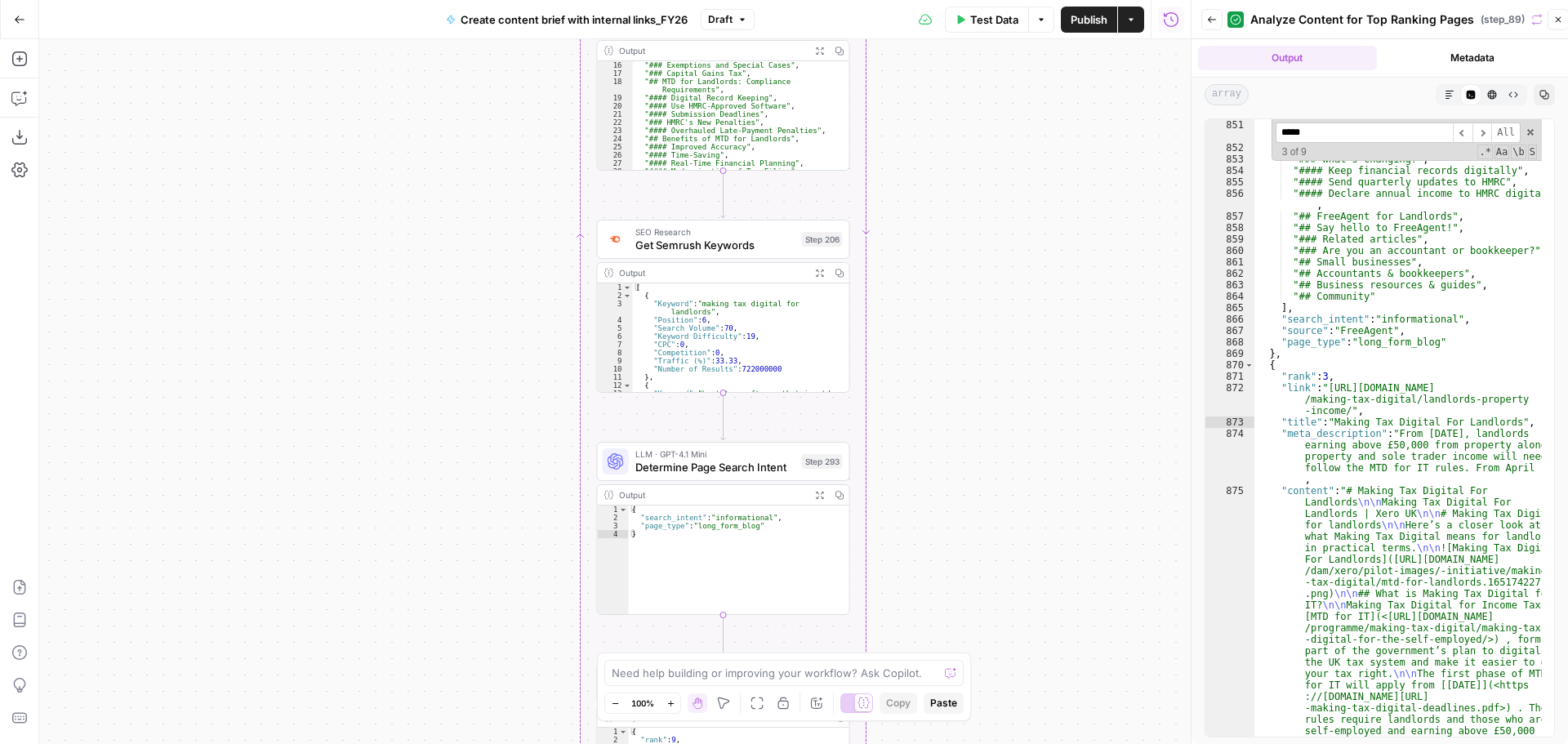
drag, startPoint x: 965, startPoint y: 408, endPoint x: 979, endPoint y: 248, distance: 160.6
click at [979, 248] on div "true false true true false true true true false true false true false true fals…" at bounding box center [615, 392] width 1151 height 704
click at [979, 219] on div "true false true true false true true true false true false true false true fals…" at bounding box center [615, 392] width 1151 height 704
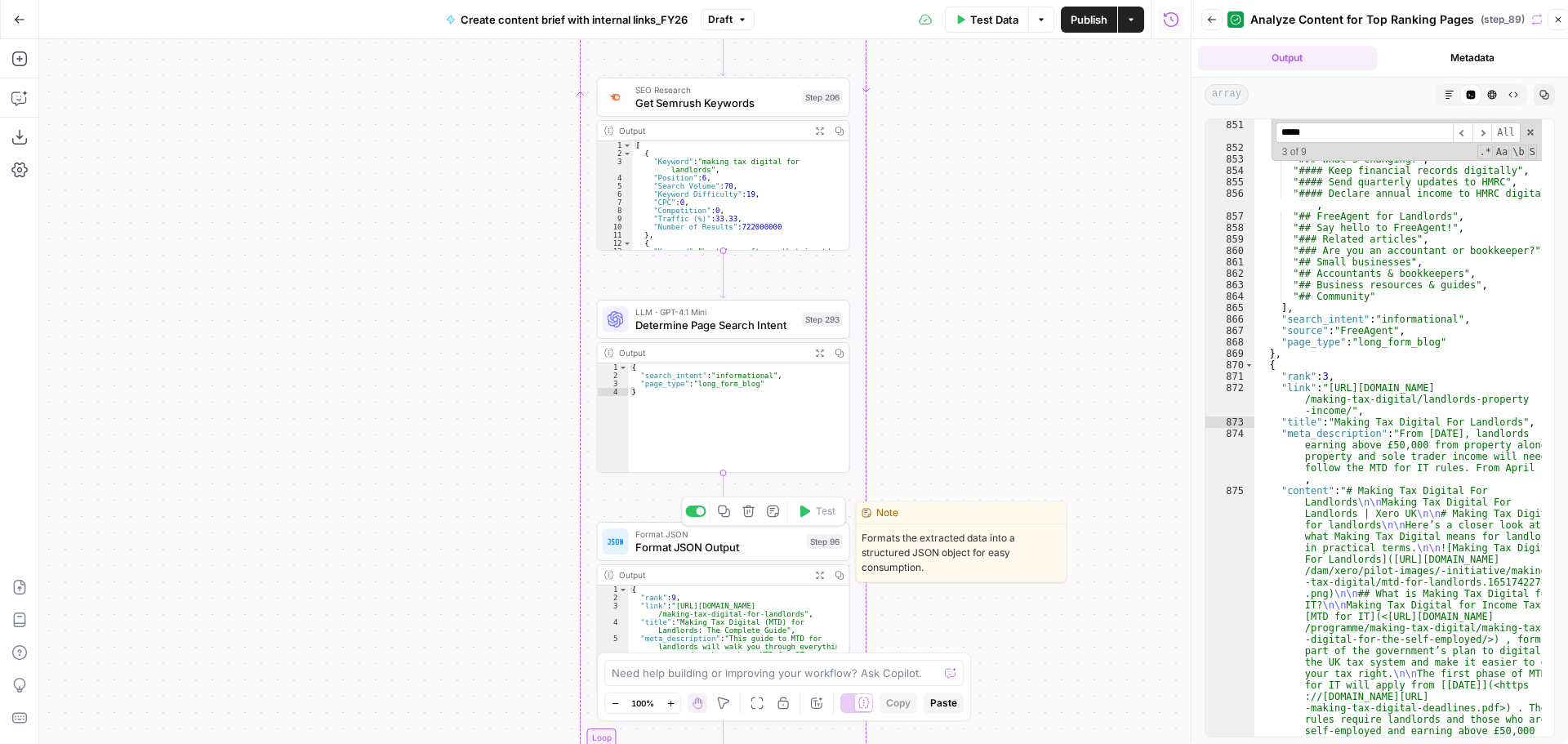
click at [746, 544] on span "Format JSON Output" at bounding box center [718, 546] width 165 height 17
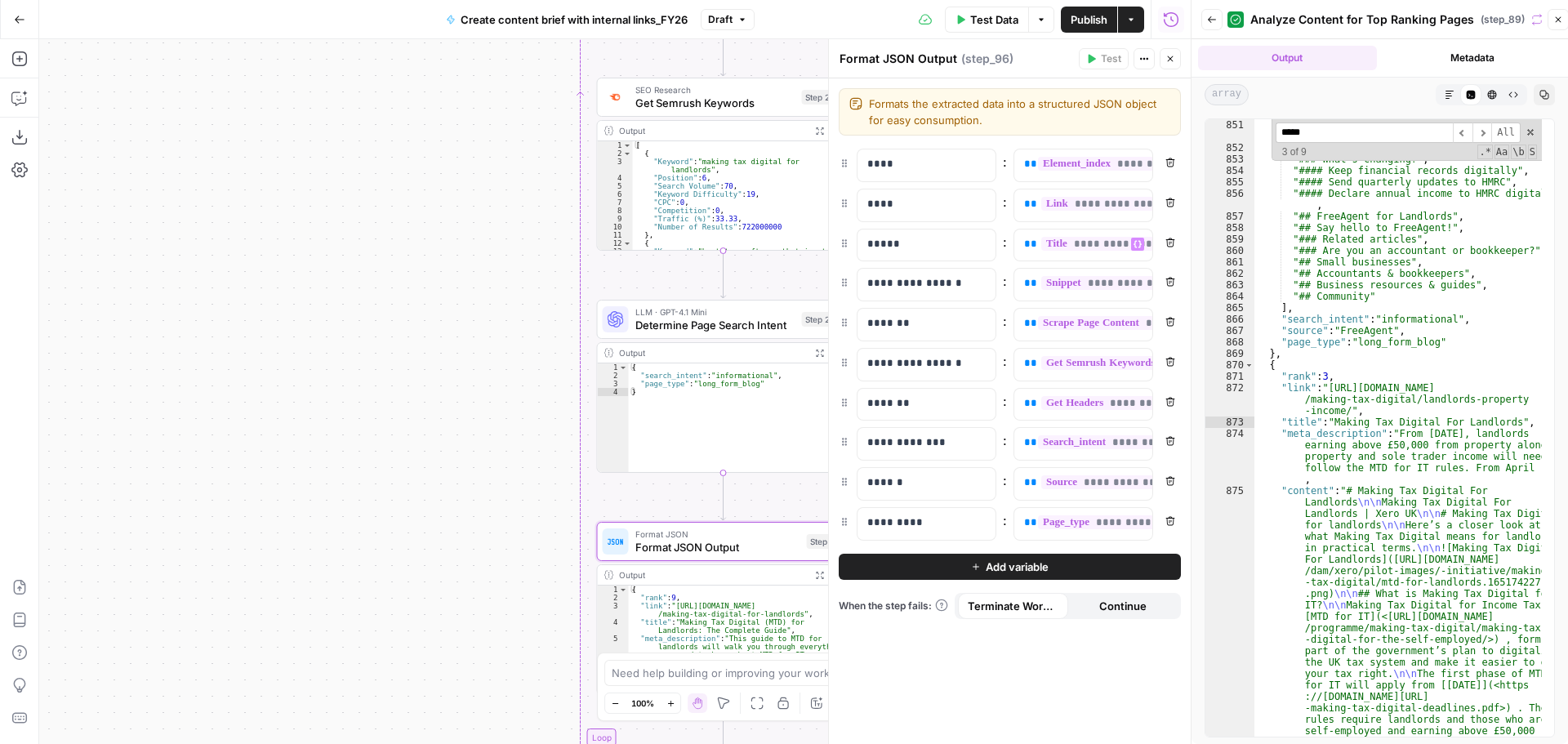
click at [1020, 261] on div "**********" at bounding box center [1083, 245] width 140 height 33
click at [1021, 259] on div "**********" at bounding box center [1070, 245] width 112 height 32
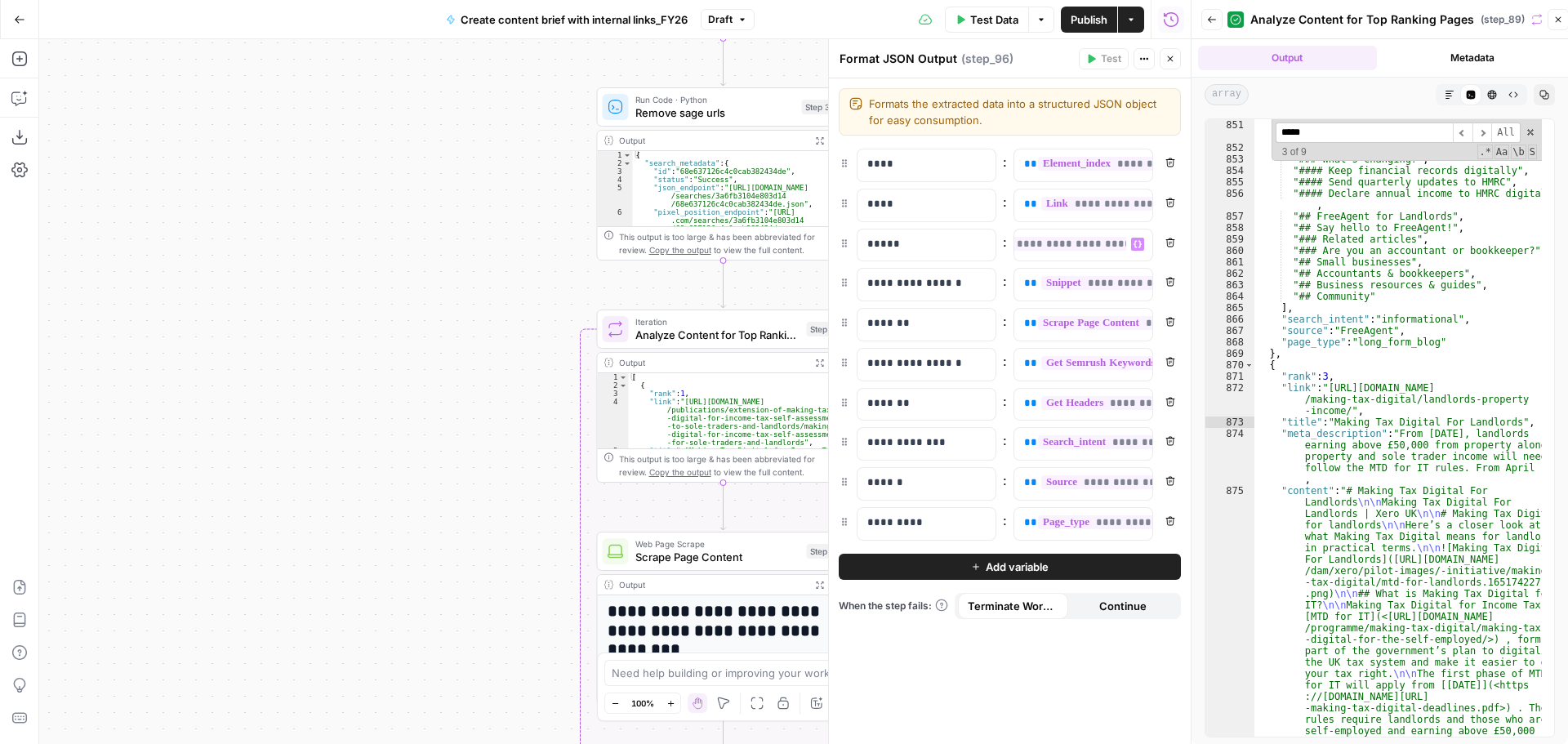
click at [1174, 62] on icon "button" at bounding box center [1170, 58] width 10 height 10
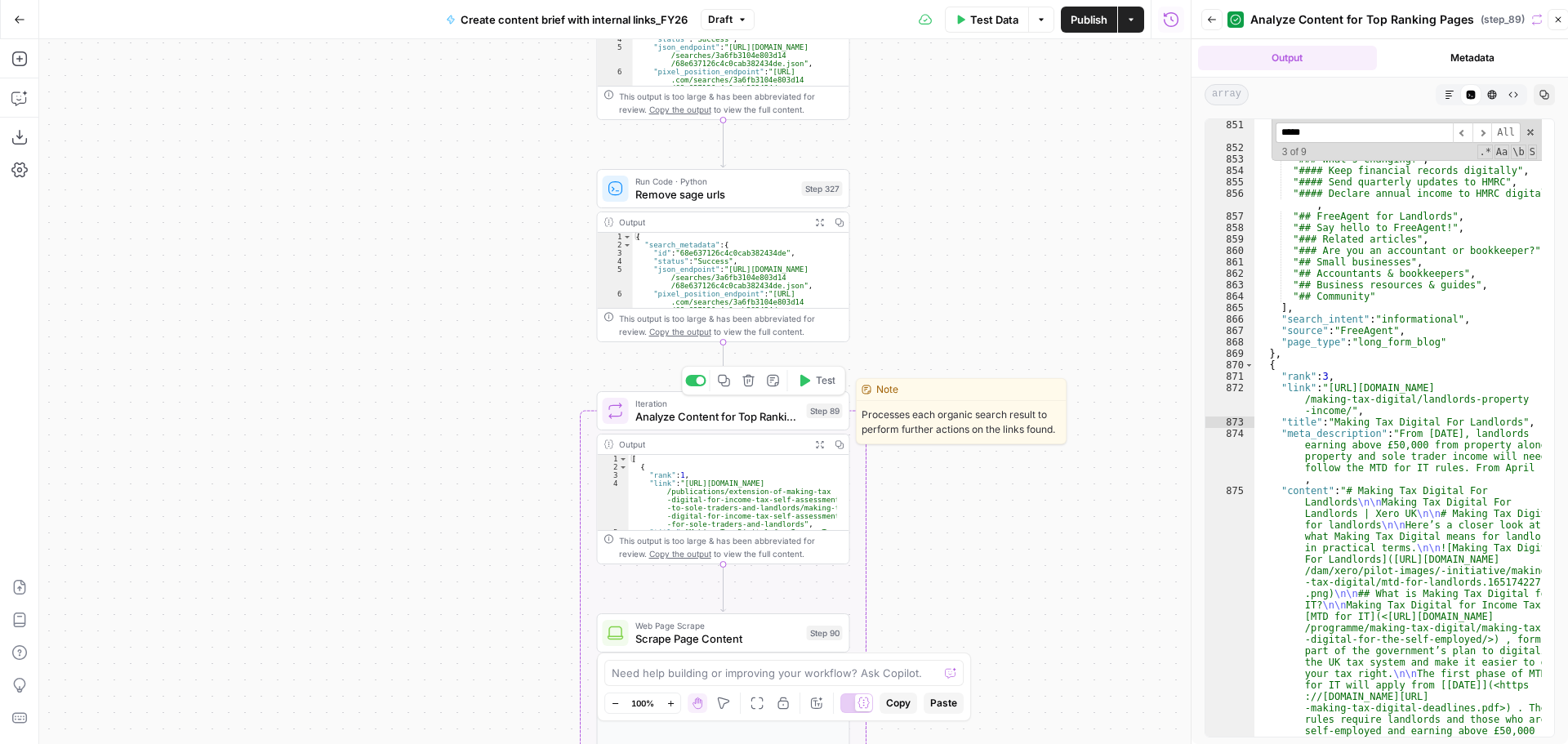
click at [774, 415] on span "Analyze Content for Top Ranking Pages" at bounding box center [718, 416] width 165 height 17
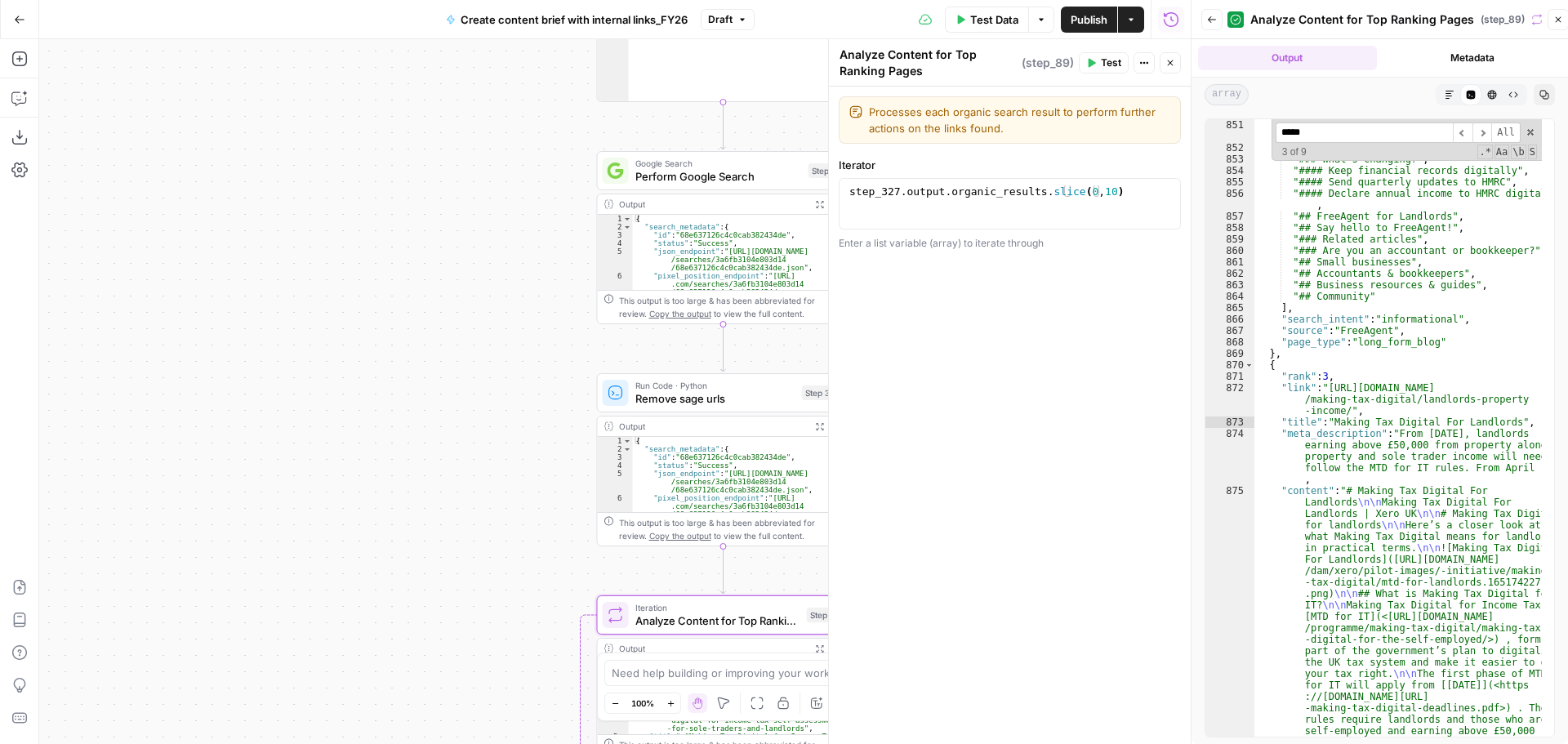
click at [1166, 66] on icon "button" at bounding box center [1170, 62] width 10 height 10
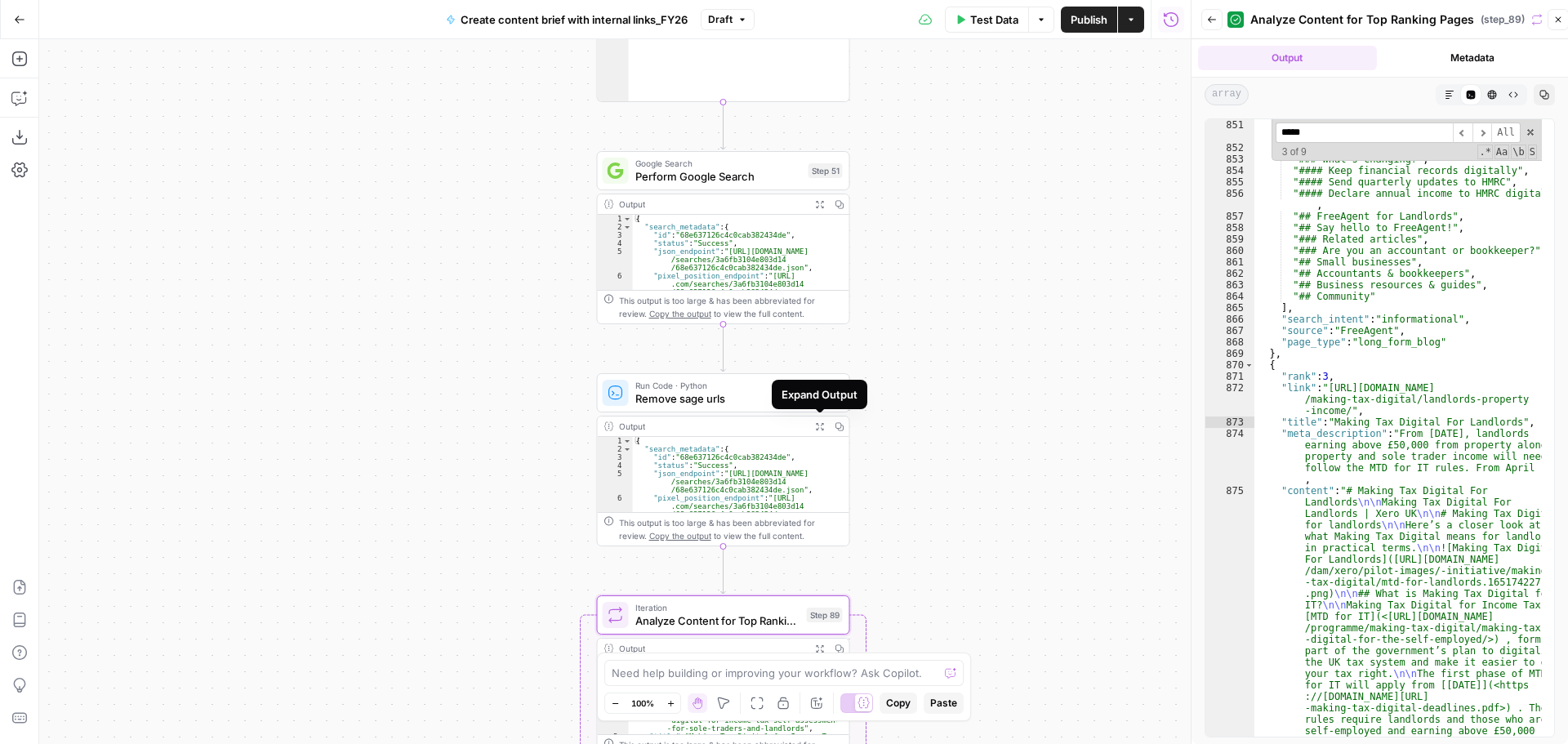
click at [819, 431] on button "Expand Output" at bounding box center [820, 426] width 19 height 19
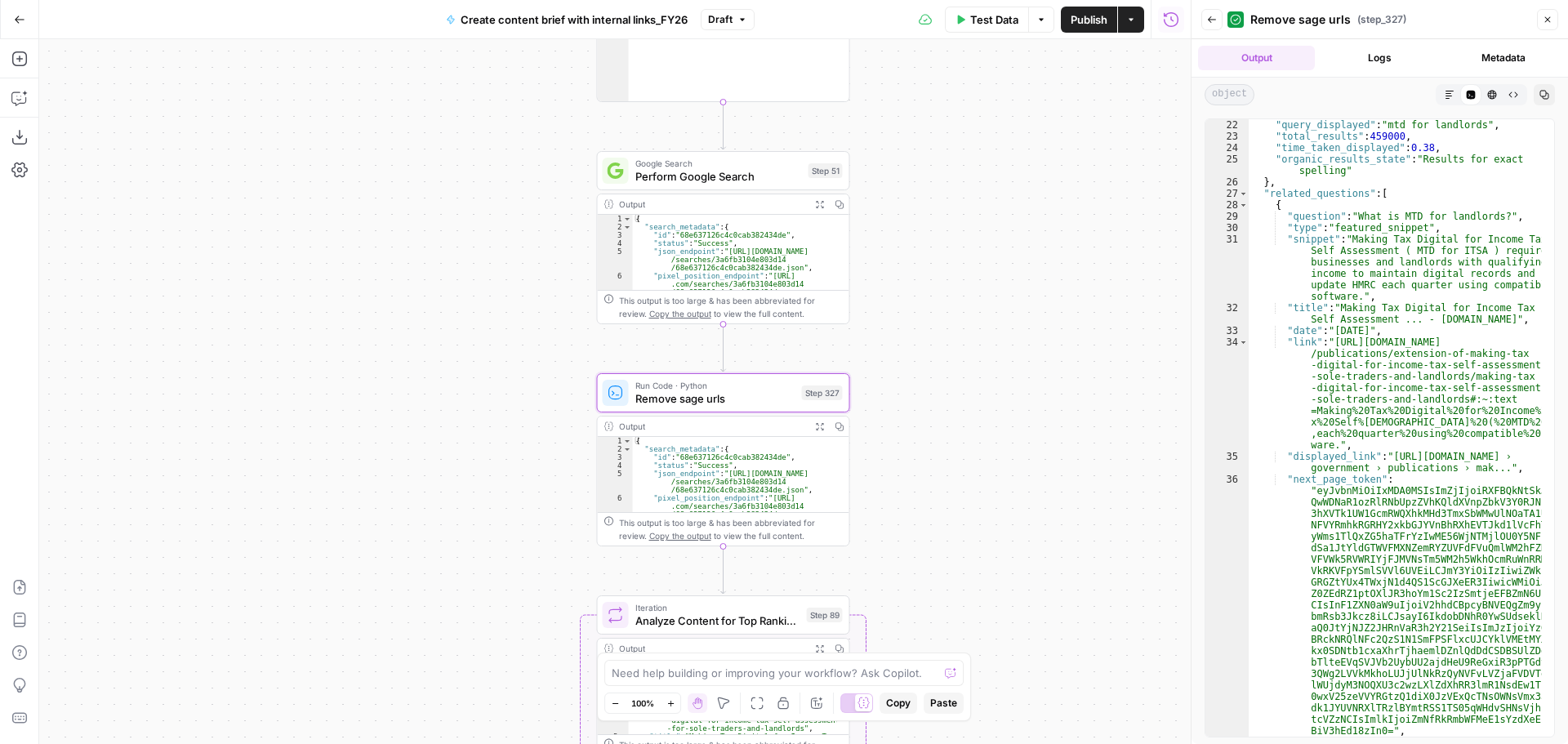
scroll to position [343, 0]
type textarea "**********"
click at [1400, 280] on div ""query_displayed" : "mtd for landlords" , "total_results" : 459000 , "time_take…" at bounding box center [1396, 582] width 294 height 926
type input "*****"
click at [1487, 127] on span "​" at bounding box center [1482, 132] width 19 height 20
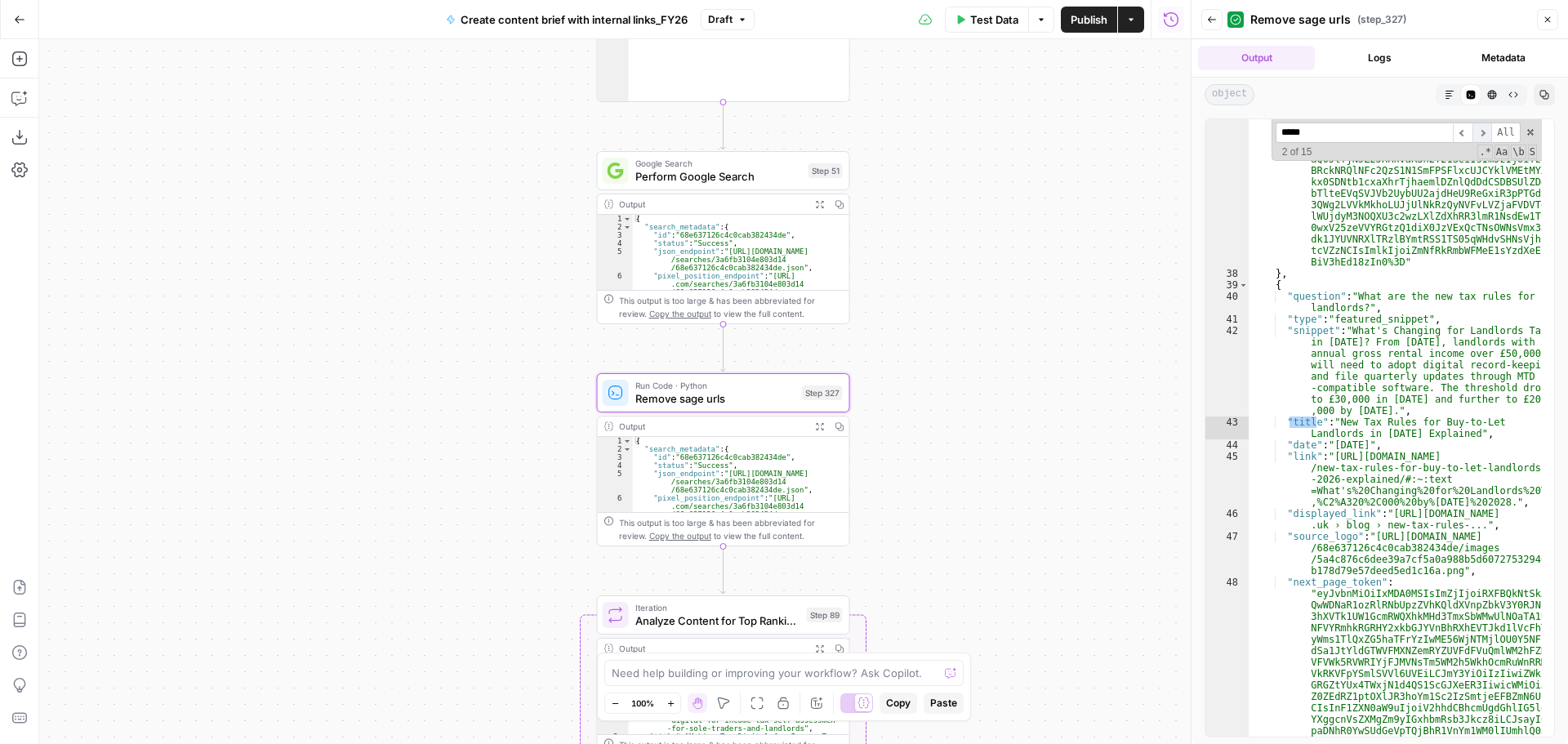
scroll to position [1109, 0]
click at [1487, 127] on span "​" at bounding box center [1482, 132] width 19 height 20
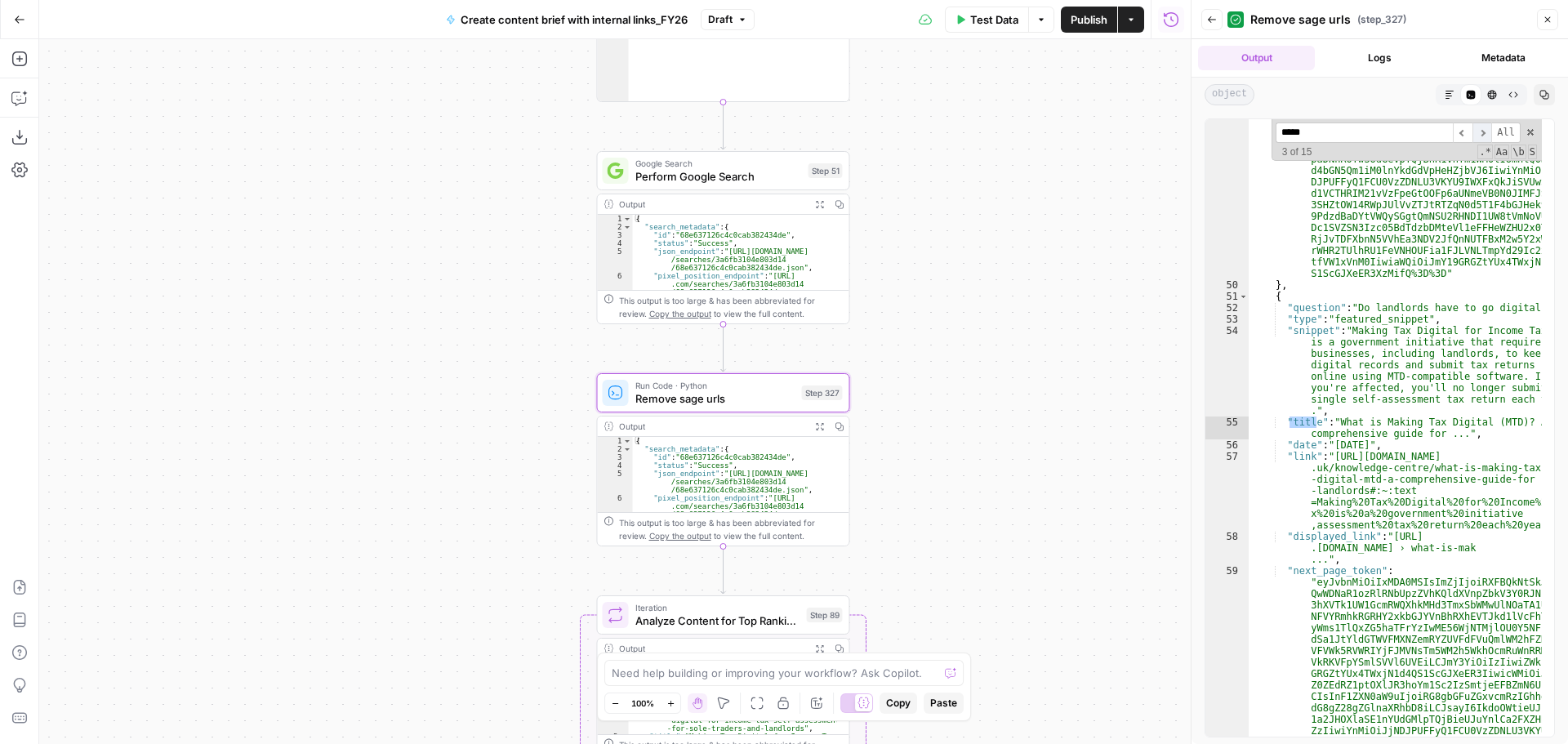
scroll to position [1989, 0]
click at [1487, 127] on span "​" at bounding box center [1482, 132] width 19 height 20
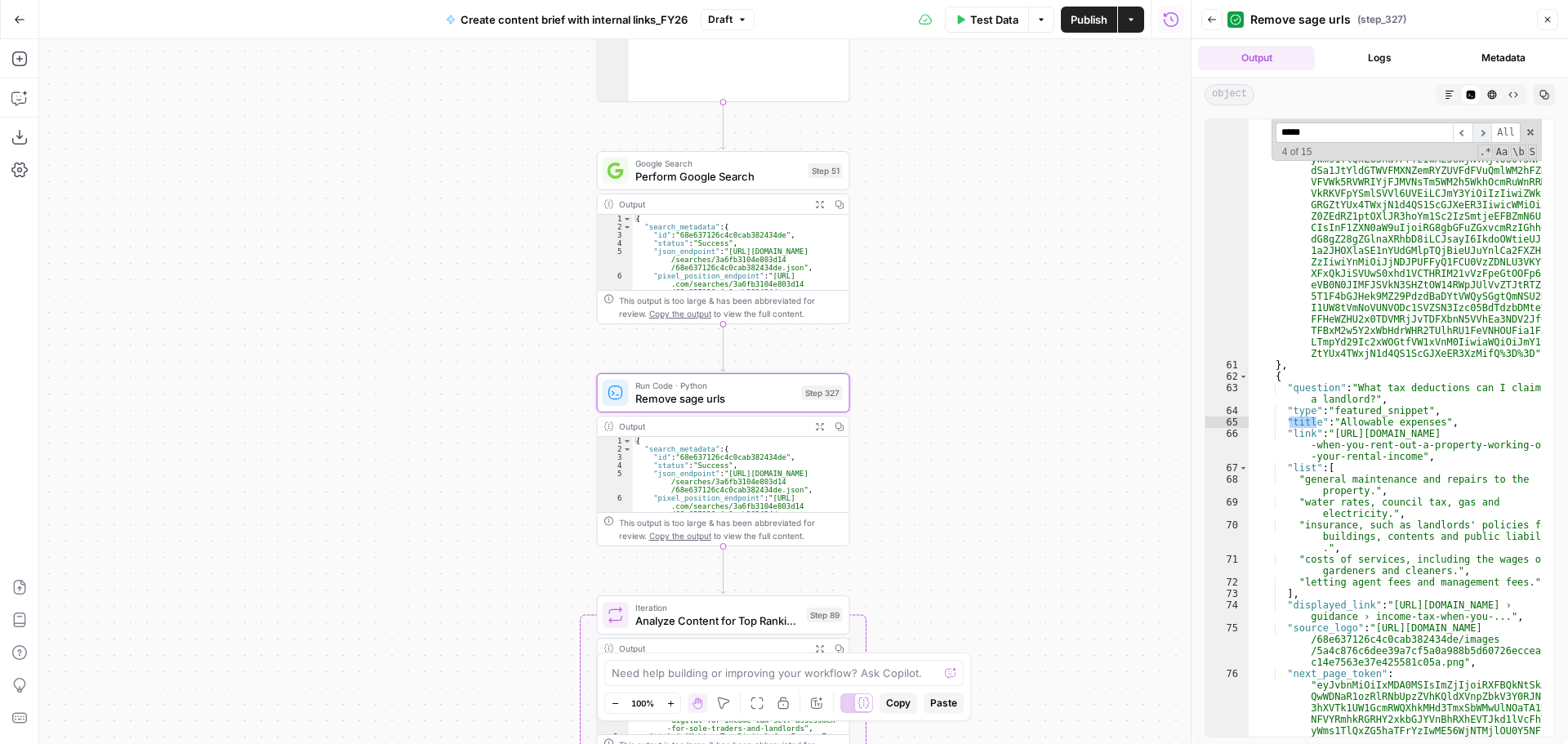
scroll to position [2754, 0]
click at [1487, 127] on span "​" at bounding box center [1482, 132] width 19 height 20
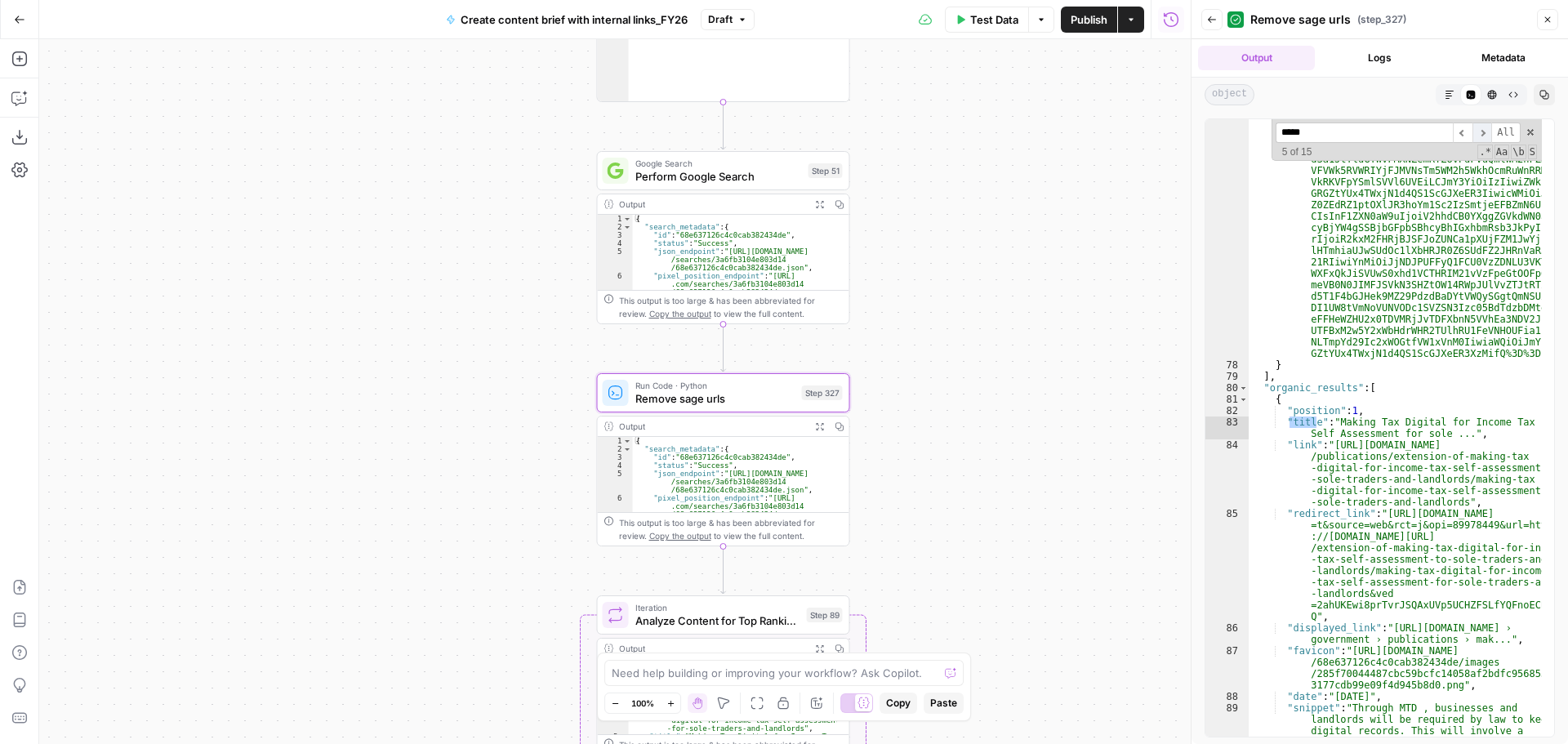
scroll to position [3645, 0]
click at [1487, 127] on span "​" at bounding box center [1482, 132] width 19 height 20
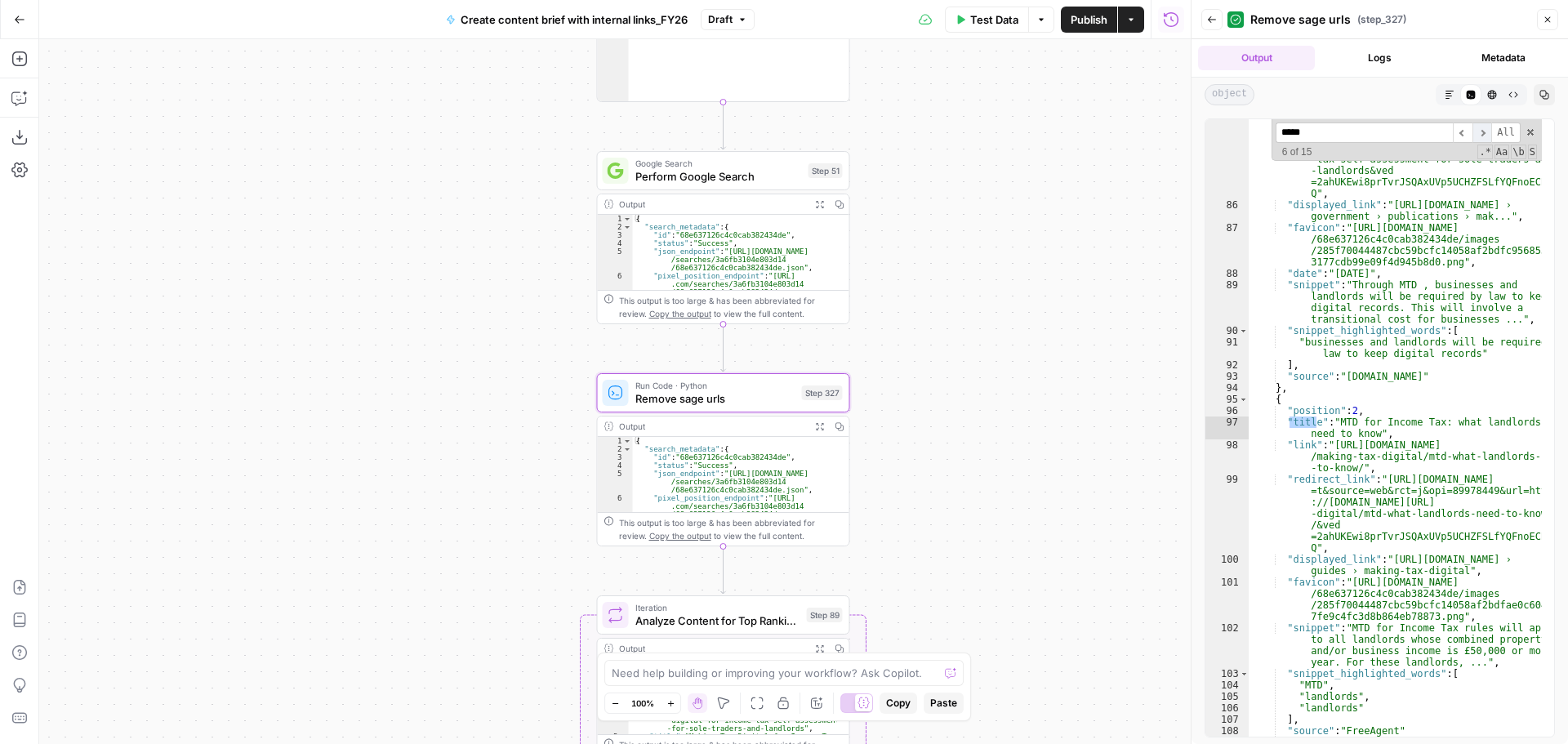
click at [1487, 127] on span "​" at bounding box center [1482, 132] width 19 height 20
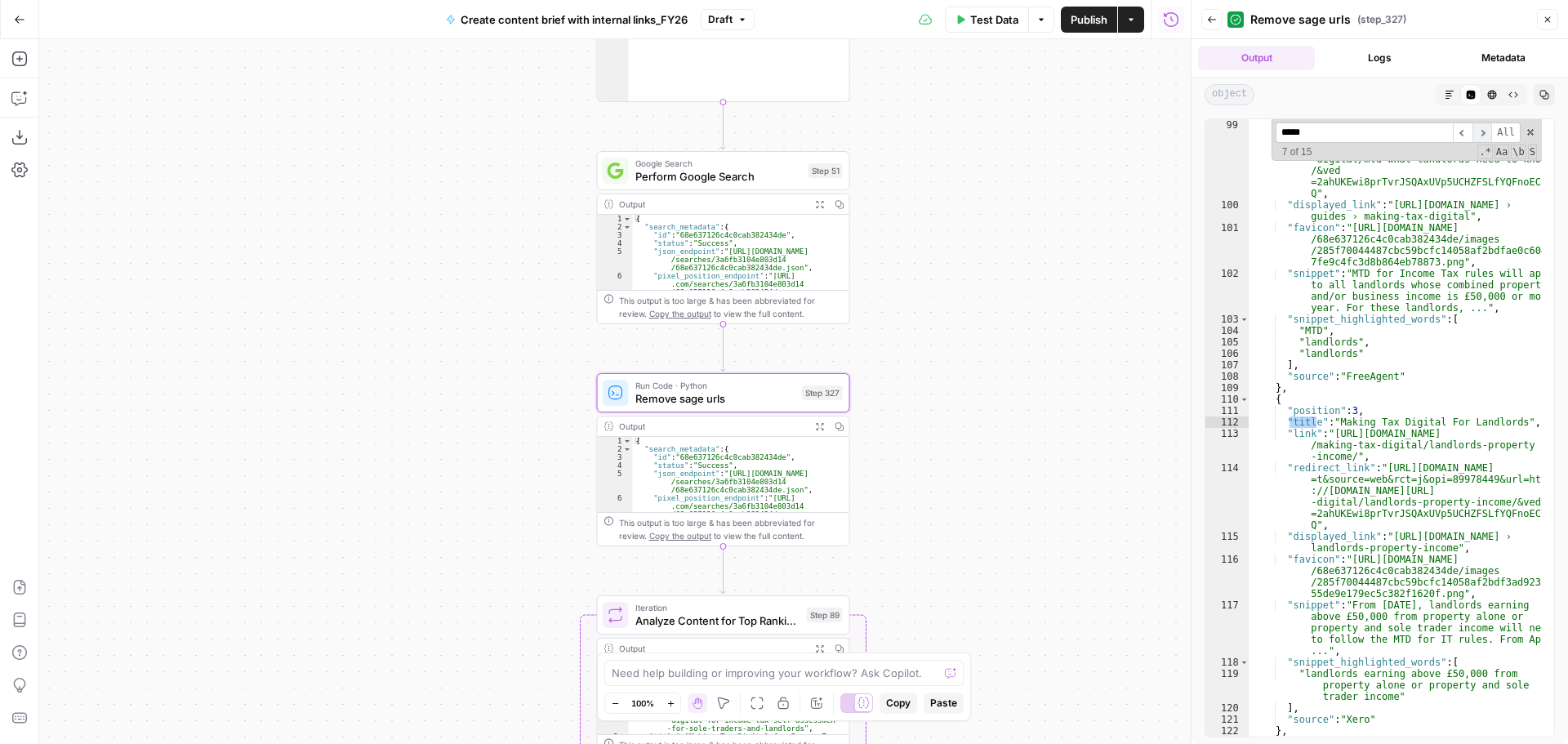
scroll to position [4423, 0]
click at [825, 202] on button "Expand Output" at bounding box center [820, 204] width 19 height 19
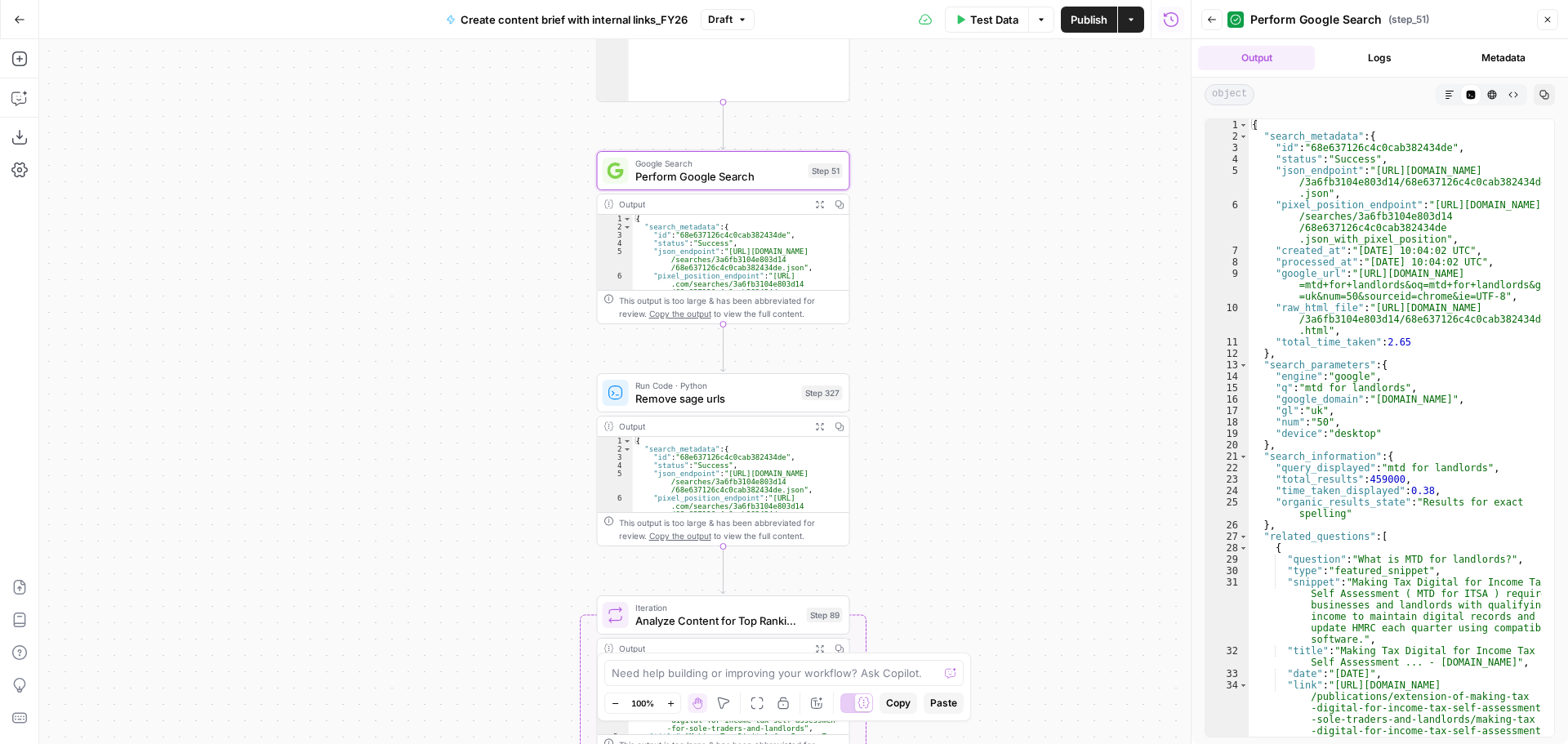
type textarea "**********"
click at [1387, 291] on div "{ "search_metadata" : { "id" : "68e637126c4c0cab382434de" , "status" : "Success…" at bounding box center [1396, 491] width 294 height 743
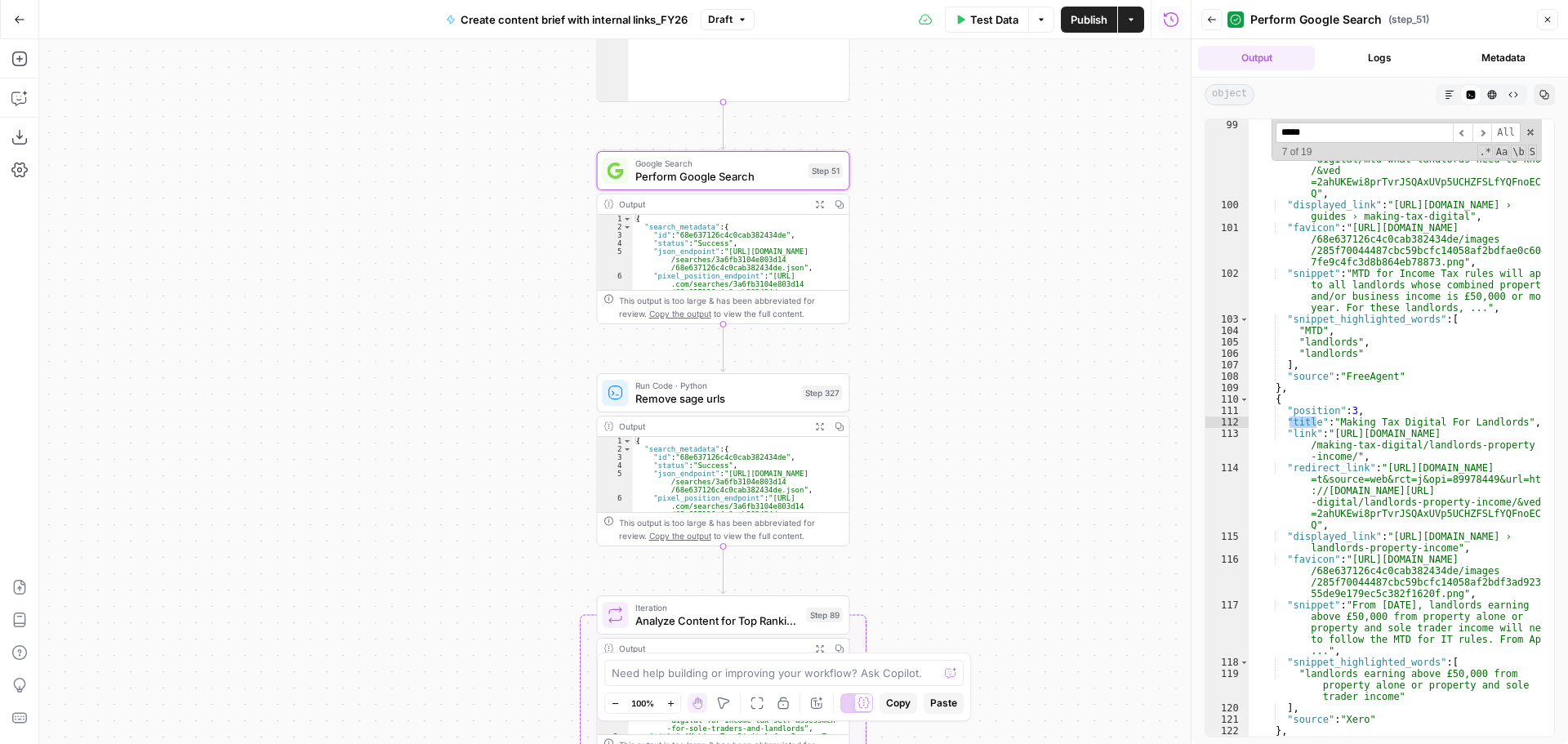
scroll to position [4765, 0]
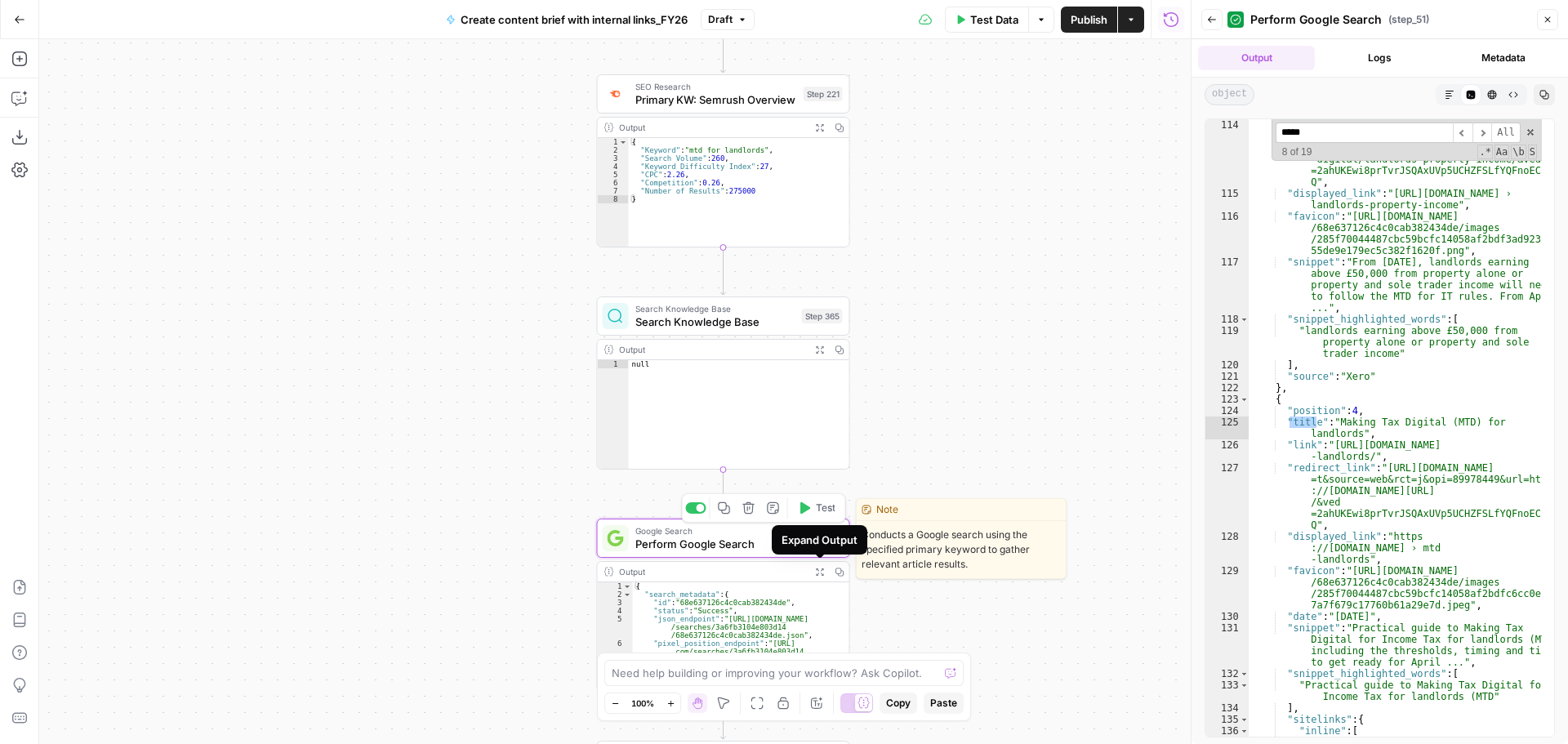
type input "*****"
click at [746, 544] on span "Perform Google Search" at bounding box center [719, 544] width 167 height 17
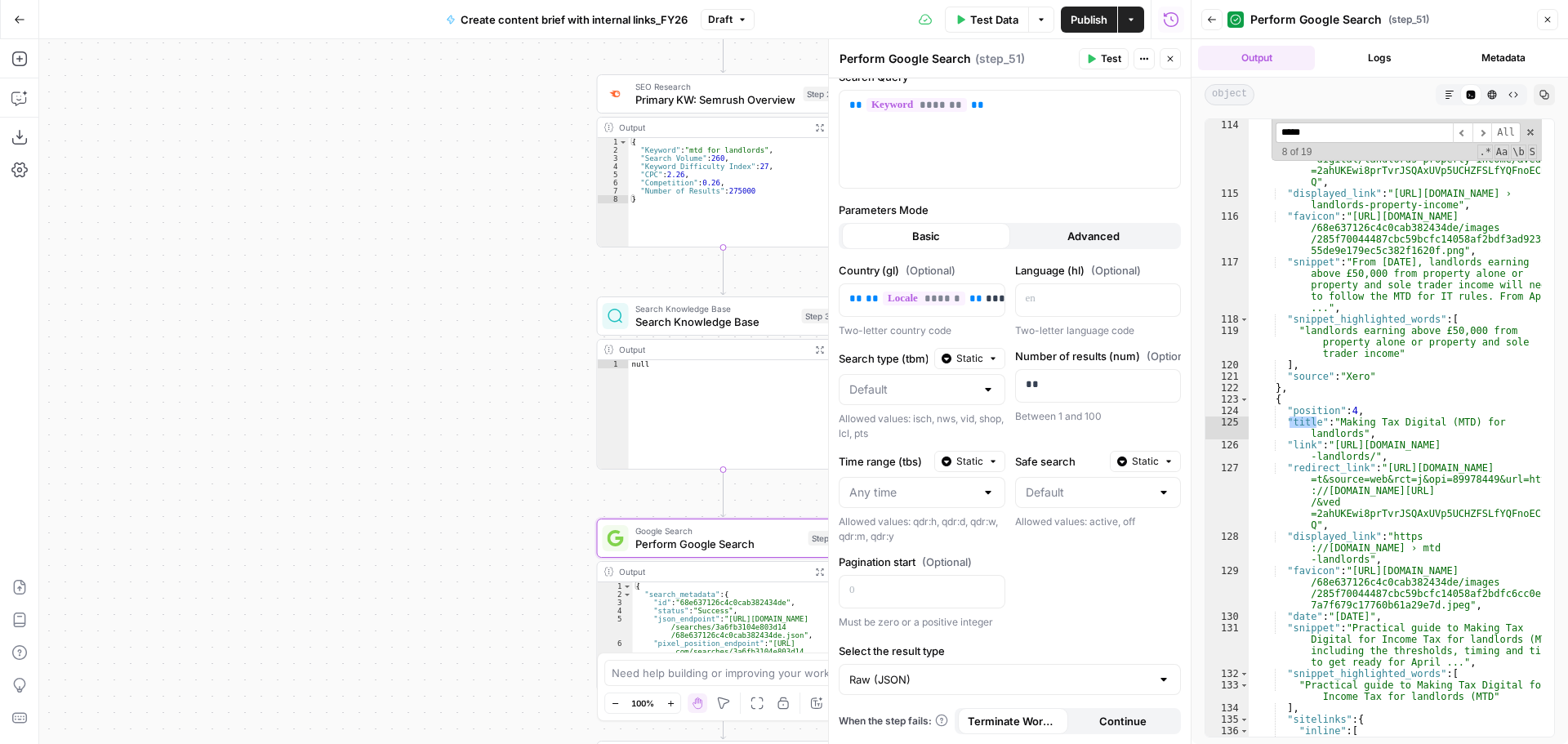
scroll to position [0, 0]
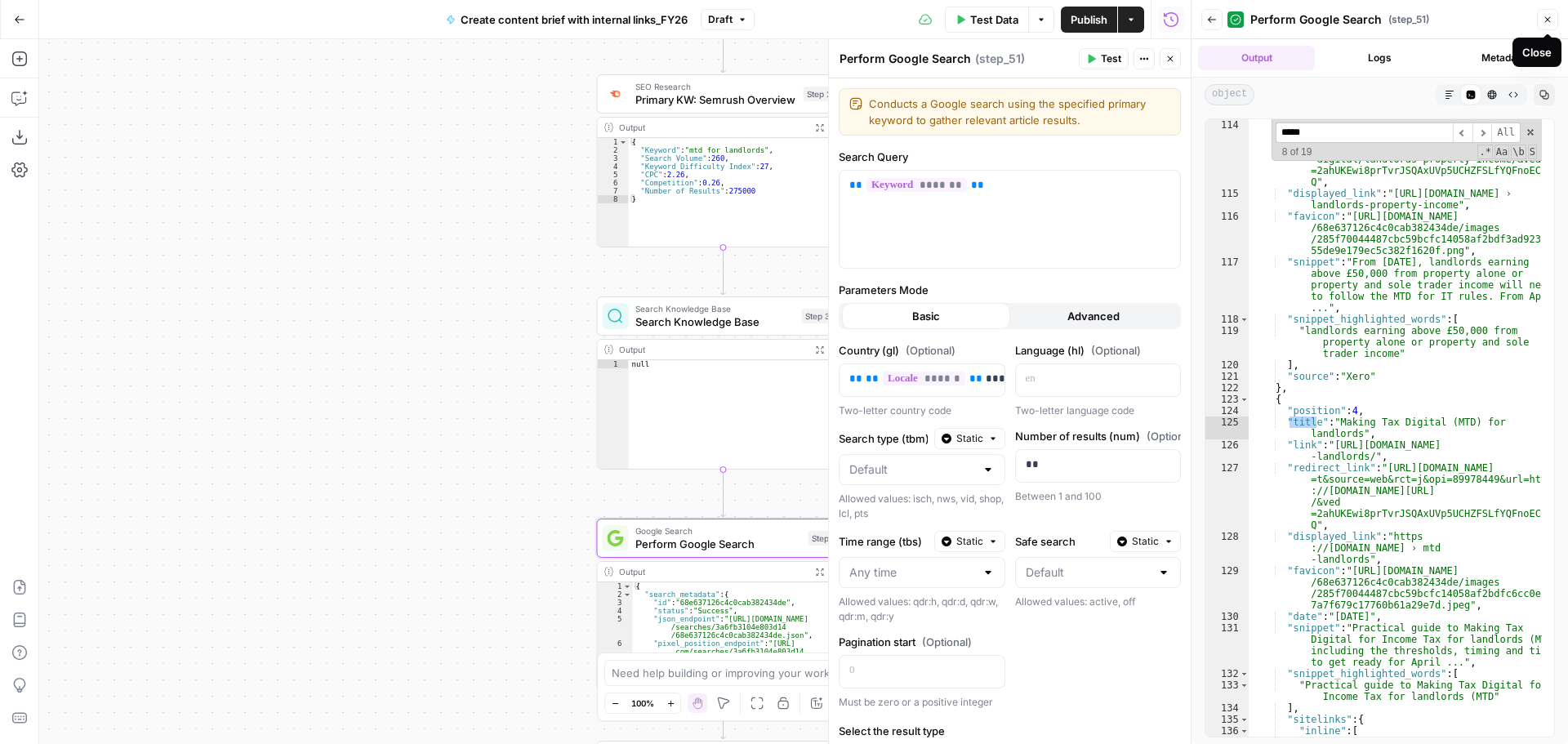
click at [1555, 26] on button "Close" at bounding box center [1548, 19] width 21 height 21
